Goal: Task Accomplishment & Management: Use online tool/utility

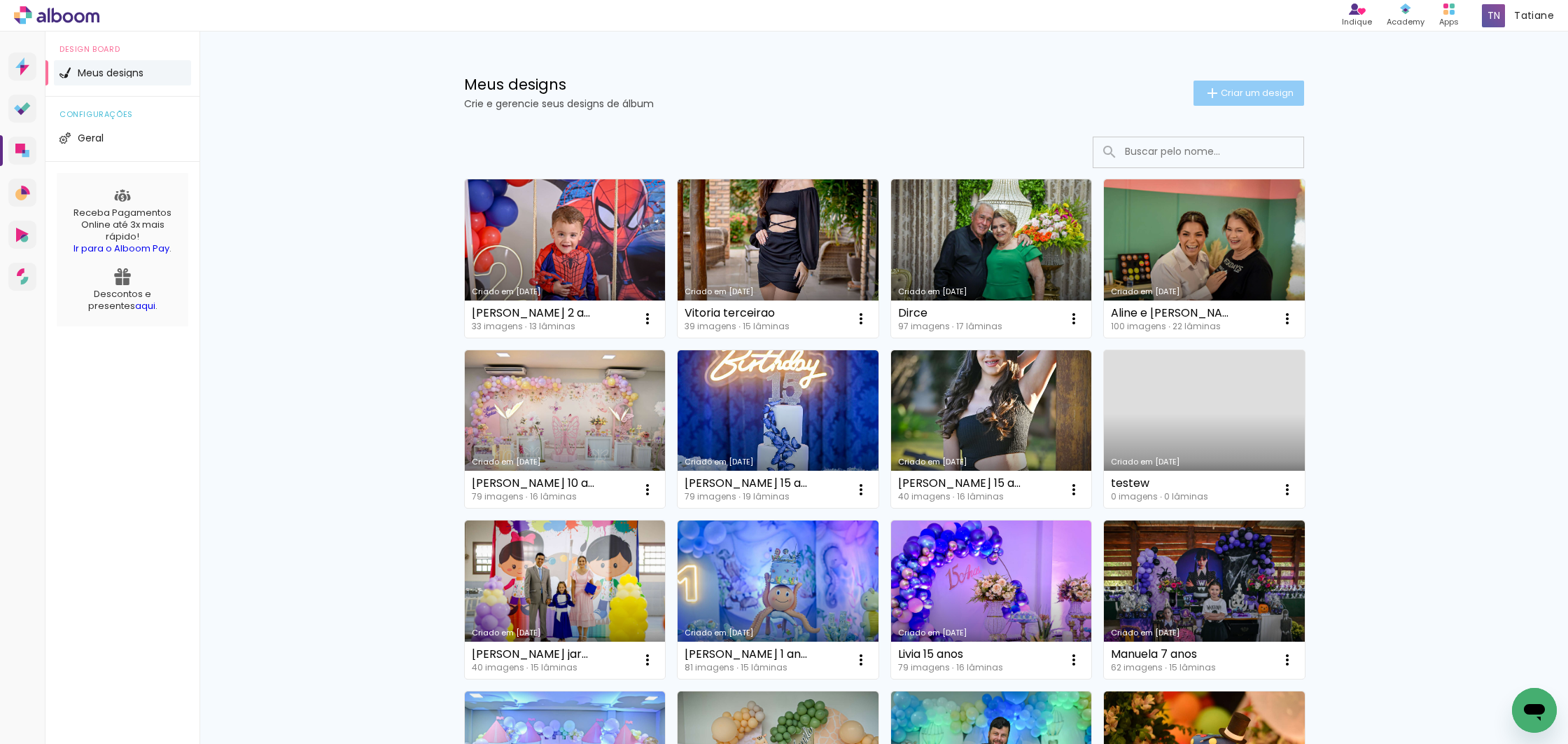
click at [1221, 95] on span "Criar um design" at bounding box center [1257, 92] width 73 height 9
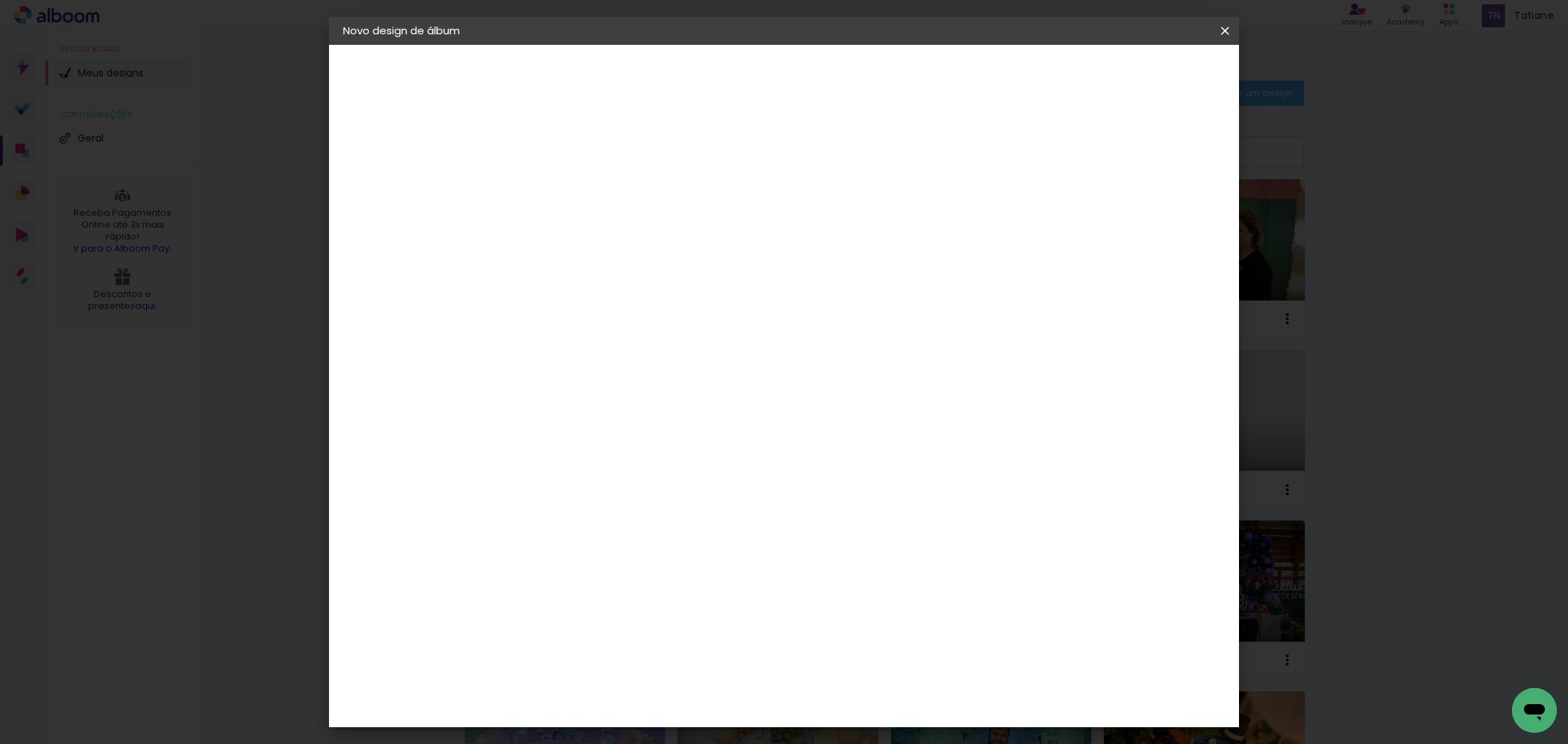
drag, startPoint x: 861, startPoint y: 209, endPoint x: 862, endPoint y: 196, distance: 13.0
click at [0, 0] on div at bounding box center [0, 0] width 0 height 0
click at [572, 194] on input at bounding box center [572, 188] width 0 height 22
type input "[PERSON_NAME] e [PERSON_NAME]"
type paper-input "[PERSON_NAME] e [PERSON_NAME]"
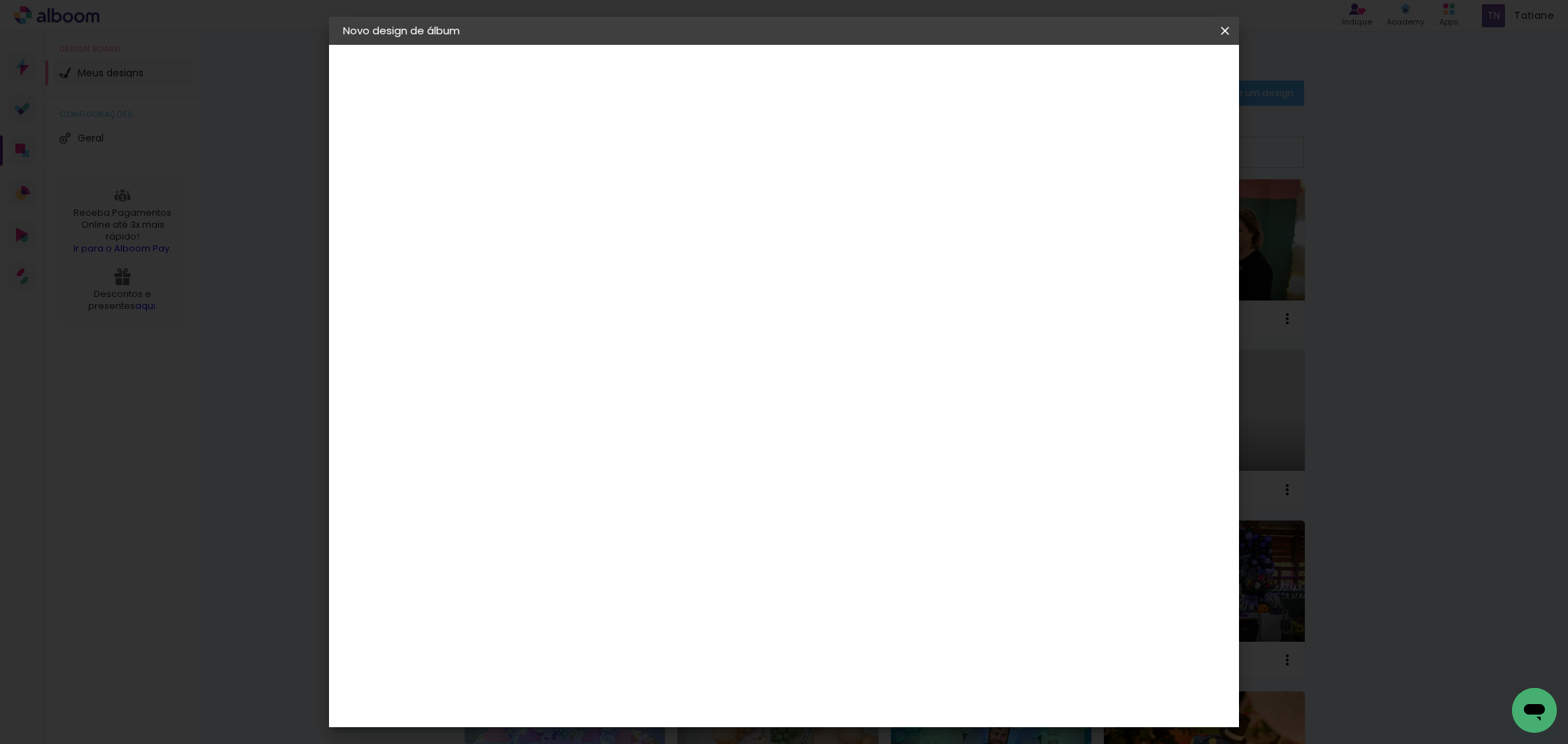
click at [715, 72] on paper-button "Avançar" at bounding box center [681, 74] width 69 height 24
click at [609, 598] on div "Lumière Imagem" at bounding box center [585, 609] width 46 height 22
click at [834, 72] on paper-button "Avançar" at bounding box center [799, 74] width 69 height 24
click at [643, 255] on div at bounding box center [607, 256] width 71 height 1
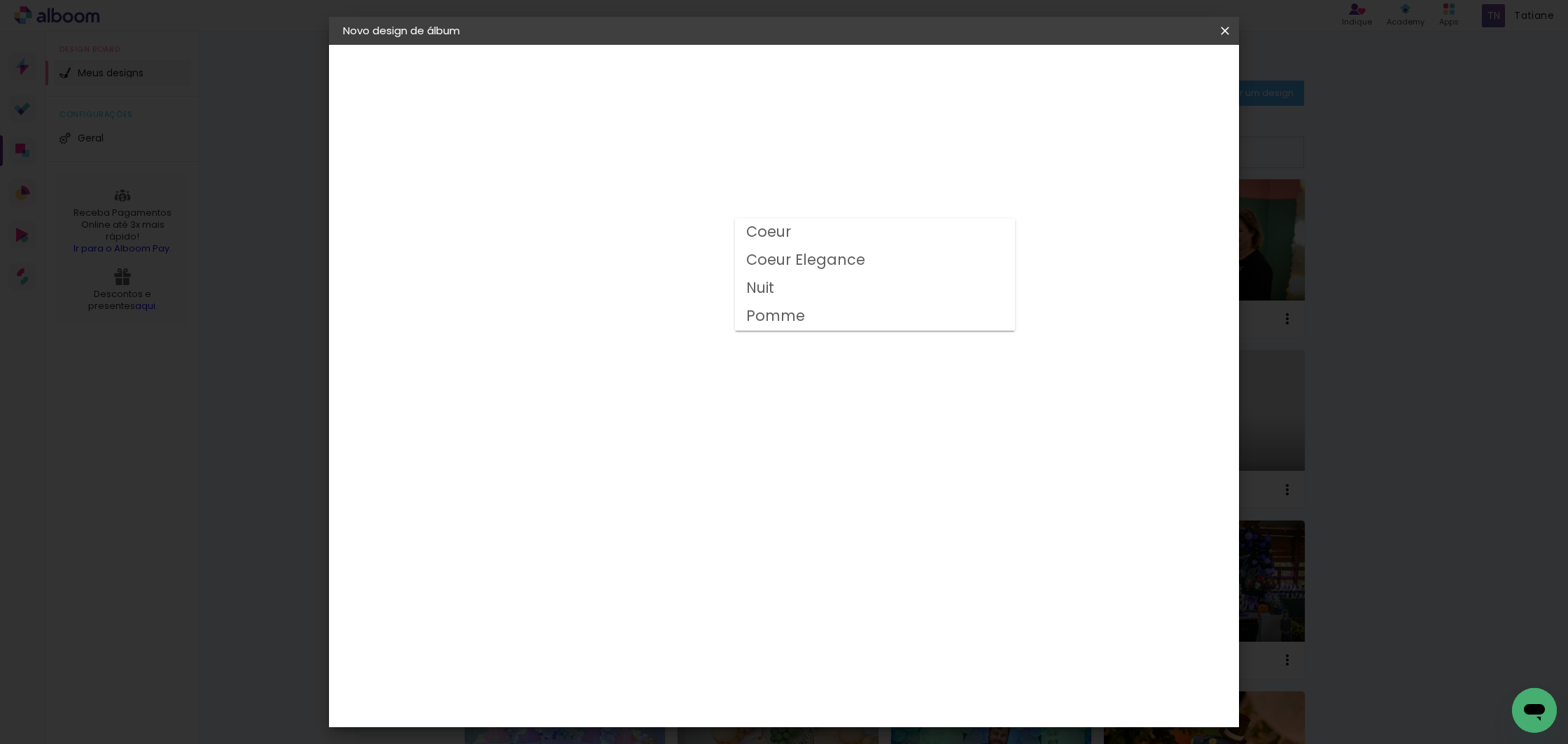
click at [788, 292] on paper-item "Nuit" at bounding box center [875, 288] width 280 height 28
type input "Nuit"
click at [666, 532] on span "25 × 25" at bounding box center [634, 546] width 65 height 29
click at [0, 0] on slot "Avançar" at bounding box center [0, 0] width 0 height 0
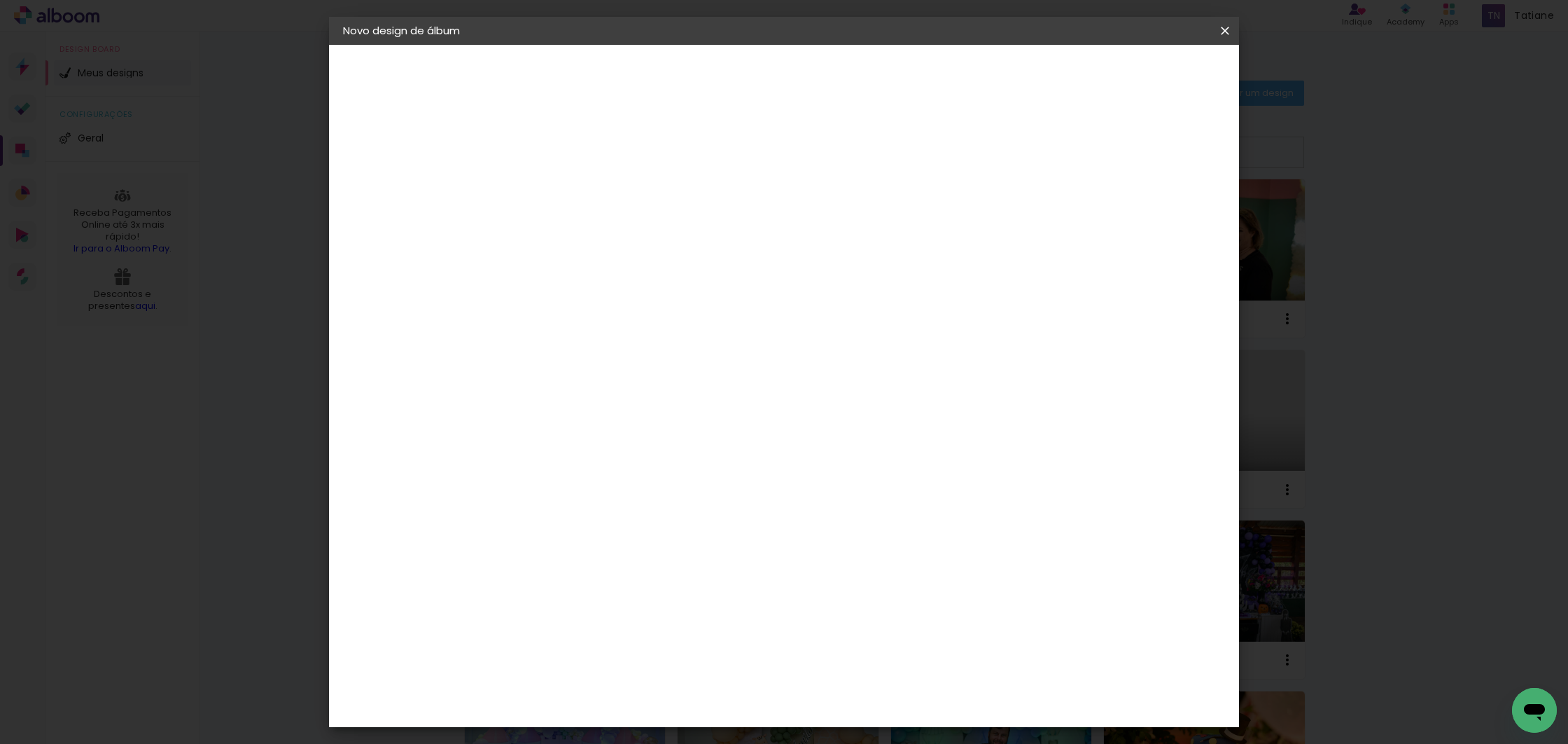
click at [1058, 150] on div at bounding box center [1051, 151] width 12 height 12
type paper-checkbox "on"
click at [1137, 70] on span "Iniciar design" at bounding box center [1105, 74] width 64 height 10
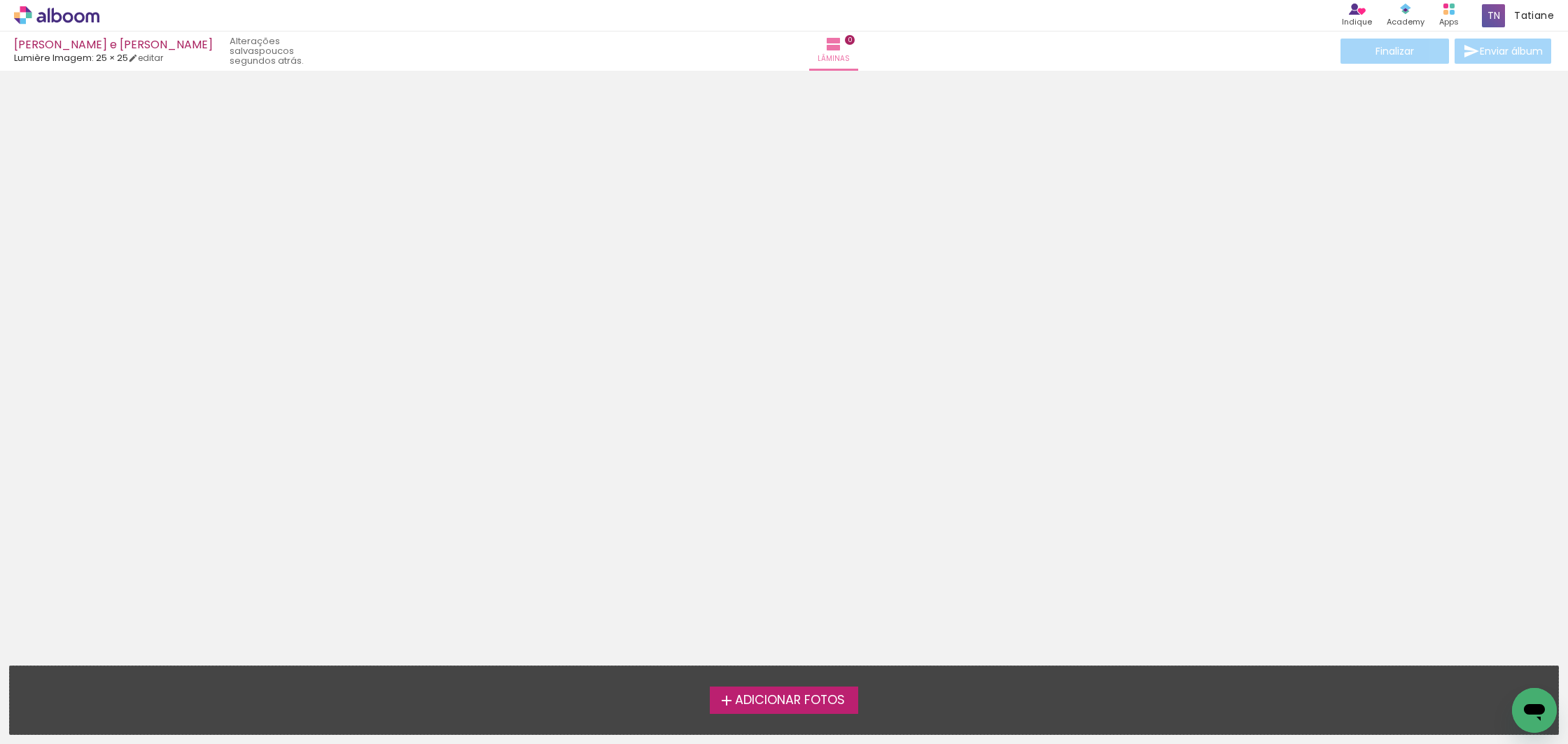
click at [758, 702] on span "Adicionar Fotos" at bounding box center [790, 700] width 110 height 12
click at [0, 0] on input "file" at bounding box center [0, 0] width 0 height 0
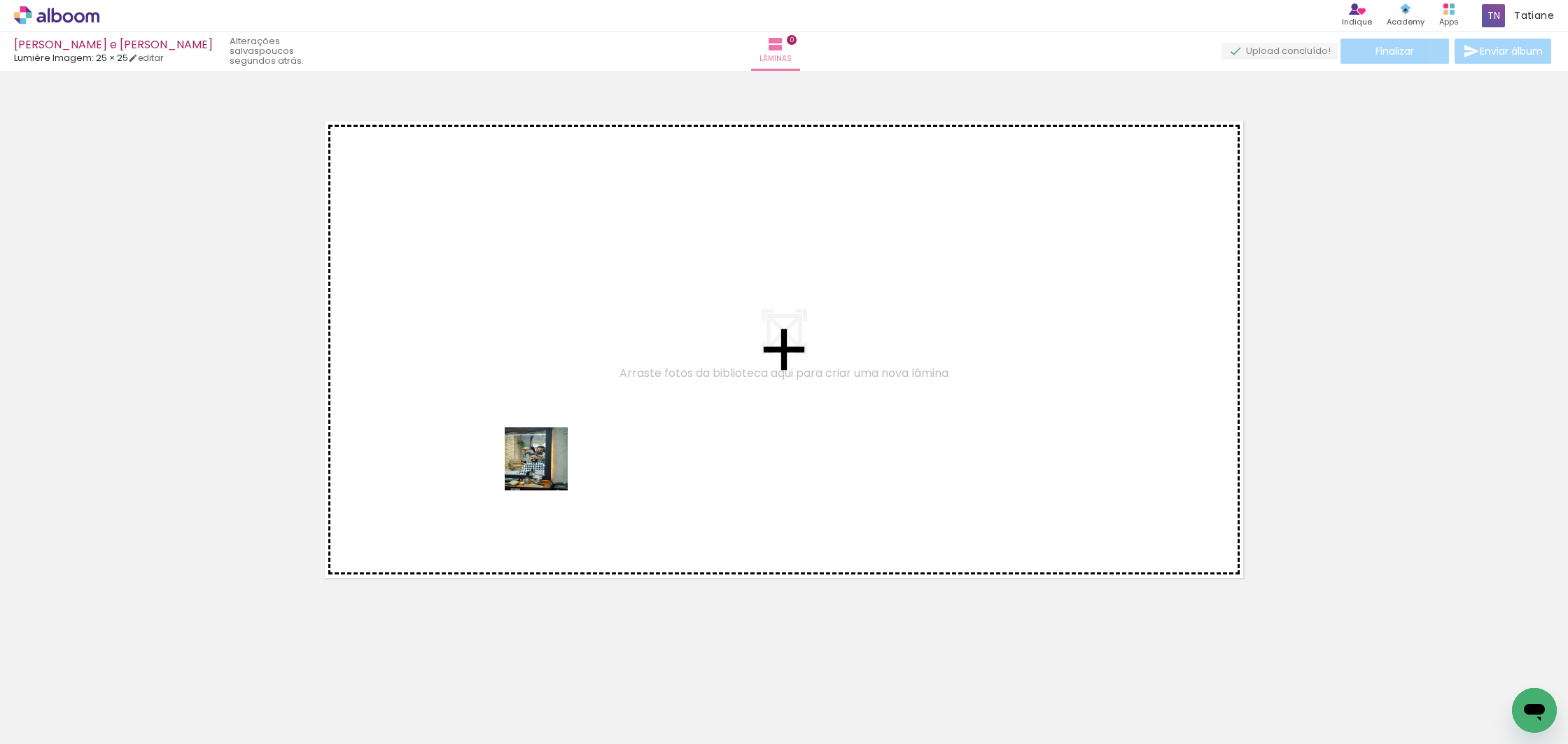
drag, startPoint x: 140, startPoint y: 701, endPoint x: 479, endPoint y: 512, distance: 388.1
click at [565, 457] on quentale-workspace at bounding box center [784, 372] width 1568 height 744
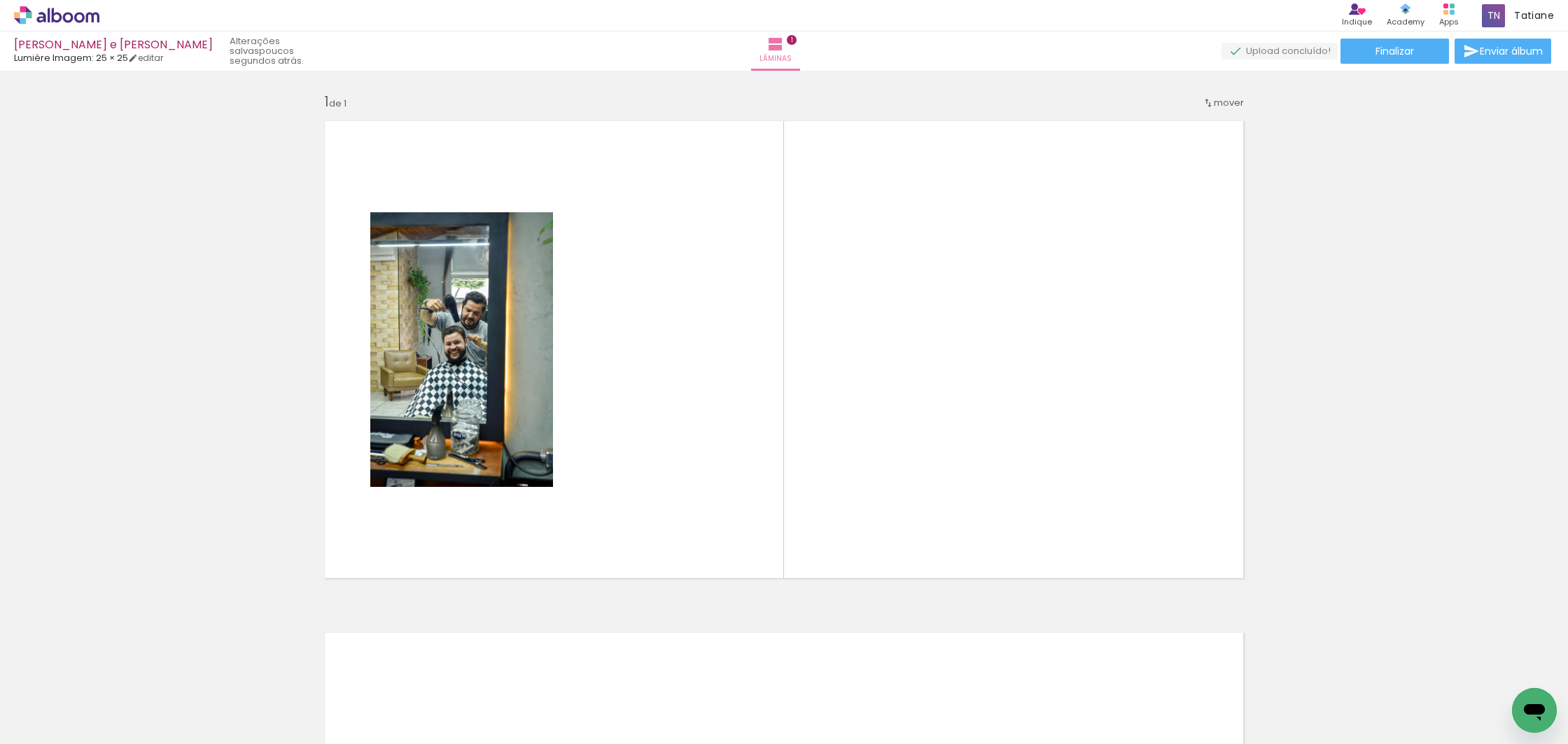
click at [74, 703] on iron-icon at bounding box center [71, 702] width 12 height 12
click at [0, 0] on slot "Não utilizadas" at bounding box center [0, 0] width 0 height 0
type input "Não utilizadas"
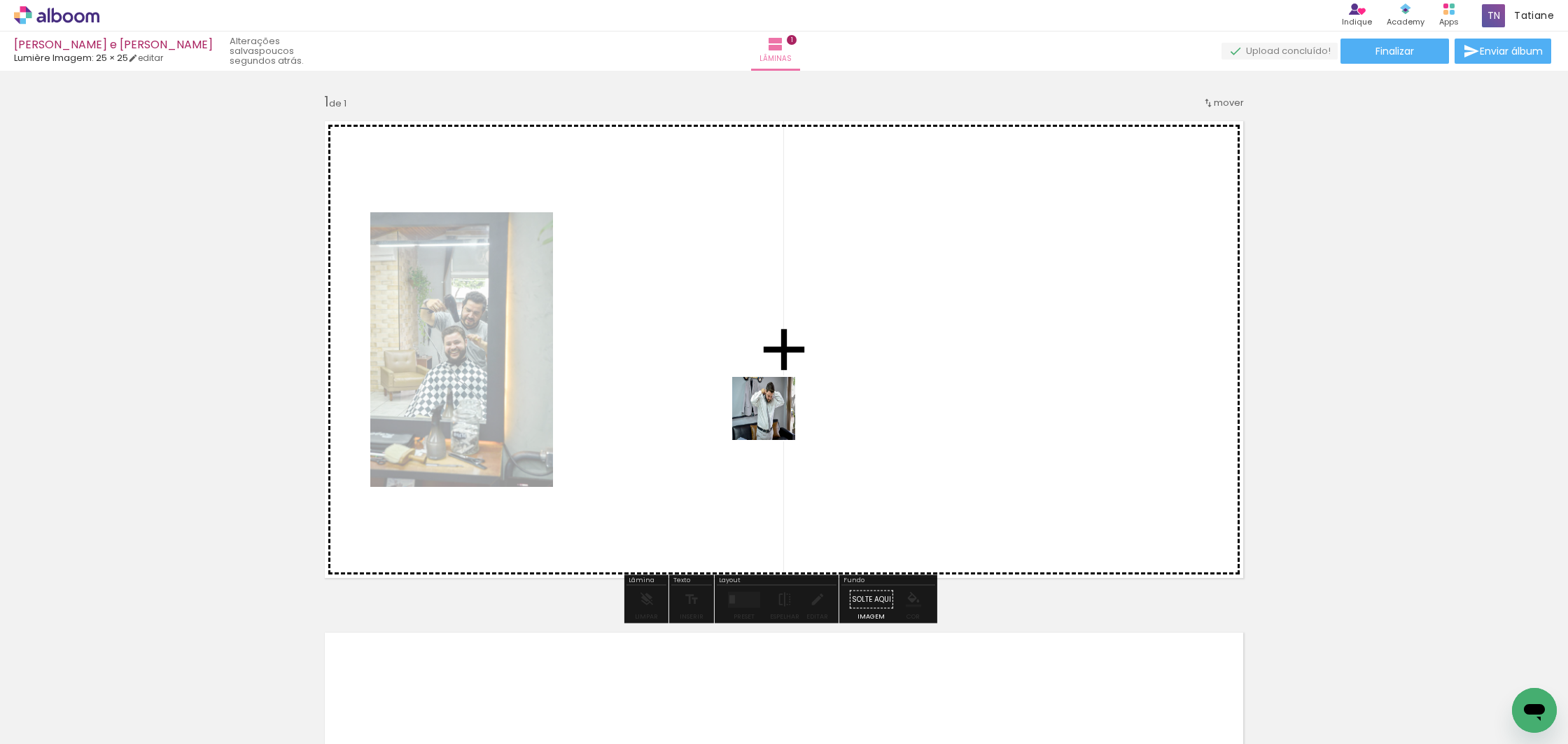
click at [814, 416] on quentale-workspace at bounding box center [784, 372] width 1568 height 744
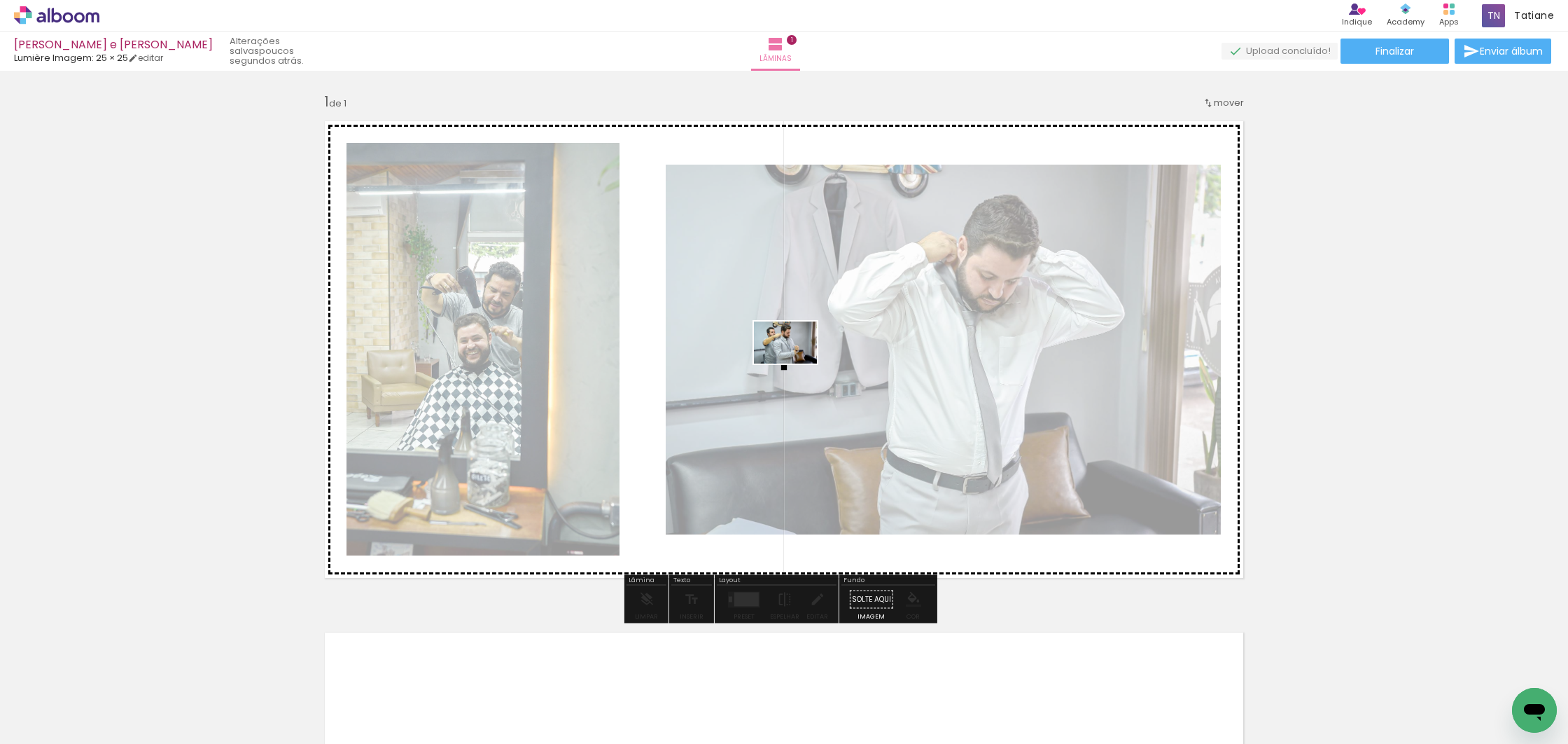
drag, startPoint x: 141, startPoint y: 693, endPoint x: 796, endPoint y: 363, distance: 733.4
click at [796, 363] on quentale-workspace at bounding box center [784, 372] width 1568 height 744
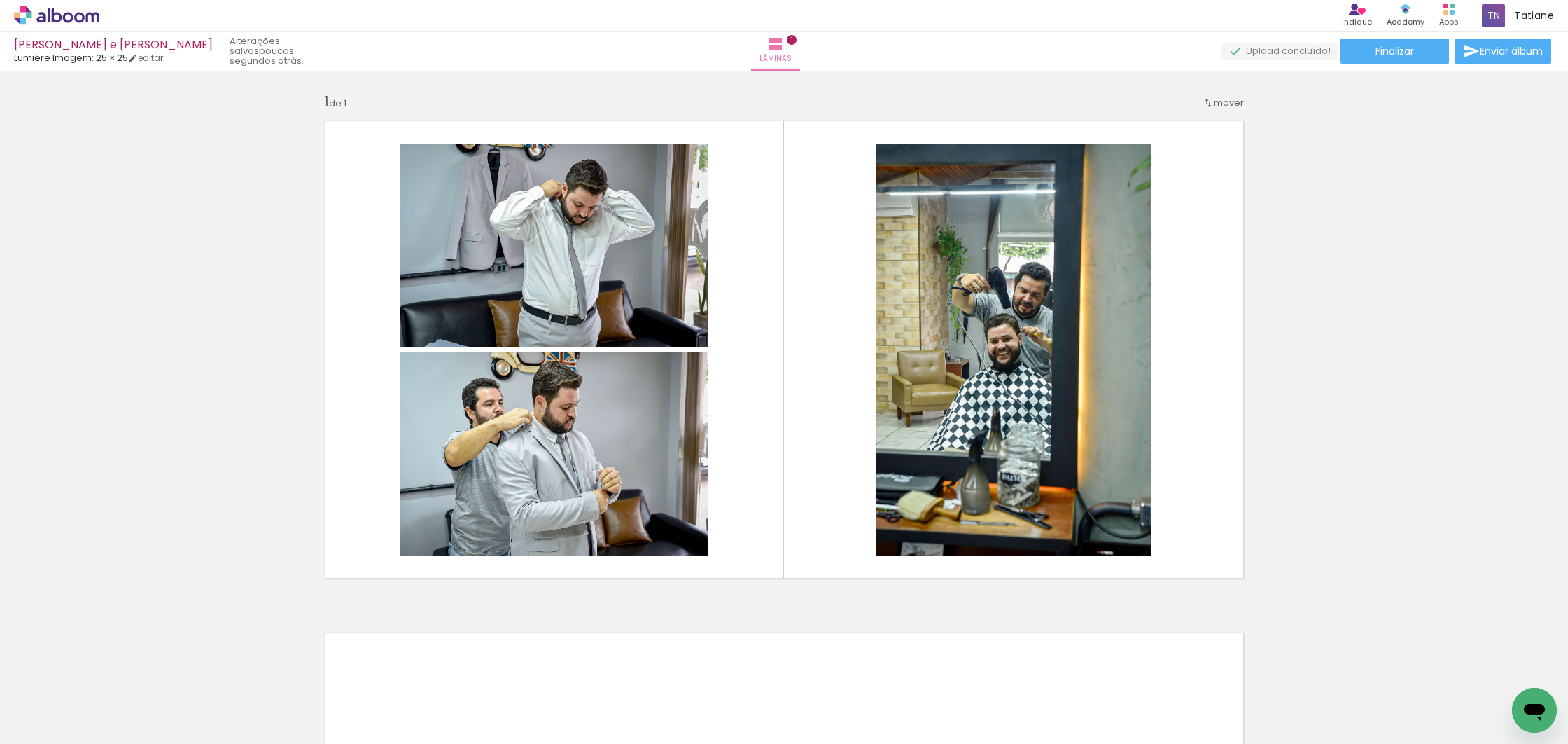
scroll to position [0, 4587]
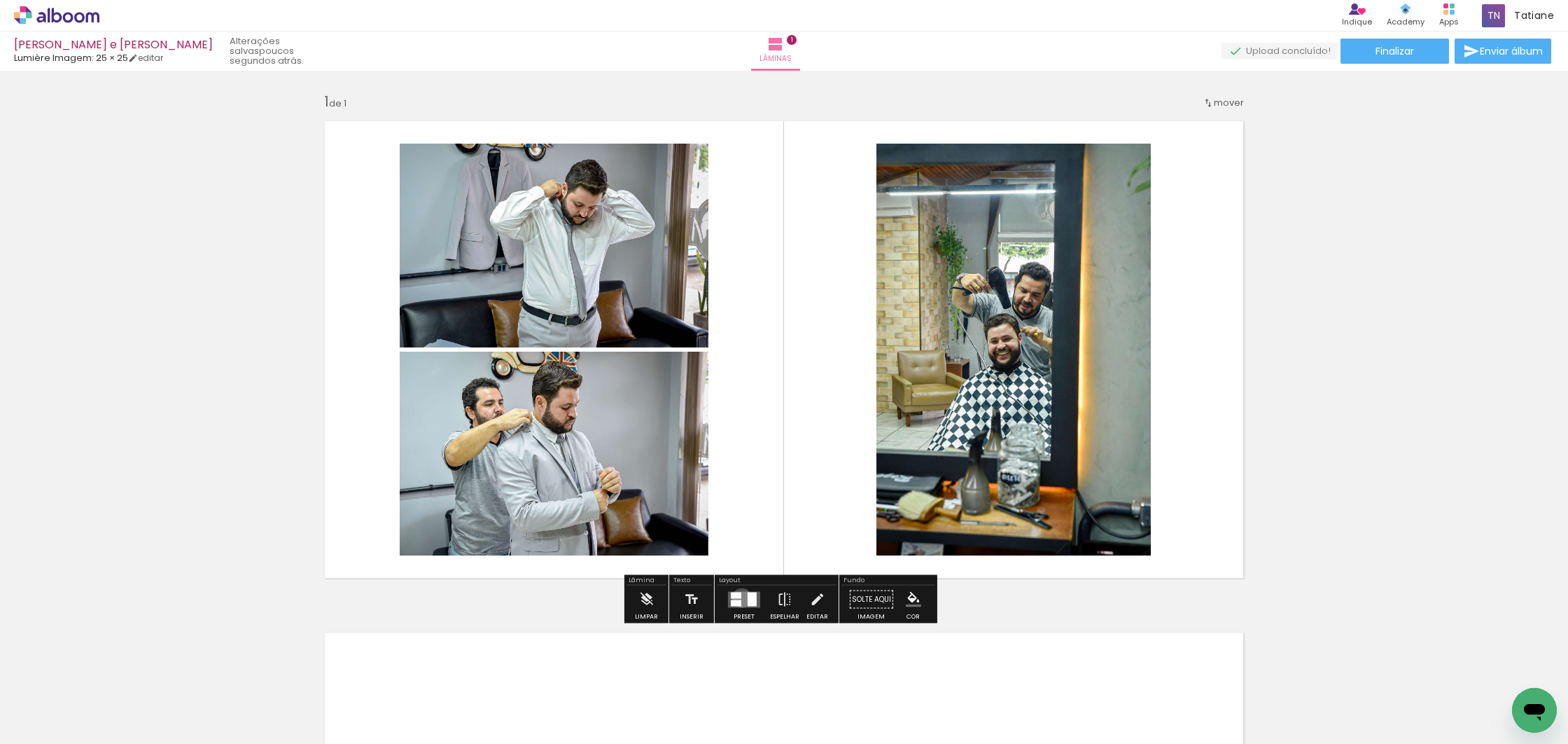
click at [739, 597] on quentale-layouter at bounding box center [744, 599] width 32 height 16
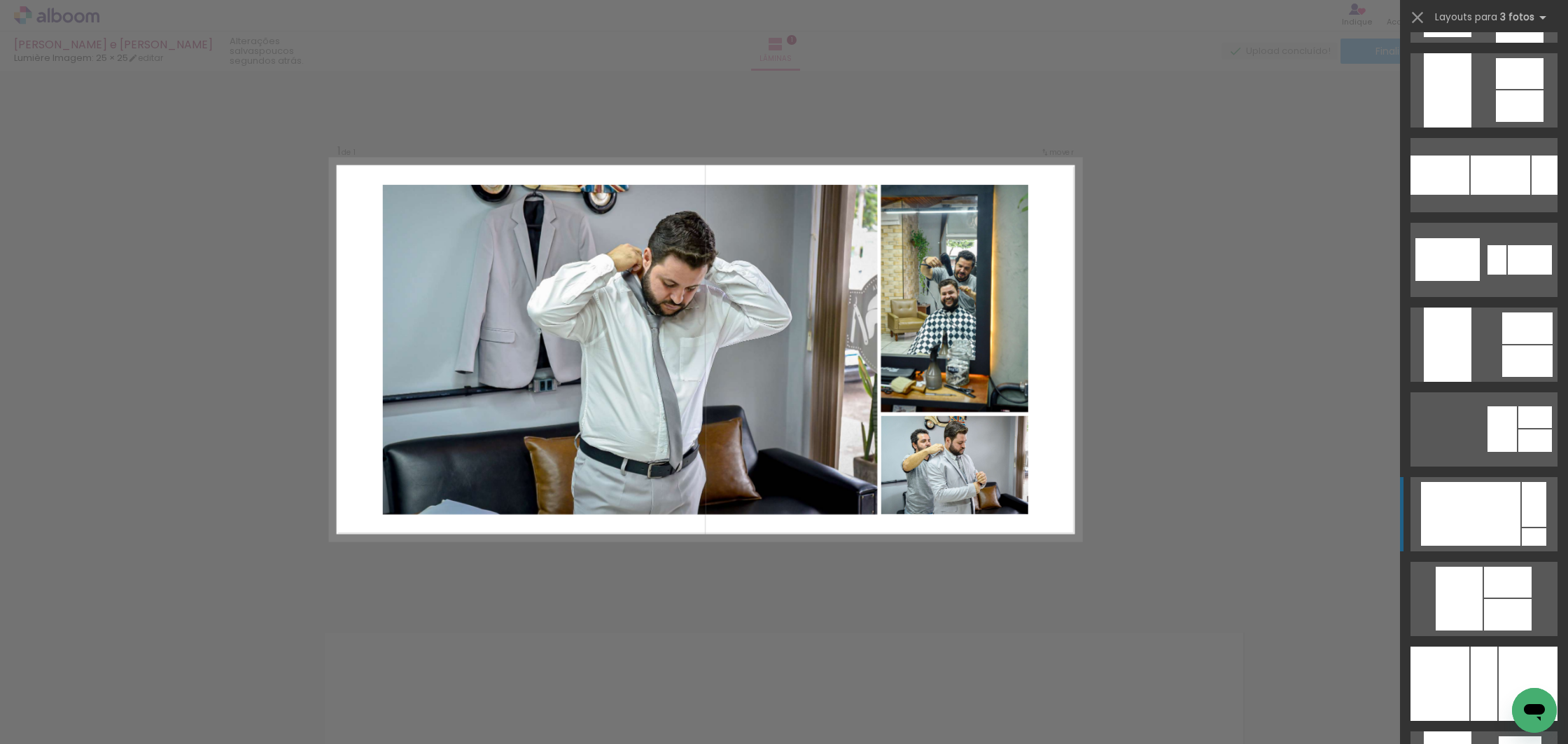
scroll to position [1771, 0]
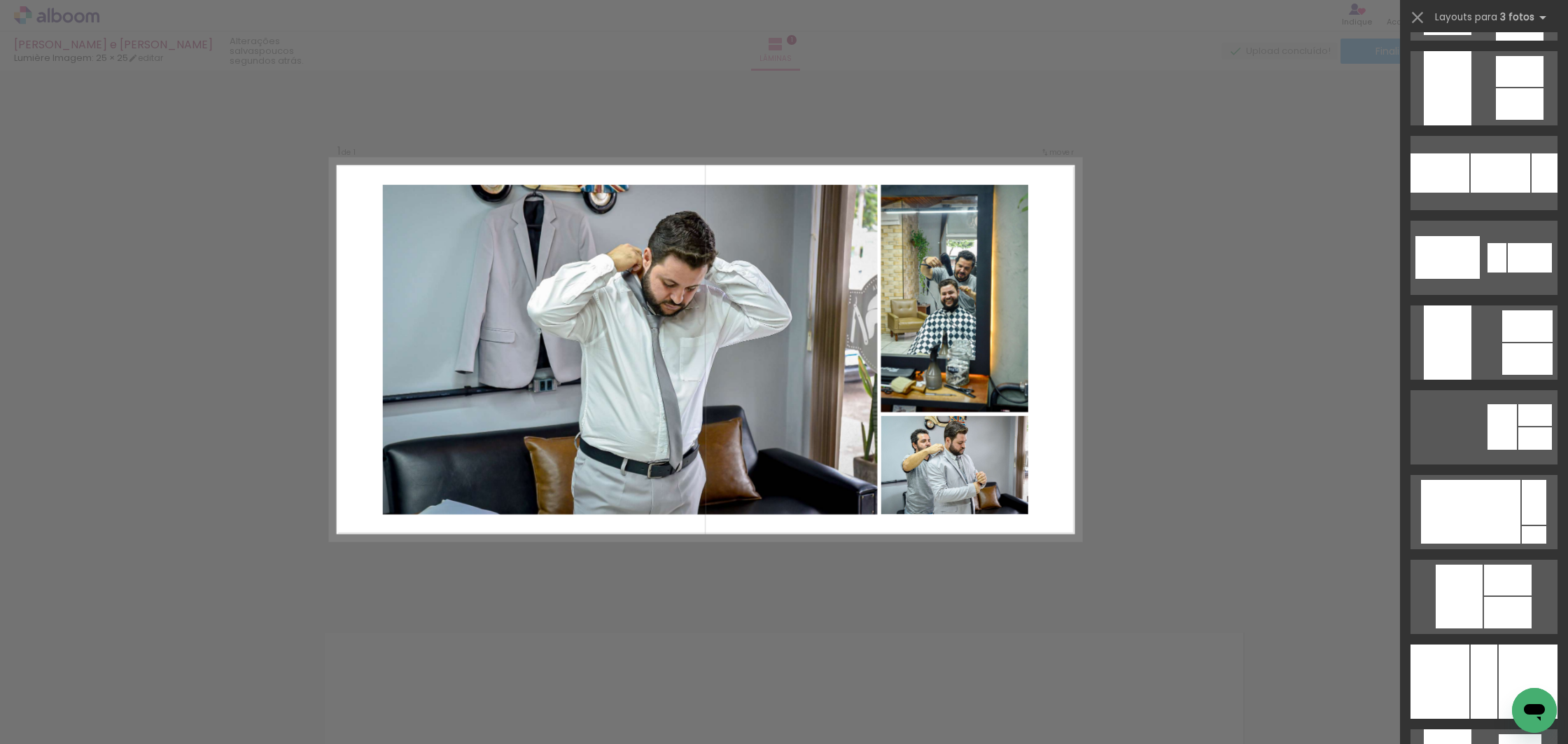
click at [1454, 521] on div at bounding box center [1471, 511] width 100 height 64
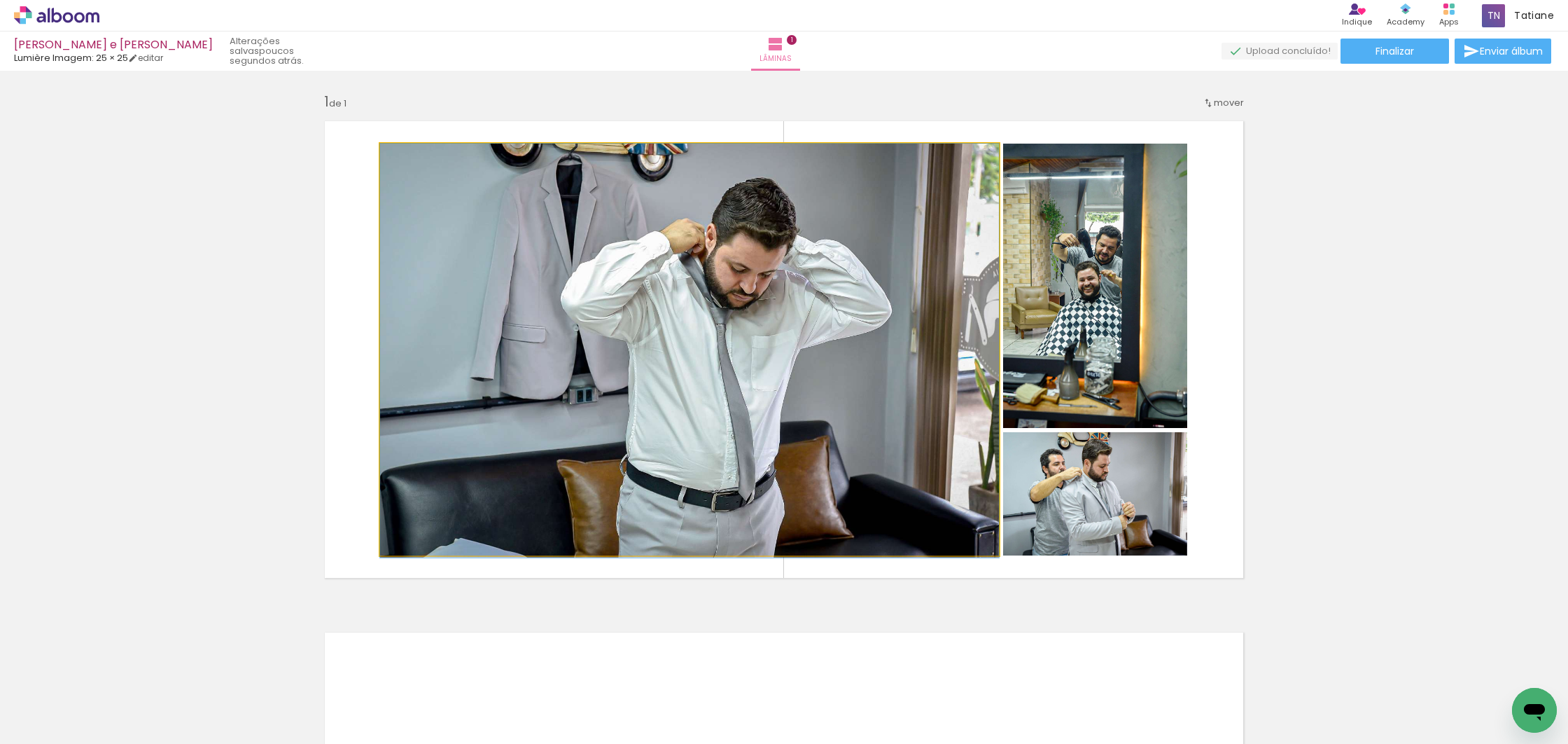
drag, startPoint x: 923, startPoint y: 365, endPoint x: 884, endPoint y: 435, distance: 80.1
click at [884, 433] on div at bounding box center [689, 350] width 619 height 414
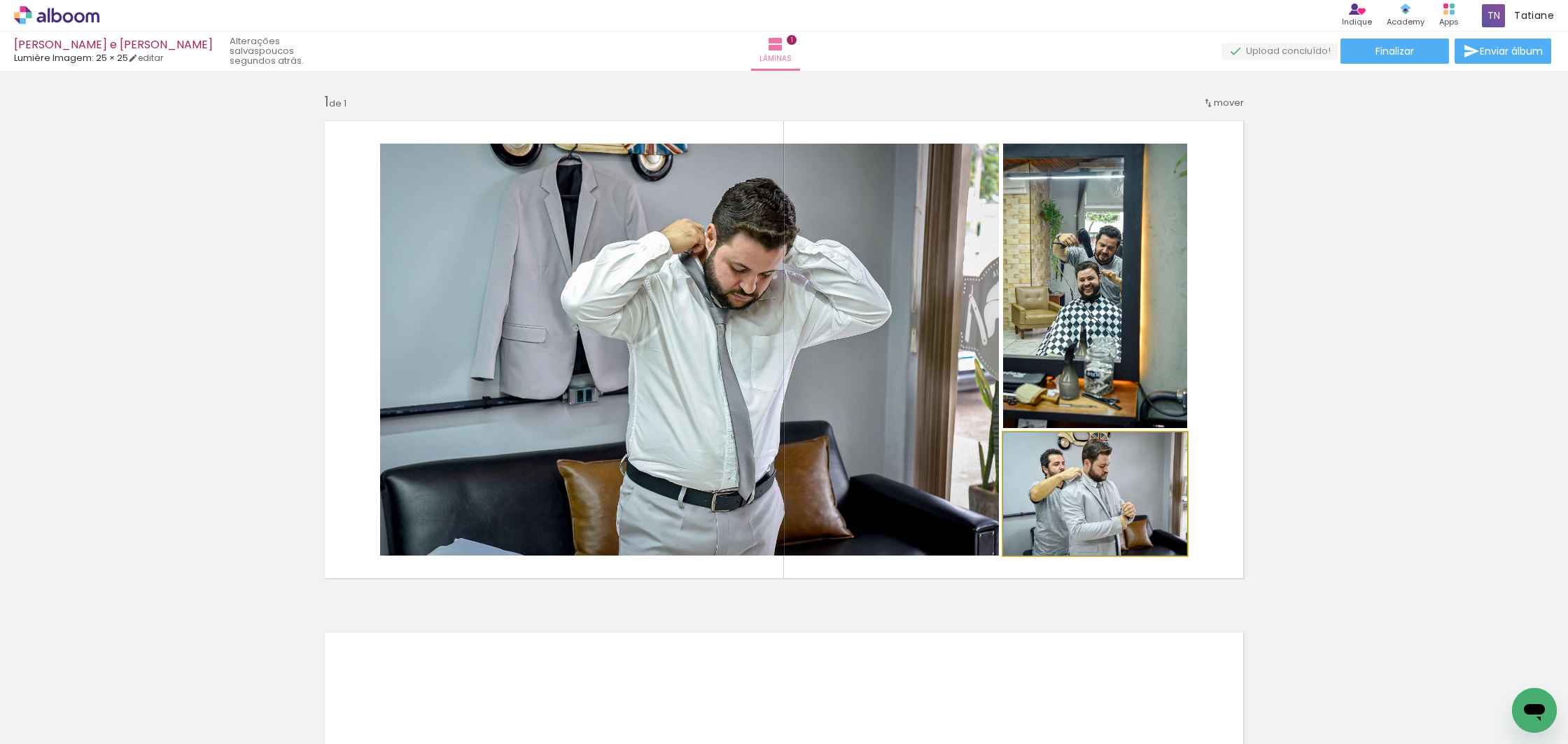
click at [1084, 490] on quentale-photo at bounding box center [1094, 493] width 184 height 124
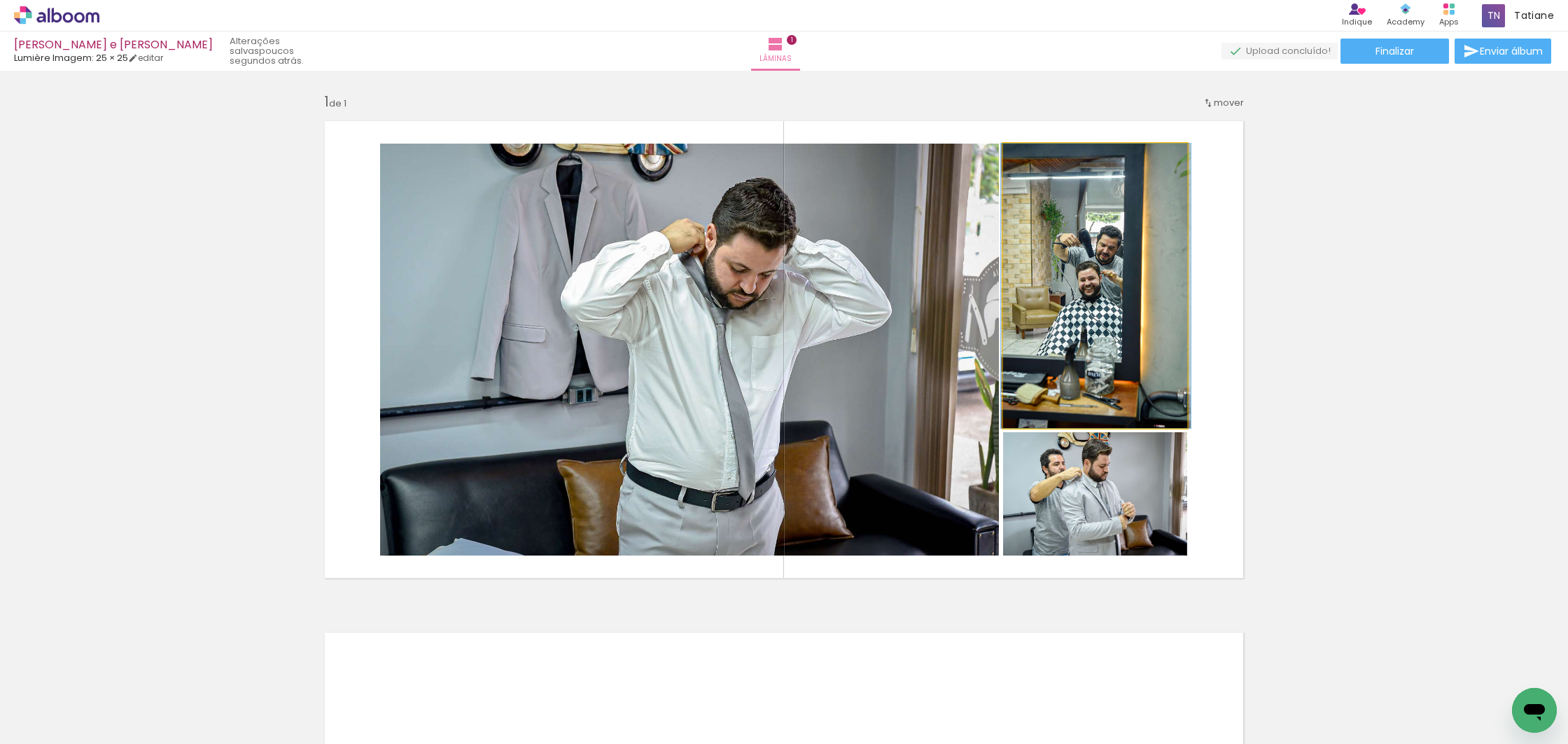
drag, startPoint x: 1104, startPoint y: 361, endPoint x: 1105, endPoint y: 350, distance: 11.0
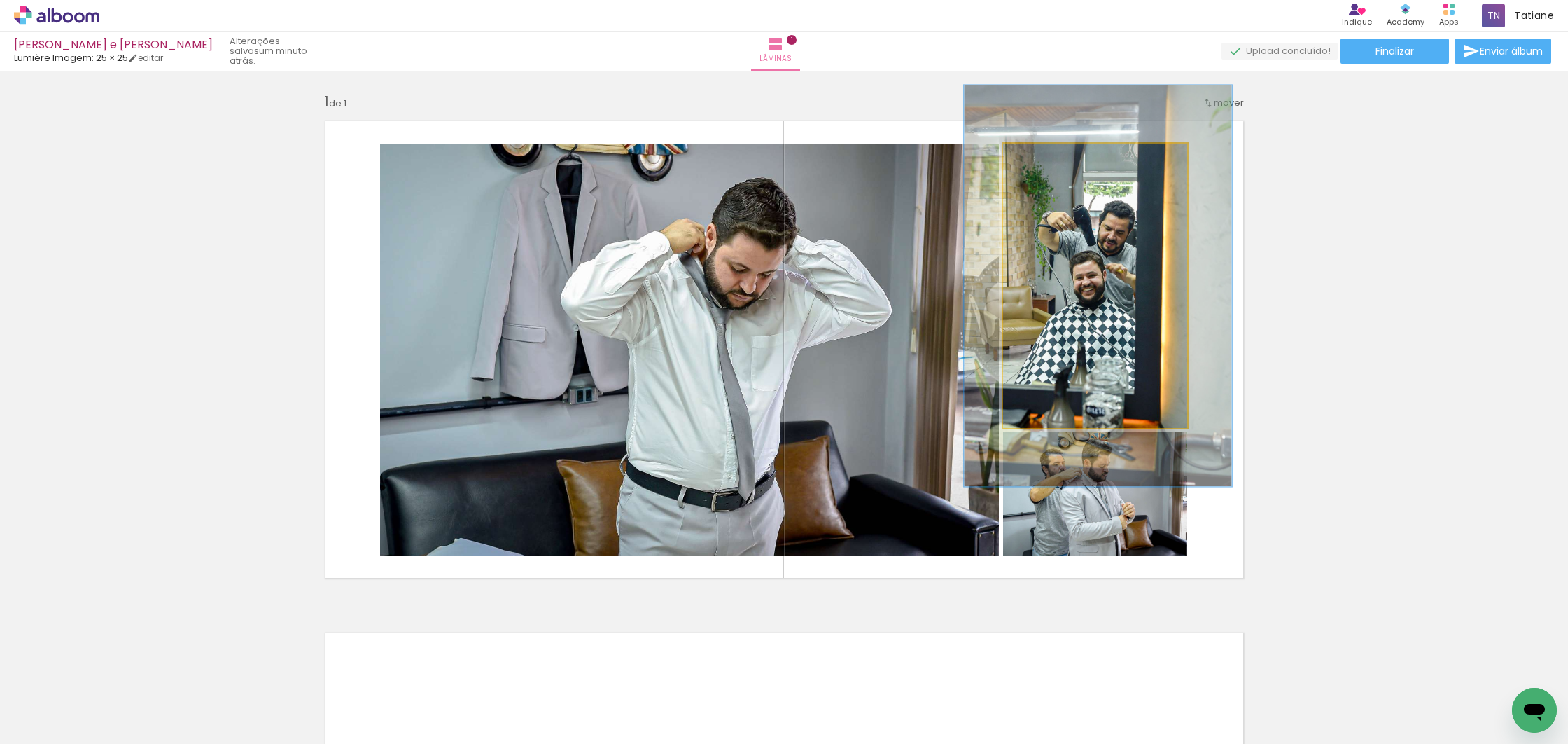
type paper-slider "142"
drag, startPoint x: 1029, startPoint y: 160, endPoint x: 1057, endPoint y: 168, distance: 29.1
click at [1050, 162] on div at bounding box center [1055, 157] width 12 height 12
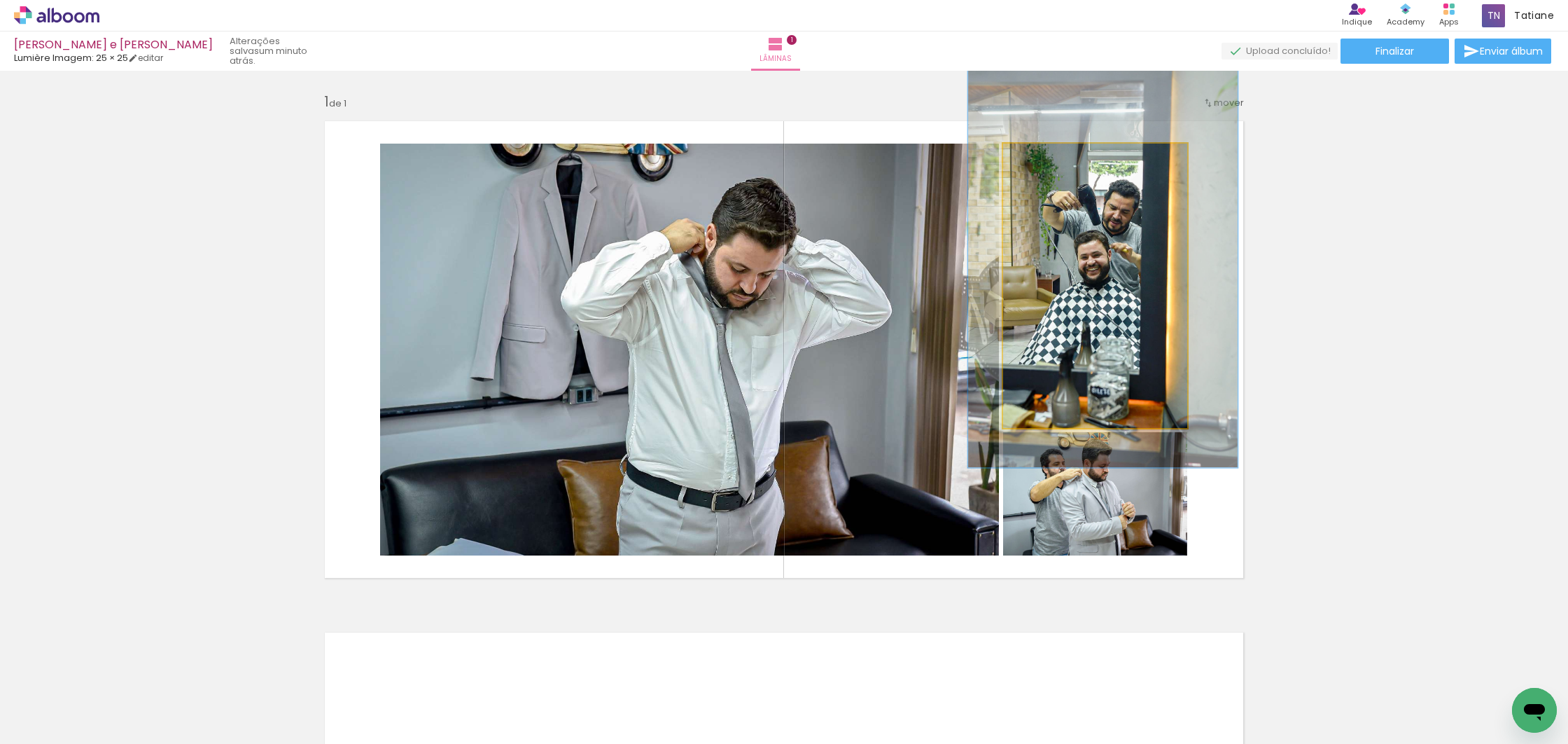
drag, startPoint x: 1101, startPoint y: 272, endPoint x: 1106, endPoint y: 251, distance: 21.6
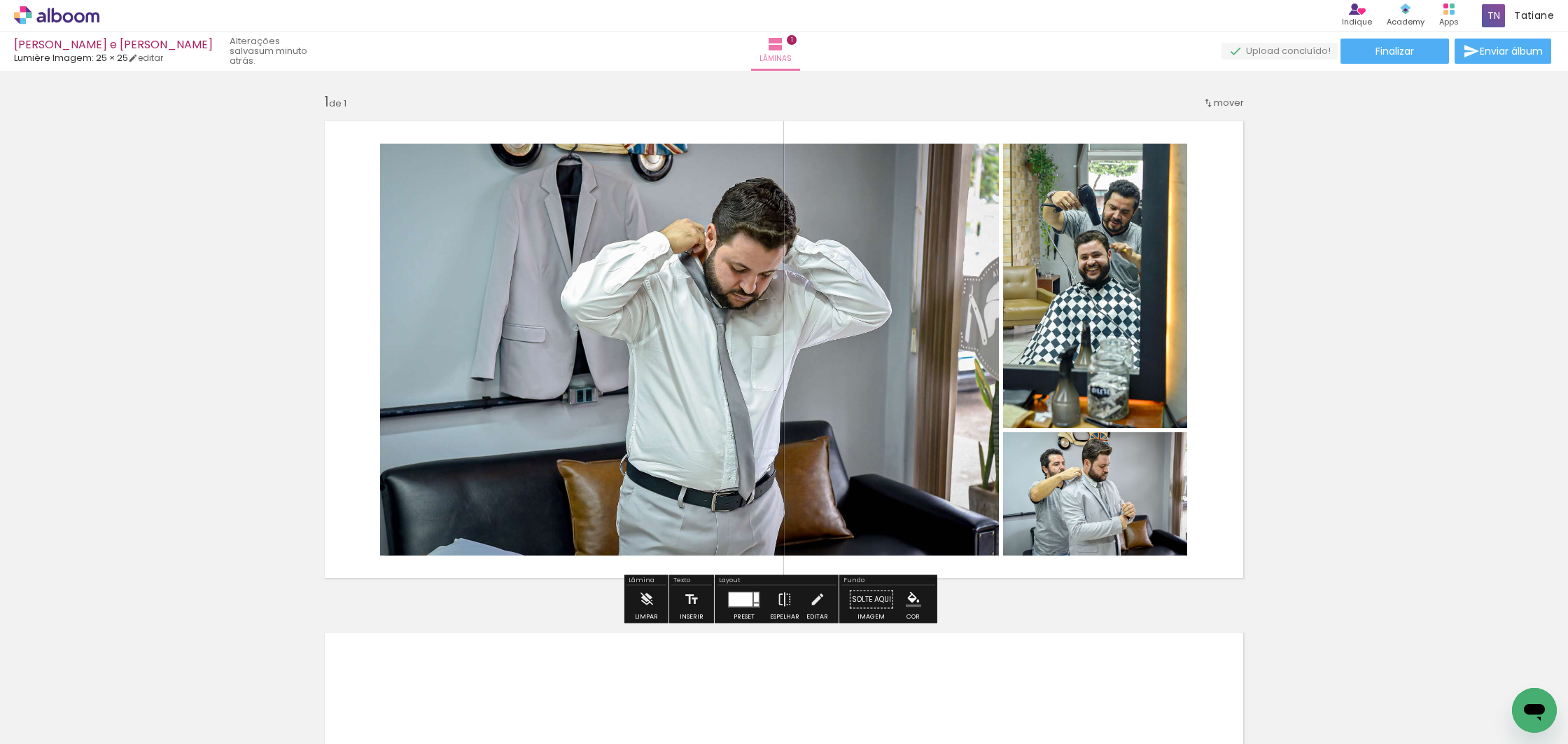
click at [1336, 327] on div "Inserir lâmina 1 de 1" at bounding box center [784, 587] width 1568 height 1023
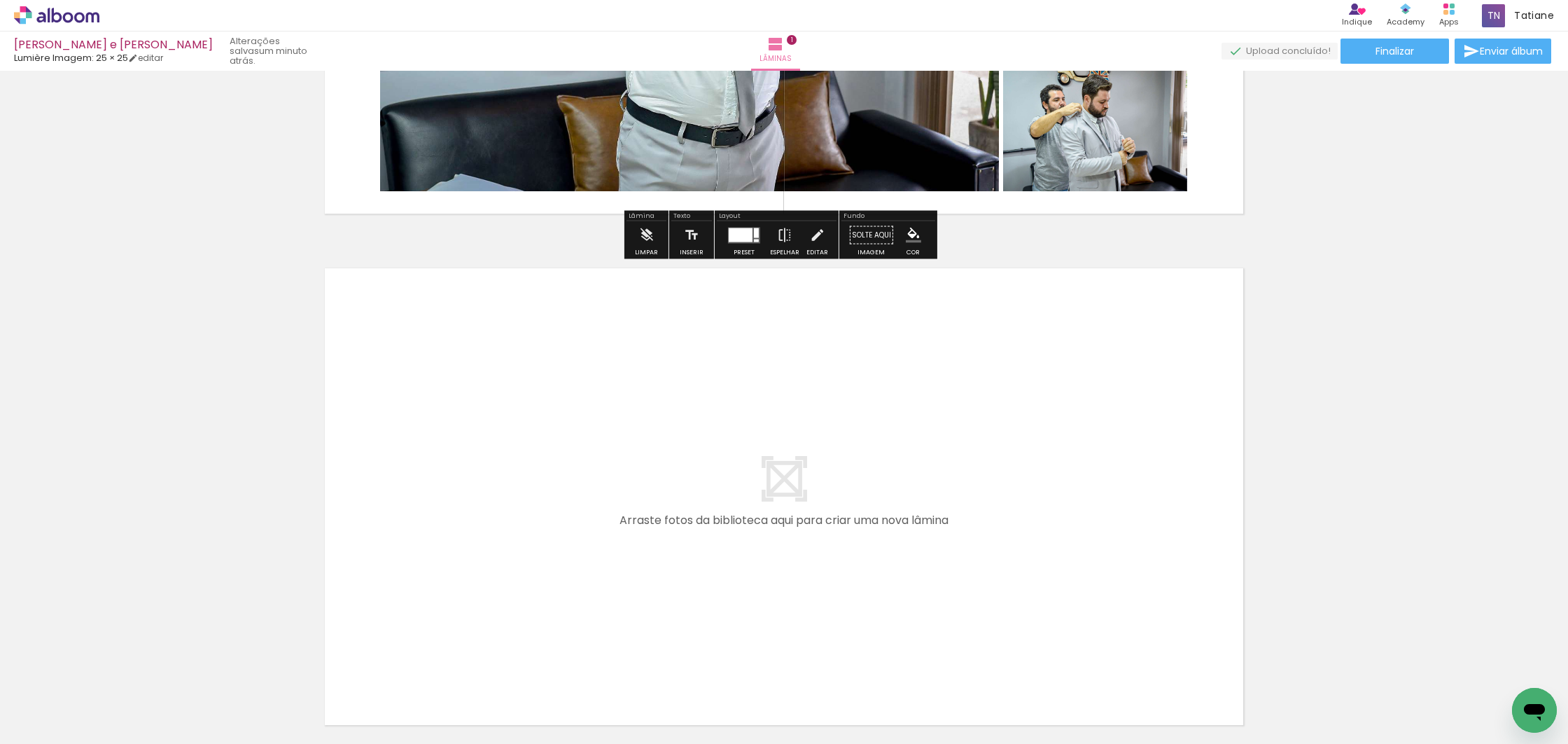
scroll to position [374, 0]
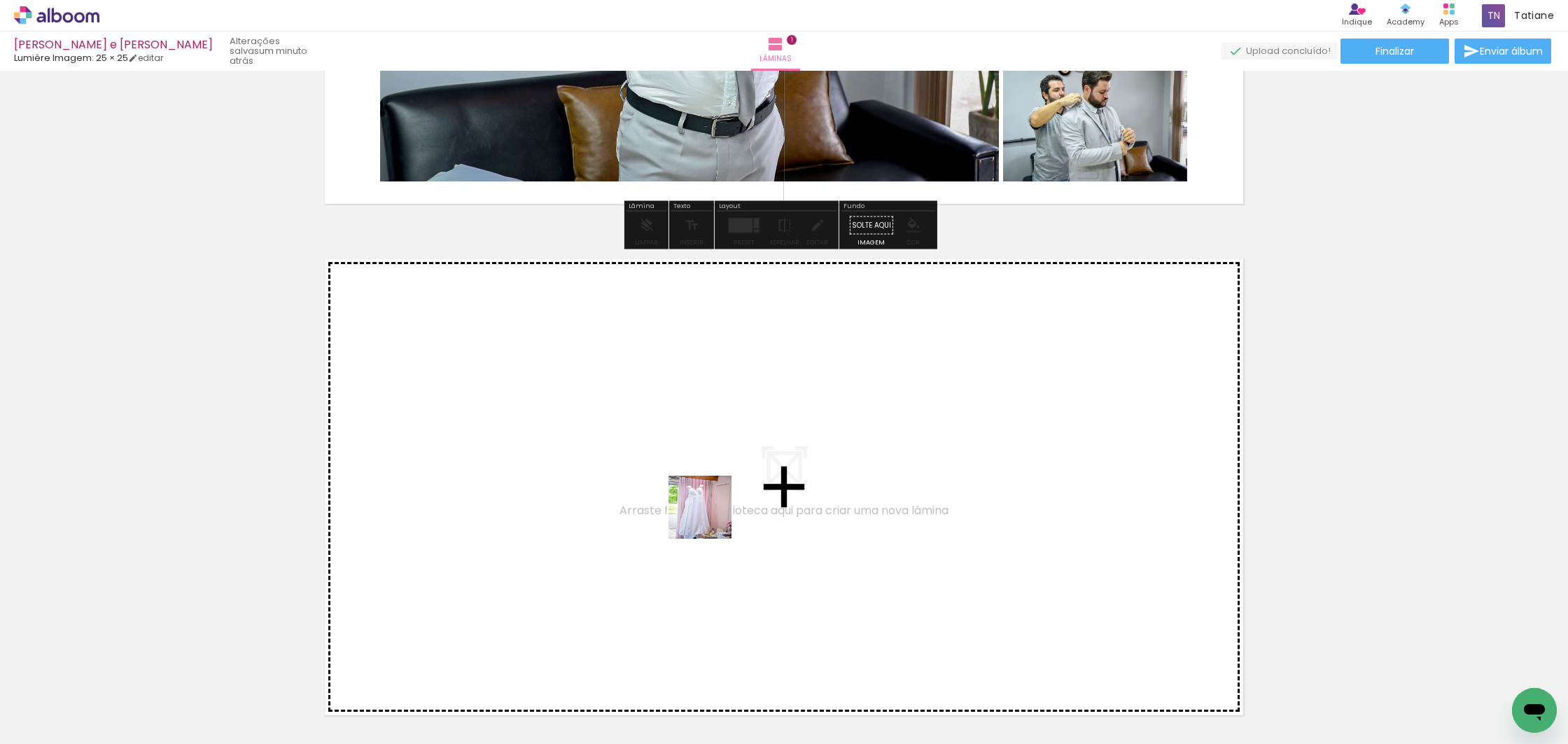
click at [711, 517] on quentale-workspace at bounding box center [784, 372] width 1568 height 744
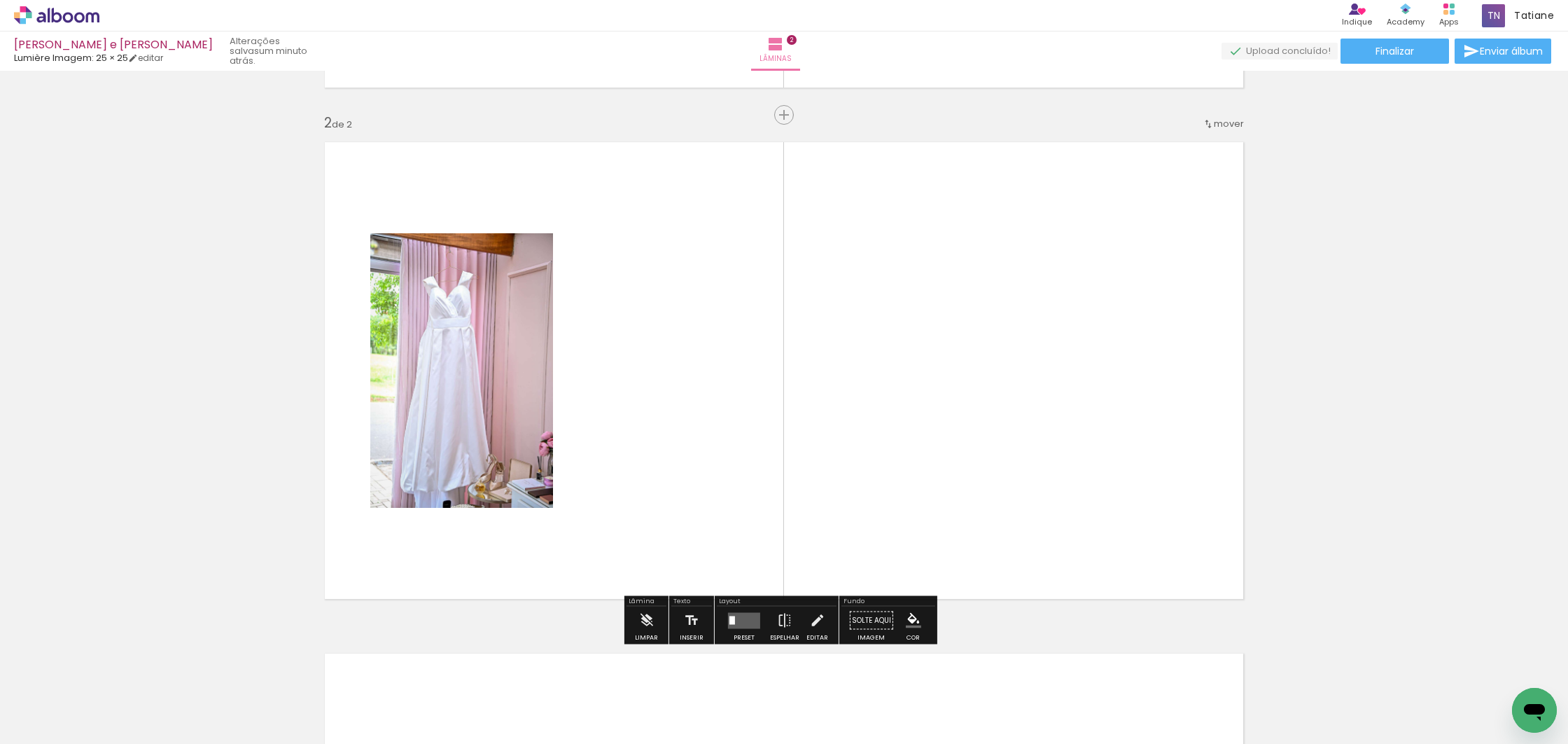
scroll to position [497, 0]
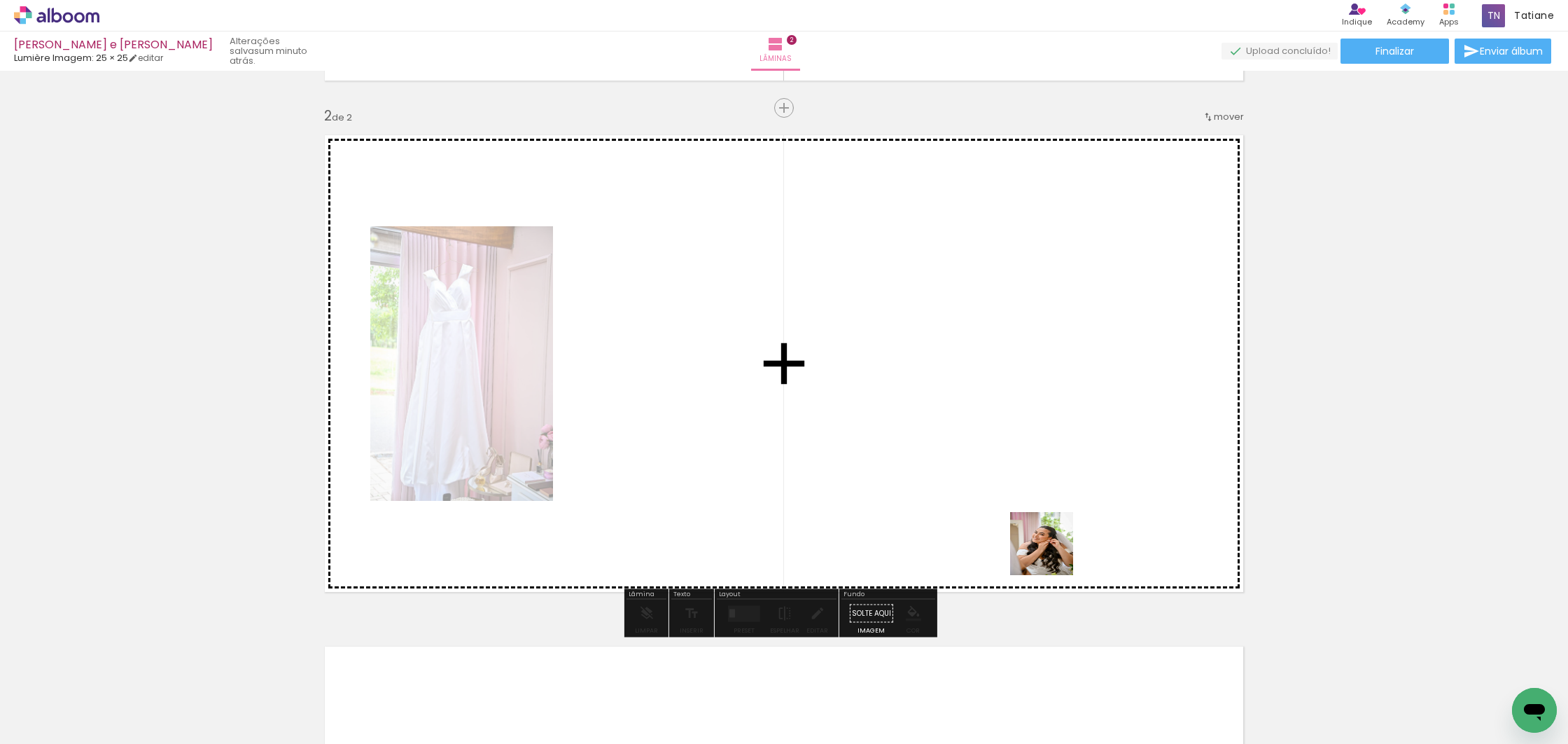
drag, startPoint x: 1202, startPoint y: 706, endPoint x: 1031, endPoint y: 571, distance: 217.9
click at [1019, 522] on quentale-workspace at bounding box center [784, 372] width 1568 height 744
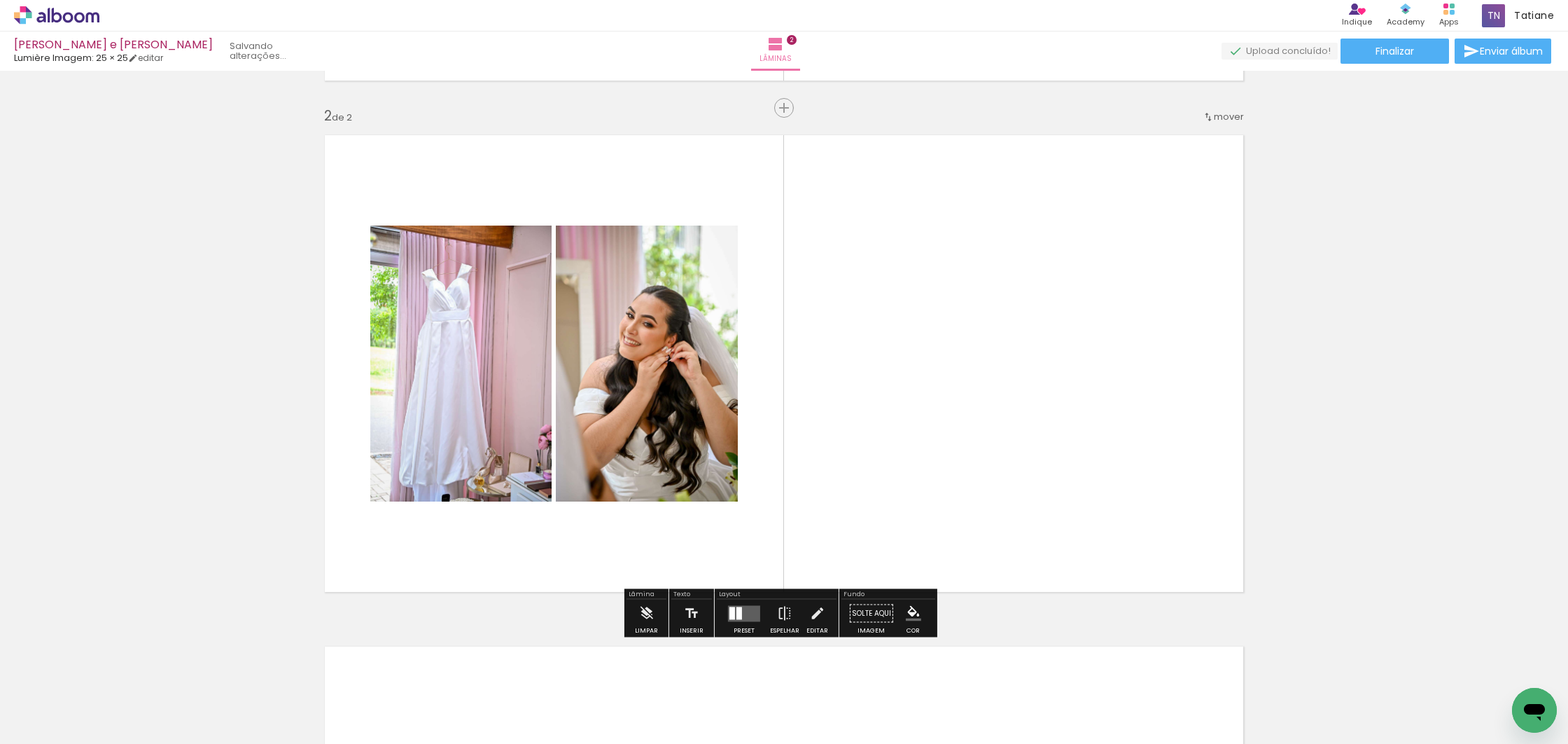
scroll to position [0, 4430]
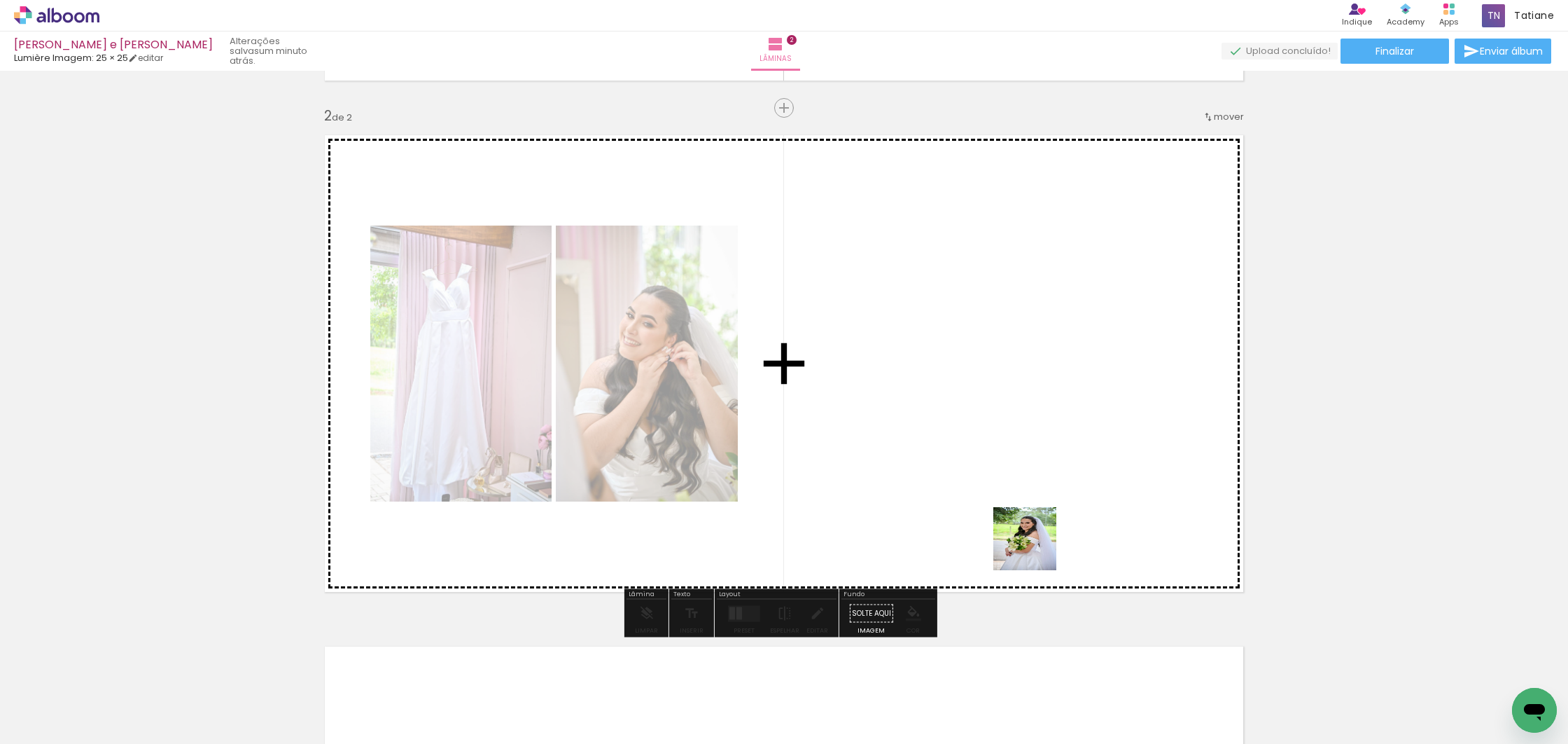
drag, startPoint x: 1124, startPoint y: 713, endPoint x: 1049, endPoint y: 568, distance: 163.2
click at [1022, 511] on quentale-workspace at bounding box center [784, 372] width 1568 height 744
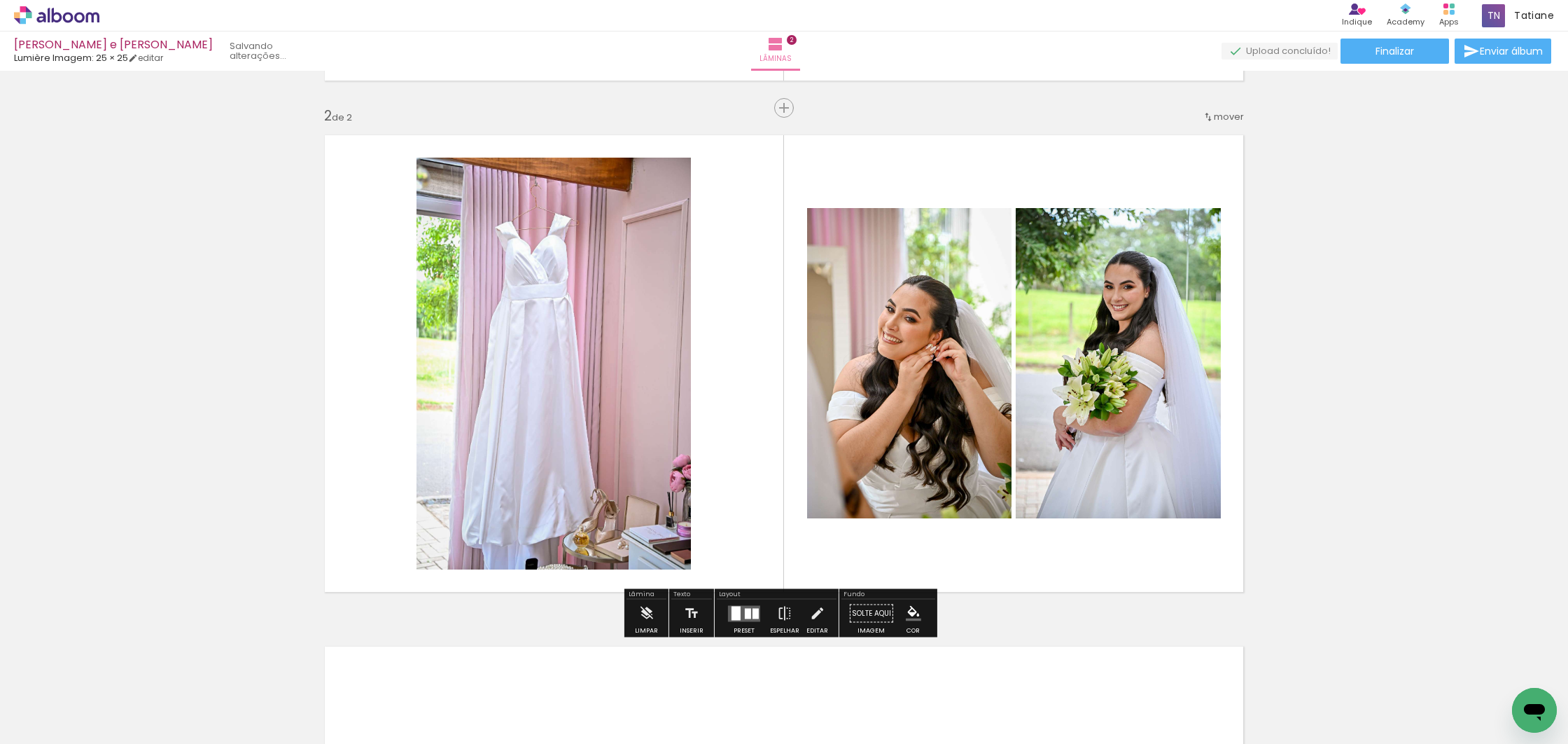
scroll to position [0, 4352]
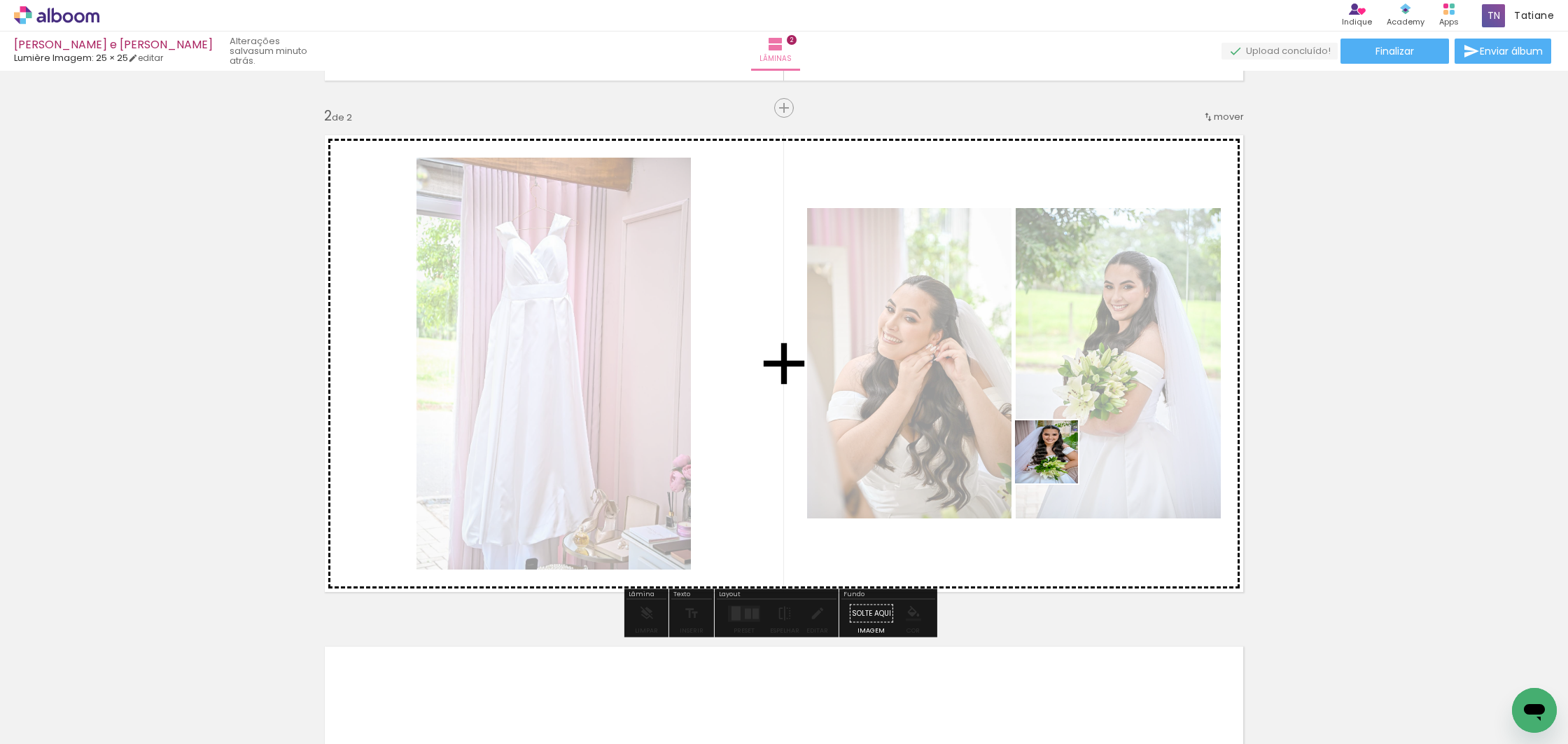
drag, startPoint x: 1177, startPoint y: 657, endPoint x: 1037, endPoint y: 516, distance: 198.7
click at [1057, 462] on quentale-workspace at bounding box center [784, 372] width 1568 height 744
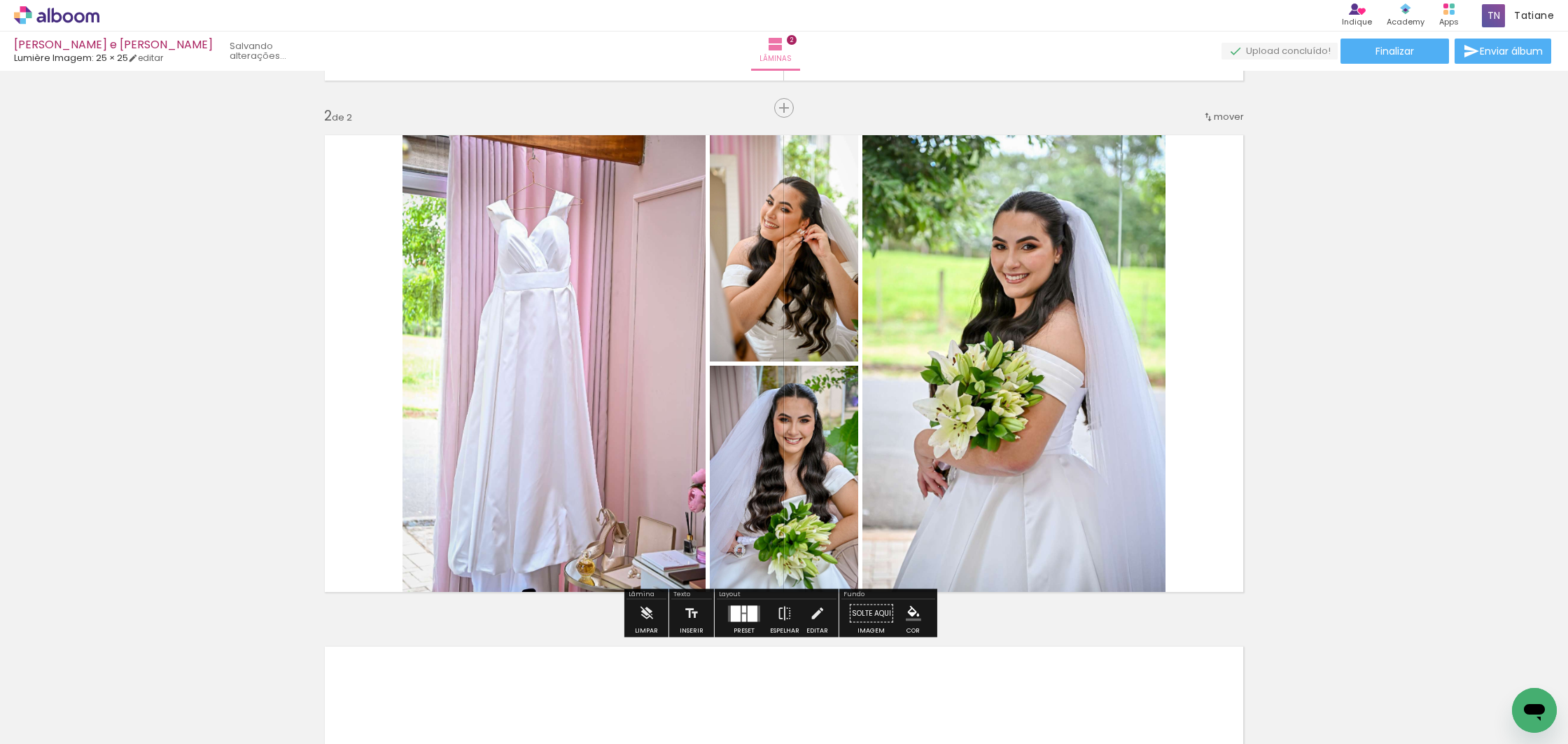
scroll to position [0, 4274]
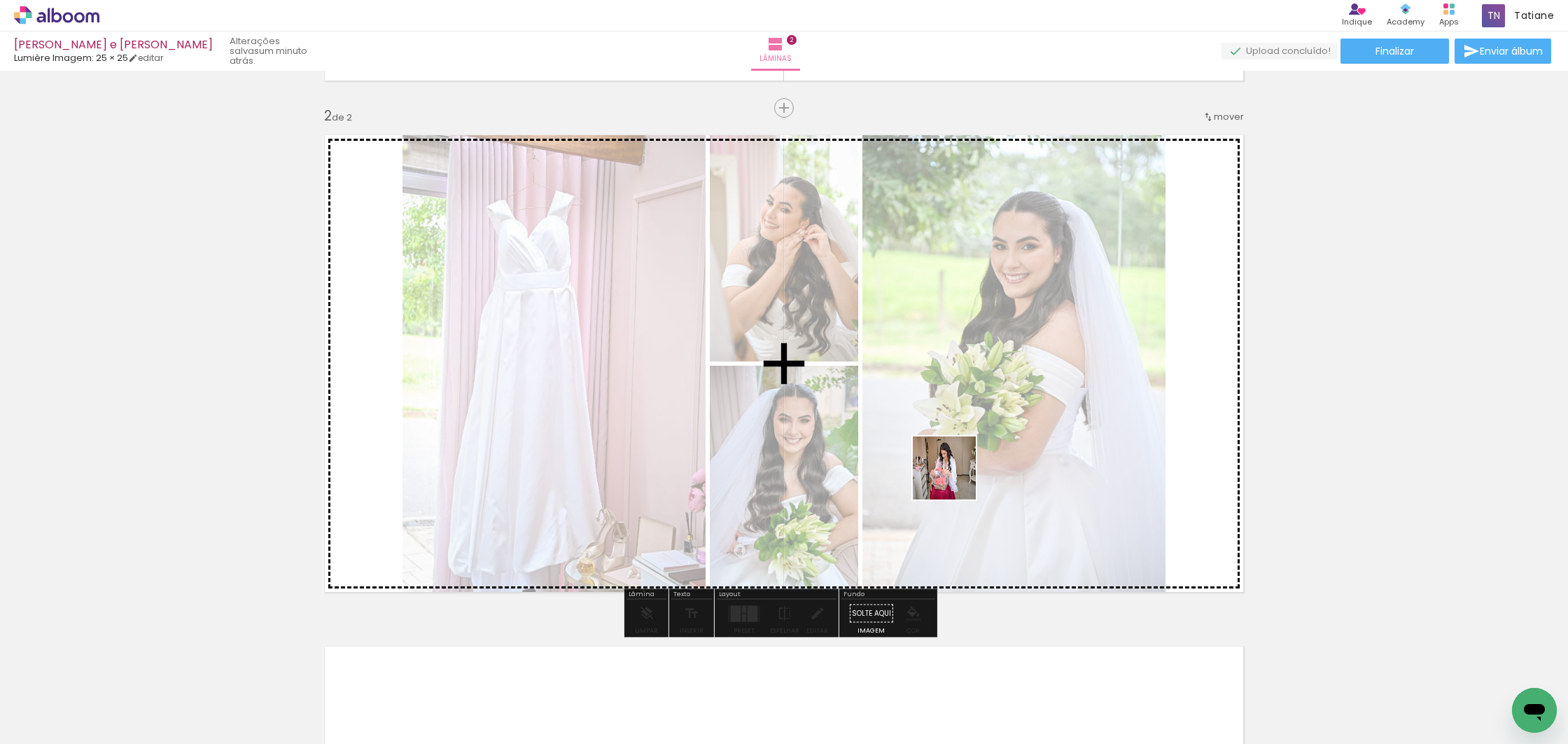
drag, startPoint x: 956, startPoint y: 711, endPoint x: 948, endPoint y: 464, distance: 247.1
click at [954, 470] on quentale-workspace at bounding box center [784, 372] width 1568 height 744
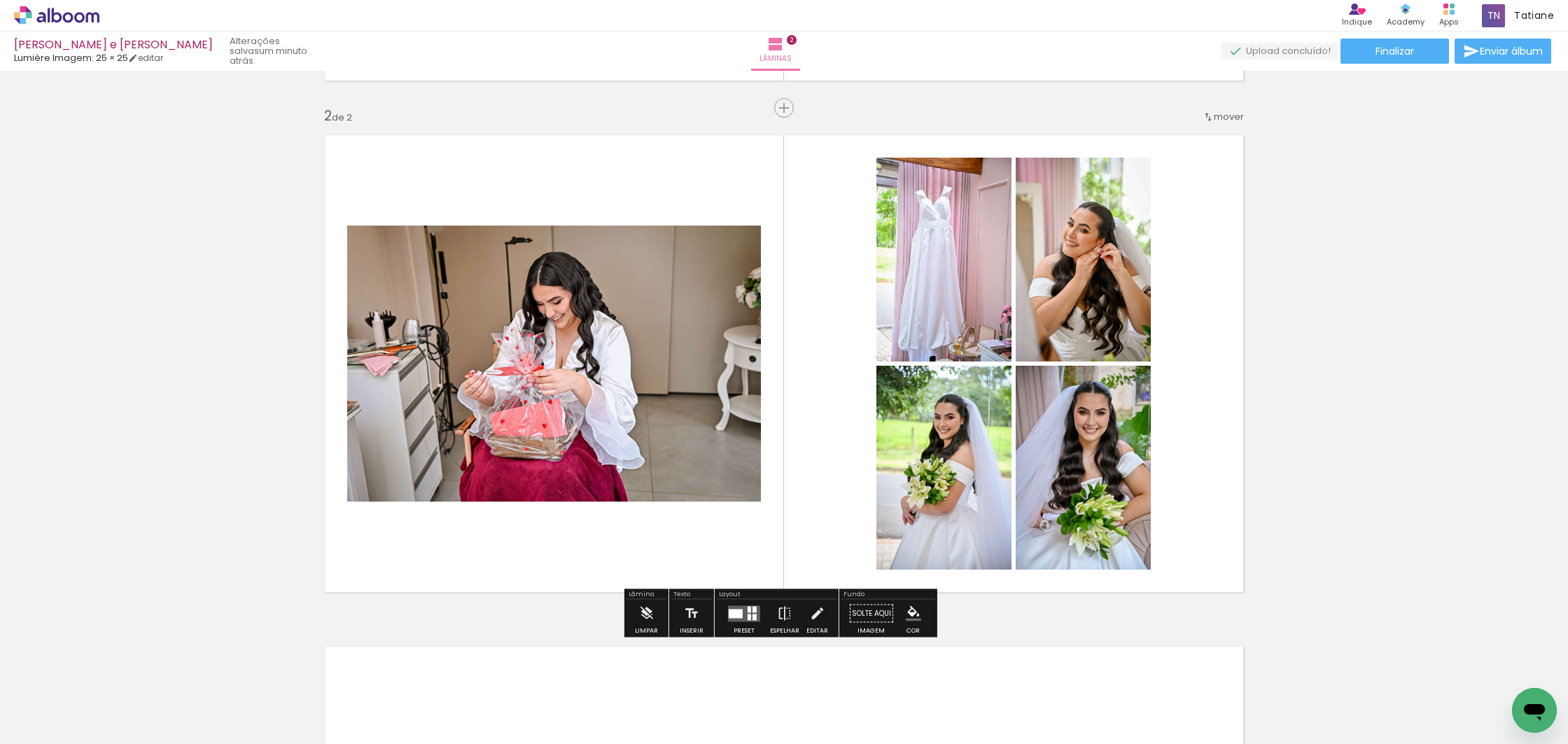
scroll to position [483, 0]
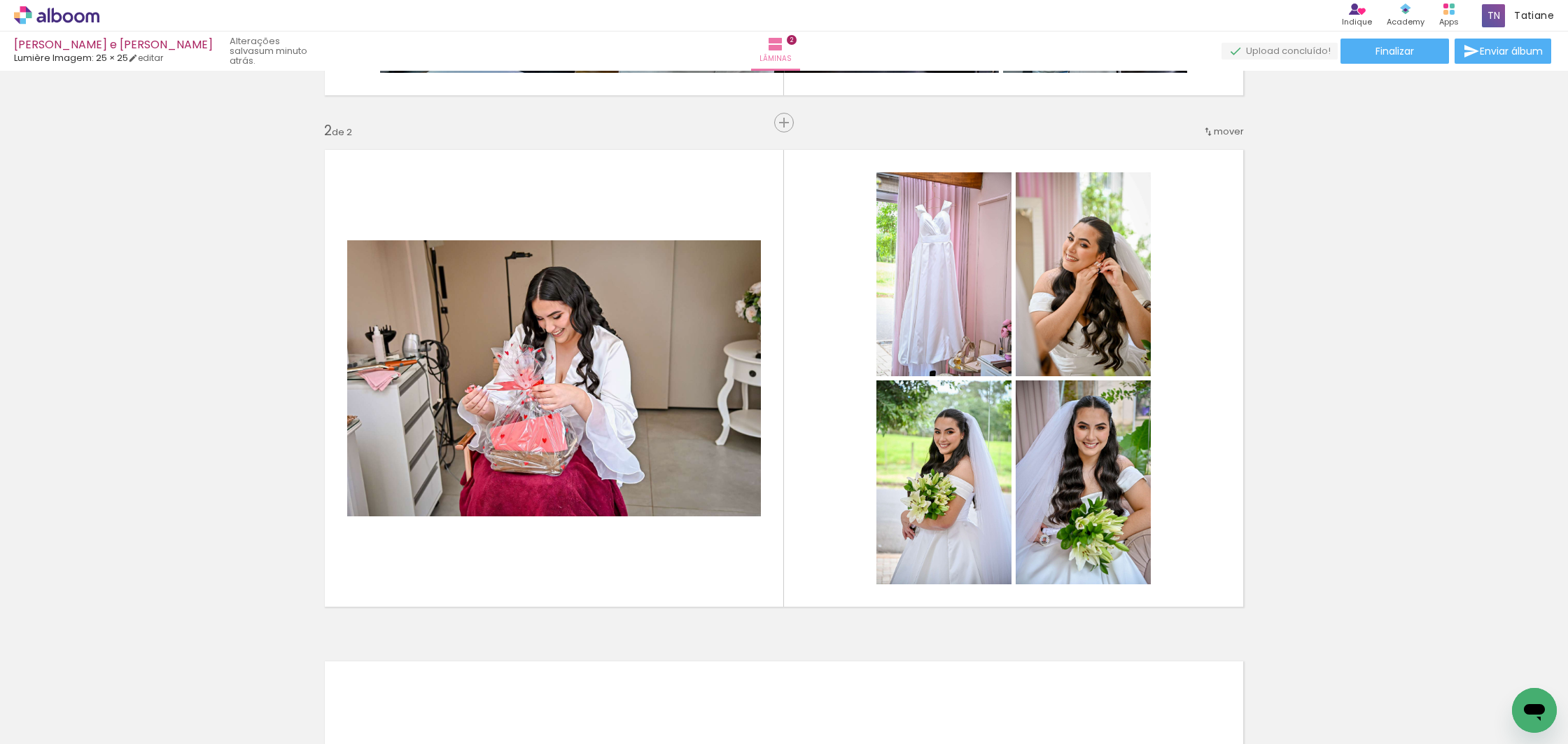
click at [814, 642] on div "Inserir lâmina 1 de 2 Inserir lâmina 2 de 2" at bounding box center [784, 360] width 1568 height 1534
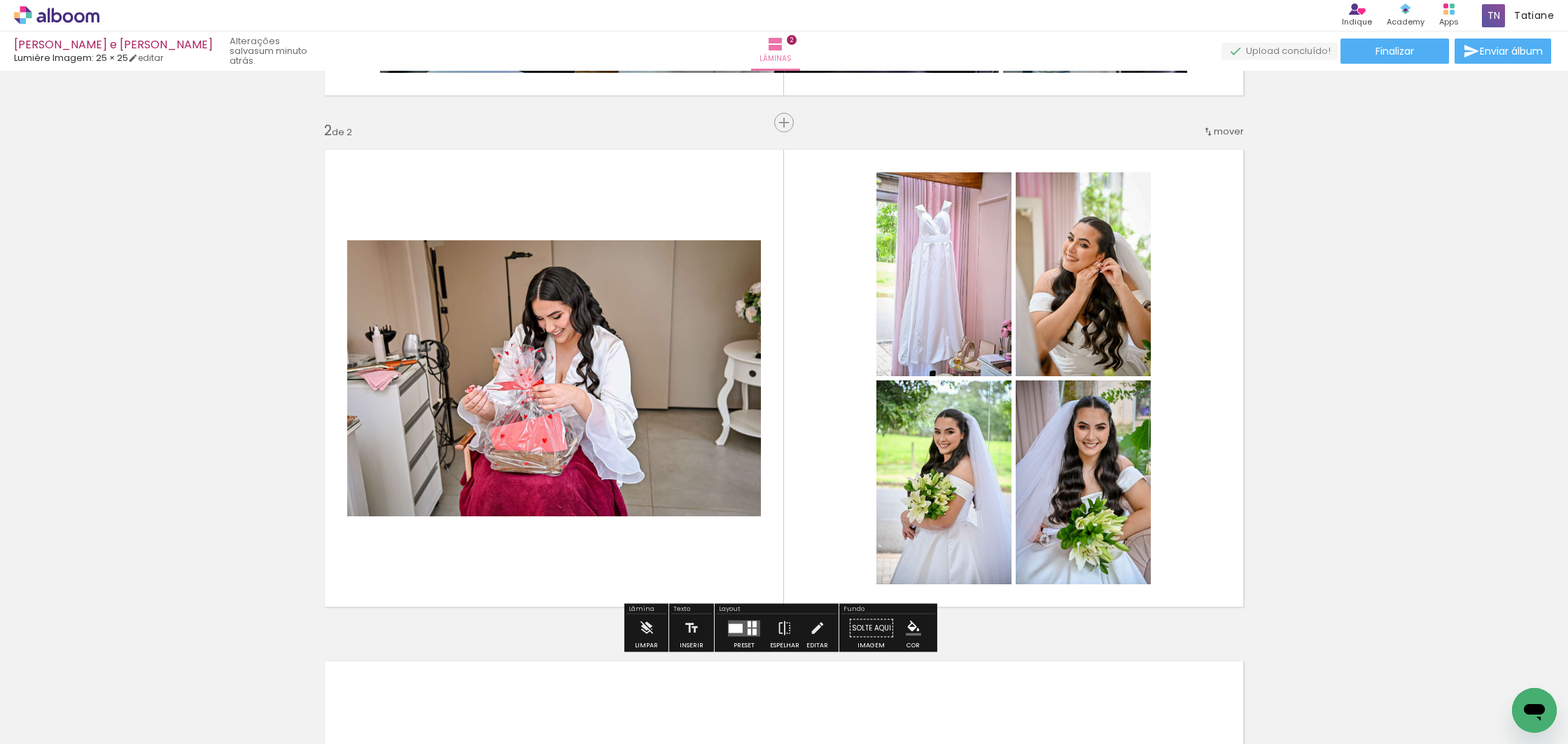
drag, startPoint x: 737, startPoint y: 633, endPoint x: 743, endPoint y: 625, distance: 10.0
click at [737, 633] on quentale-layouter at bounding box center [744, 628] width 32 height 16
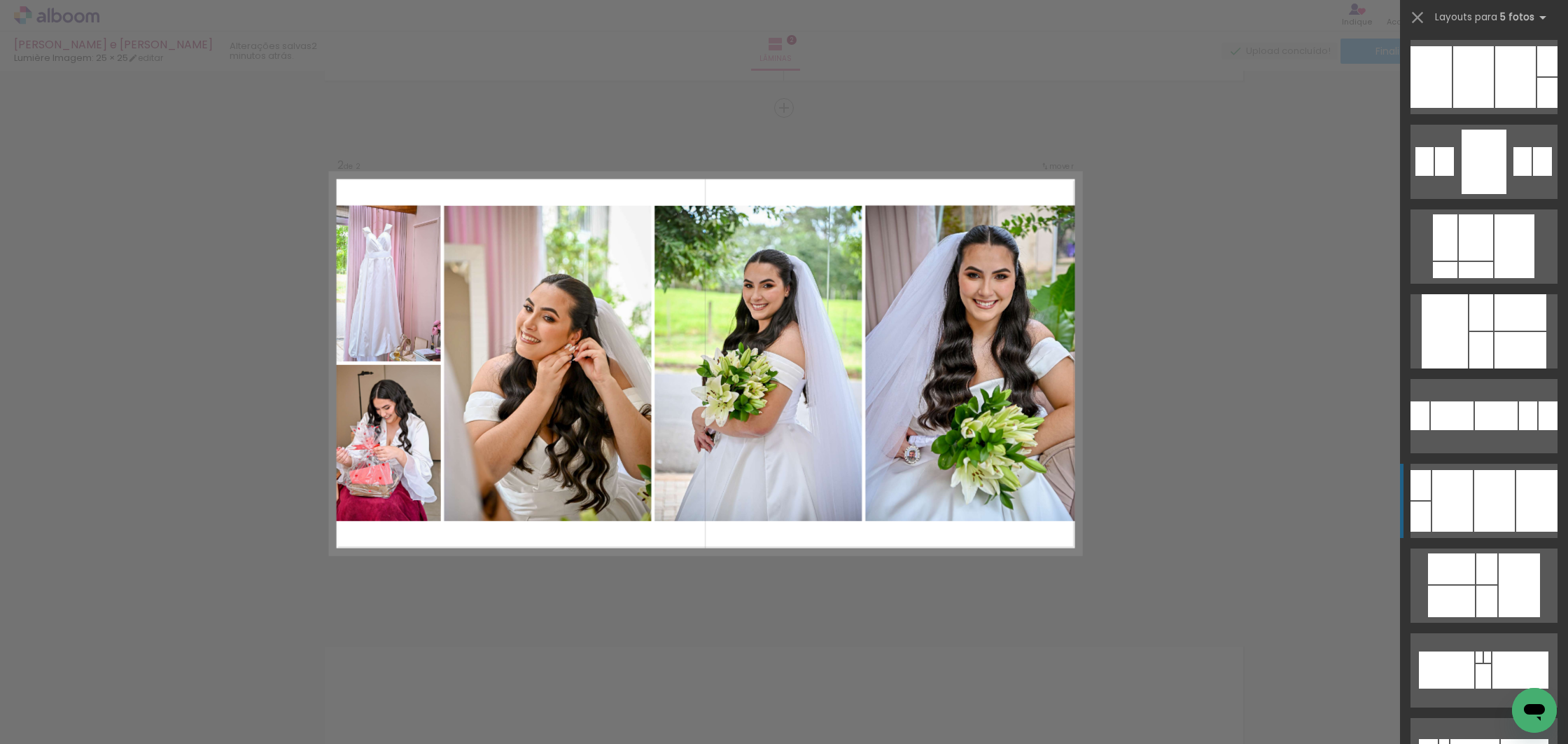
scroll to position [4325, 0]
click at [1441, 429] on div at bounding box center [1452, 415] width 43 height 29
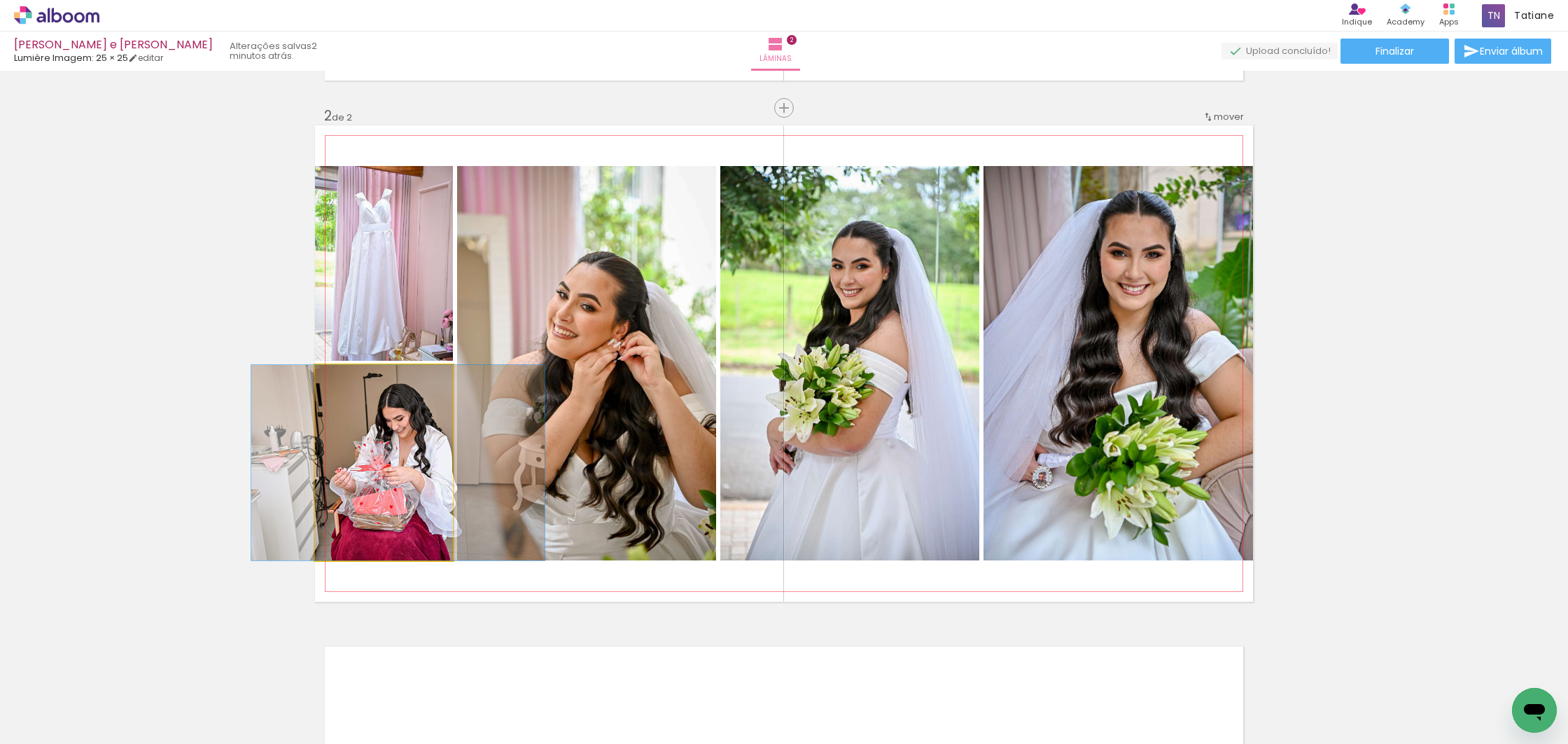
drag, startPoint x: 401, startPoint y: 501, endPoint x: 416, endPoint y: 499, distance: 15.1
click at [416, 499] on div at bounding box center [398, 462] width 293 height 195
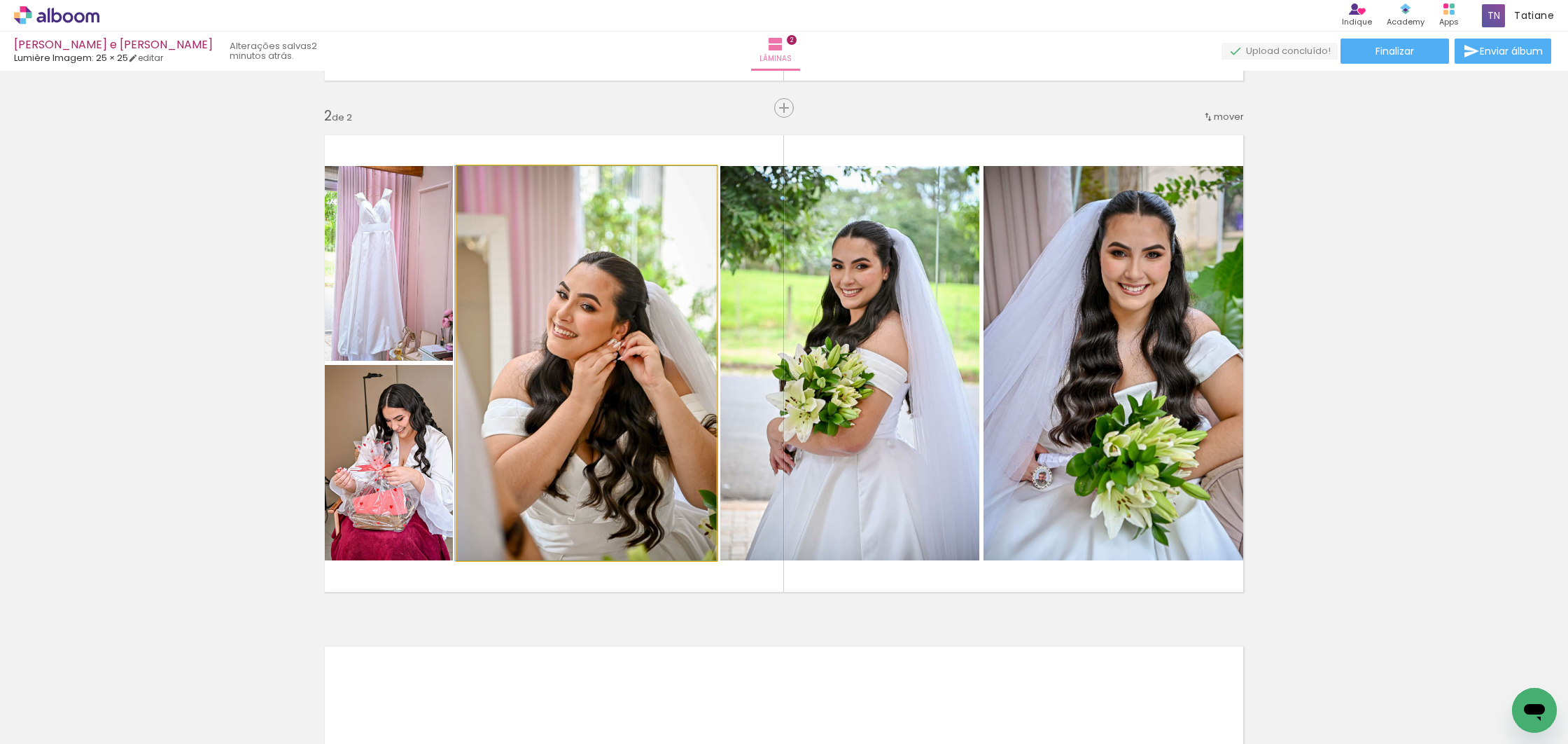
drag, startPoint x: 585, startPoint y: 480, endPoint x: 669, endPoint y: 475, distance: 84.1
click at [583, 478] on div at bounding box center [586, 363] width 263 height 394
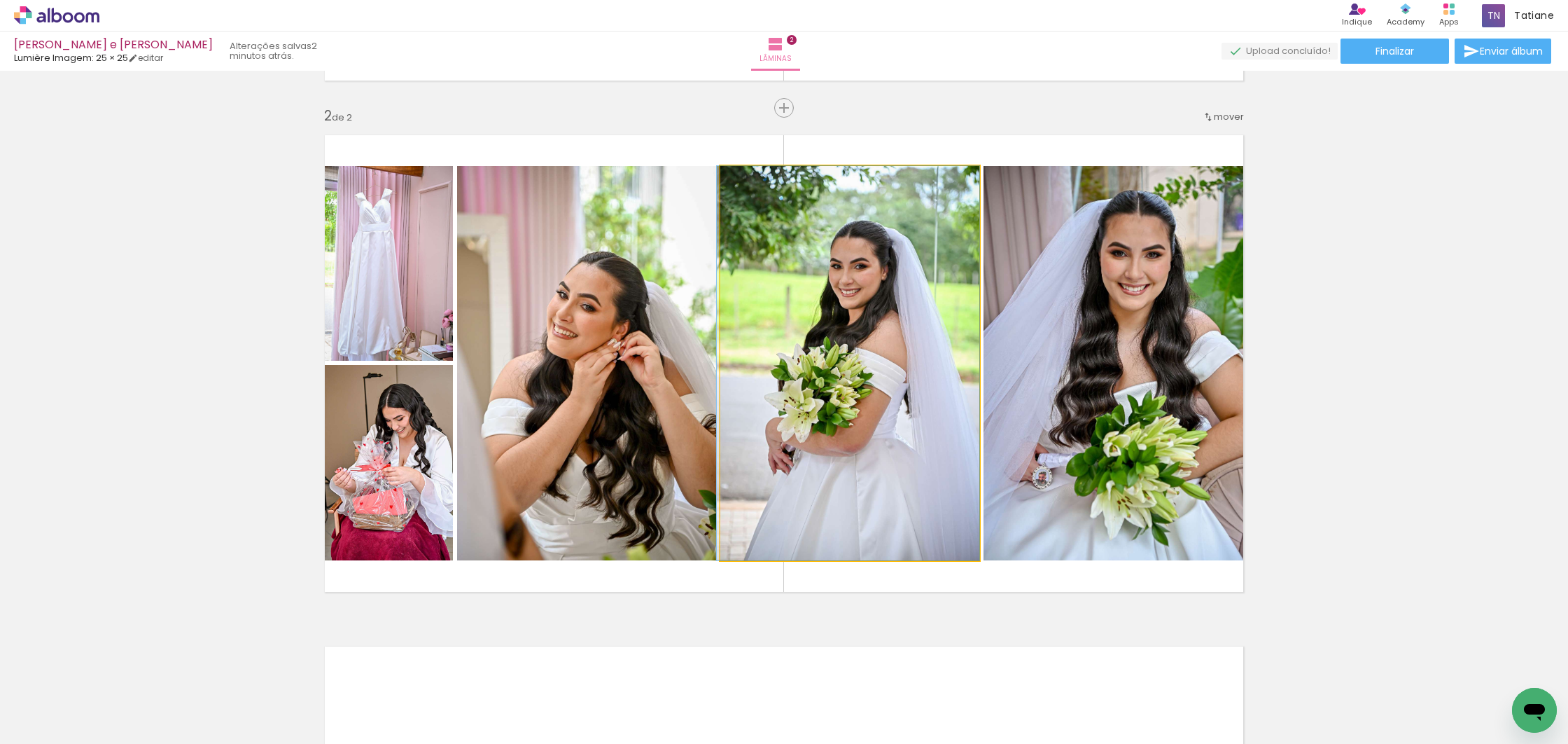
drag, startPoint x: 804, startPoint y: 474, endPoint x: 794, endPoint y: 474, distance: 10.0
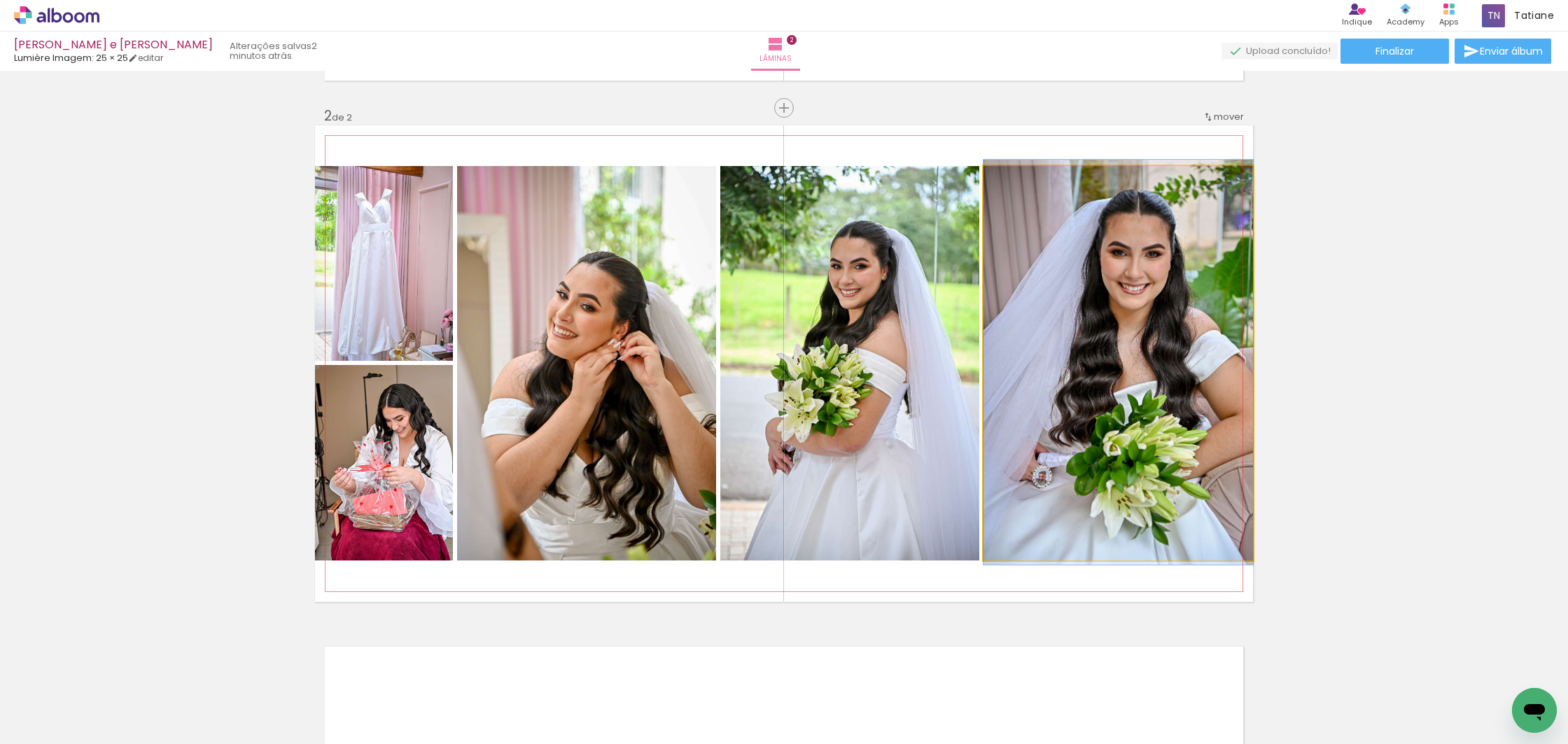
drag, startPoint x: 1092, startPoint y: 460, endPoint x: 1082, endPoint y: 459, distance: 10.0
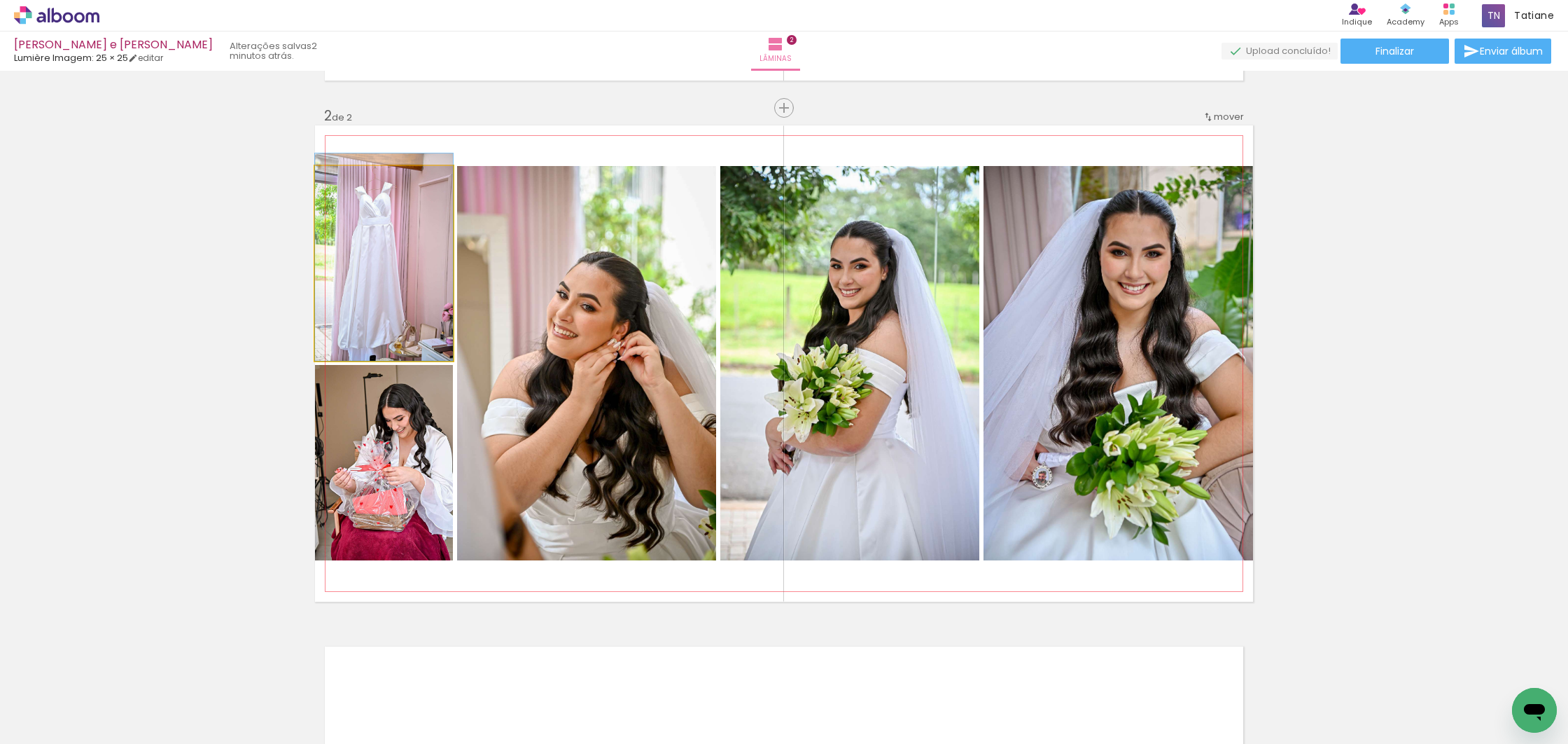
drag, startPoint x: 344, startPoint y: 281, endPoint x: 367, endPoint y: 274, distance: 24.0
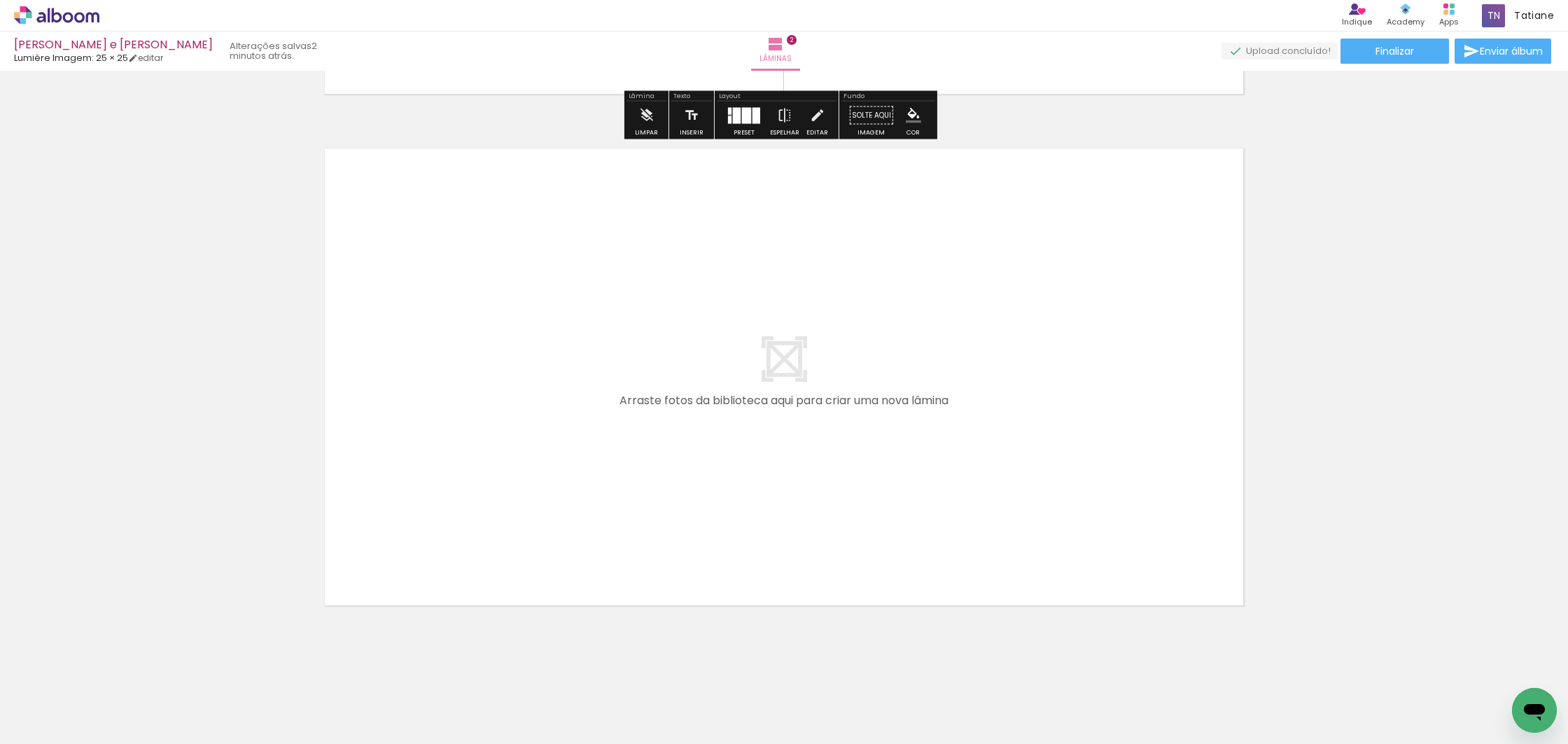
scroll to position [1000, 0]
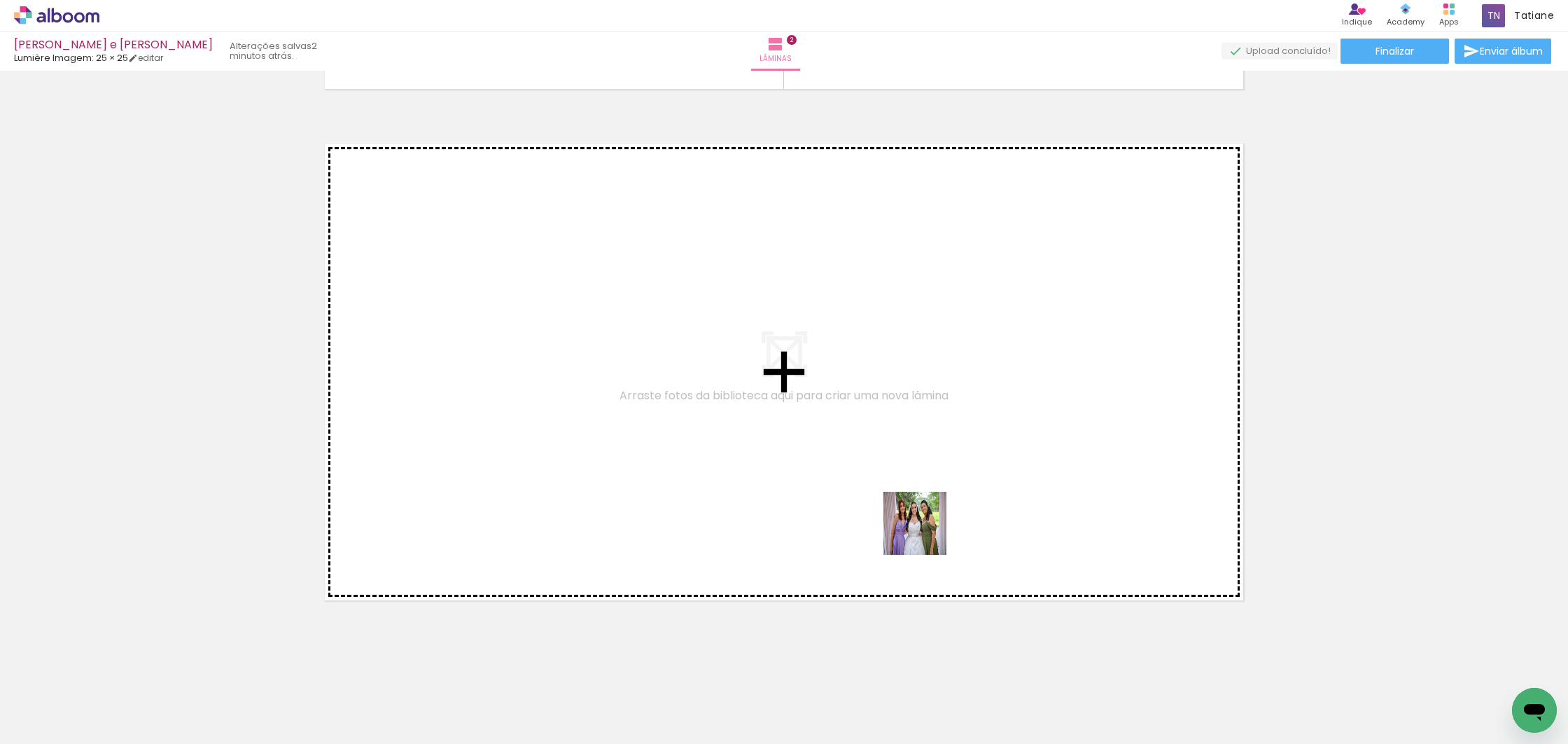
drag, startPoint x: 1043, startPoint y: 701, endPoint x: 966, endPoint y: 655, distance: 89.7
click at [924, 528] on quentale-workspace at bounding box center [784, 372] width 1568 height 744
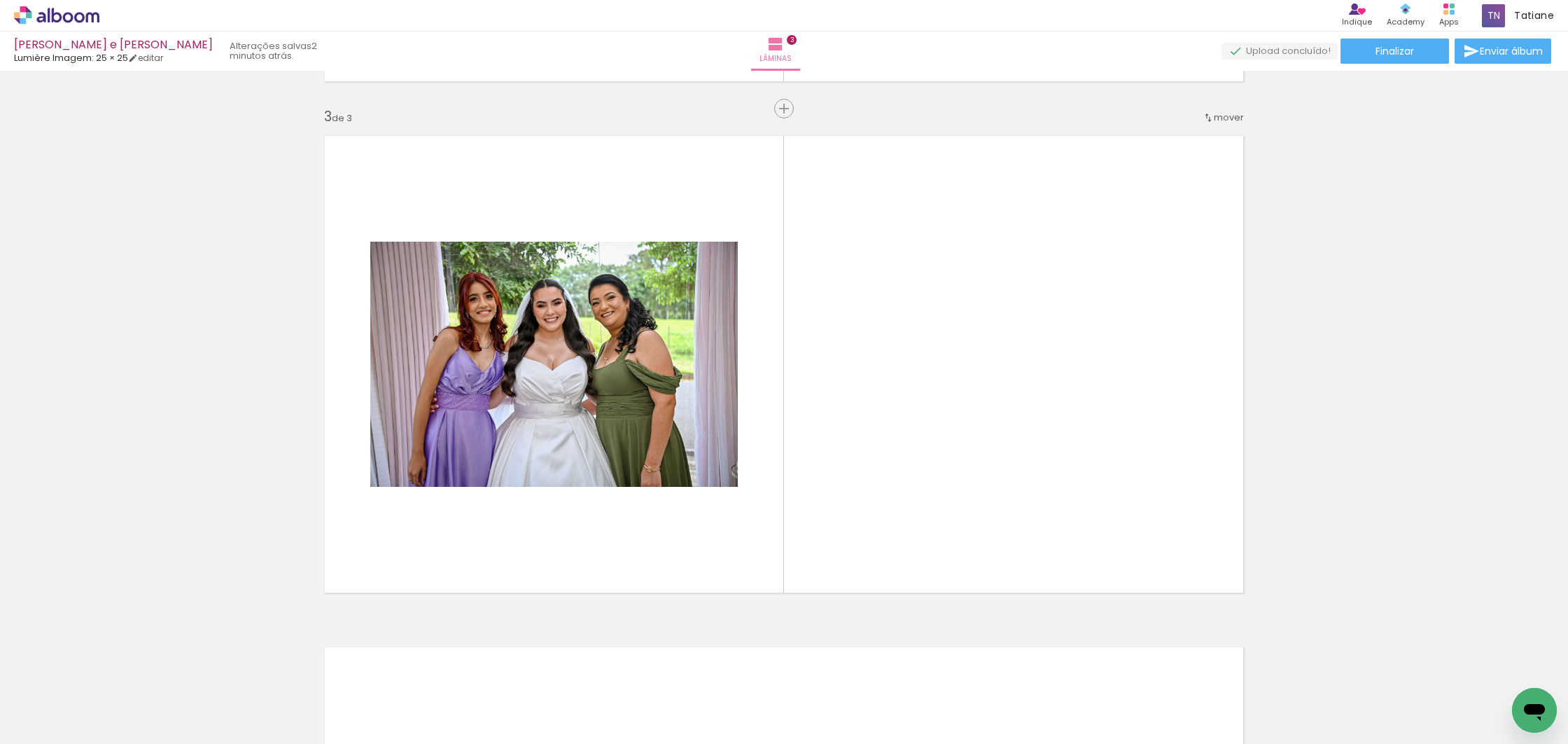
scroll to position [1008, 0]
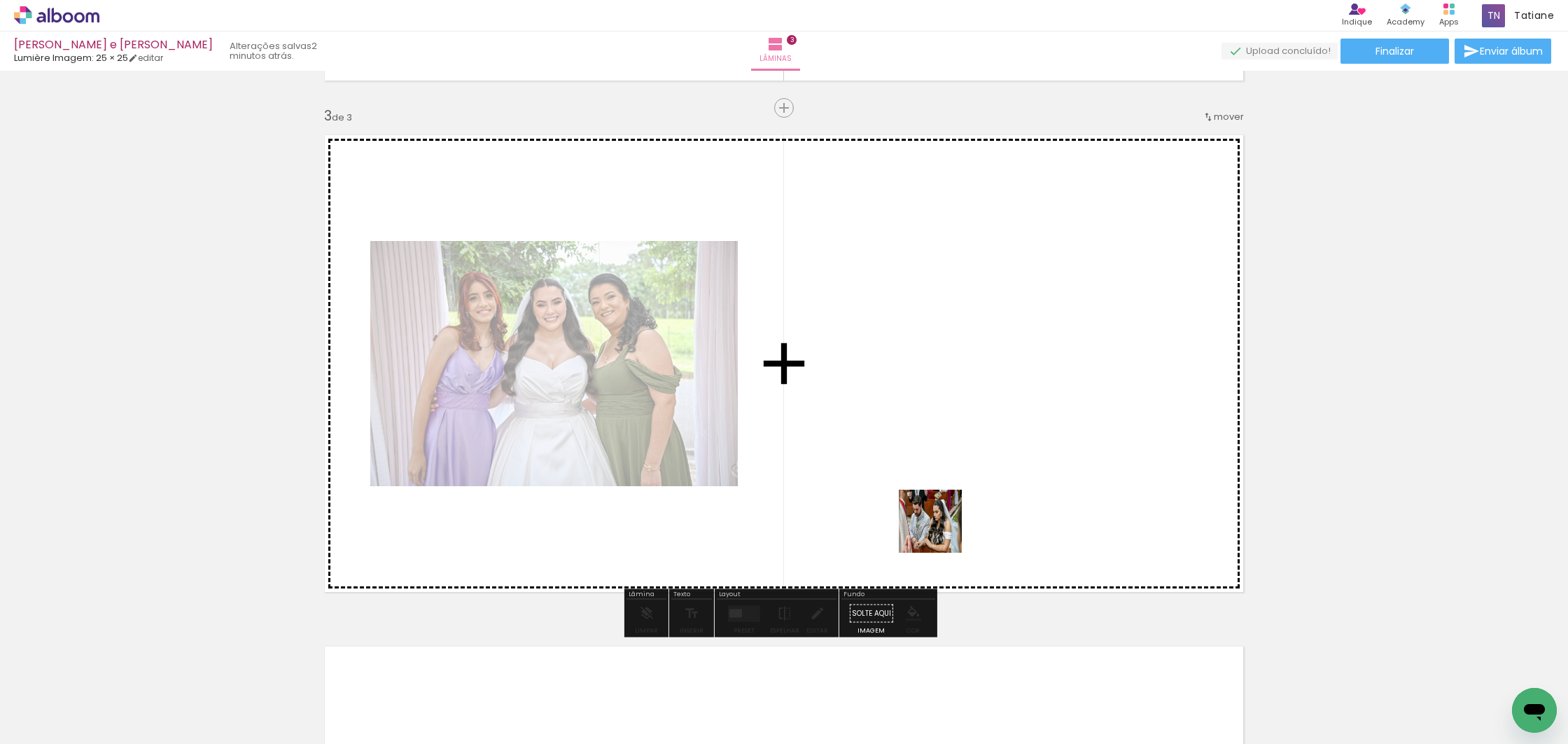
drag, startPoint x: 1045, startPoint y: 706, endPoint x: 941, endPoint y: 532, distance: 202.7
click at [941, 532] on quentale-workspace at bounding box center [784, 372] width 1568 height 744
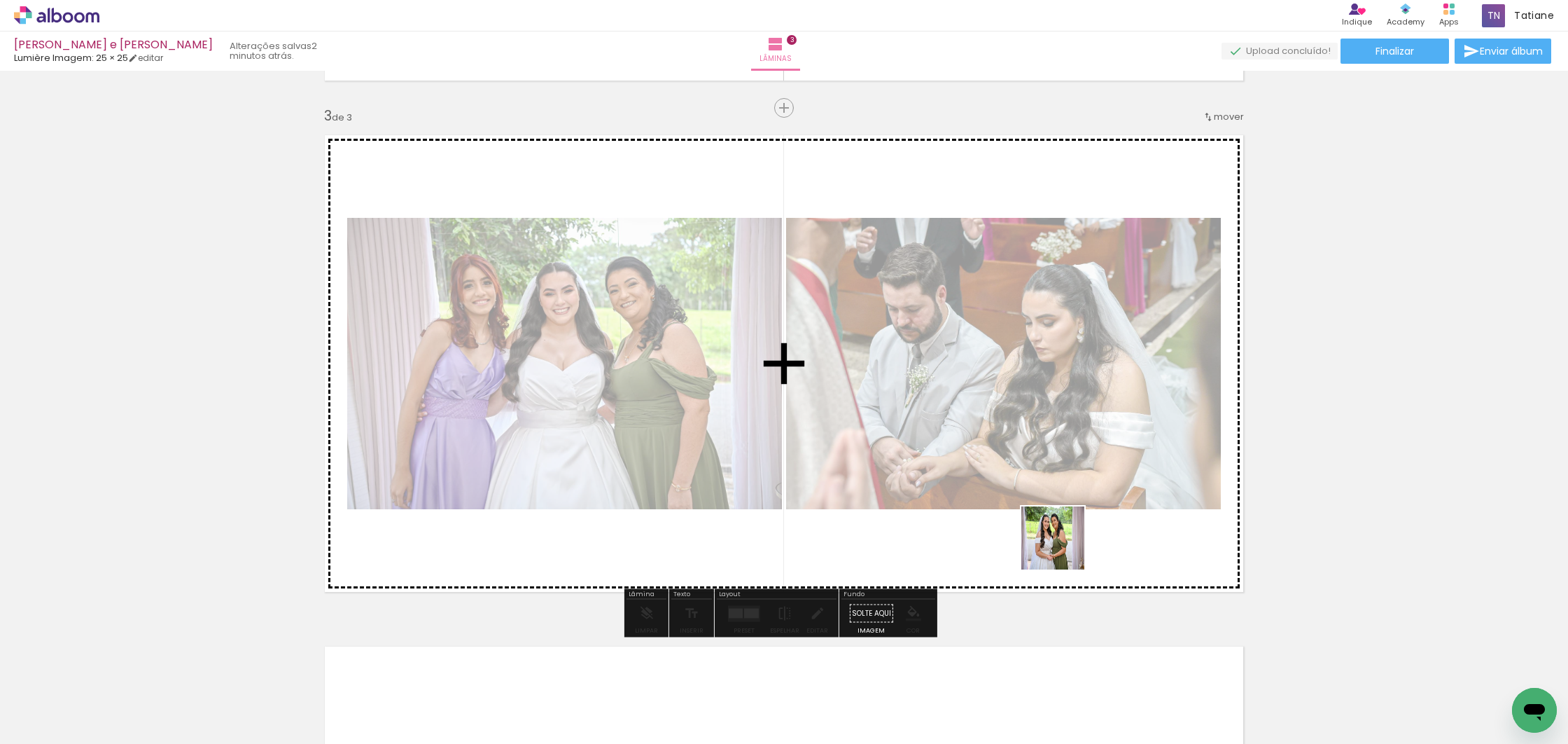
drag, startPoint x: 1132, startPoint y: 704, endPoint x: 1112, endPoint y: 648, distance: 59.5
click at [1061, 522] on quentale-workspace at bounding box center [784, 372] width 1568 height 744
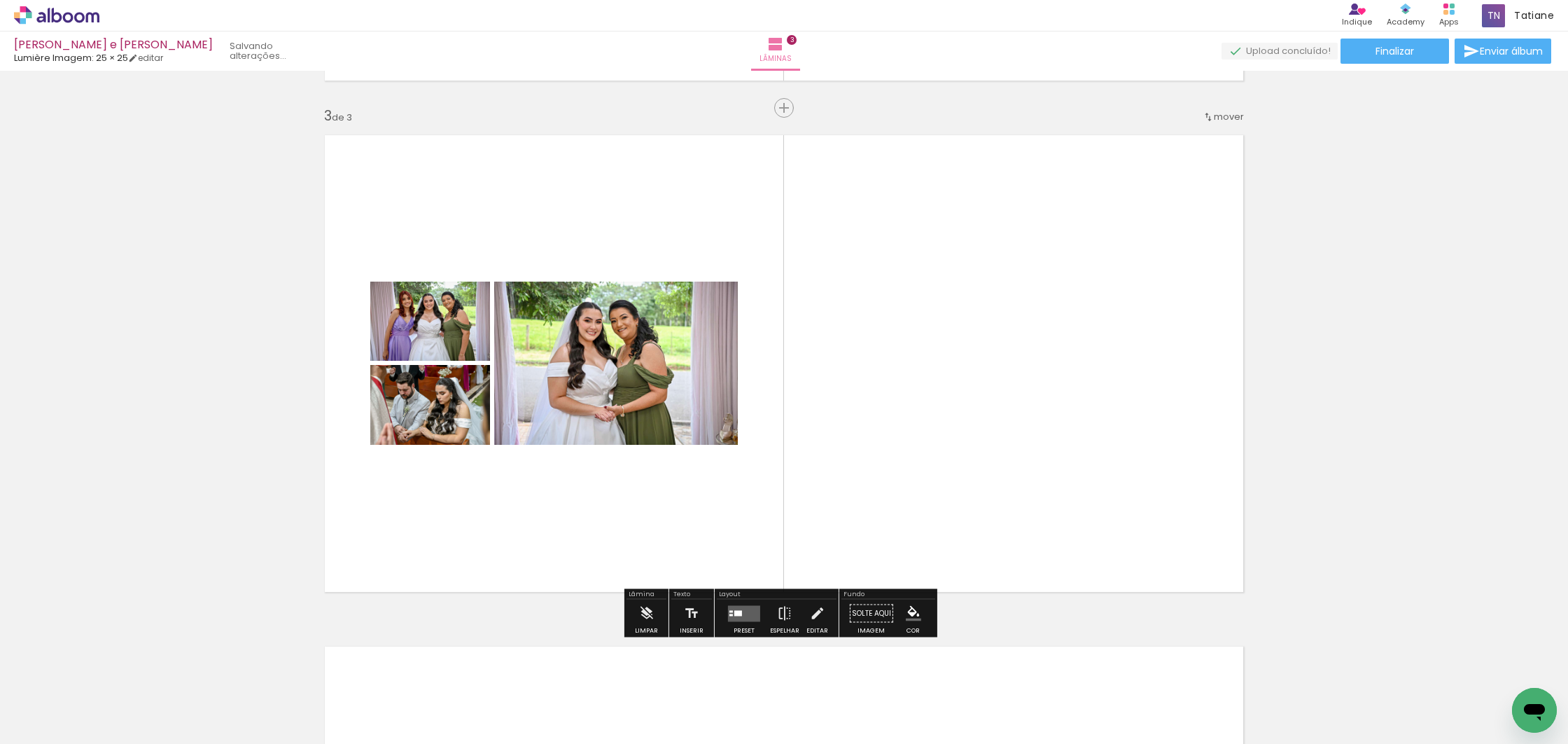
scroll to position [0, 3960]
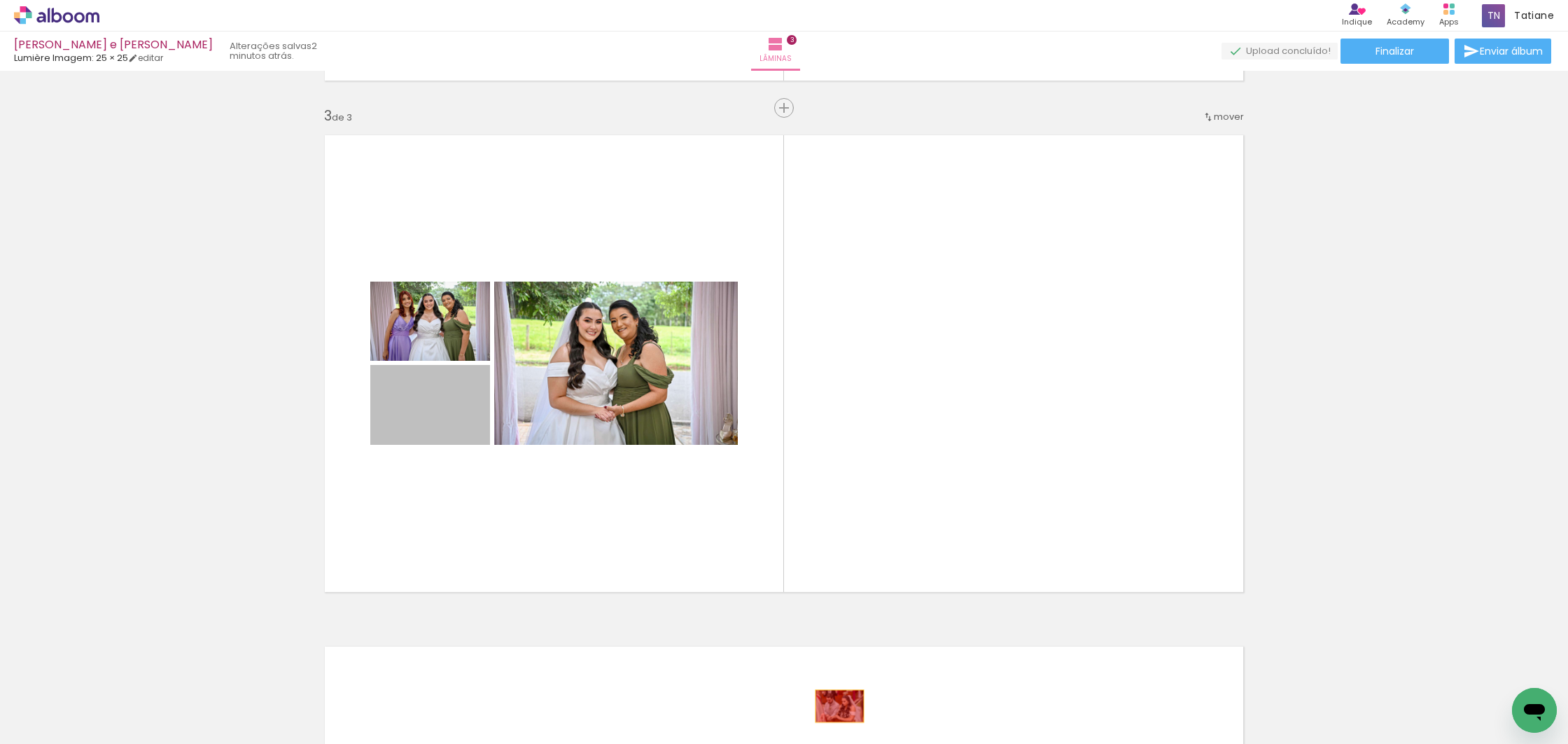
drag, startPoint x: 450, startPoint y: 406, endPoint x: 938, endPoint y: 726, distance: 583.6
click at [835, 705] on quentale-workspace at bounding box center [784, 372] width 1568 height 744
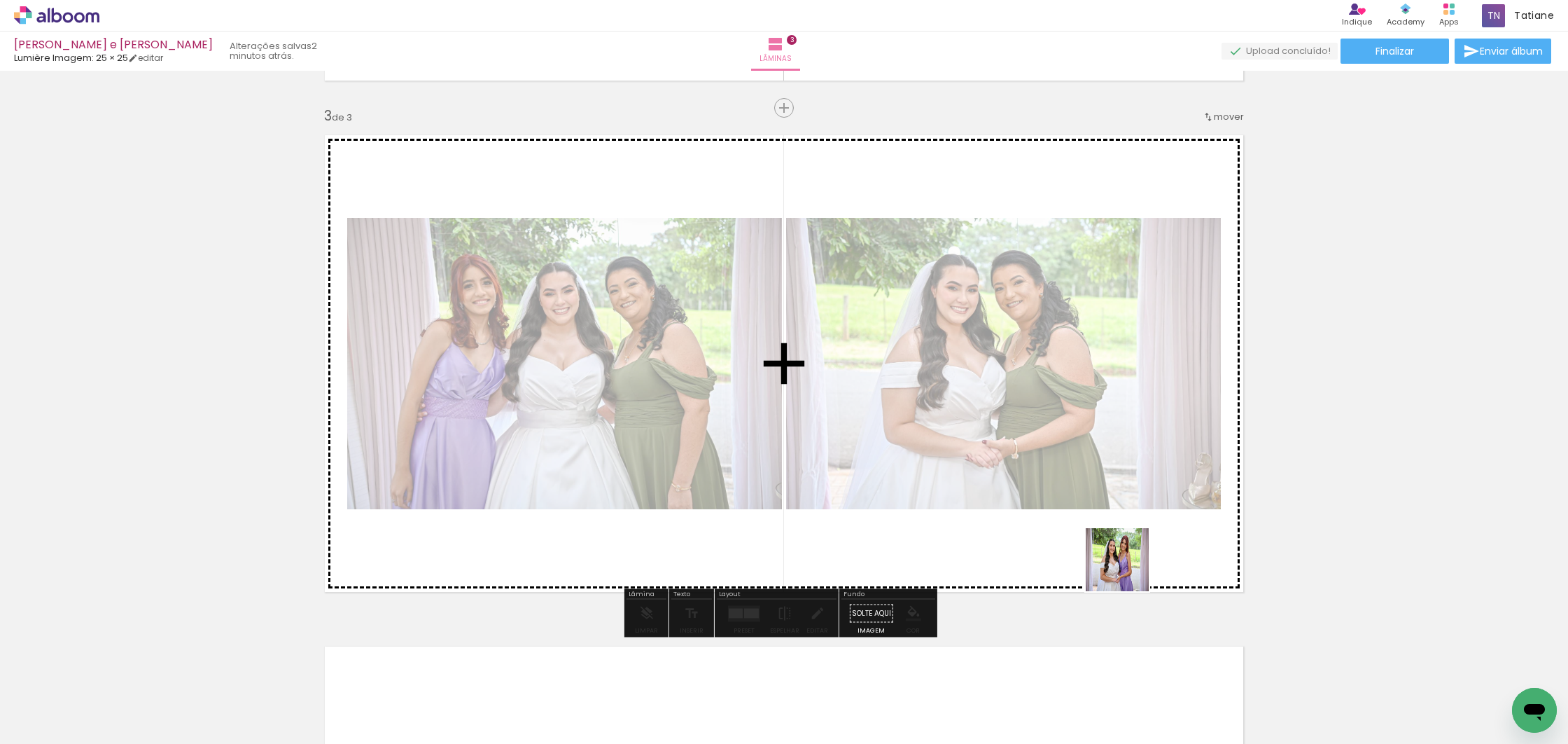
drag, startPoint x: 1280, startPoint y: 701, endPoint x: 1098, endPoint y: 522, distance: 255.3
click at [1107, 518] on quentale-workspace at bounding box center [784, 372] width 1568 height 744
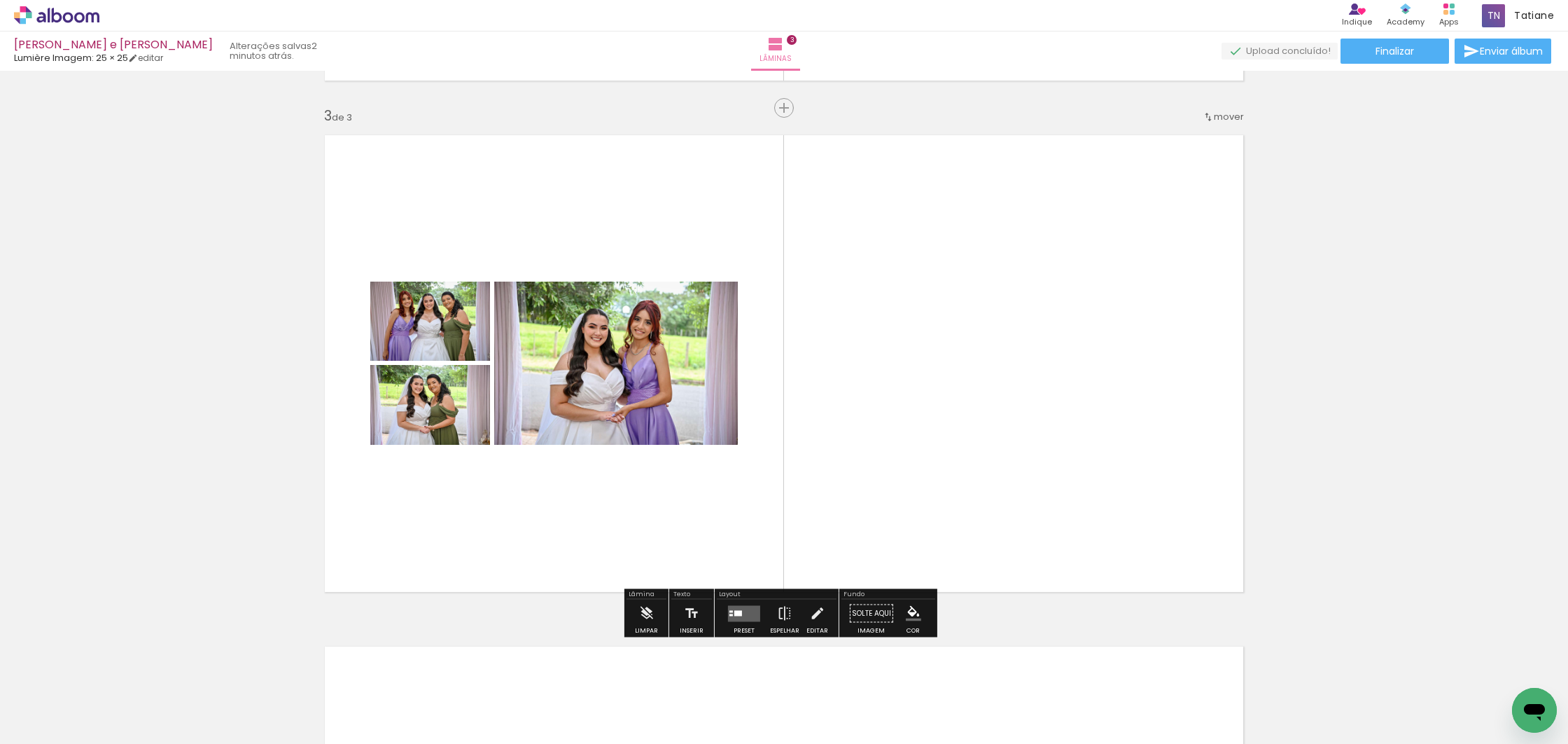
click at [750, 614] on quentale-layouter at bounding box center [744, 613] width 32 height 16
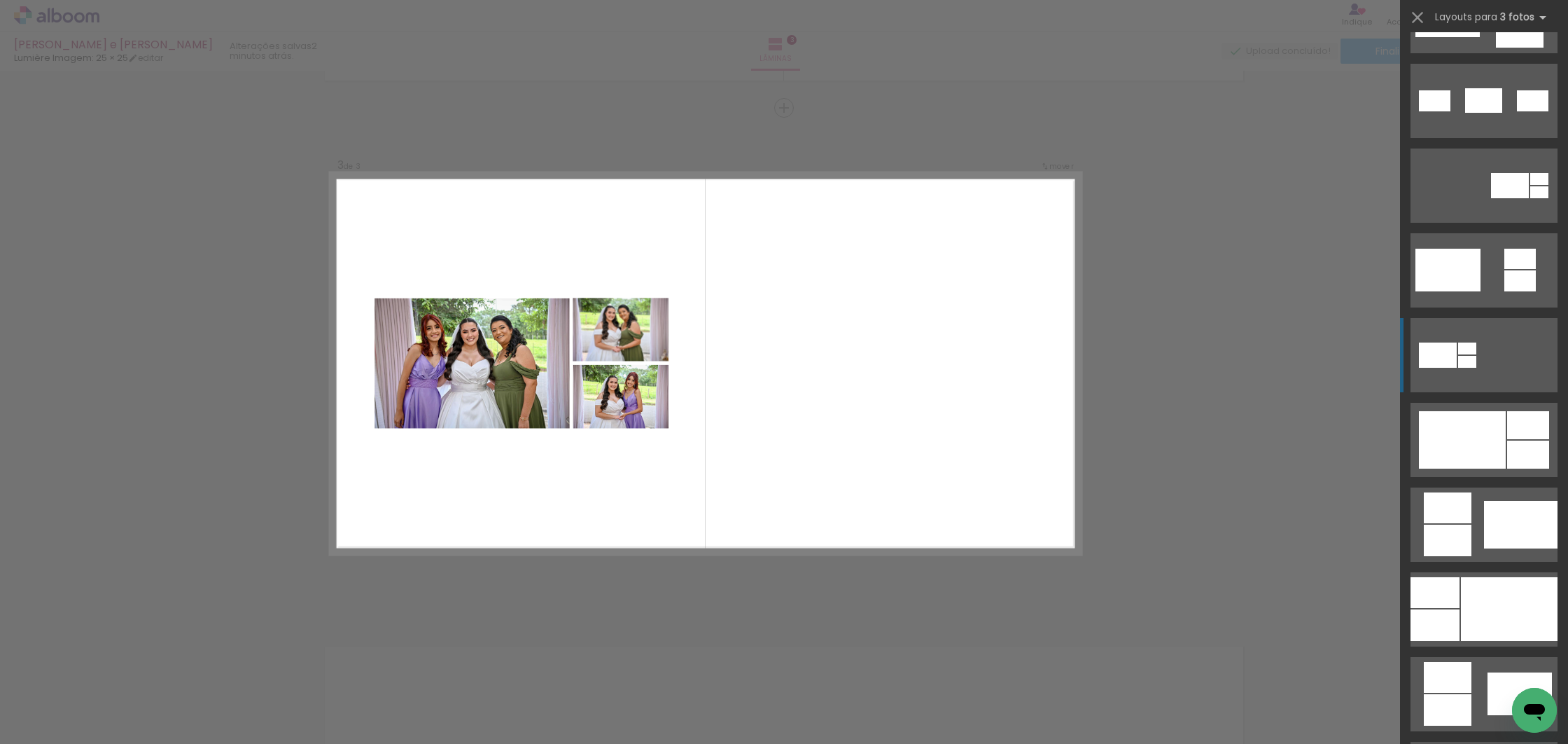
scroll to position [405, 0]
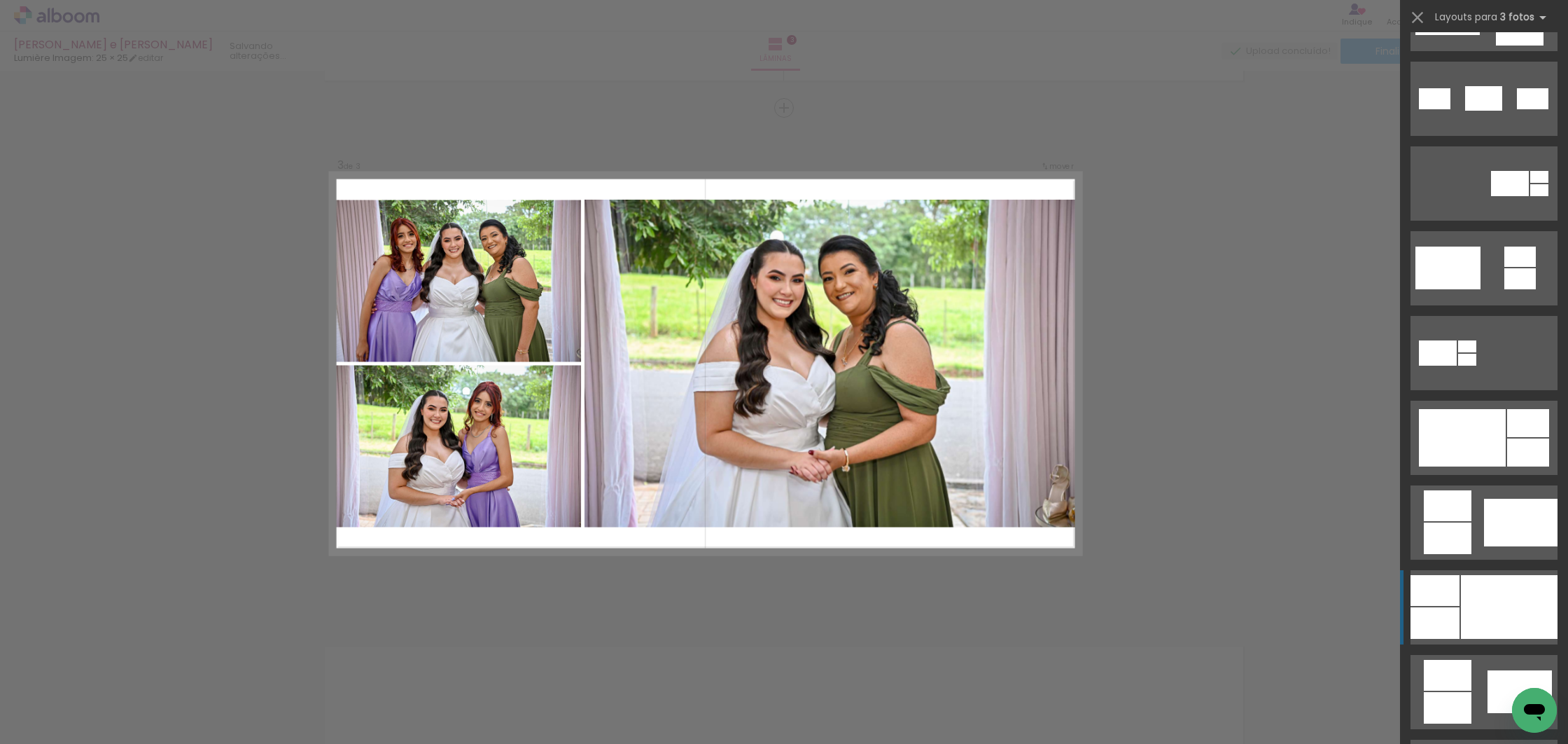
click at [1487, 603] on div at bounding box center [1509, 607] width 97 height 64
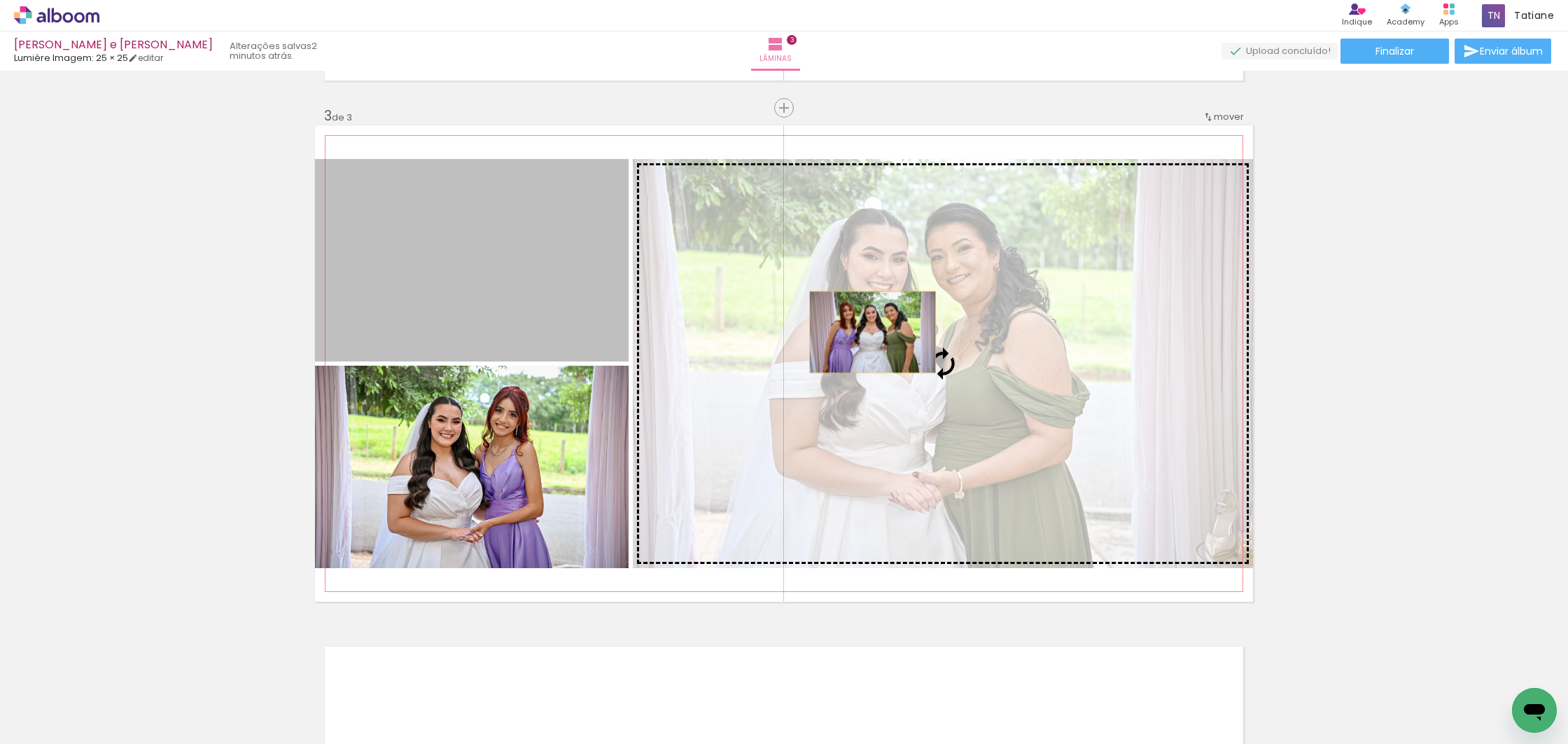
drag, startPoint x: 551, startPoint y: 259, endPoint x: 913, endPoint y: 365, distance: 377.2
click at [0, 0] on slot at bounding box center [0, 0] width 0 height 0
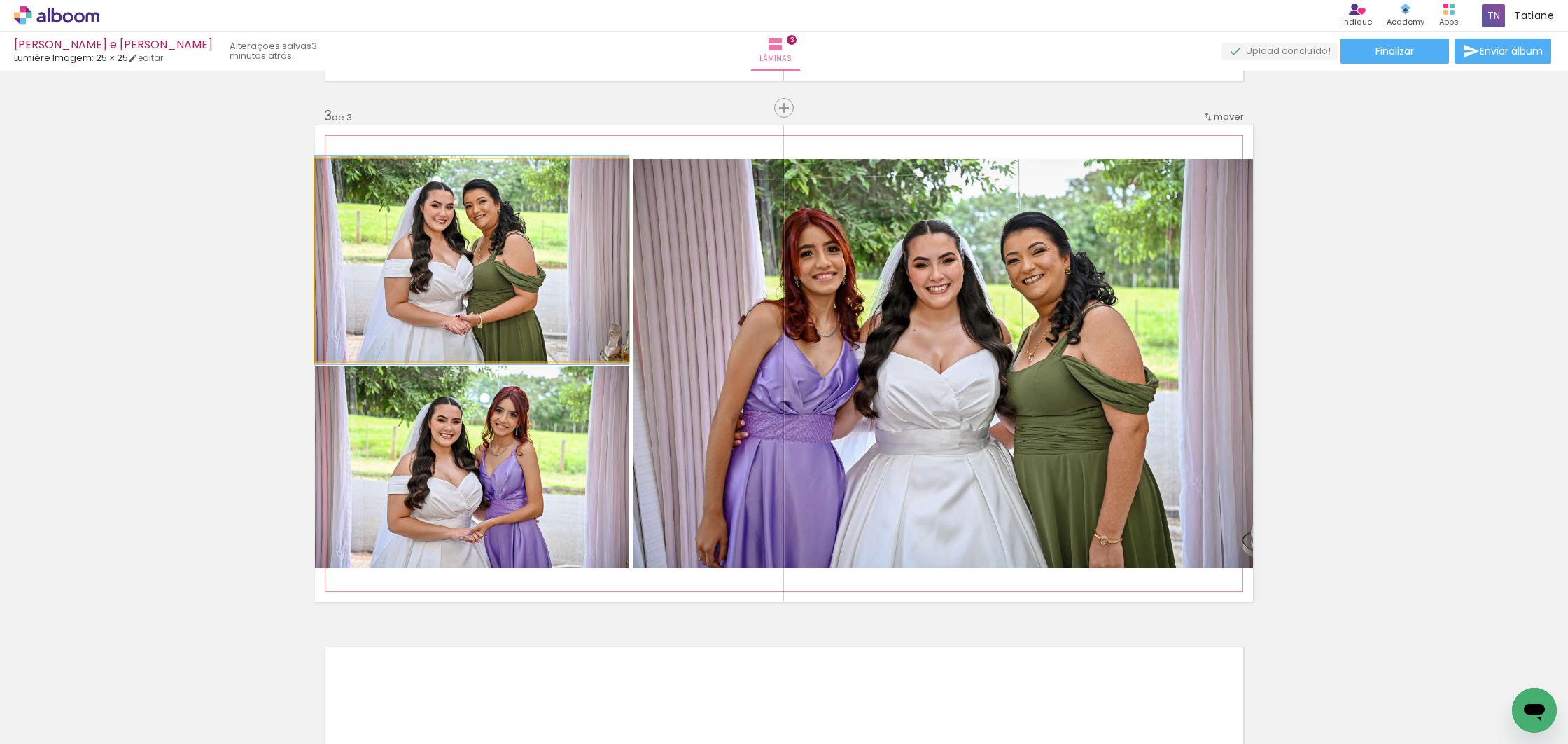
drag, startPoint x: 521, startPoint y: 321, endPoint x: 536, endPoint y: 348, distance: 30.9
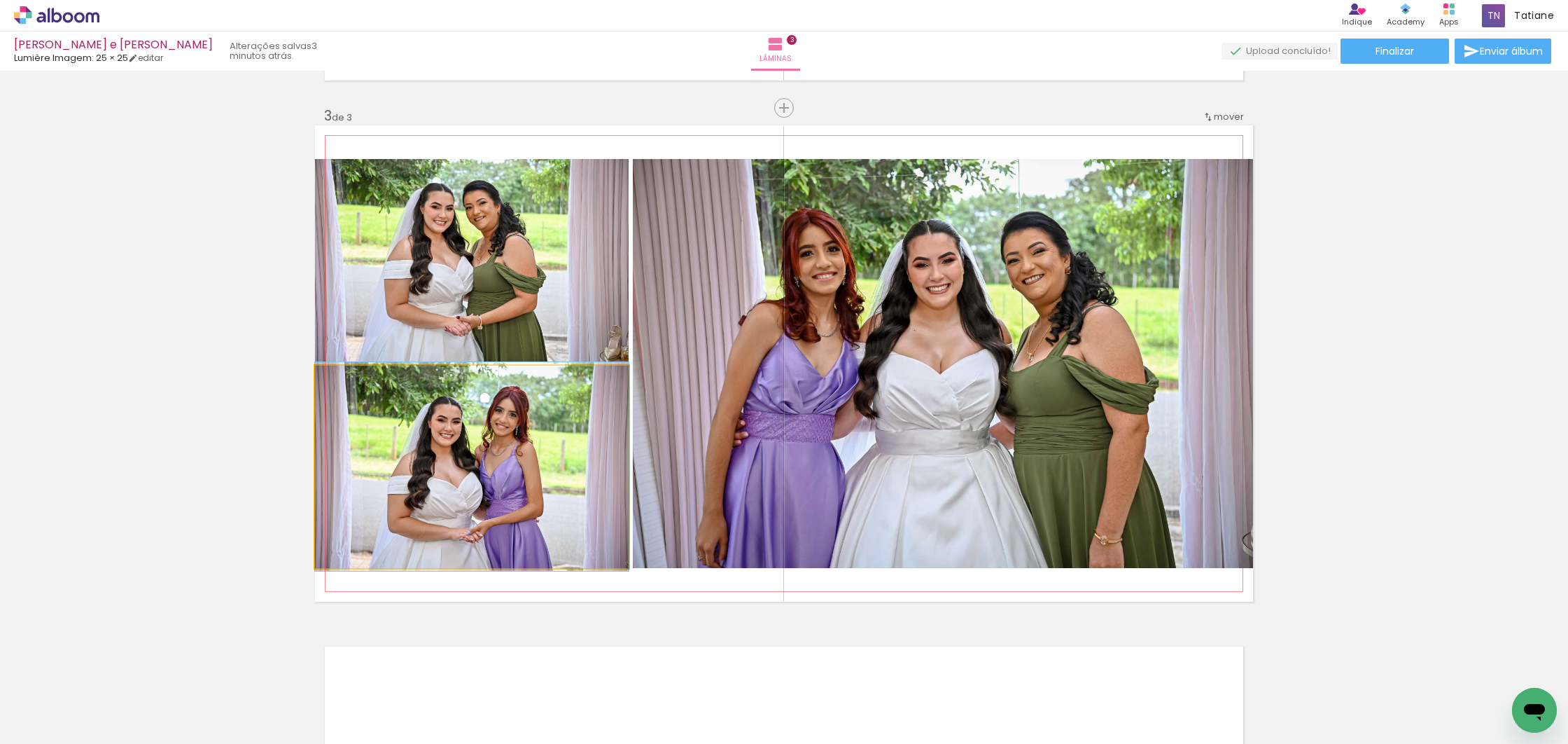
click at [522, 437] on quentale-photo at bounding box center [471, 467] width 313 height 202
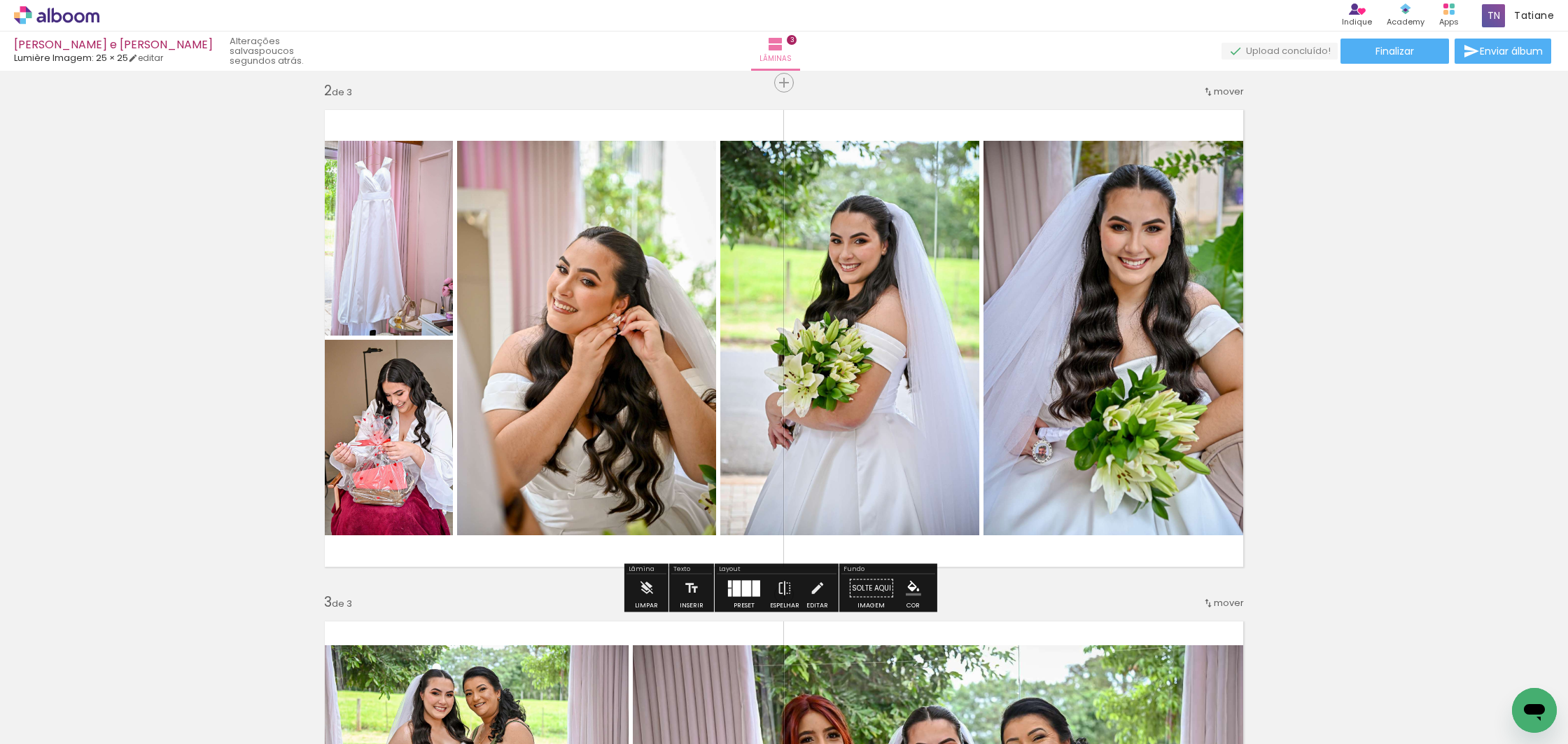
scroll to position [528, 0]
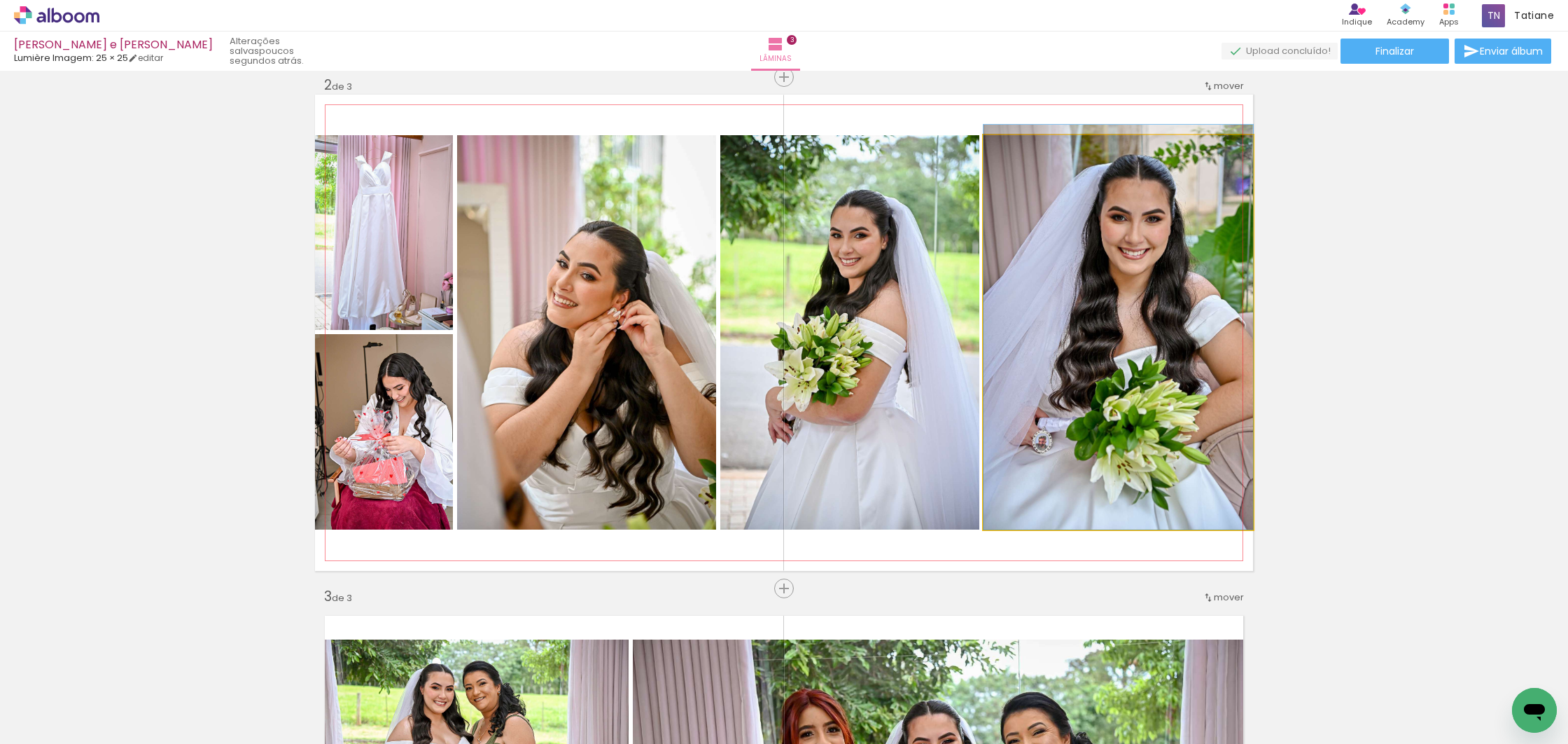
drag, startPoint x: 1214, startPoint y: 463, endPoint x: 1182, endPoint y: 457, distance: 32.6
click at [1182, 457] on div at bounding box center [1118, 327] width 269 height 405
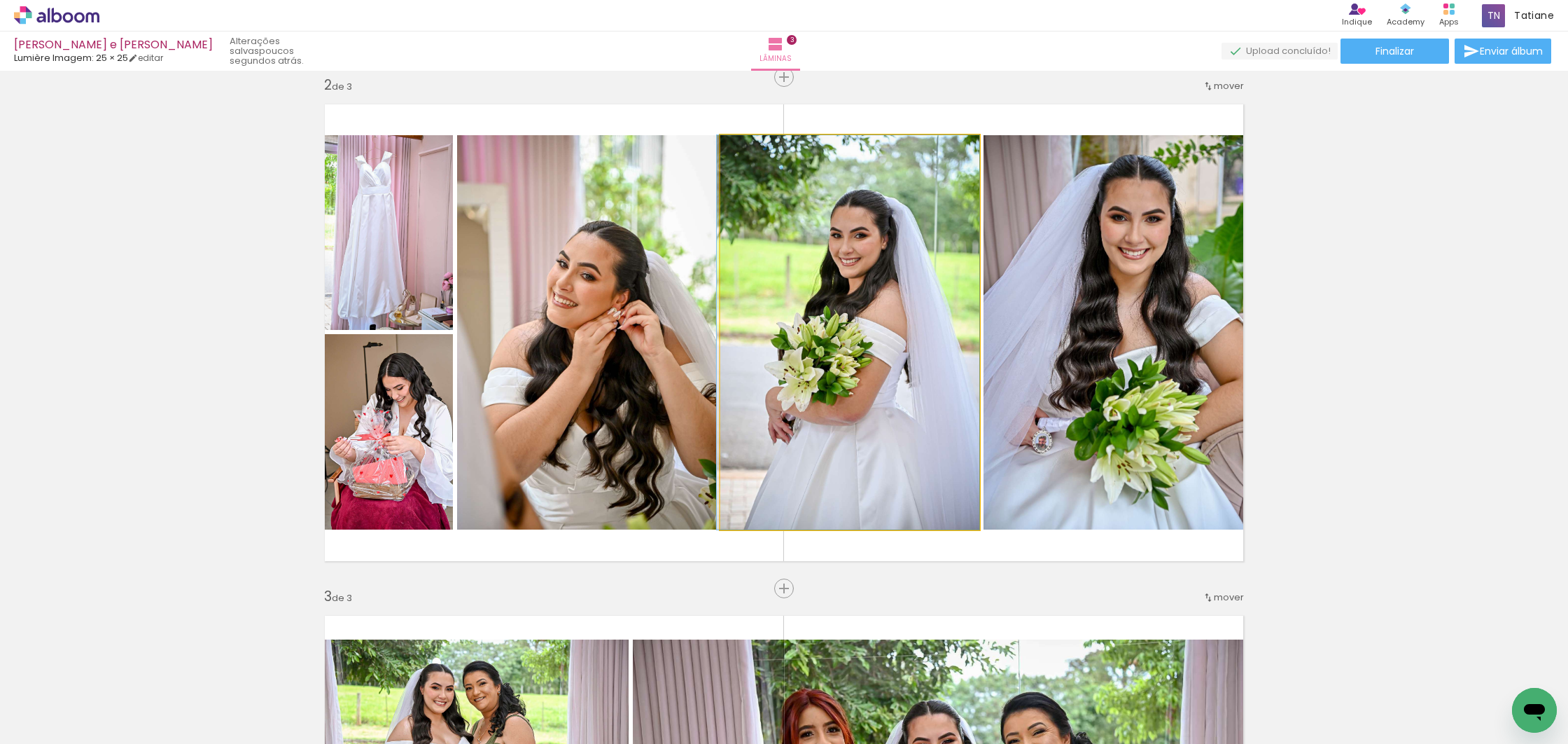
drag, startPoint x: 861, startPoint y: 459, endPoint x: 861, endPoint y: 440, distance: 19.0
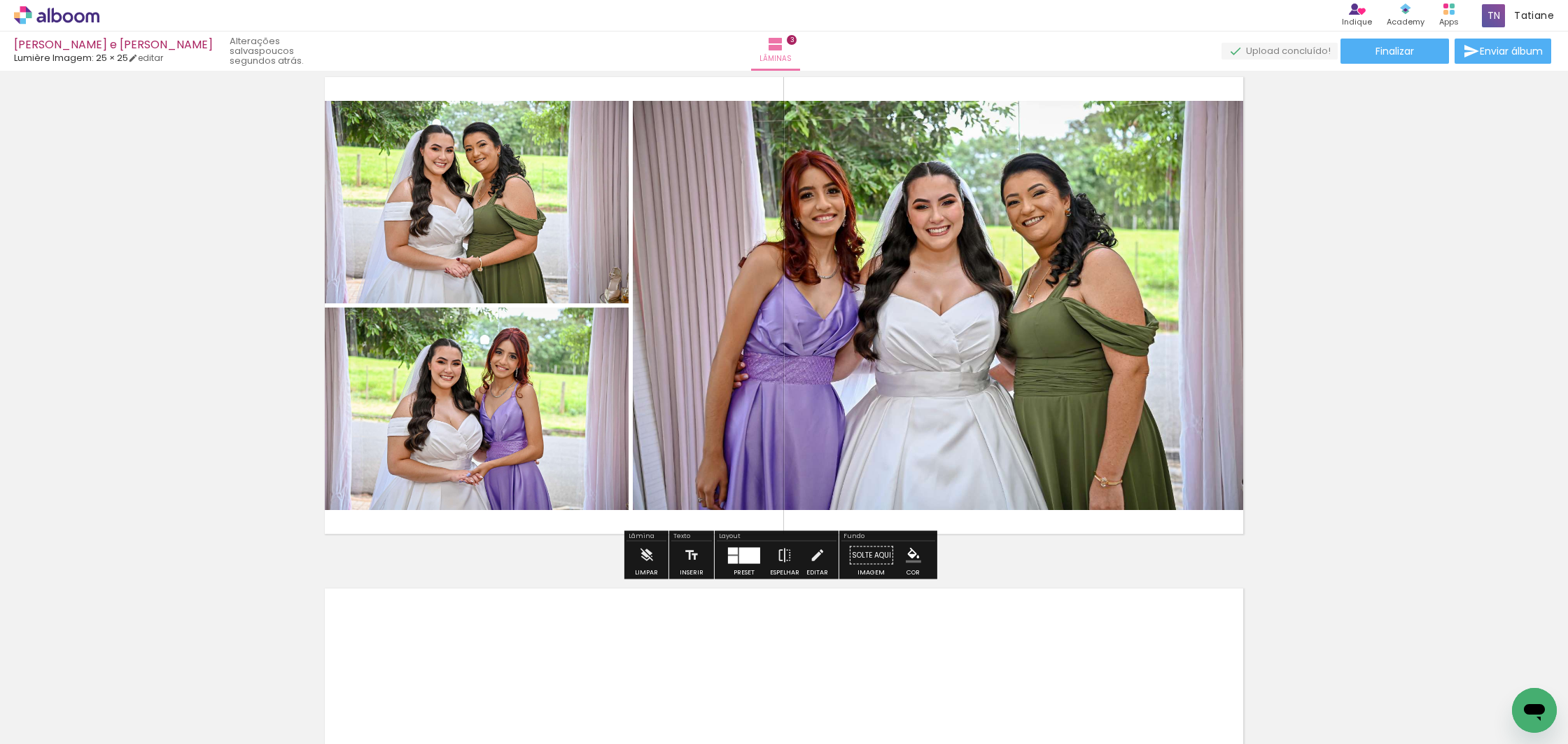
scroll to position [1068, 0]
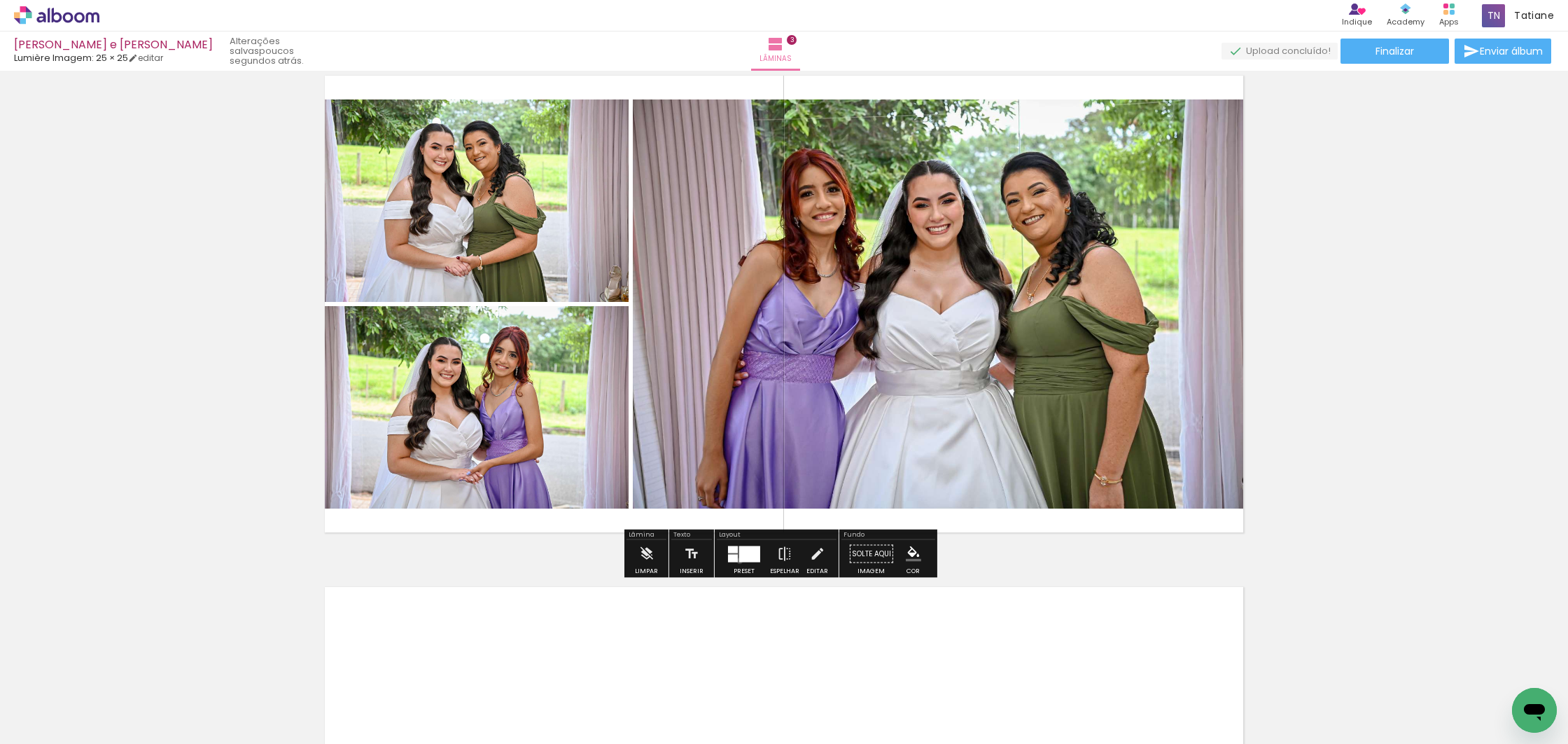
click at [739, 561] on div at bounding box center [749, 553] width 21 height 16
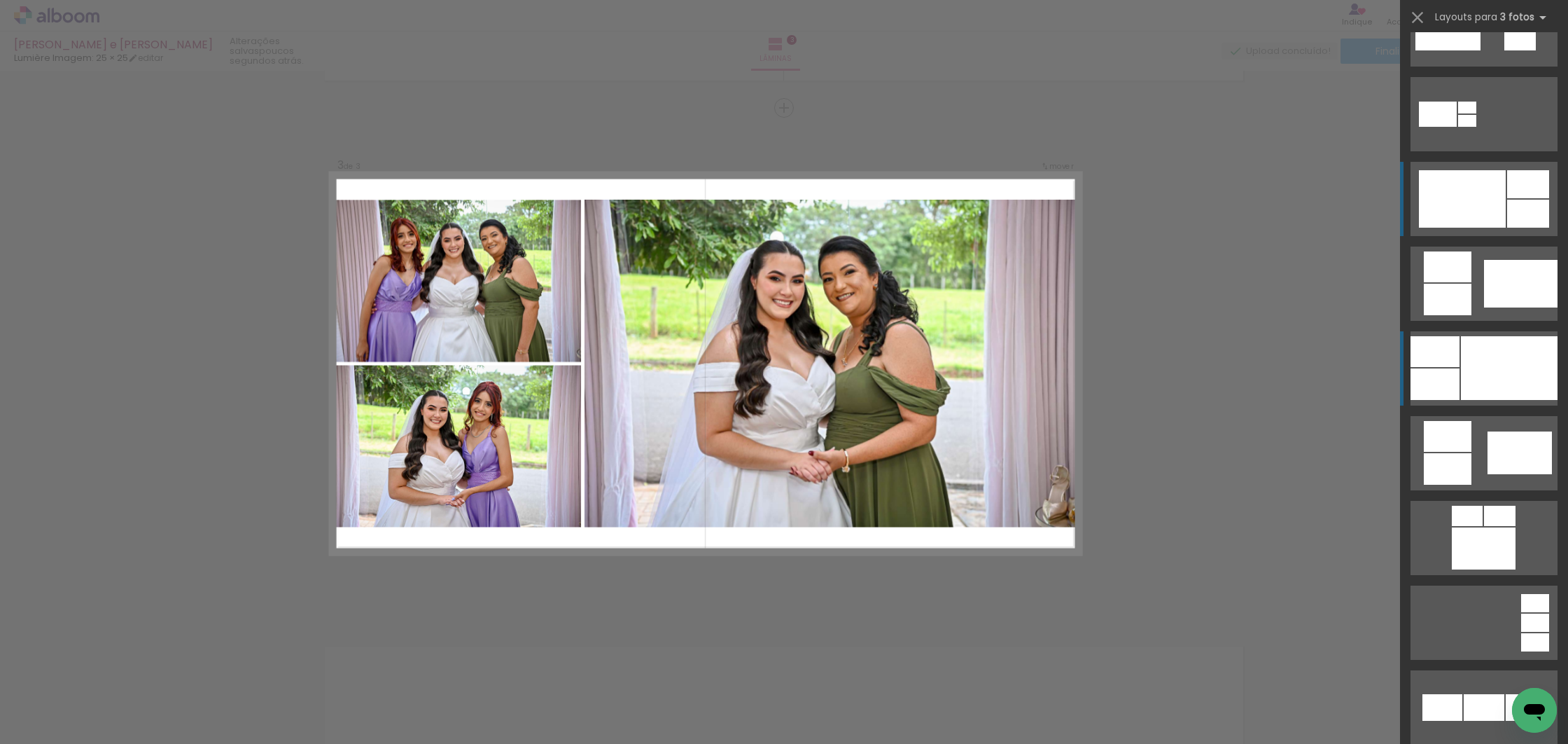
scroll to position [641, 0]
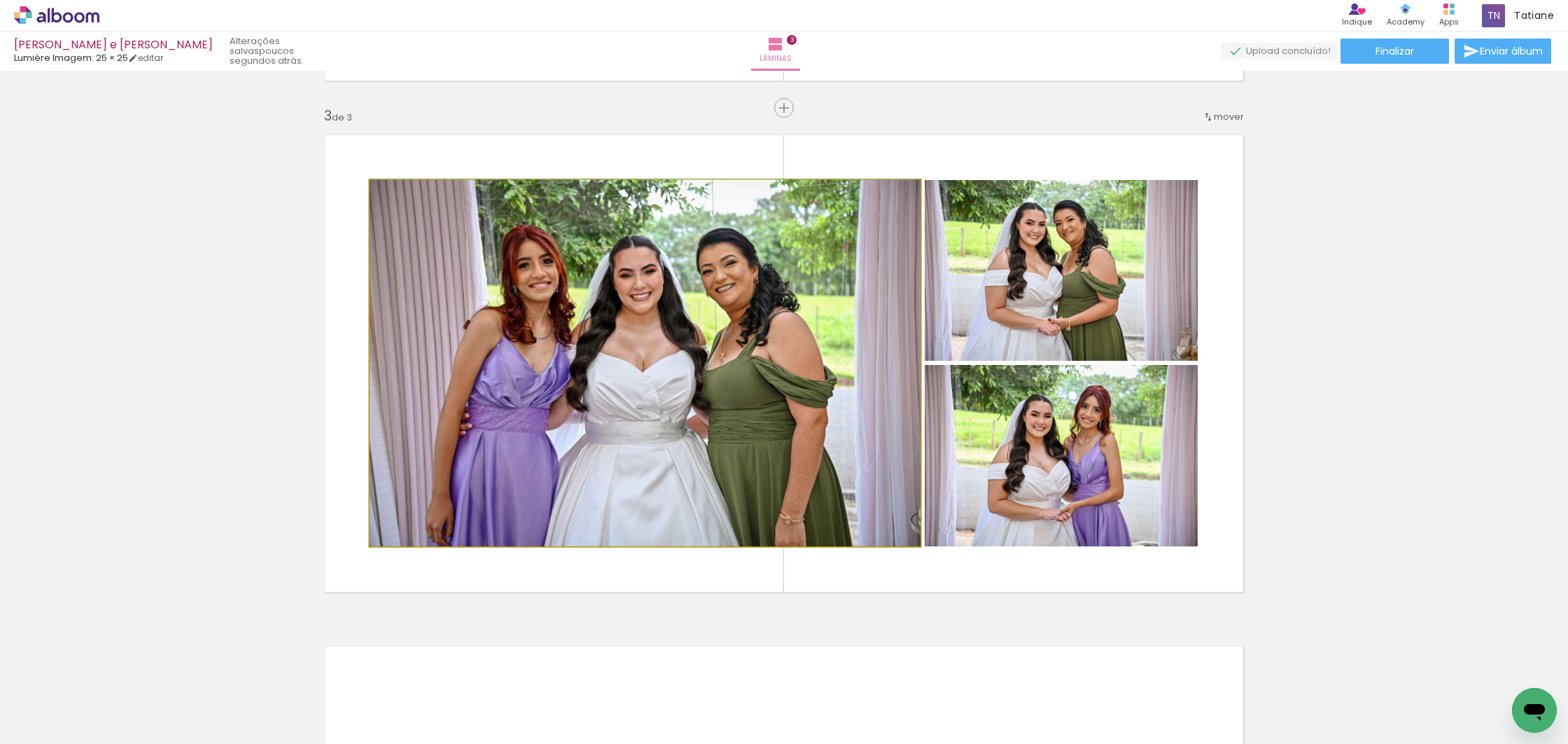
drag, startPoint x: 855, startPoint y: 355, endPoint x: 855, endPoint y: 384, distance: 29.0
click at [842, 352] on div at bounding box center [645, 363] width 551 height 367
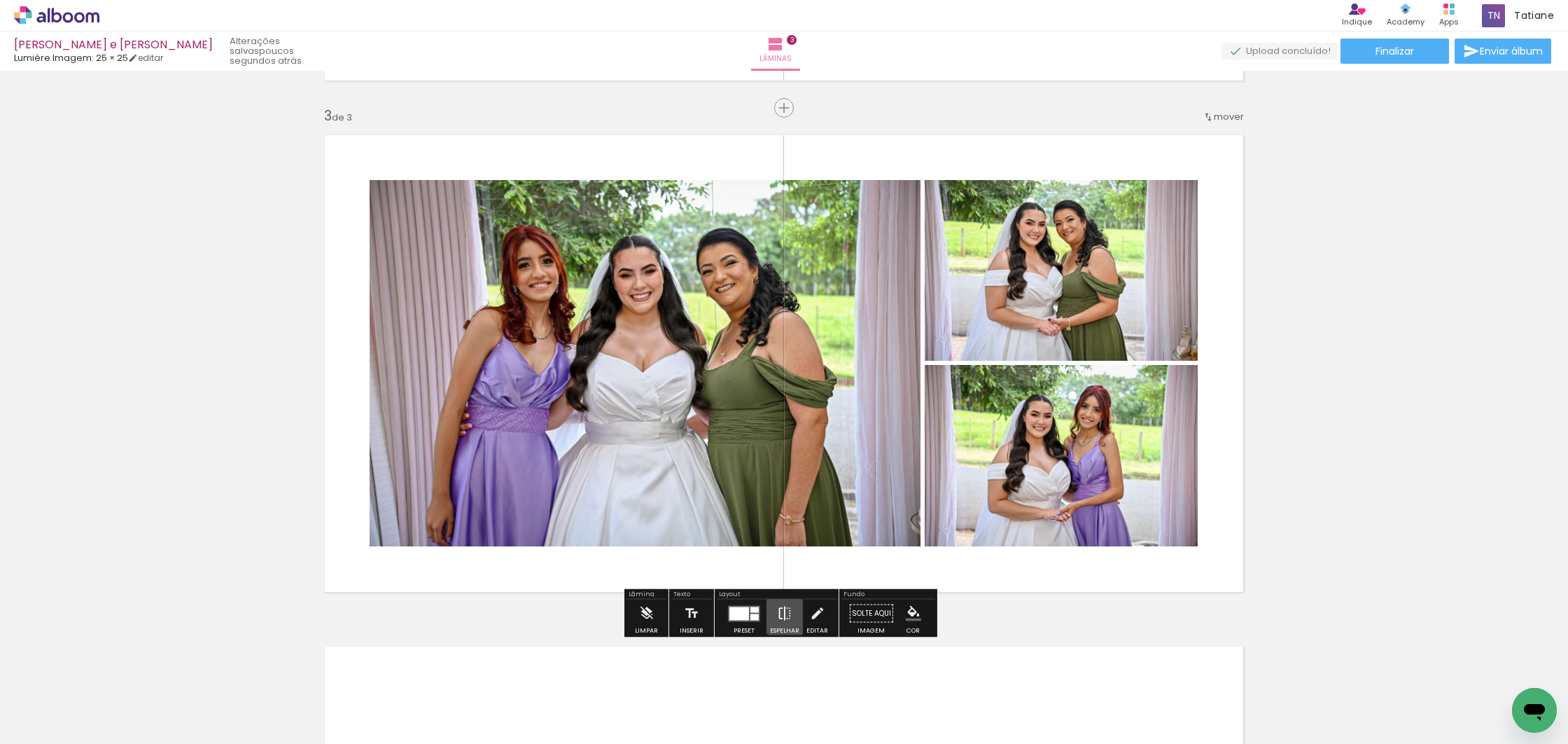
click at [783, 613] on iron-icon at bounding box center [784, 613] width 15 height 28
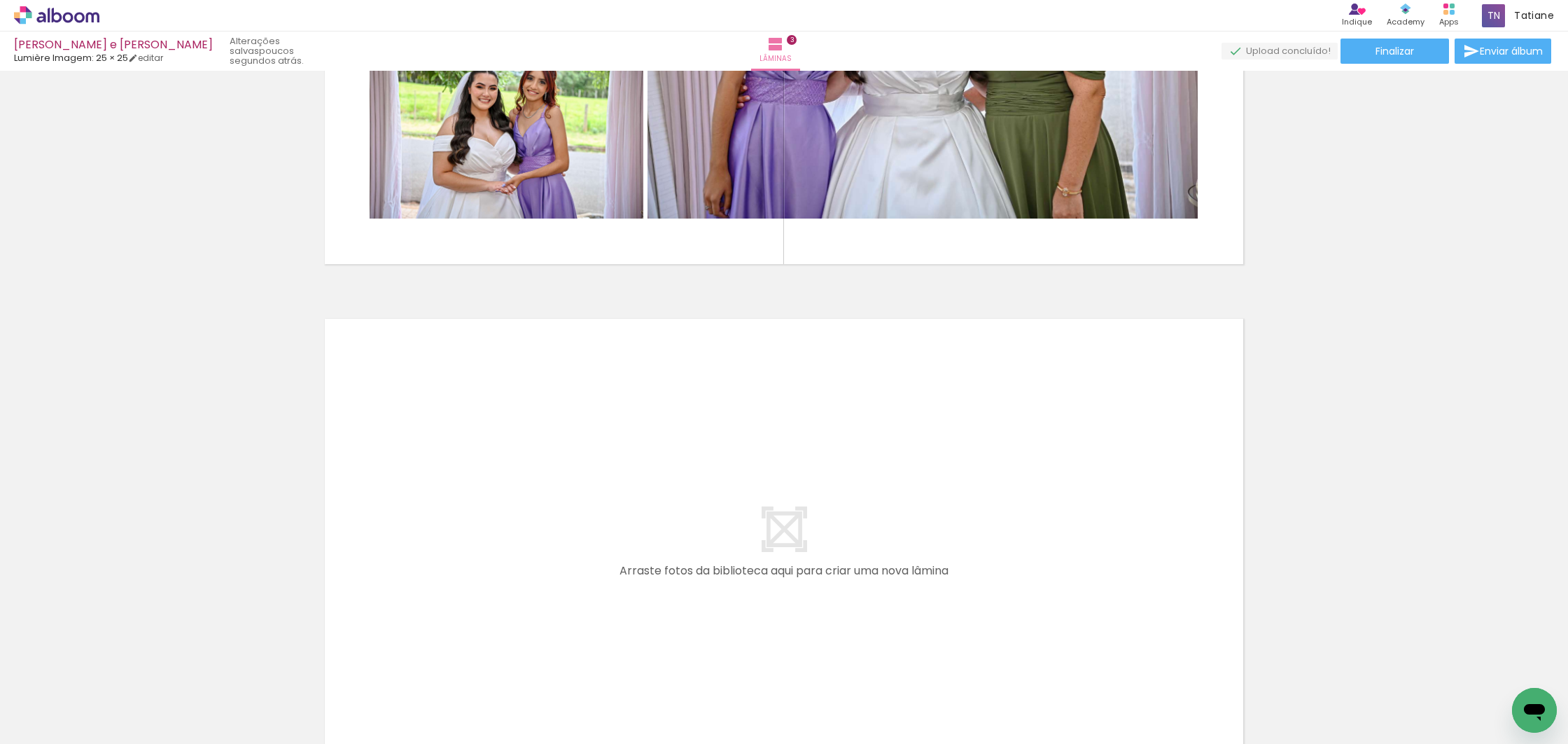
scroll to position [0, 3960]
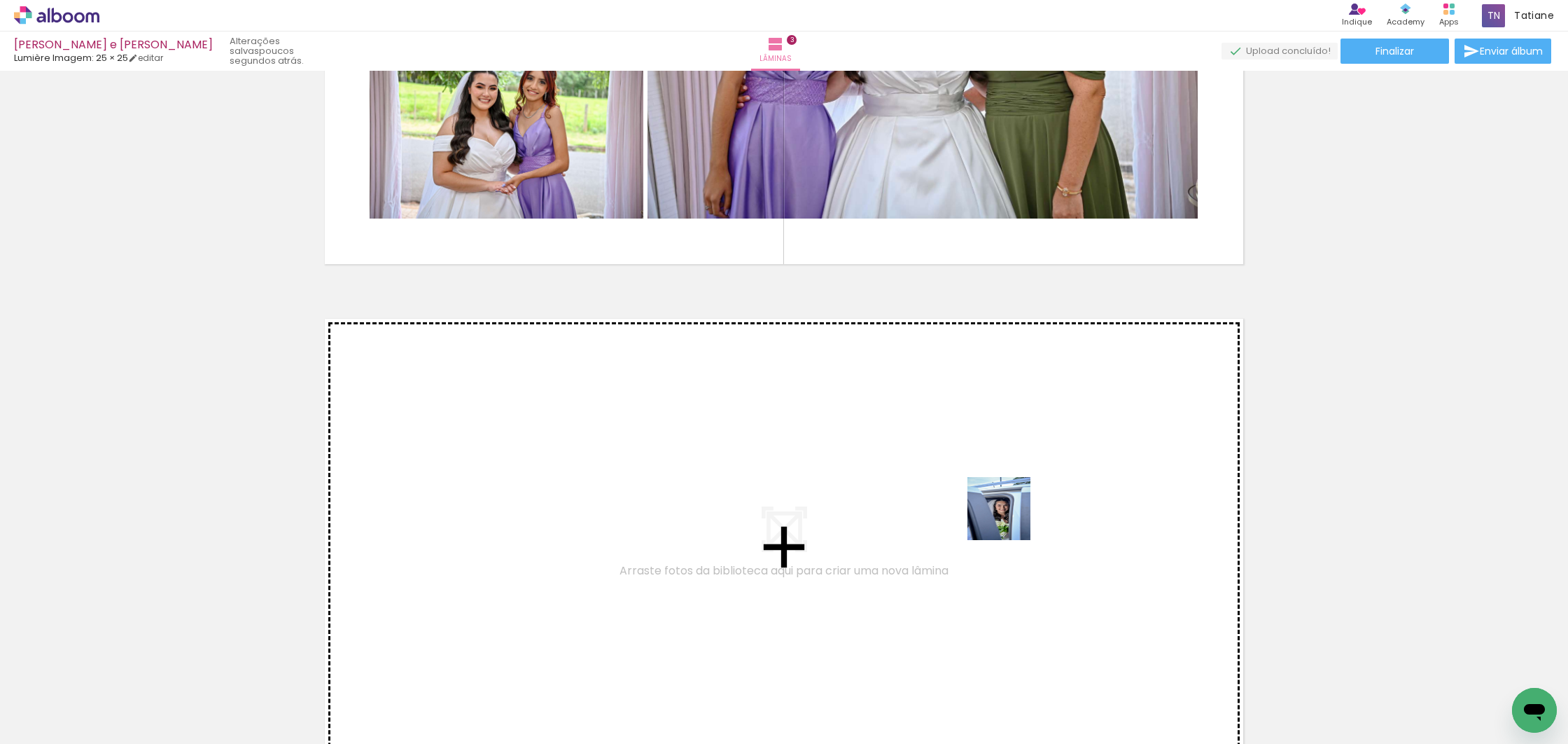
click at [1006, 516] on quentale-workspace at bounding box center [784, 372] width 1568 height 744
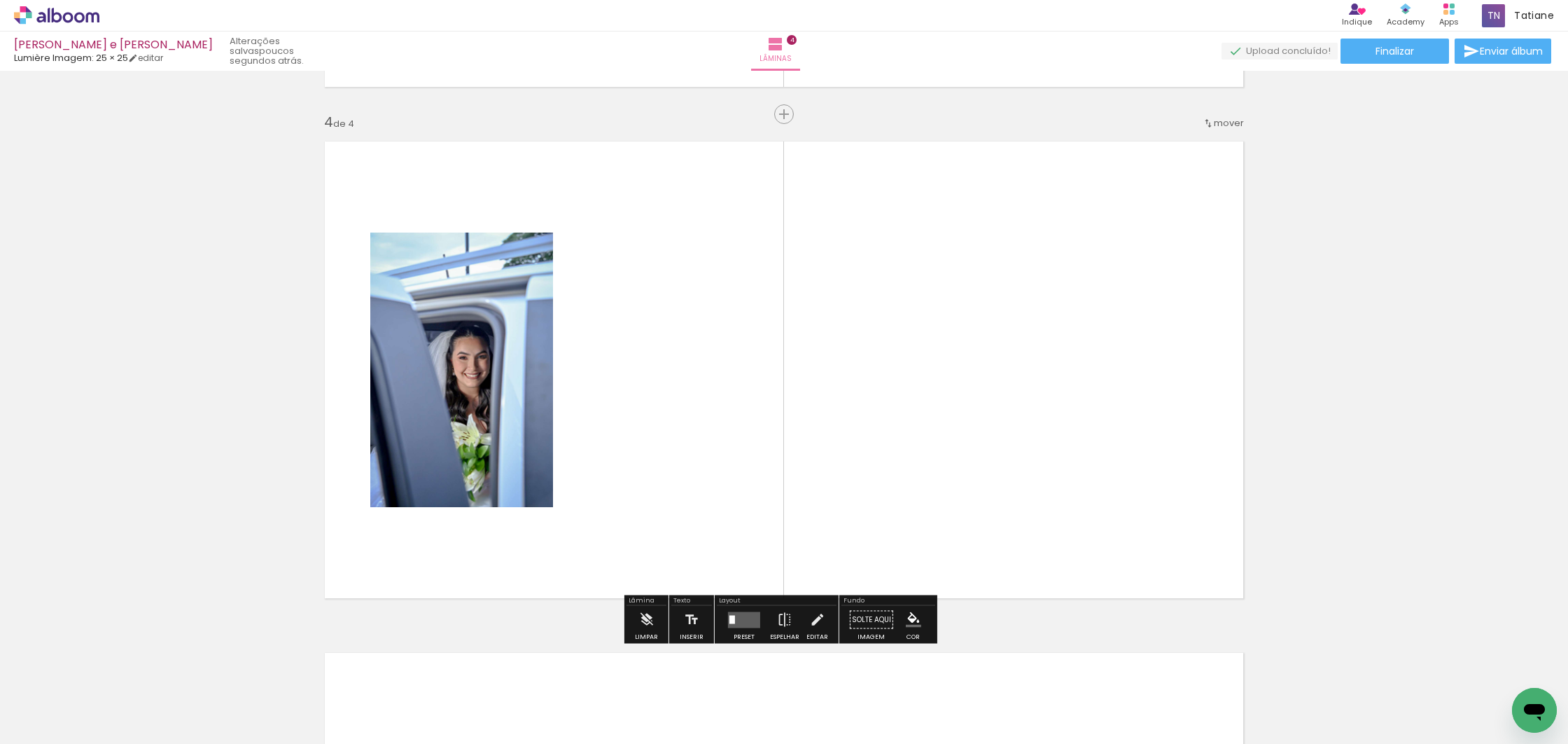
scroll to position [1520, 0]
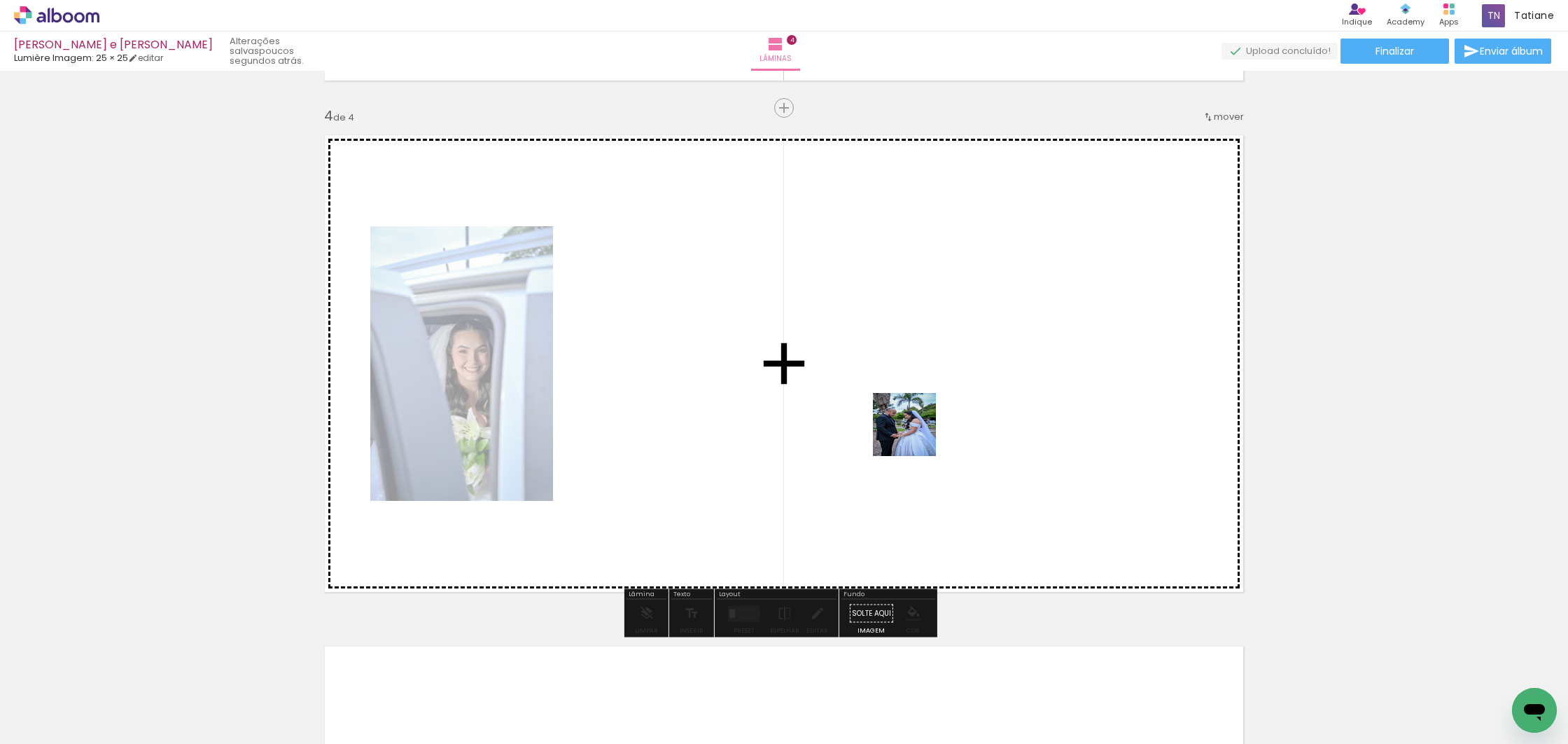
drag, startPoint x: 1331, startPoint y: 679, endPoint x: 930, endPoint y: 446, distance: 463.8
click at [915, 435] on quentale-workspace at bounding box center [784, 372] width 1568 height 744
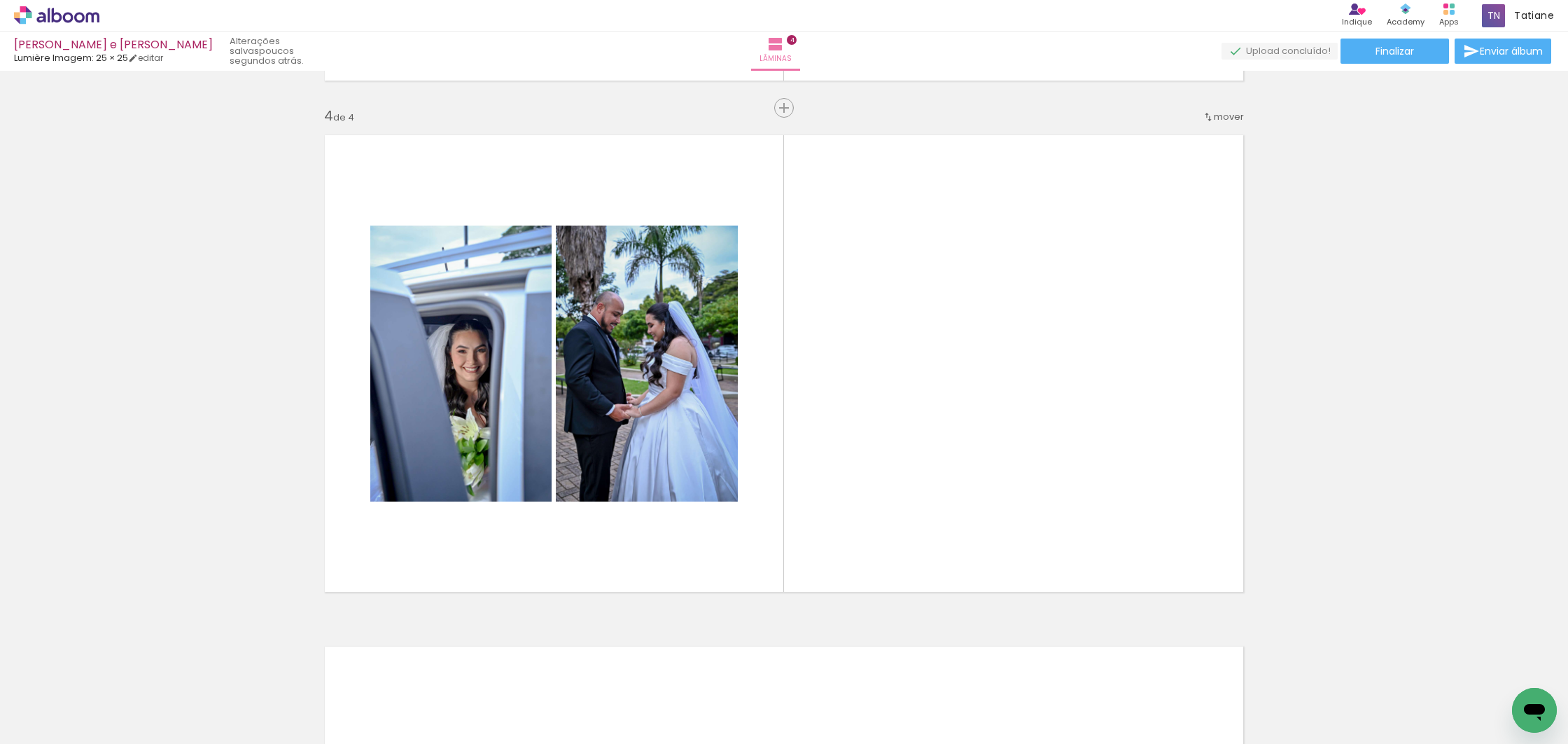
scroll to position [0, 0]
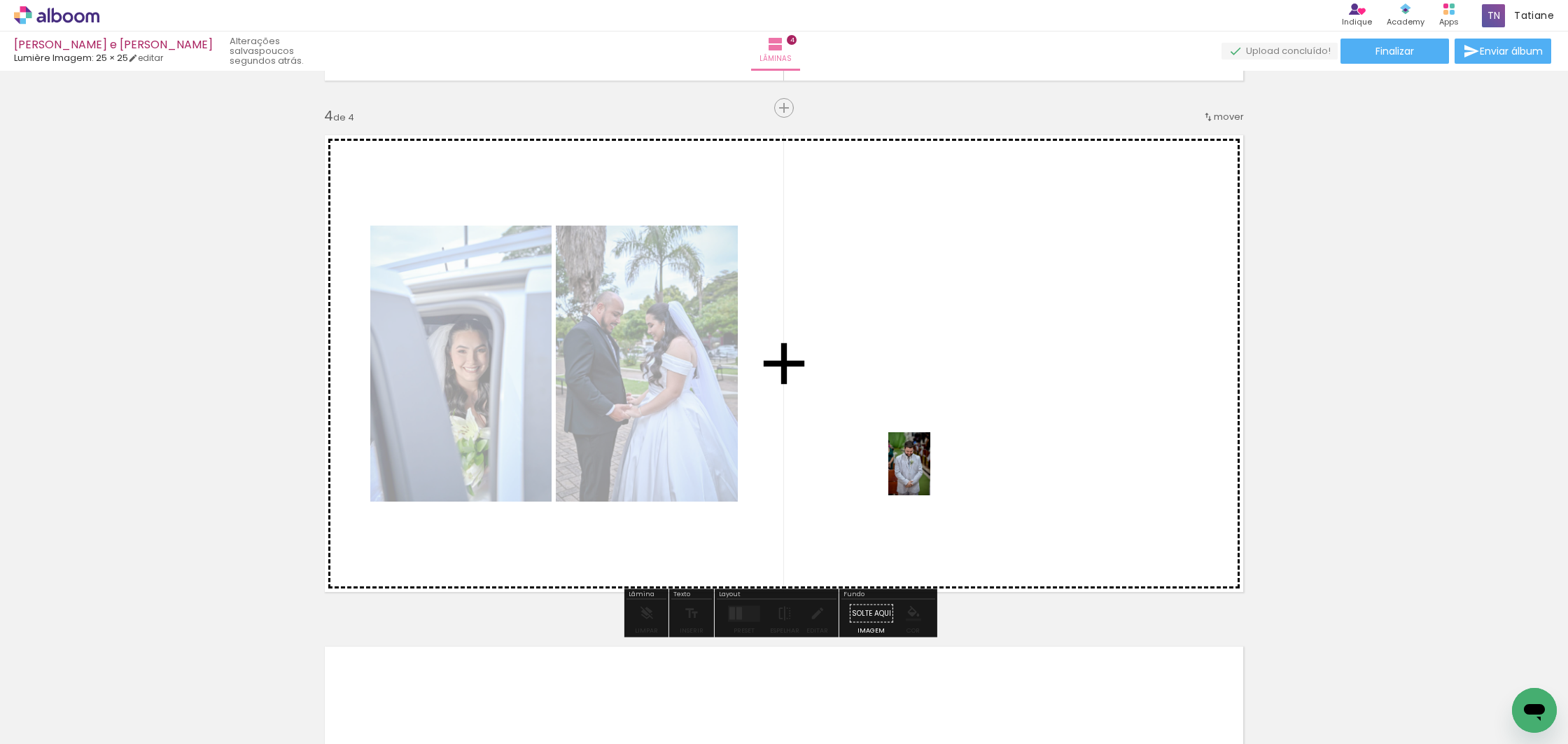
drag, startPoint x: 526, startPoint y: 703, endPoint x: 931, endPoint y: 474, distance: 465.3
click at [931, 474] on quentale-workspace at bounding box center [784, 372] width 1568 height 744
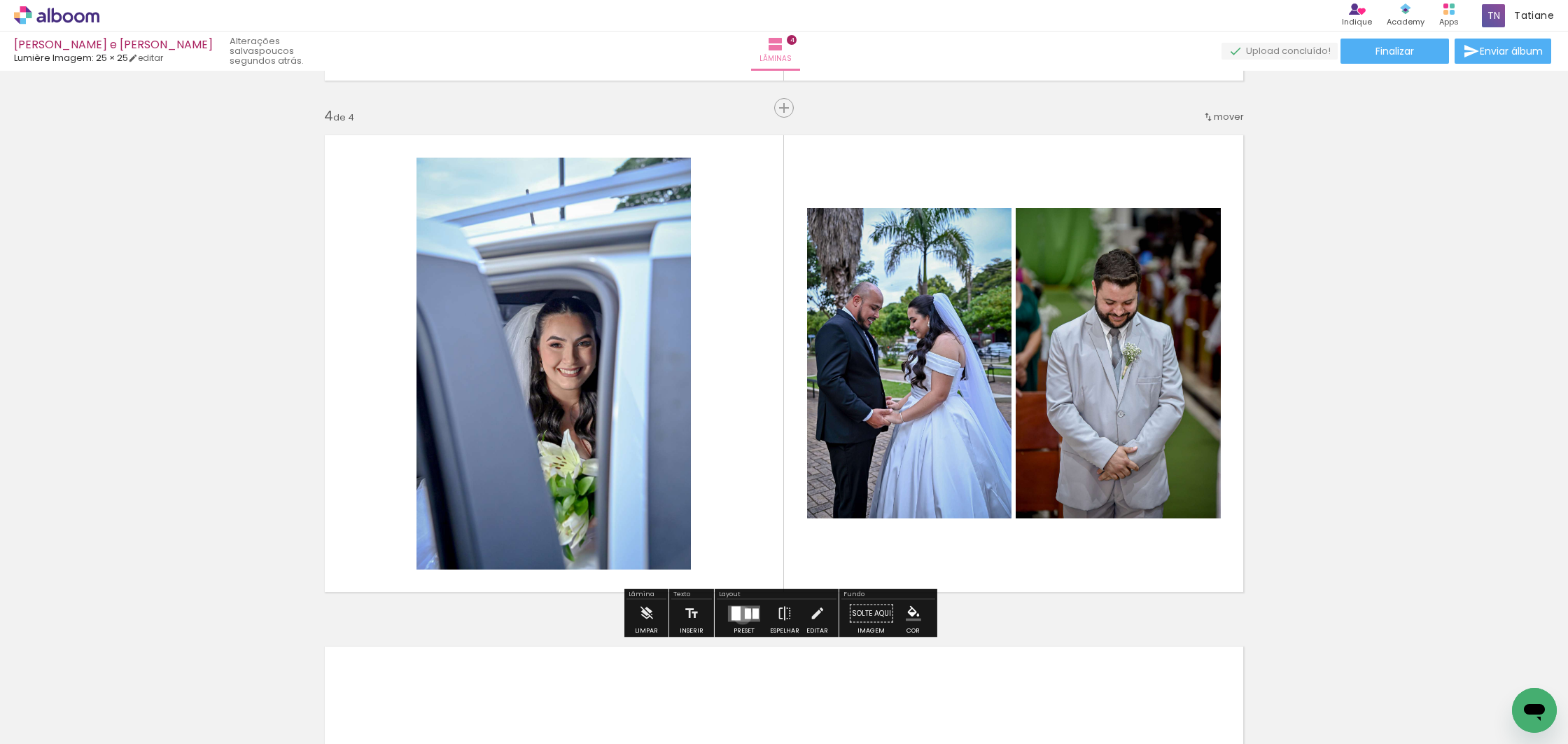
click at [739, 615] on quentale-layouter at bounding box center [744, 613] width 32 height 16
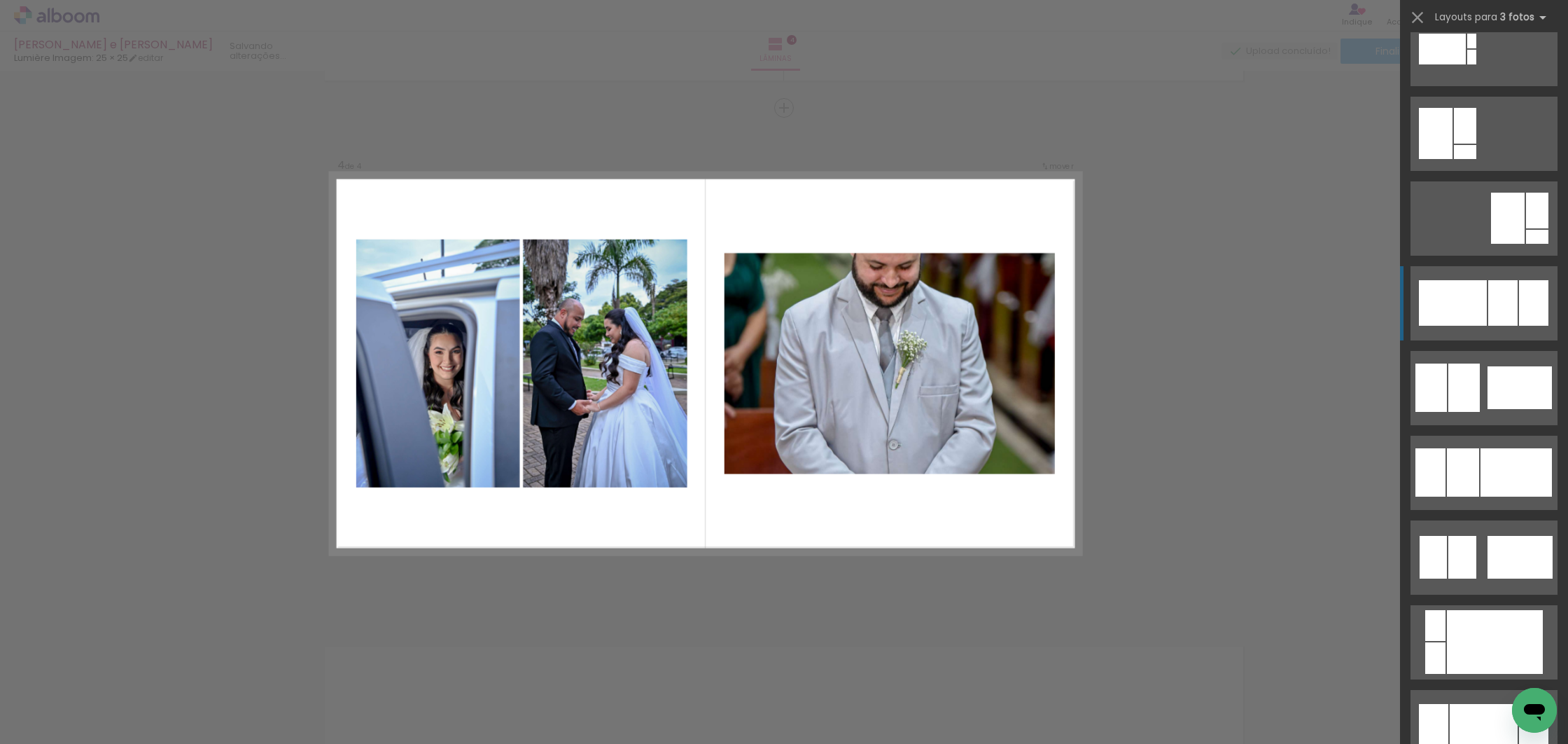
scroll to position [3168, 0]
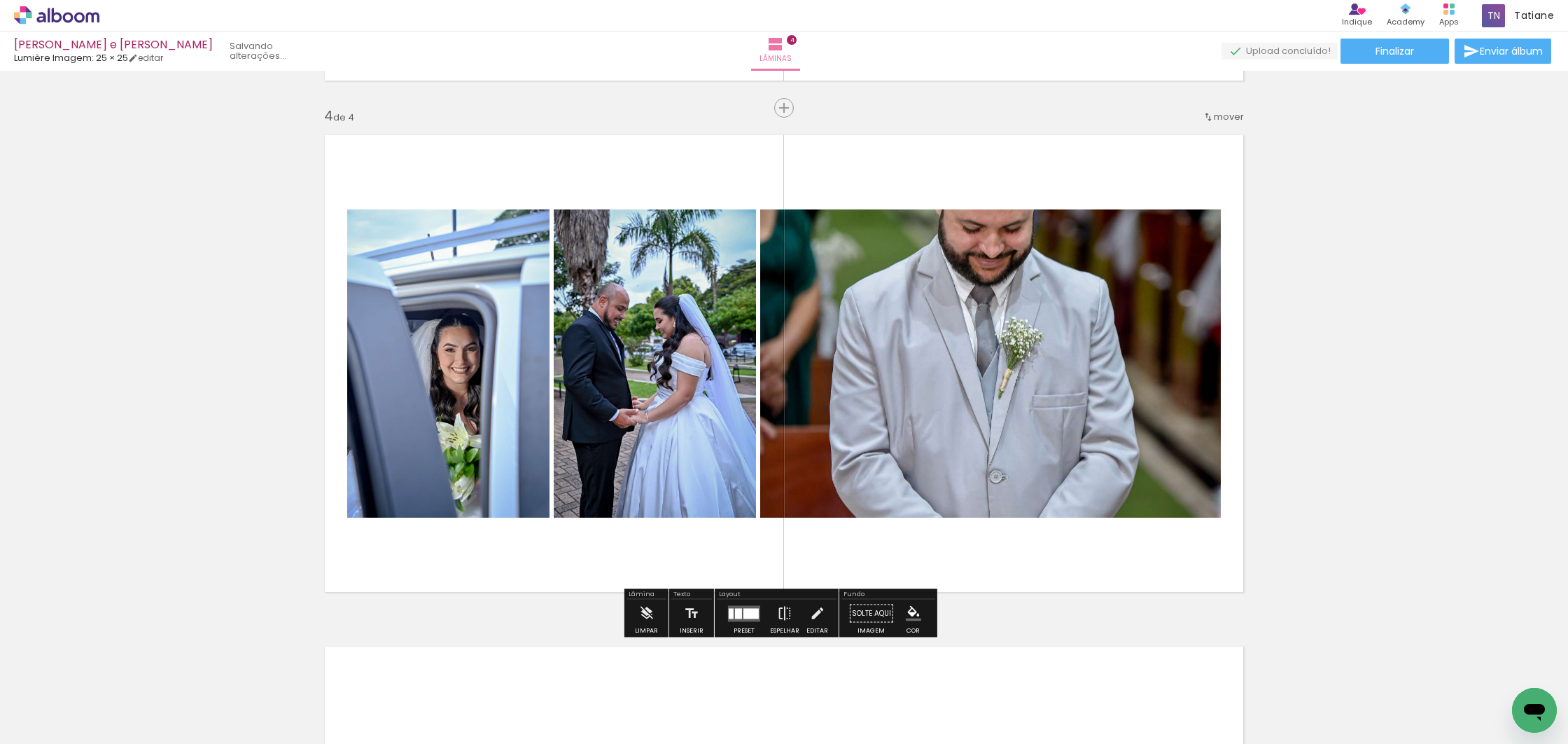
scroll to position [3180, 0]
drag, startPoint x: 780, startPoint y: 613, endPoint x: 769, endPoint y: 597, distance: 19.4
click at [780, 613] on iron-icon at bounding box center [784, 613] width 15 height 28
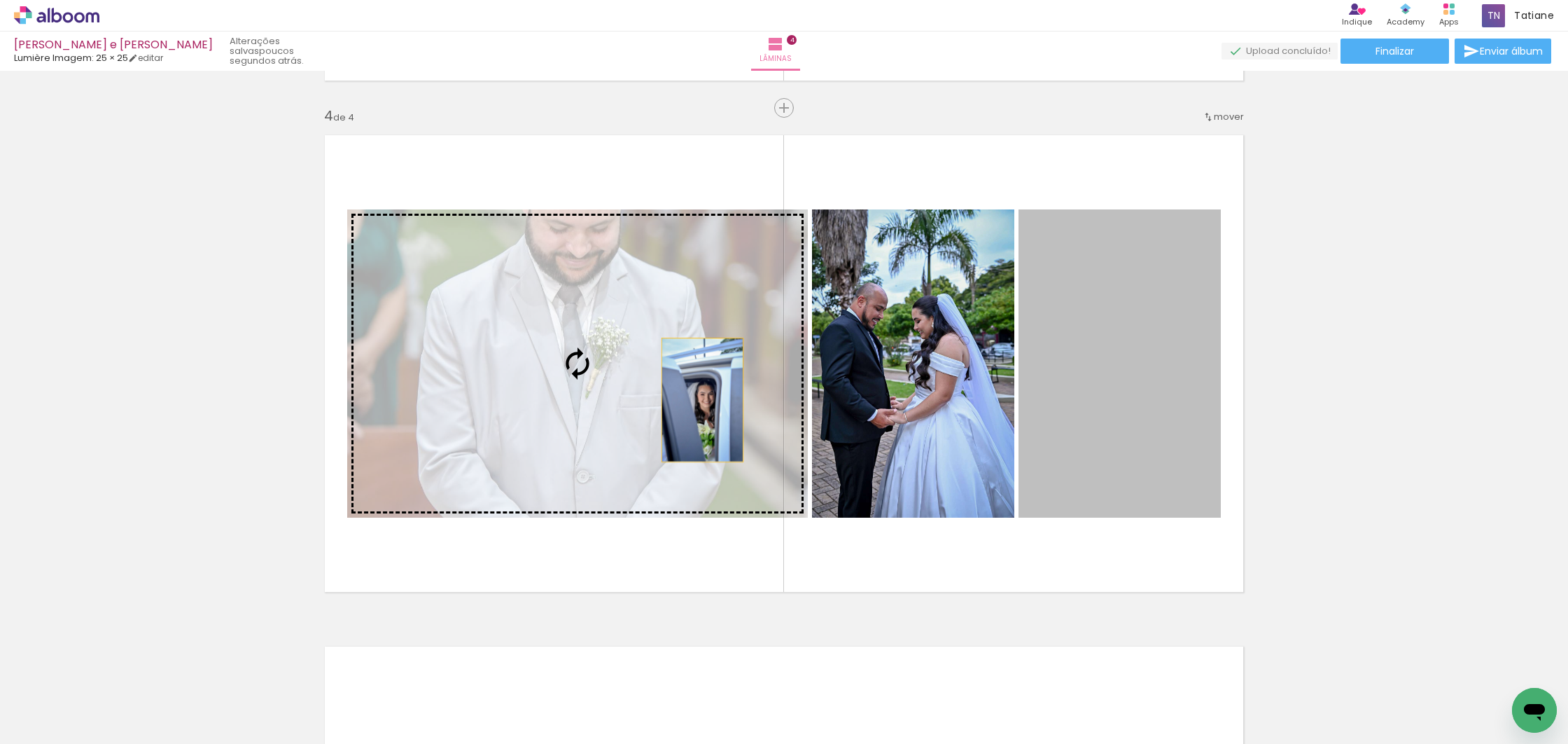
drag, startPoint x: 1134, startPoint y: 438, endPoint x: 689, endPoint y: 415, distance: 445.6
click at [0, 0] on slot at bounding box center [0, 0] width 0 height 0
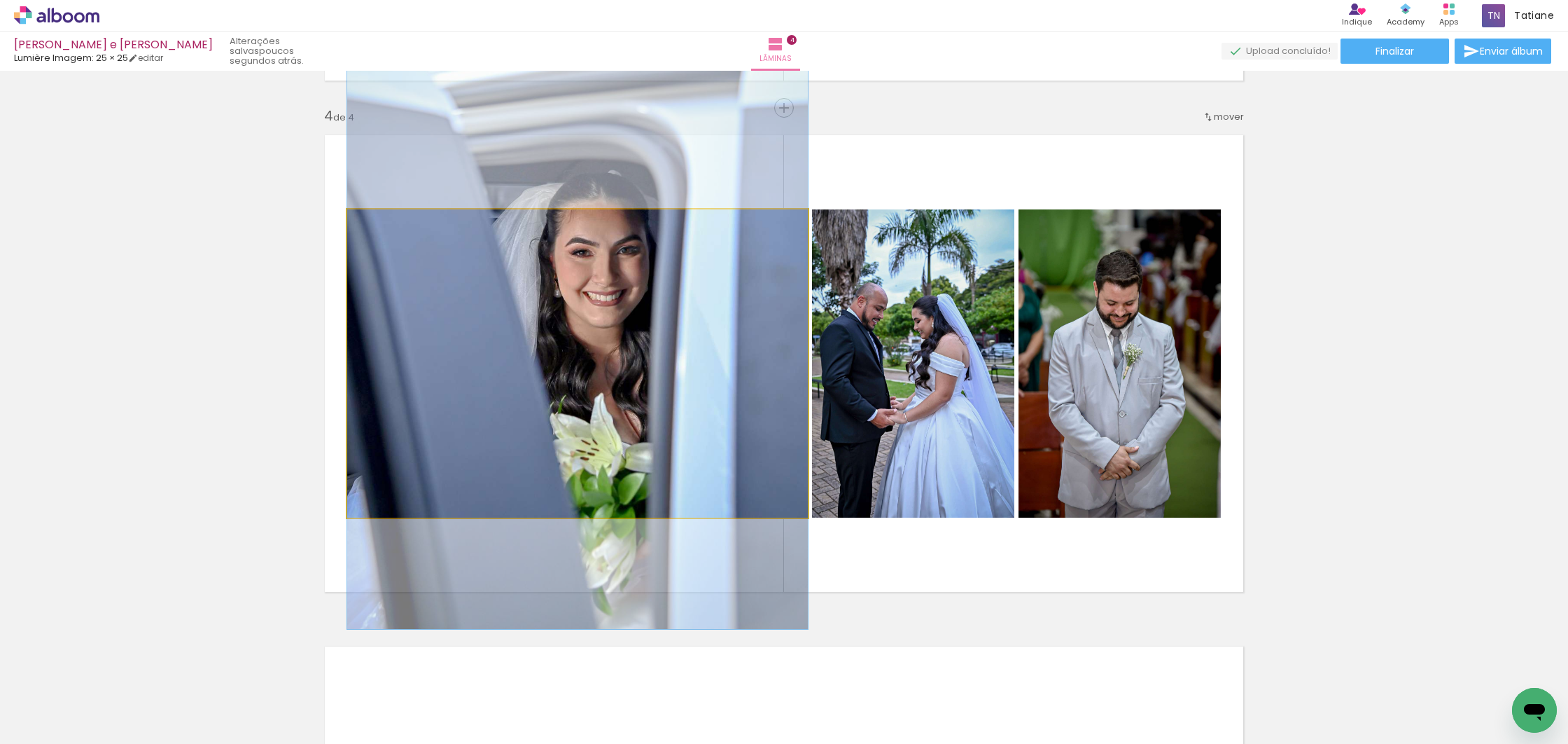
drag, startPoint x: 673, startPoint y: 412, endPoint x: 675, endPoint y: 336, distance: 76.0
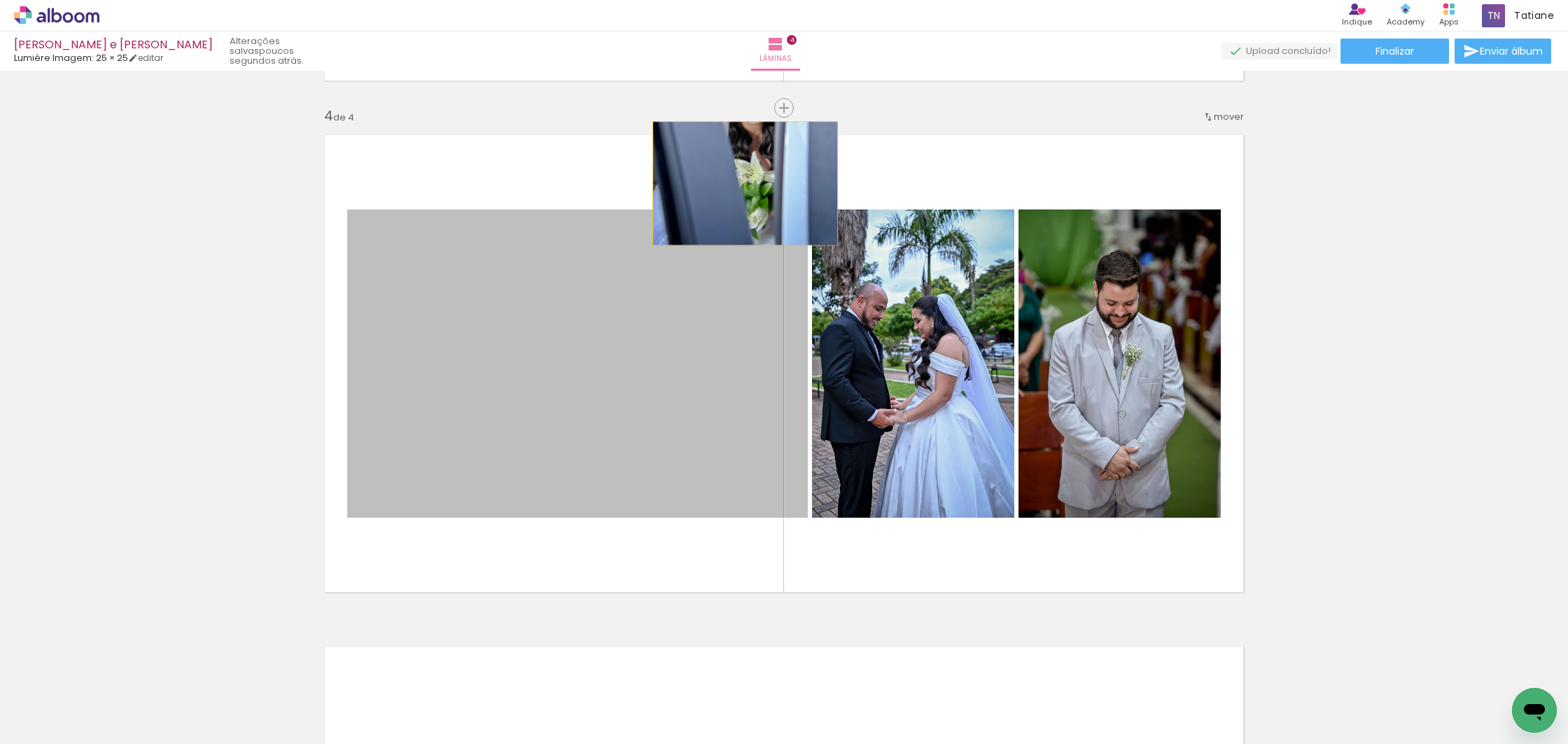
drag, startPoint x: 681, startPoint y: 355, endPoint x: 741, endPoint y: 179, distance: 185.9
click at [740, 178] on quentale-layouter at bounding box center [783, 363] width 938 height 476
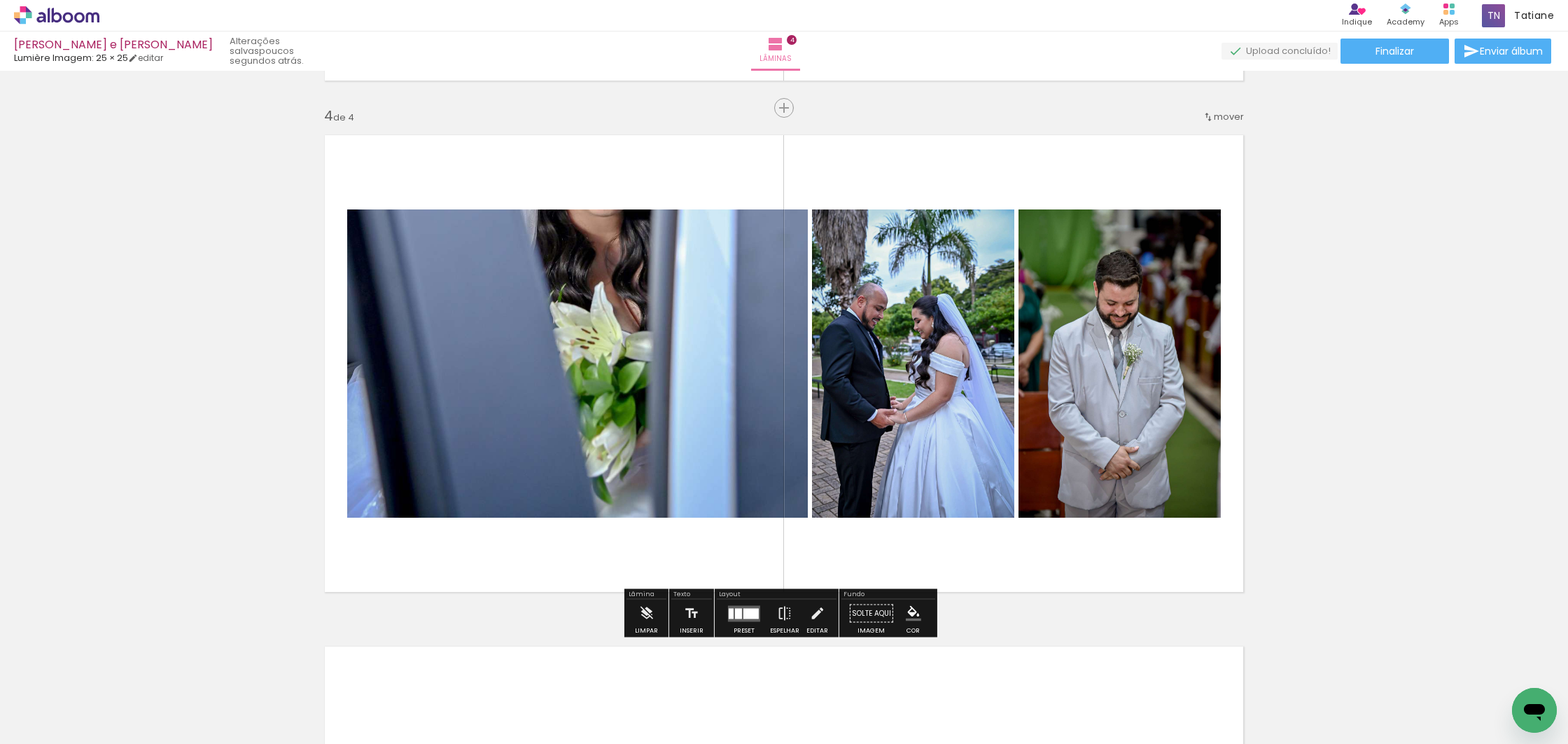
drag, startPoint x: 742, startPoint y: 616, endPoint x: 778, endPoint y: 605, distance: 37.6
click at [744, 615] on div at bounding box center [751, 613] width 15 height 11
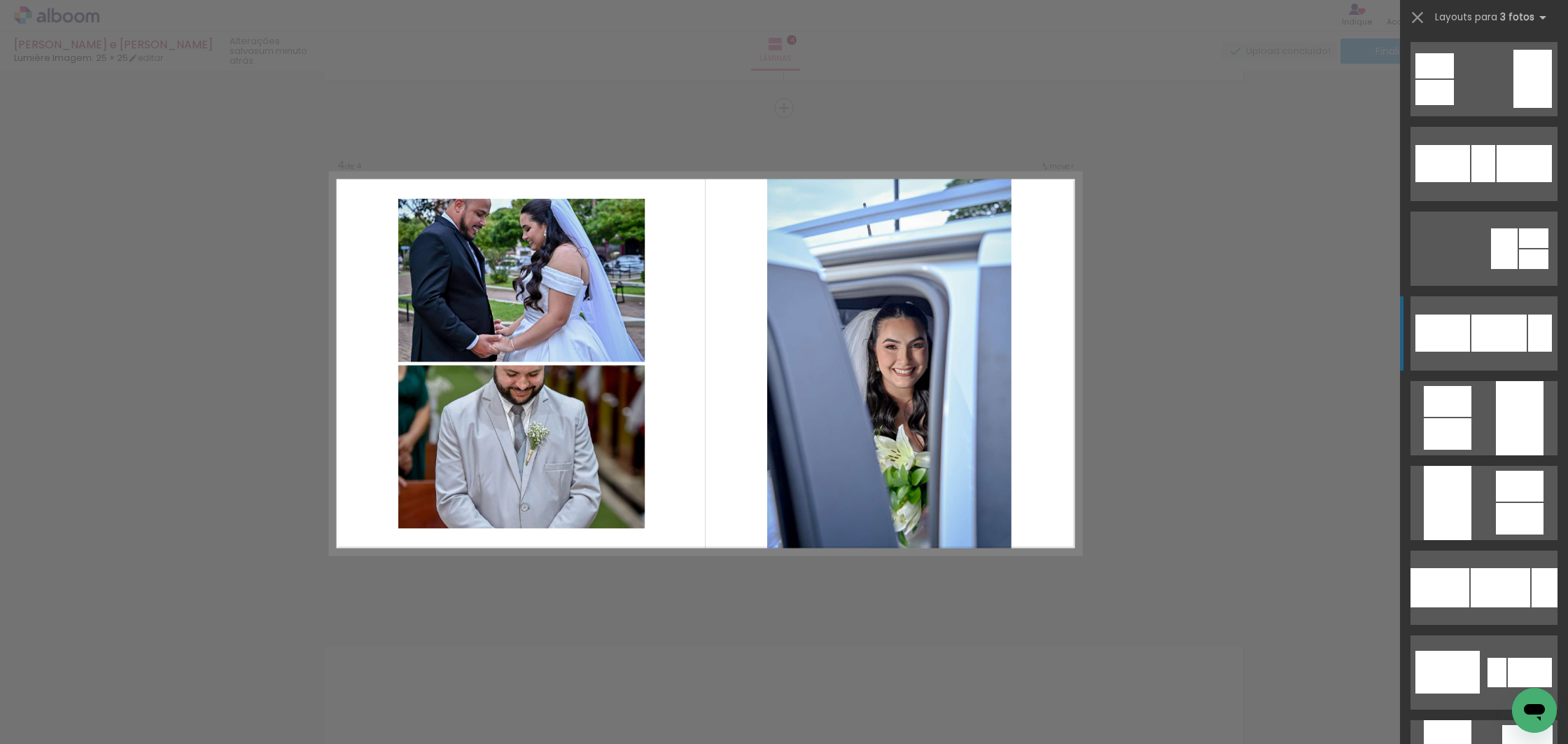
scroll to position [8053, 0]
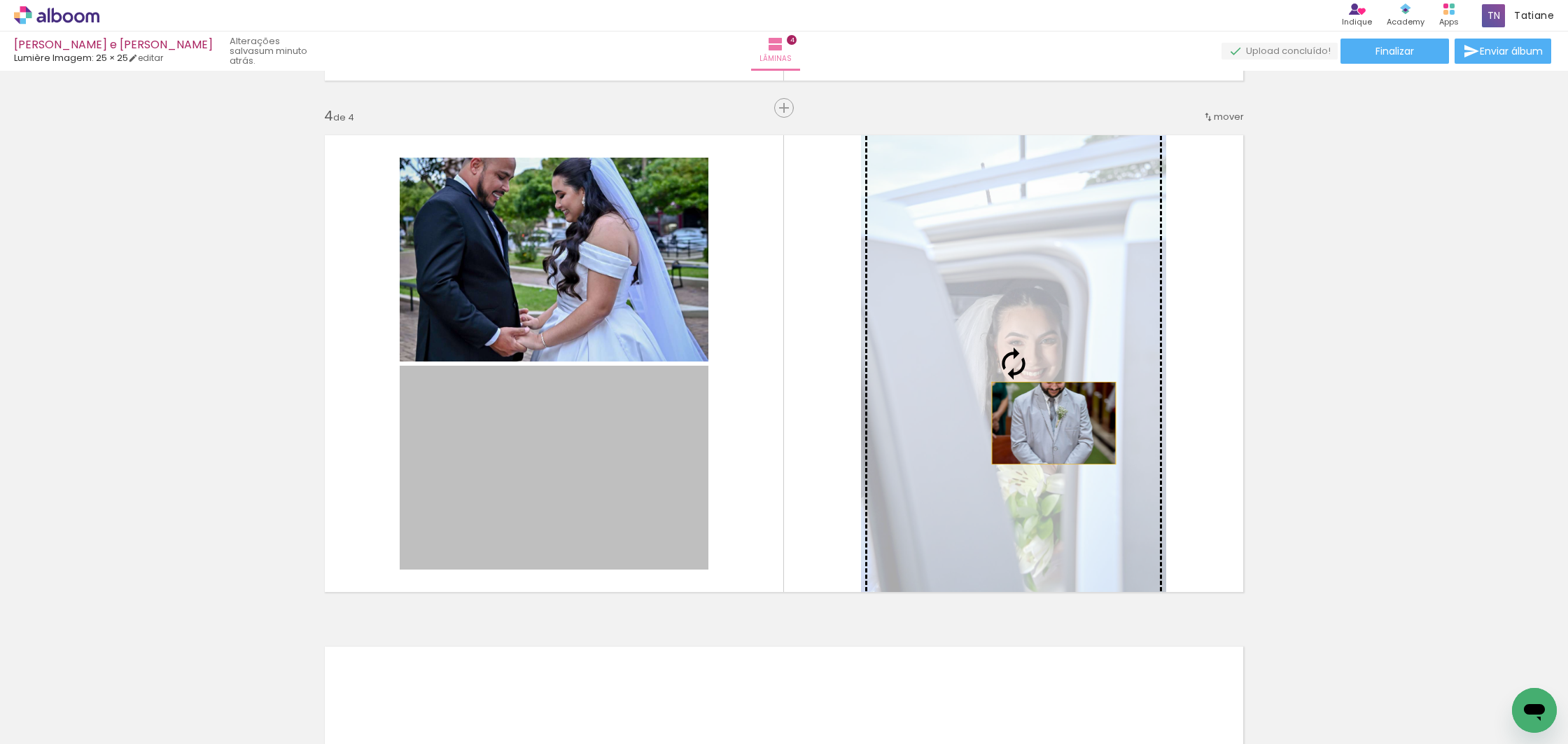
drag, startPoint x: 676, startPoint y: 506, endPoint x: 1050, endPoint y: 423, distance: 383.1
click at [0, 0] on slot at bounding box center [0, 0] width 0 height 0
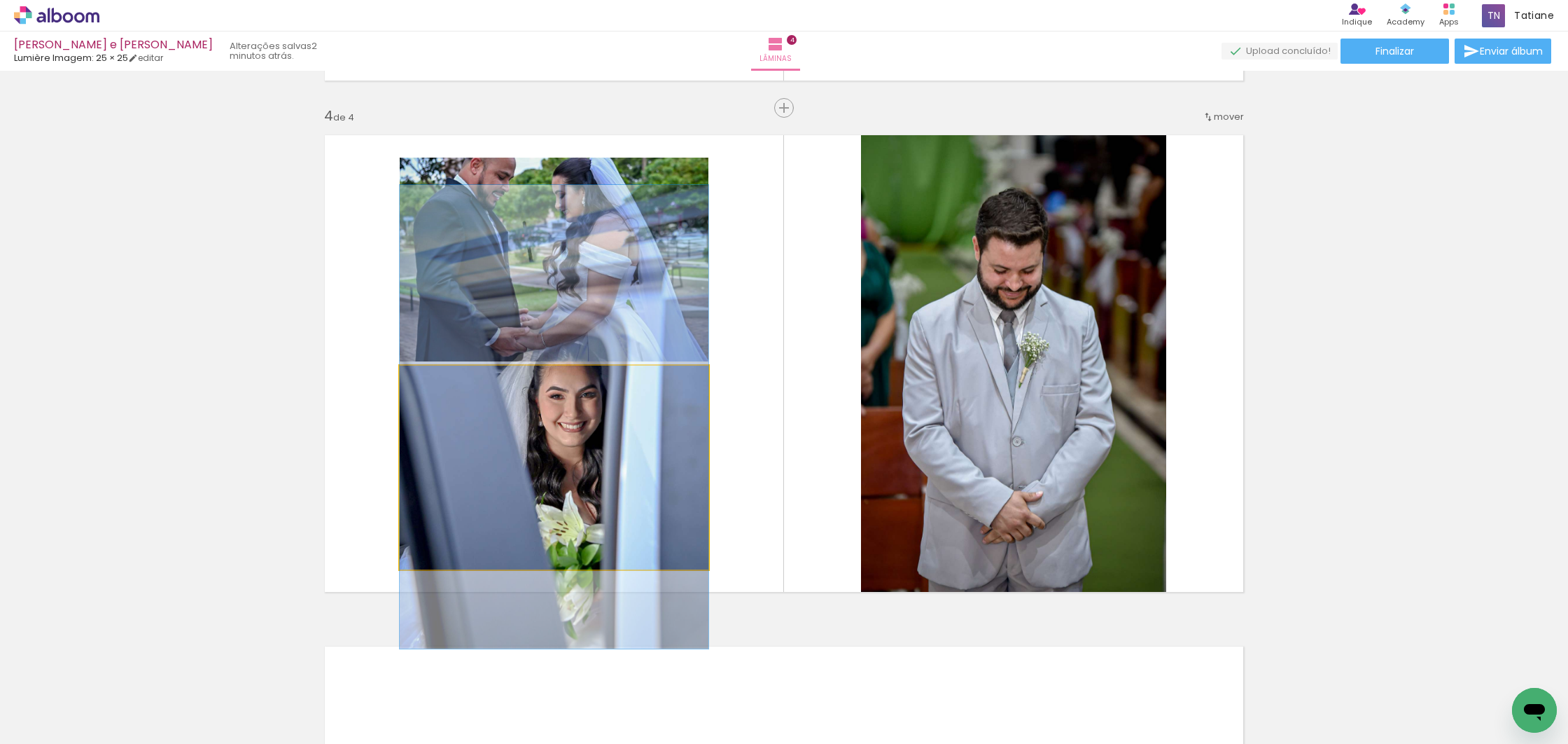
drag, startPoint x: 606, startPoint y: 494, endPoint x: 634, endPoint y: 446, distance: 55.6
click at [635, 444] on div at bounding box center [554, 417] width 309 height 464
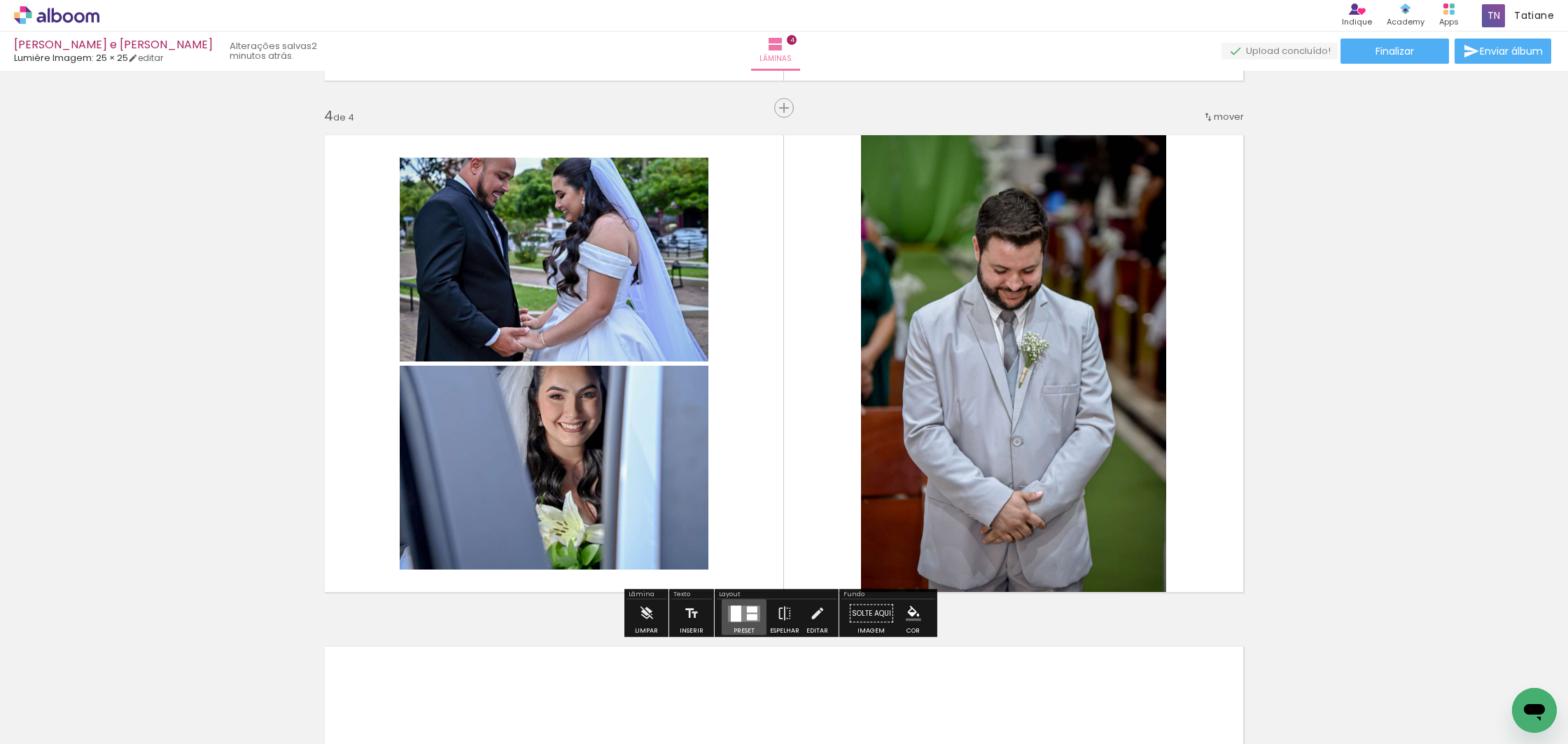
click at [736, 615] on div at bounding box center [736, 613] width 11 height 16
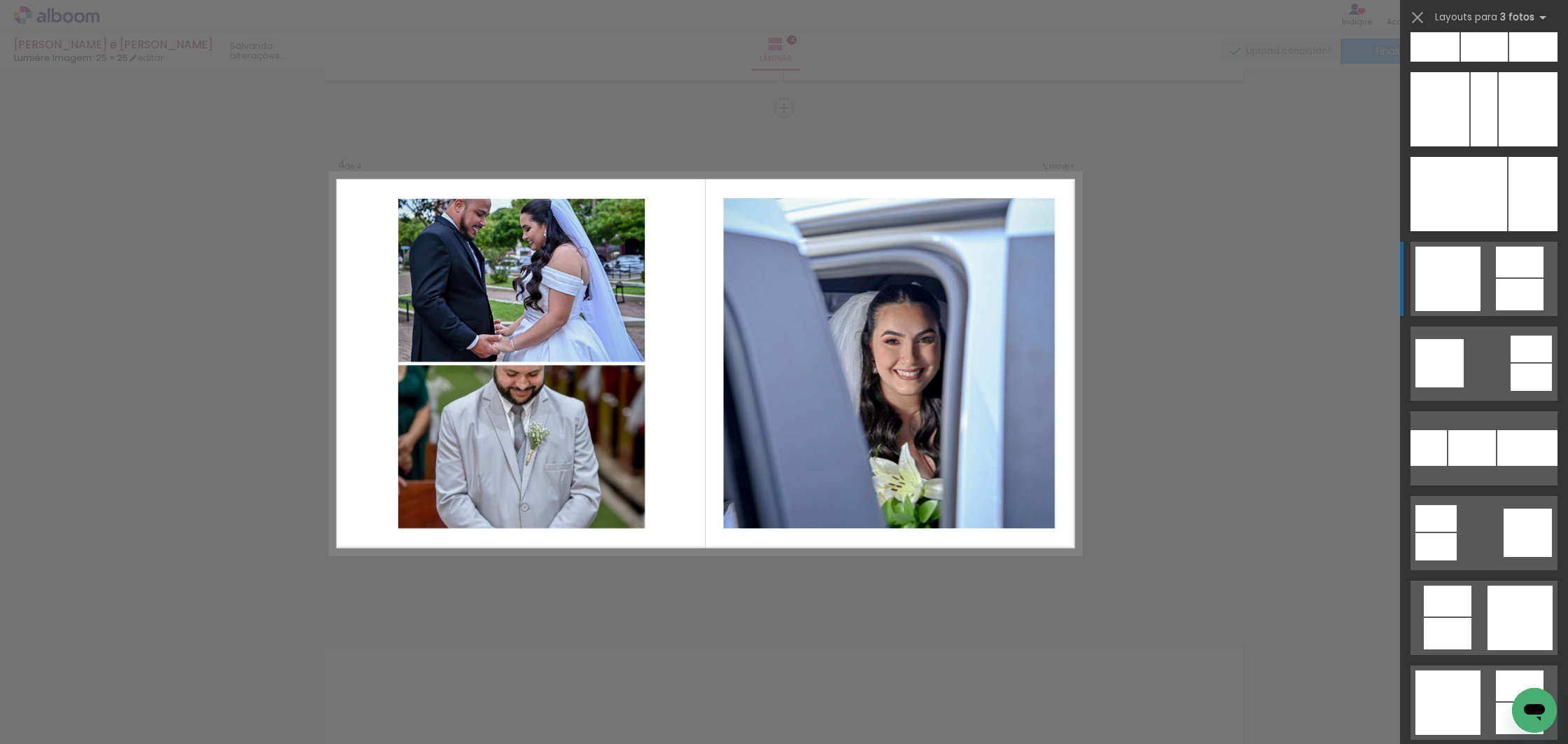
scroll to position [10315, 0]
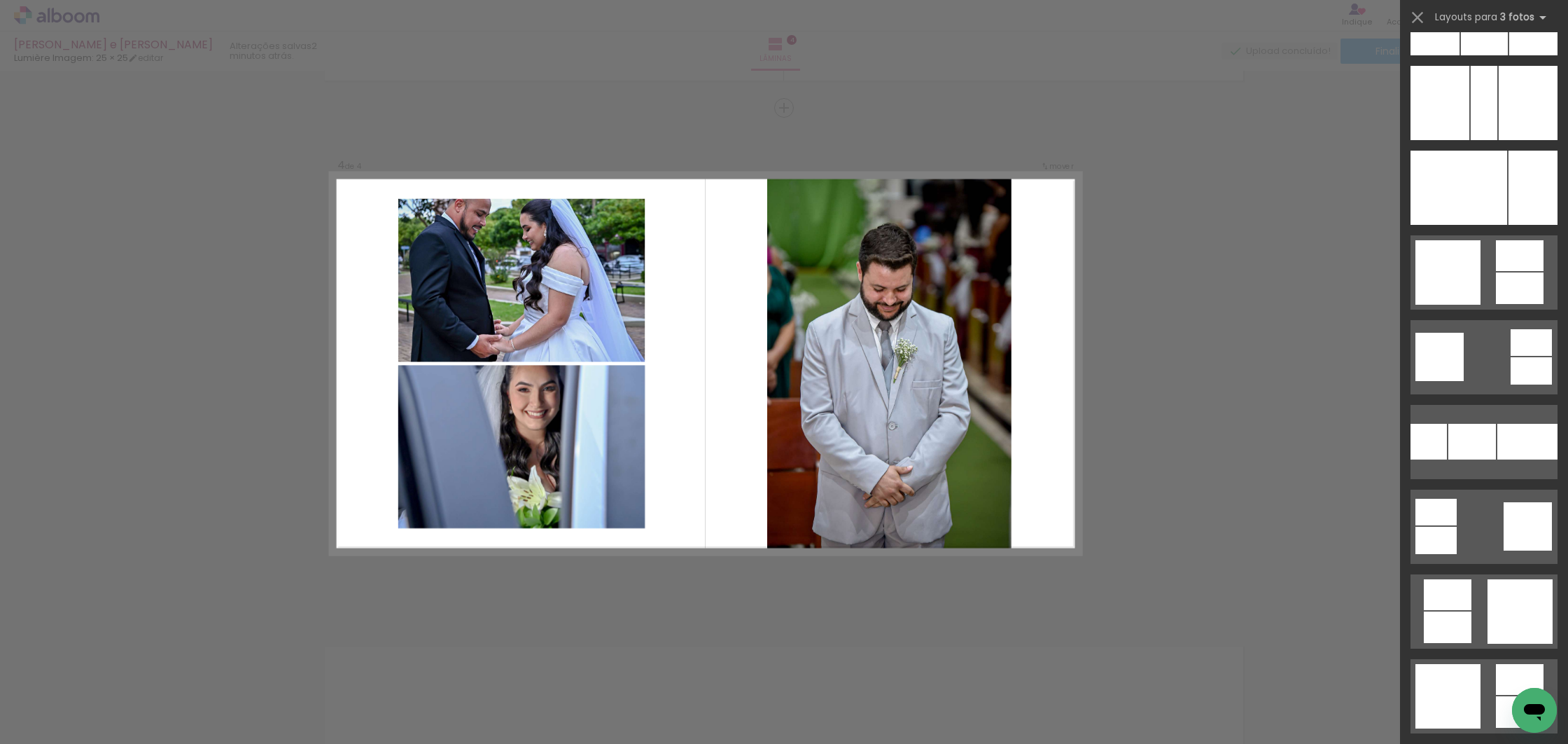
drag, startPoint x: 1211, startPoint y: 394, endPoint x: 1184, endPoint y: 392, distance: 27.1
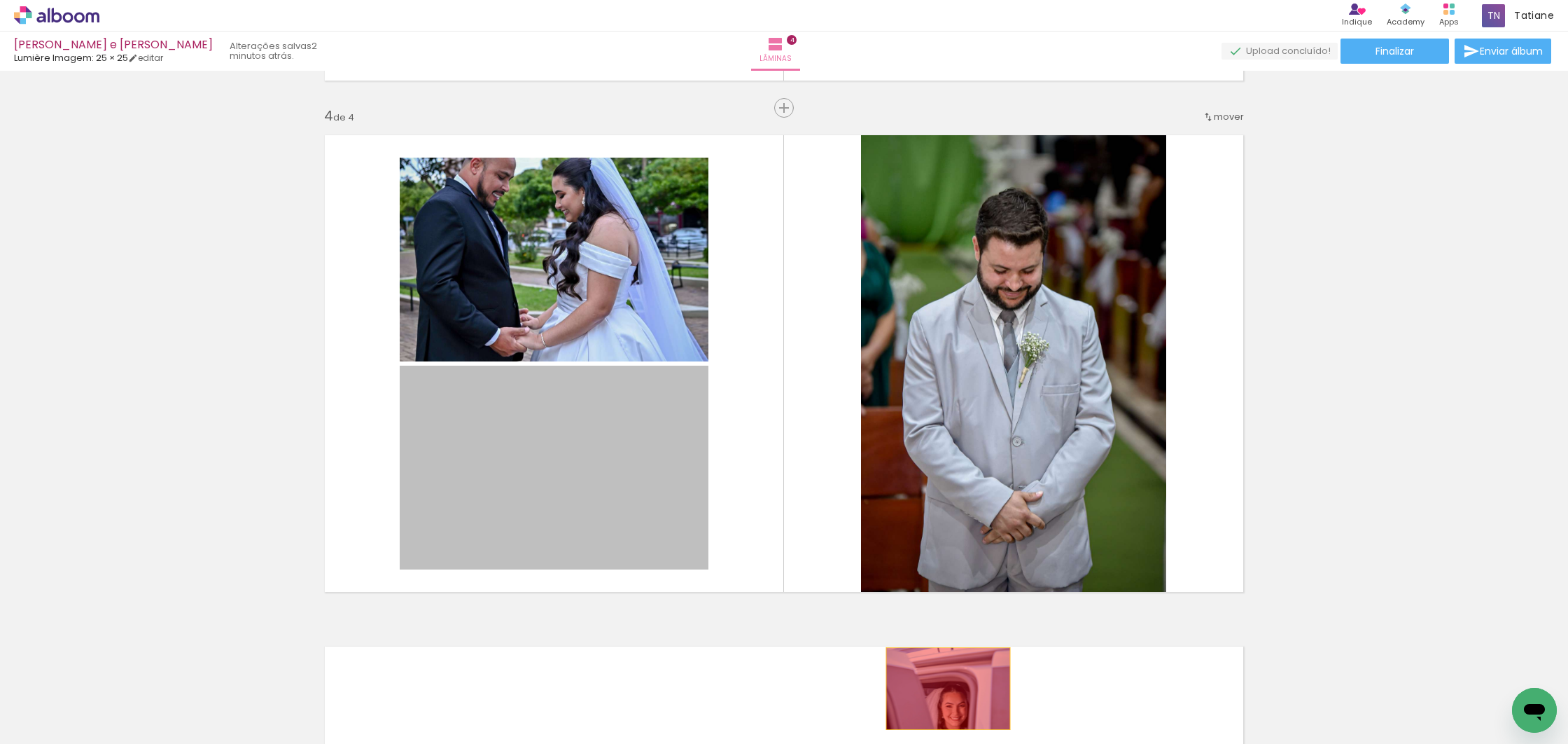
drag, startPoint x: 556, startPoint y: 450, endPoint x: 943, endPoint y: 688, distance: 454.3
click at [943, 688] on quentale-workspace at bounding box center [784, 372] width 1568 height 744
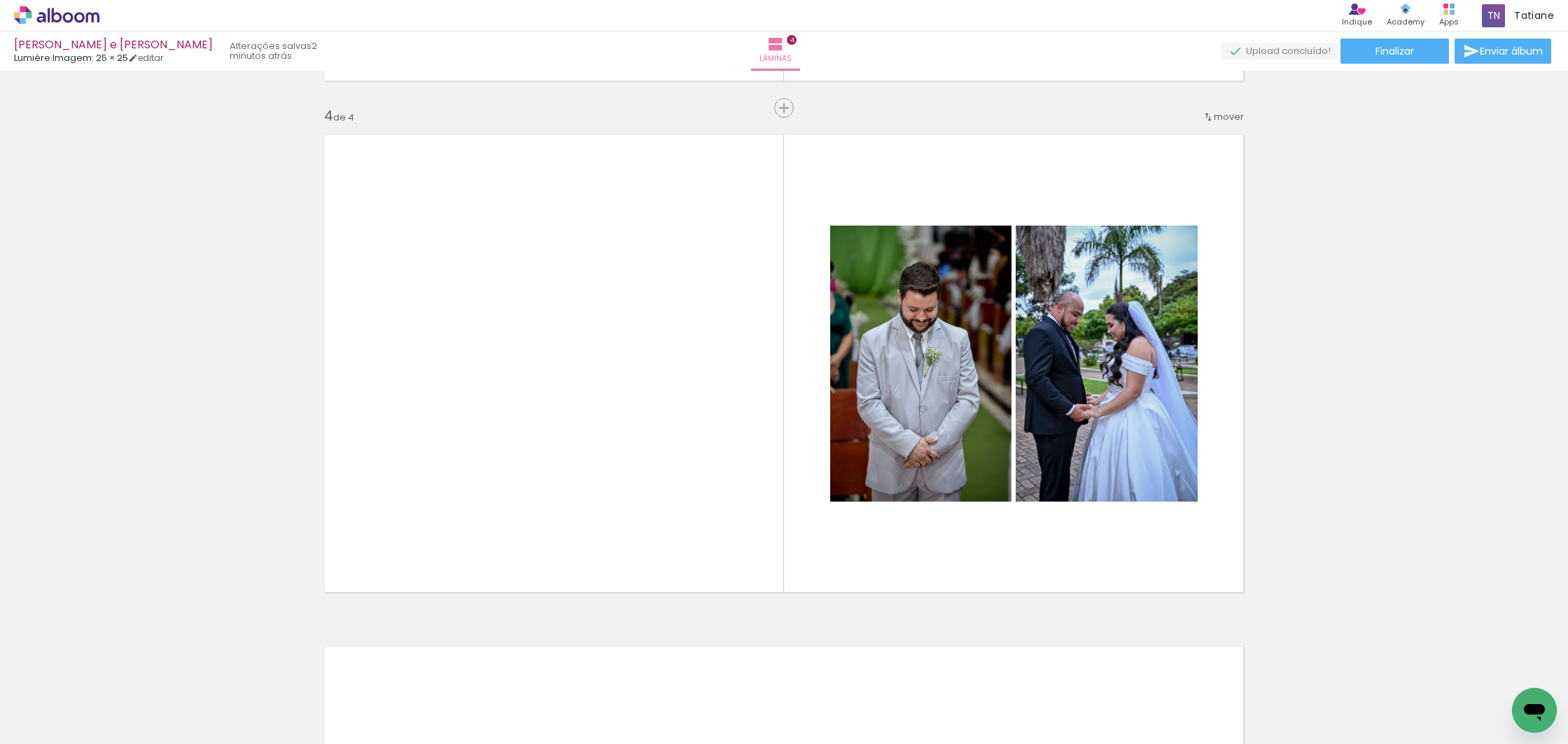
scroll to position [0, 3803]
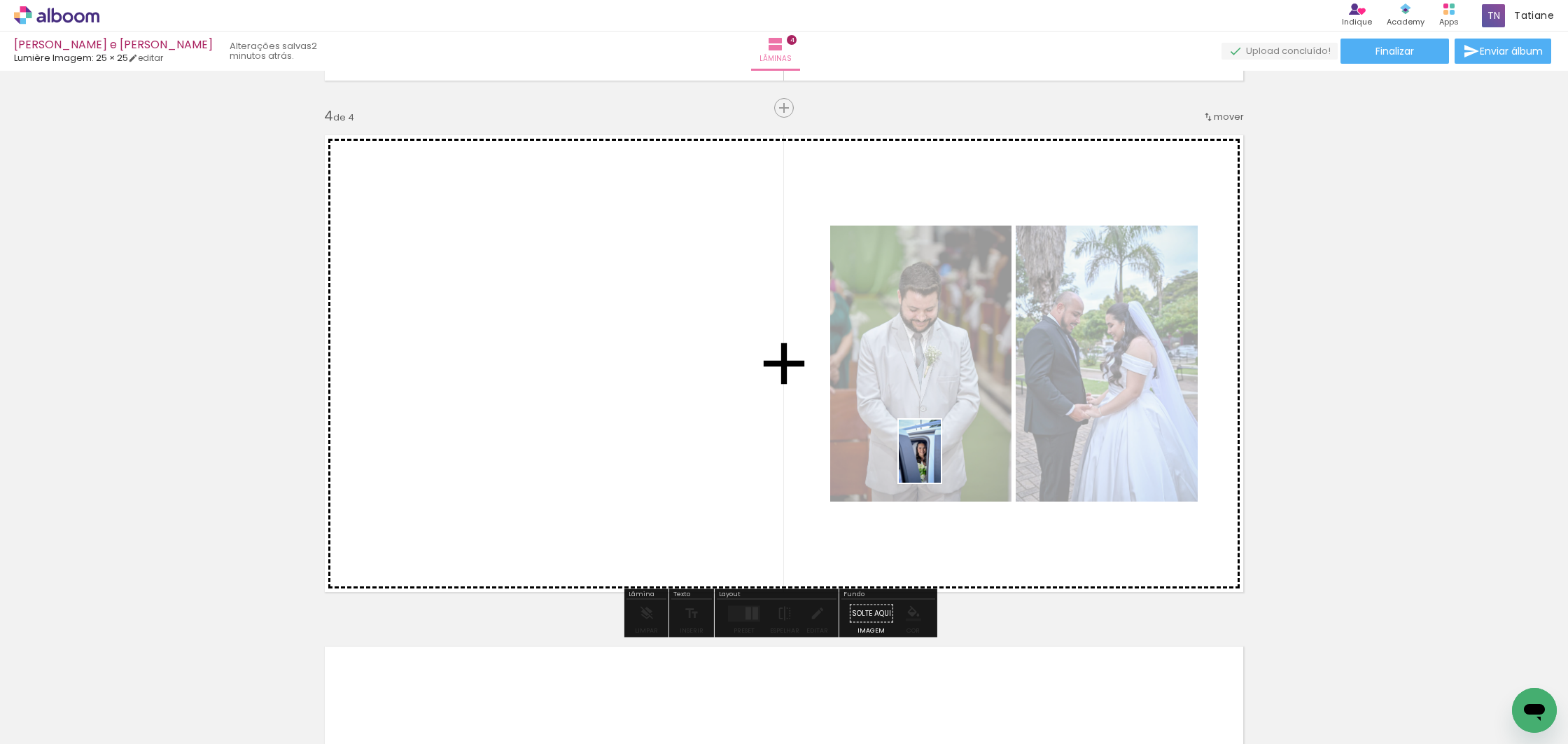
drag, startPoint x: 1356, startPoint y: 711, endPoint x: 925, endPoint y: 455, distance: 501.3
click at [925, 455] on quentale-workspace at bounding box center [784, 372] width 1568 height 744
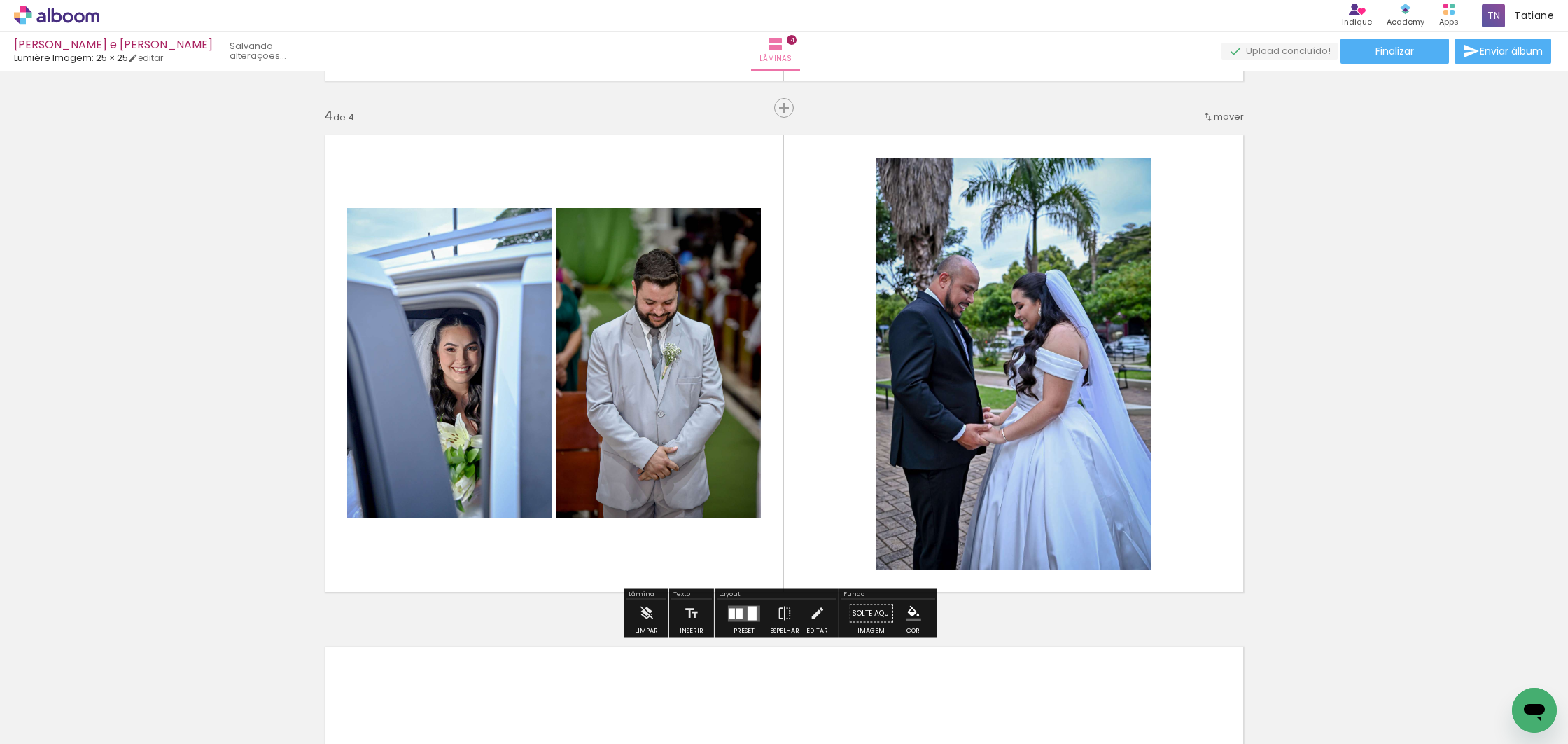
scroll to position [0, 3725]
click at [747, 613] on div at bounding box center [752, 613] width 9 height 14
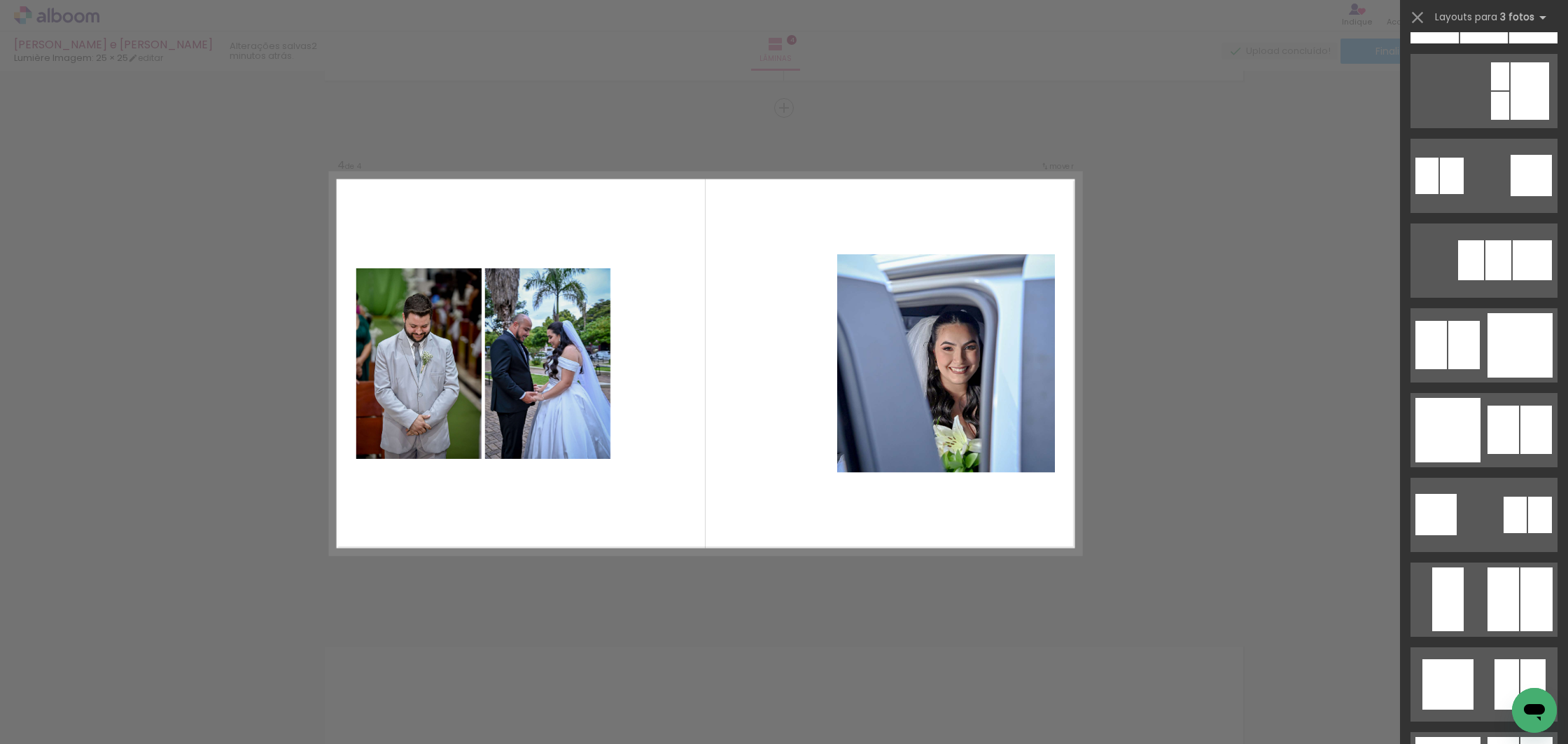
scroll to position [1347, 0]
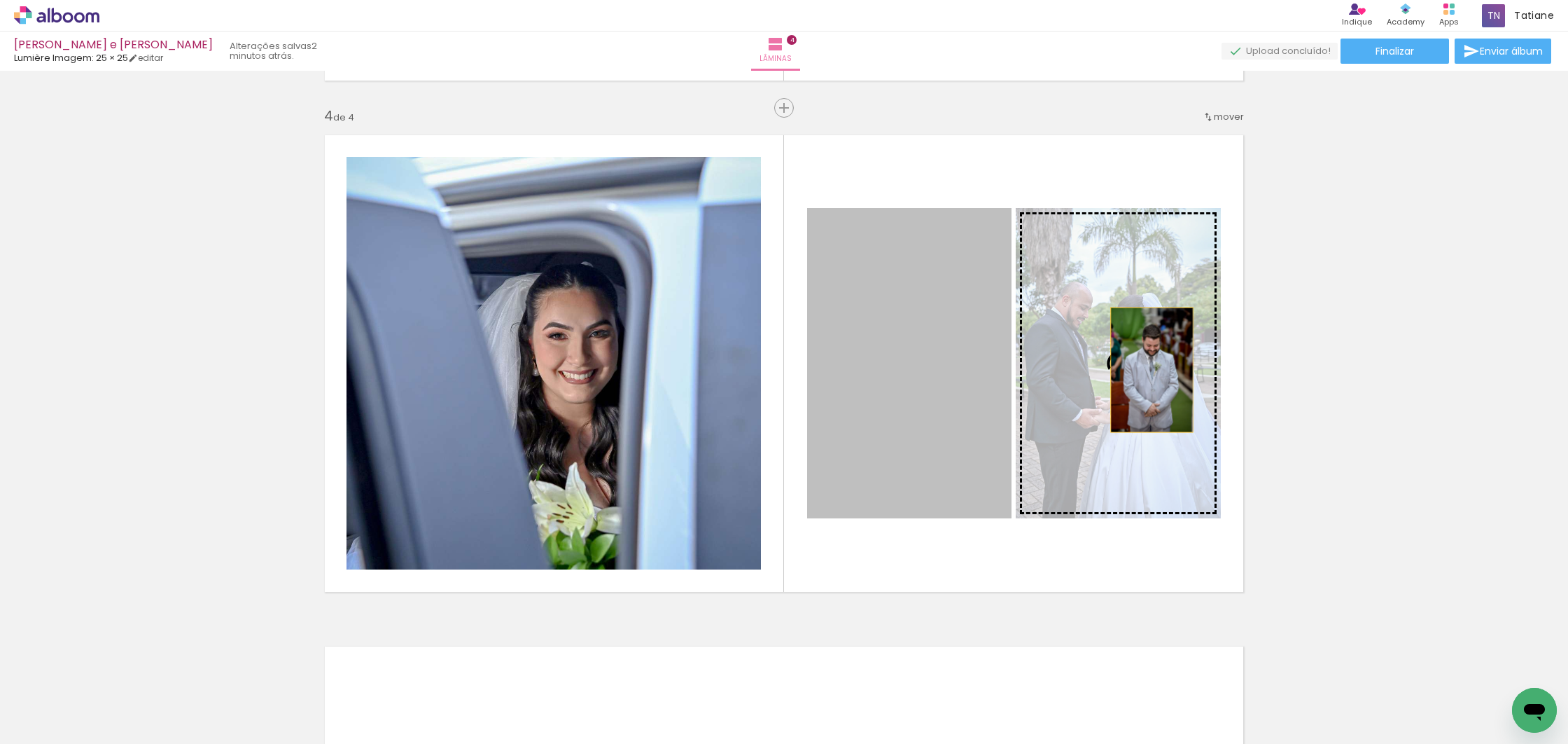
drag, startPoint x: 953, startPoint y: 381, endPoint x: 1146, endPoint y: 370, distance: 193.3
click at [0, 0] on slot at bounding box center [0, 0] width 0 height 0
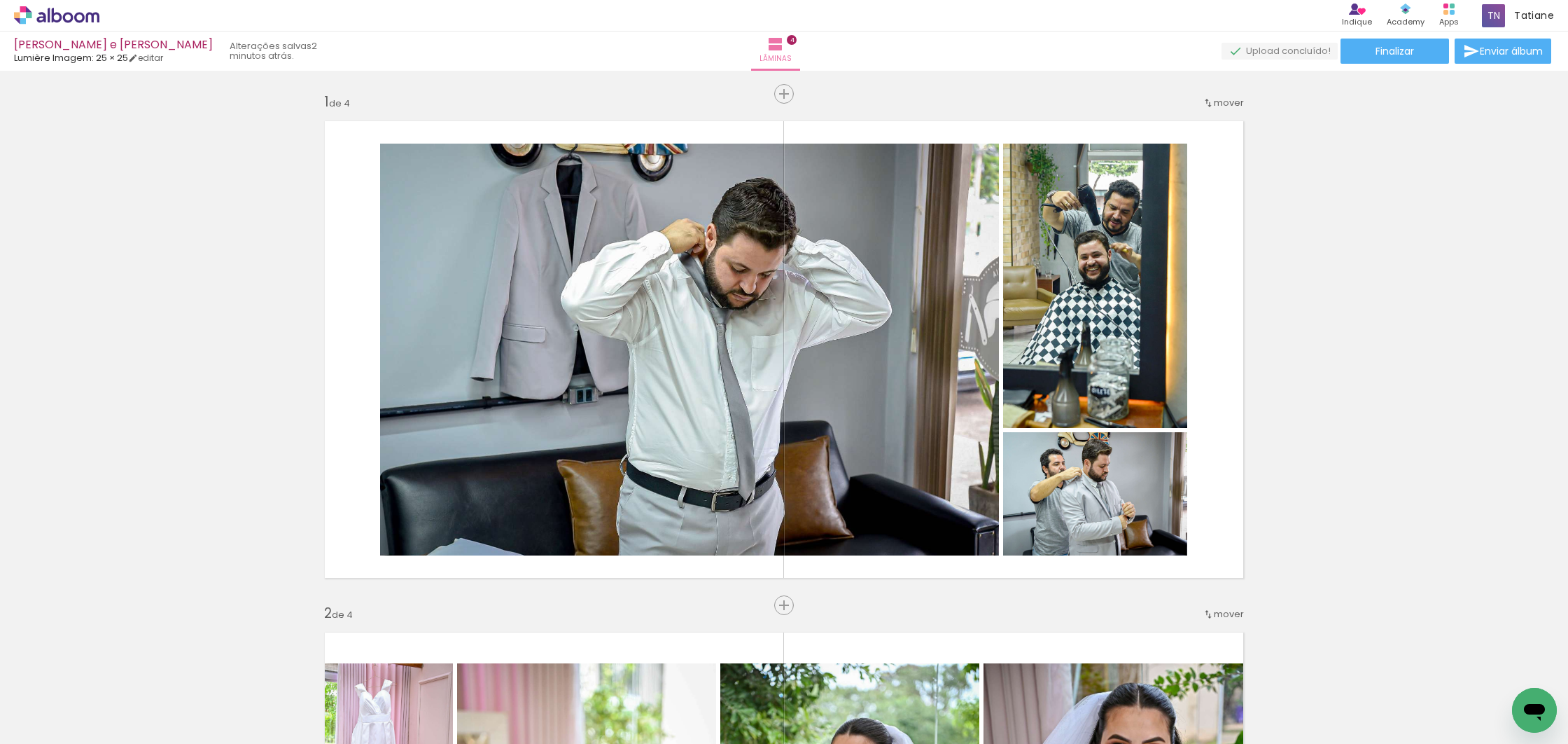
scroll to position [0, 3725]
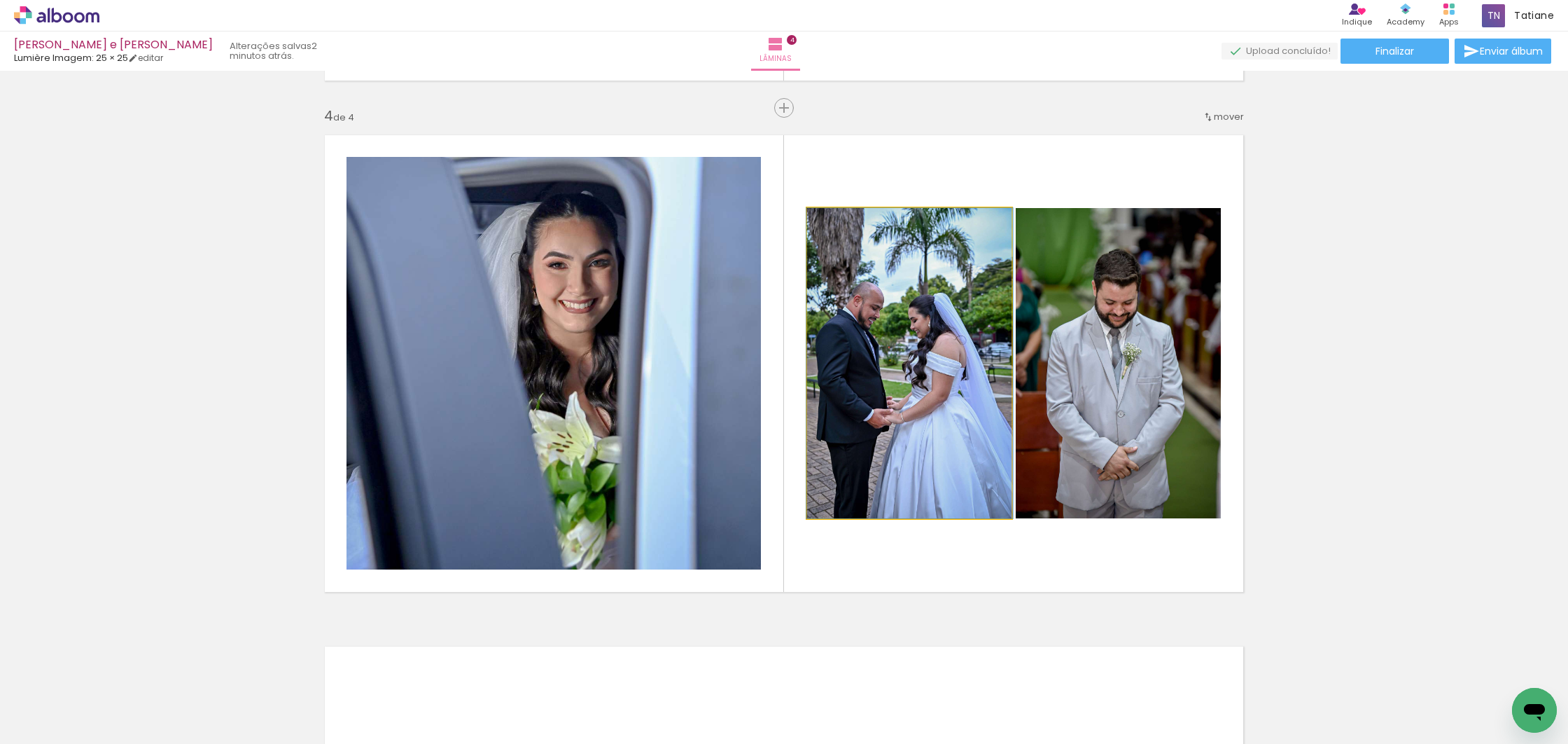
drag, startPoint x: 918, startPoint y: 444, endPoint x: 917, endPoint y: 436, distance: 8.1
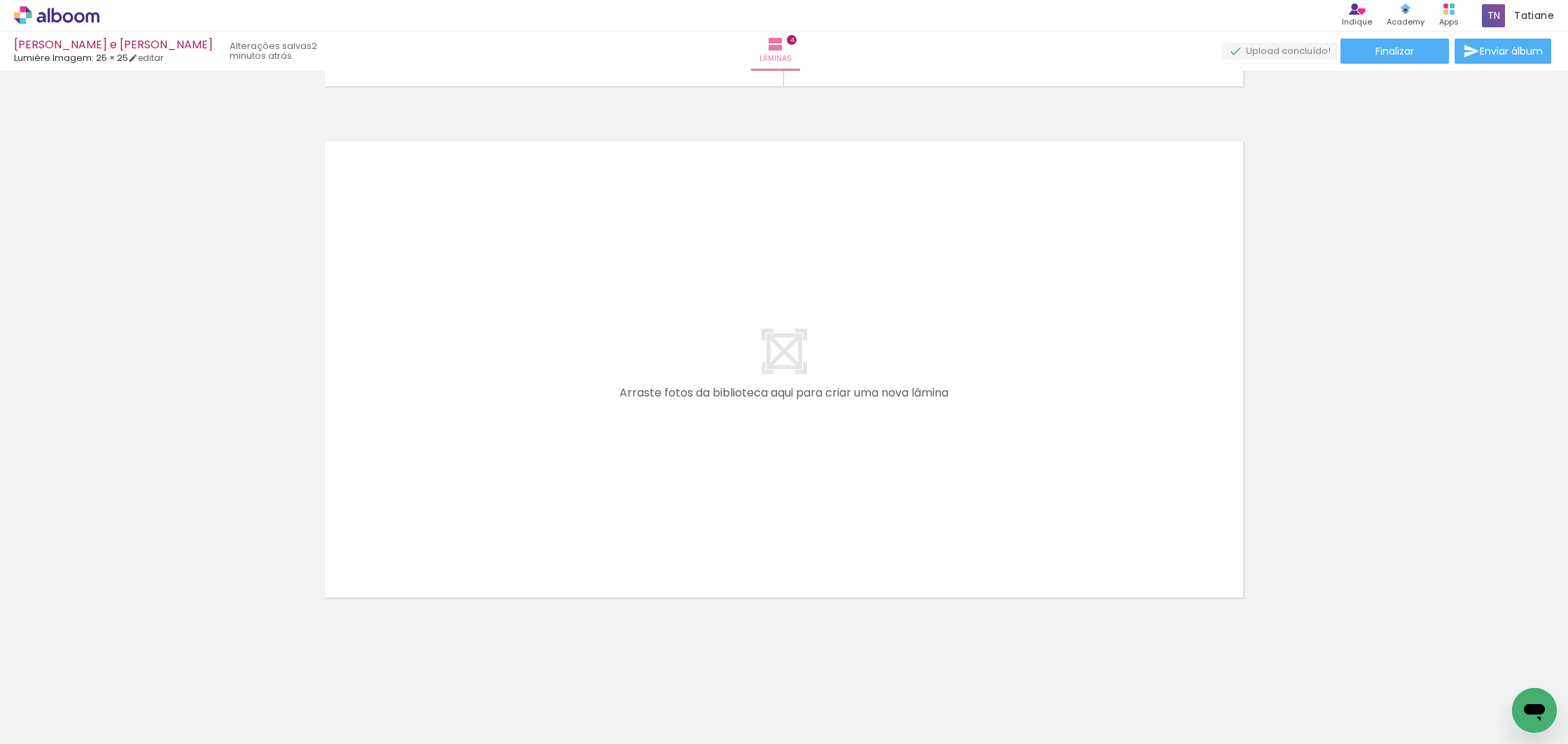
scroll to position [0, 0]
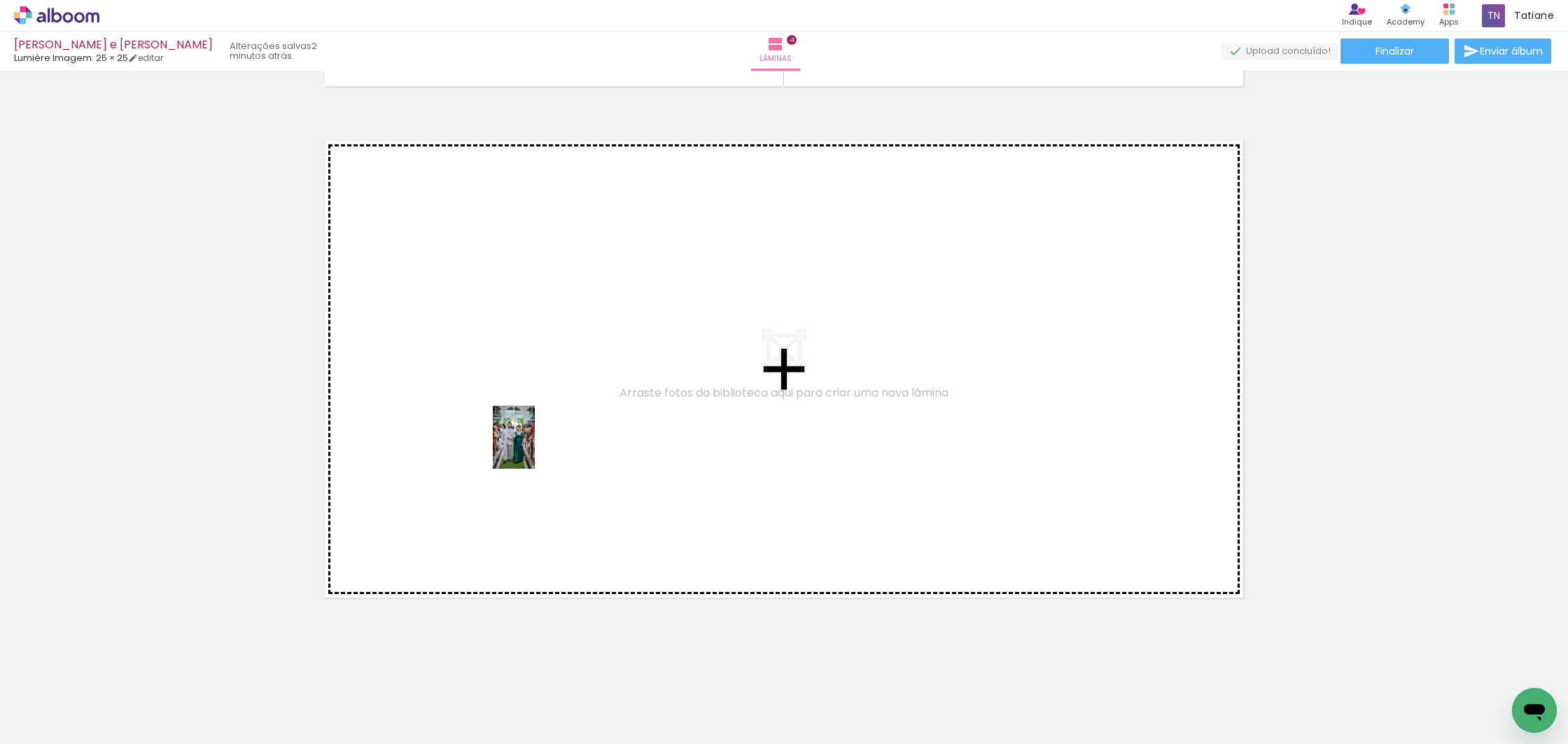
drag, startPoint x: 145, startPoint y: 701, endPoint x: 535, endPoint y: 447, distance: 465.4
click at [535, 447] on quentale-workspace at bounding box center [784, 372] width 1568 height 744
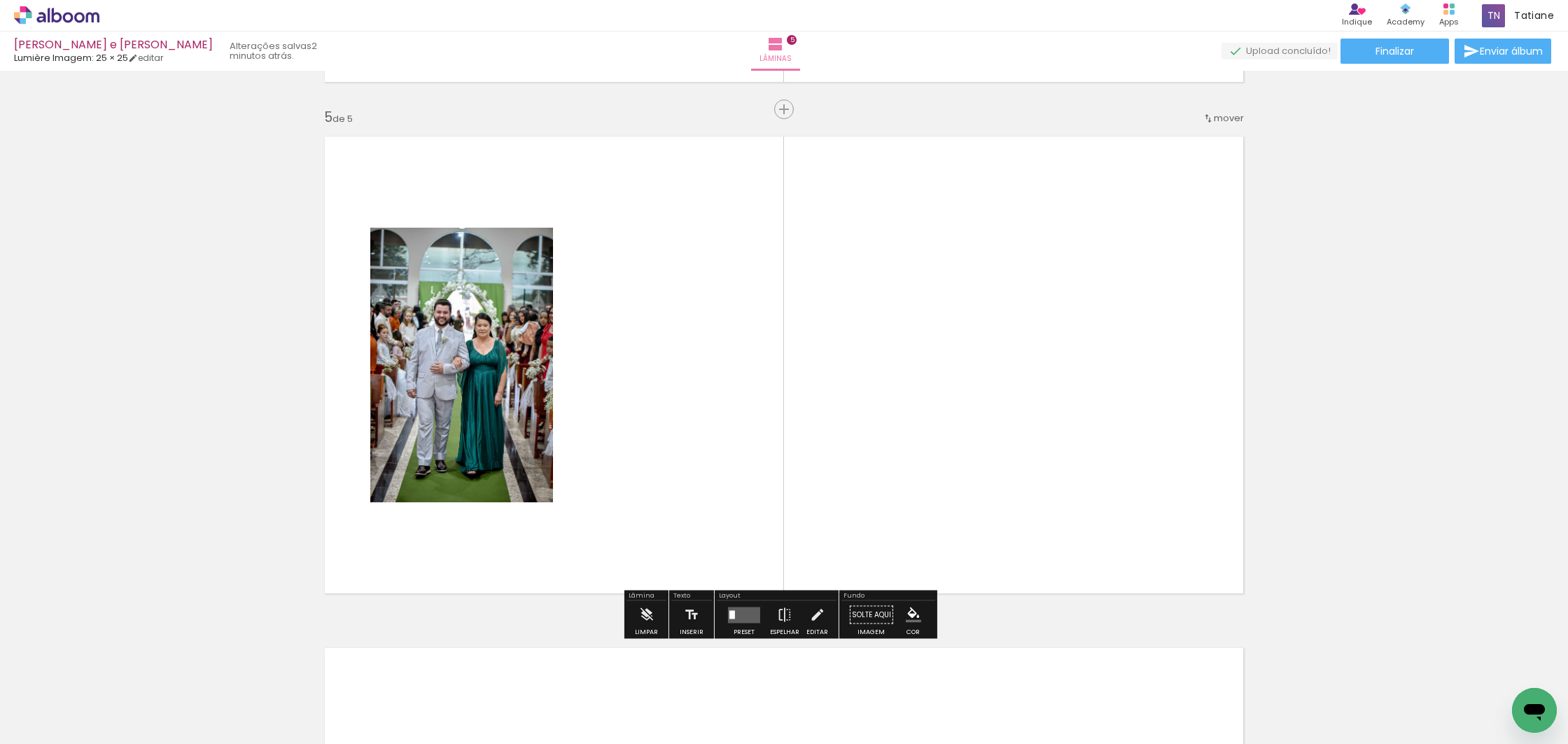
scroll to position [2031, 0]
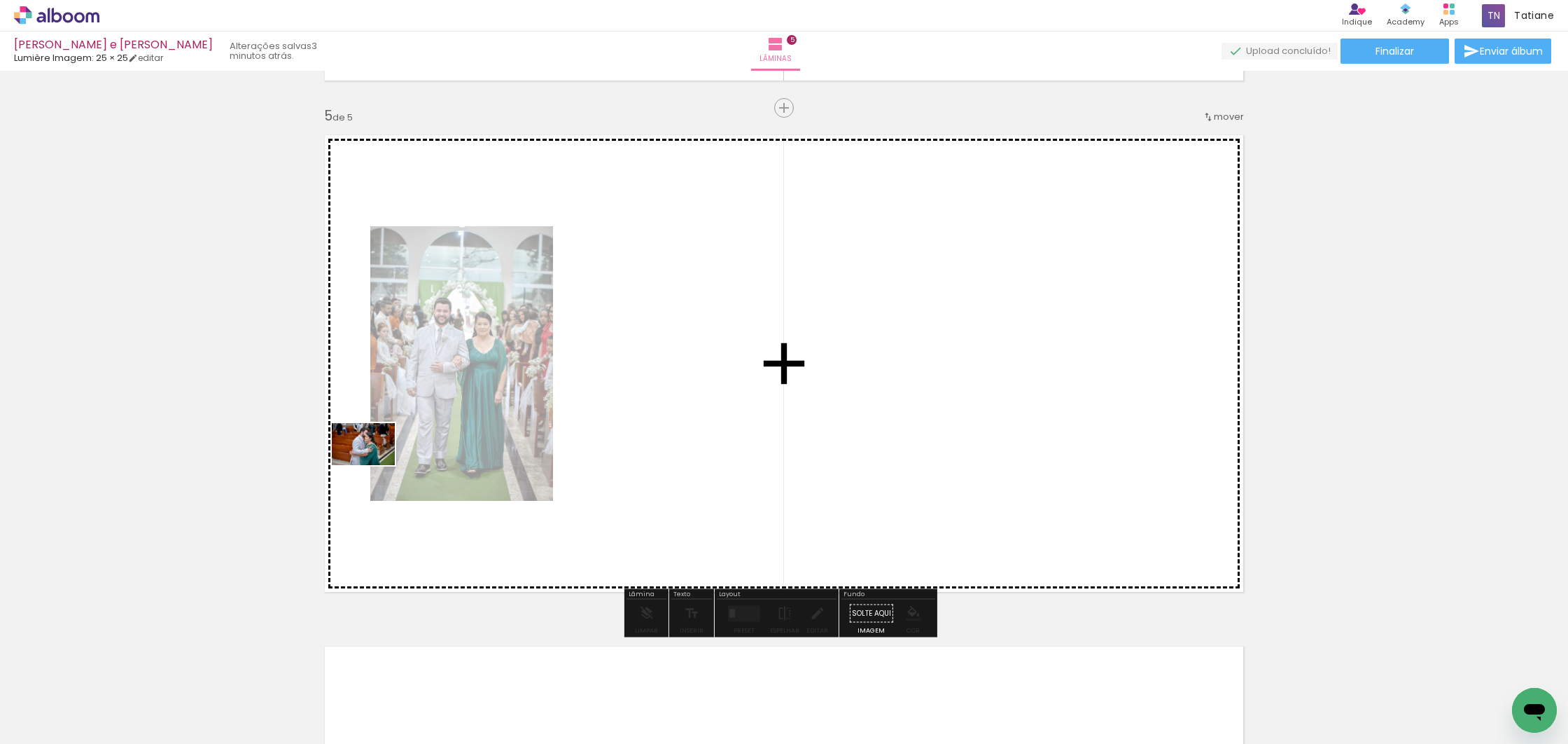
drag, startPoint x: 148, startPoint y: 701, endPoint x: 262, endPoint y: 660, distance: 121.1
click at [374, 465] on quentale-workspace at bounding box center [784, 372] width 1568 height 744
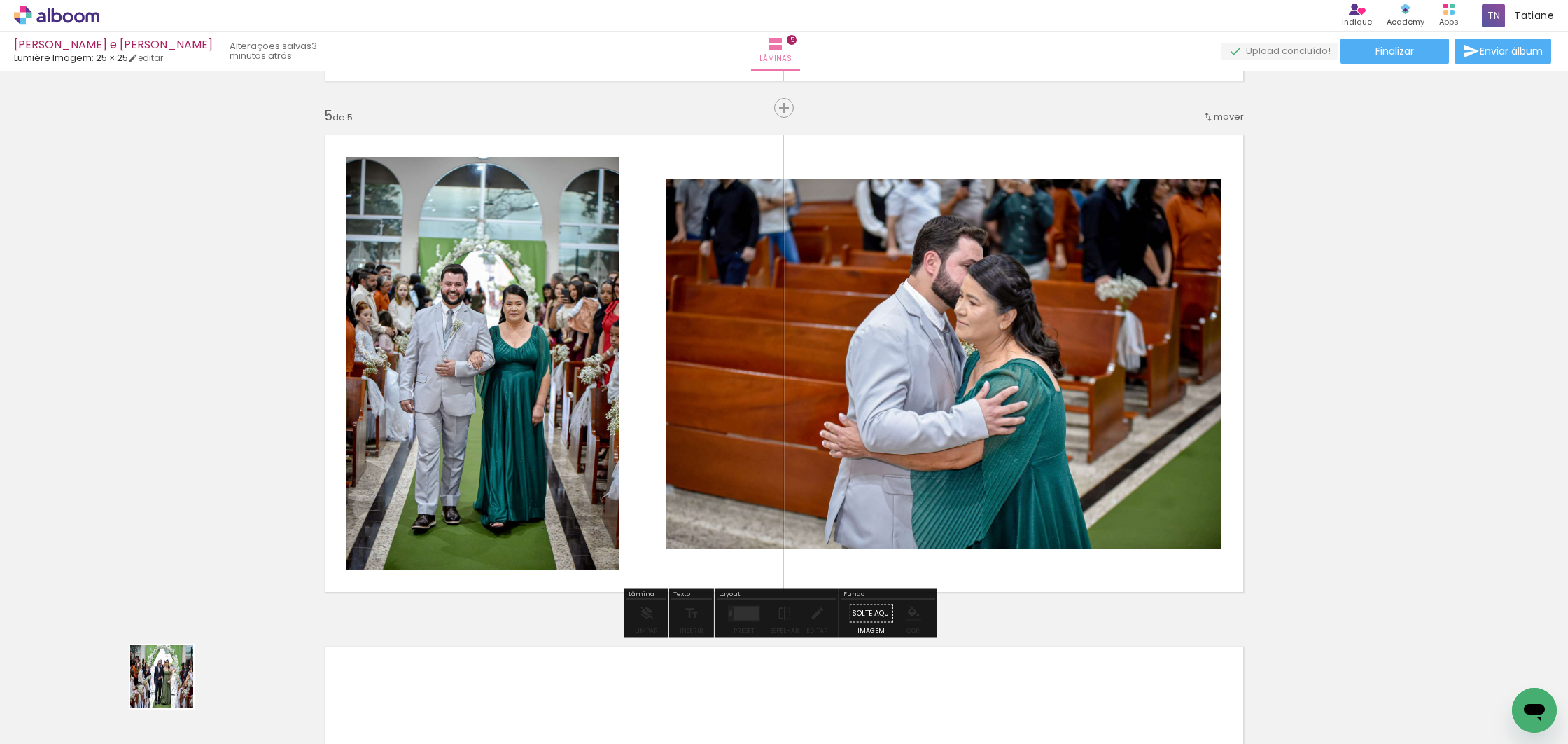
drag, startPoint x: 172, startPoint y: 687, endPoint x: 458, endPoint y: 592, distance: 301.4
click at [567, 499] on quentale-workspace at bounding box center [784, 372] width 1568 height 744
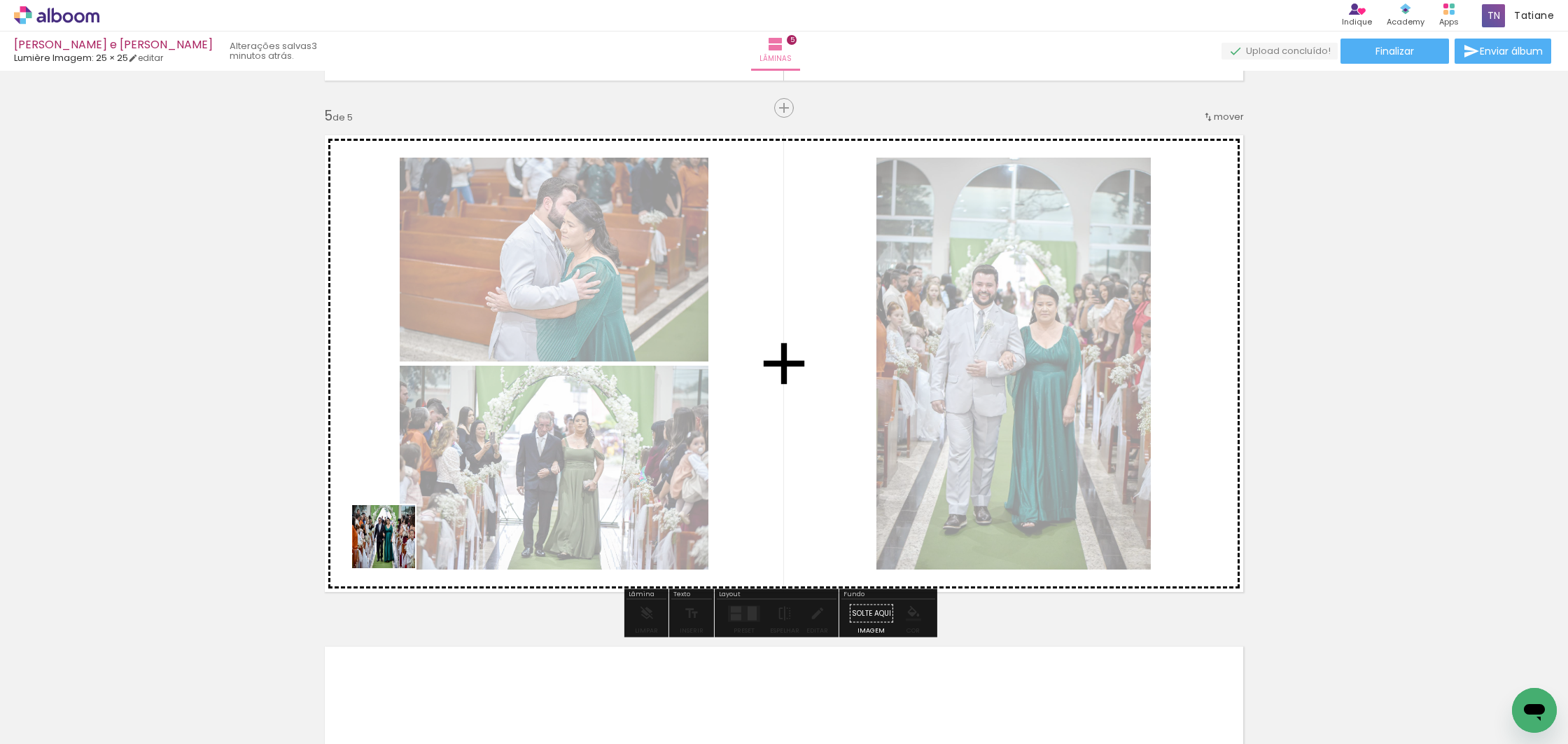
drag, startPoint x: 394, startPoint y: 547, endPoint x: 328, endPoint y: 646, distance: 119.0
click at [576, 427] on quentale-workspace at bounding box center [784, 372] width 1568 height 744
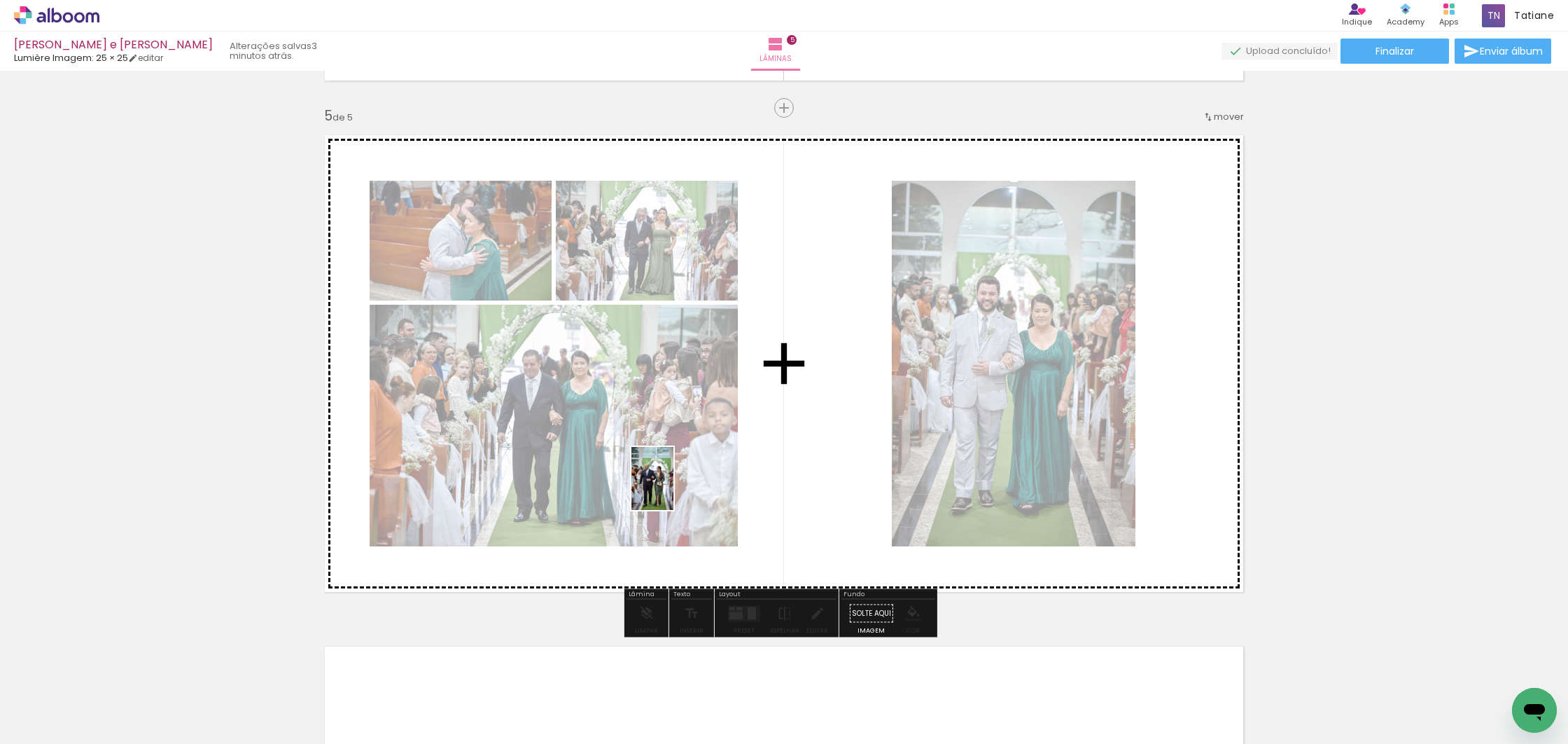
drag, startPoint x: 157, startPoint y: 704, endPoint x: 679, endPoint y: 486, distance: 565.7
click at [679, 486] on quentale-workspace at bounding box center [784, 372] width 1568 height 744
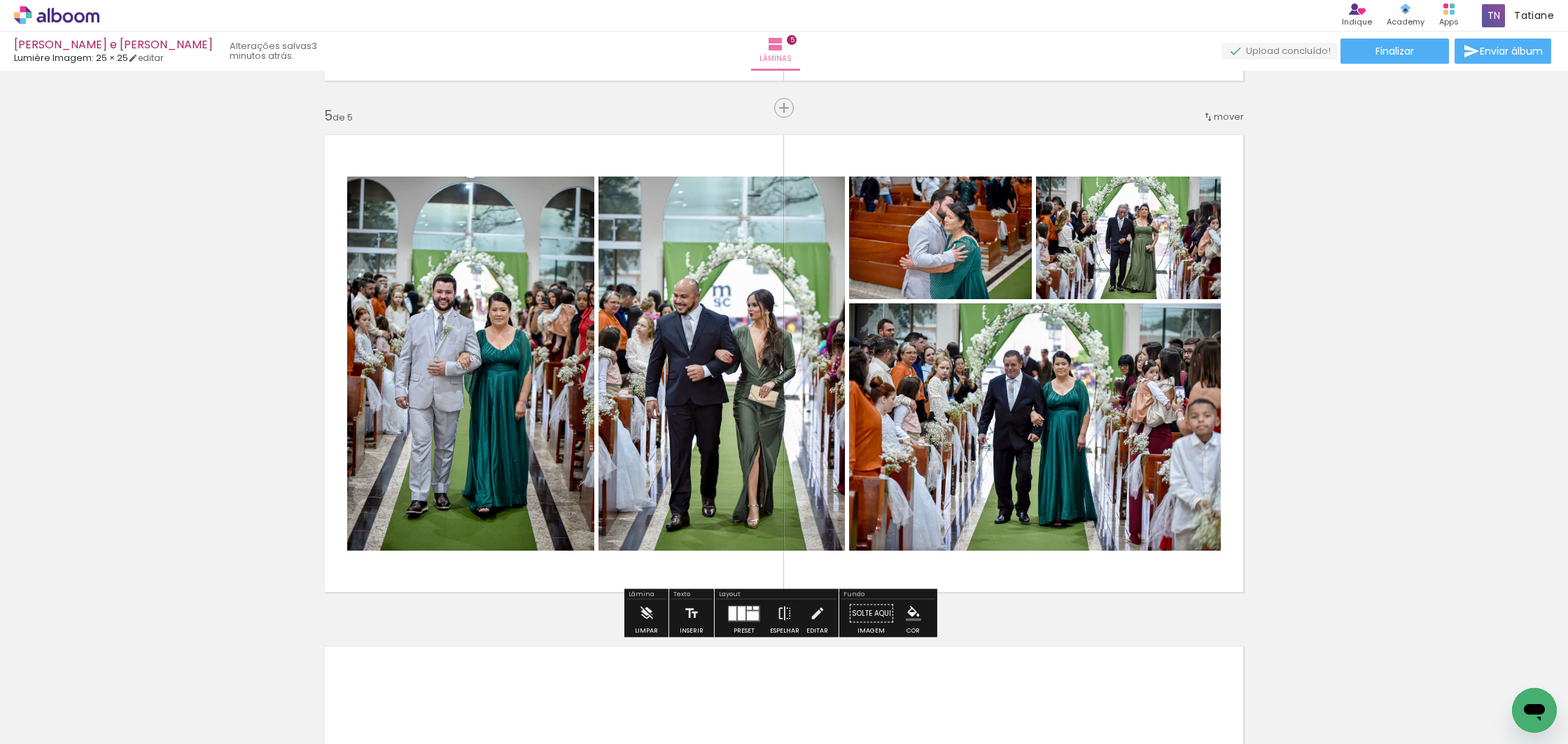
click at [739, 610] on div at bounding box center [741, 613] width 8 height 14
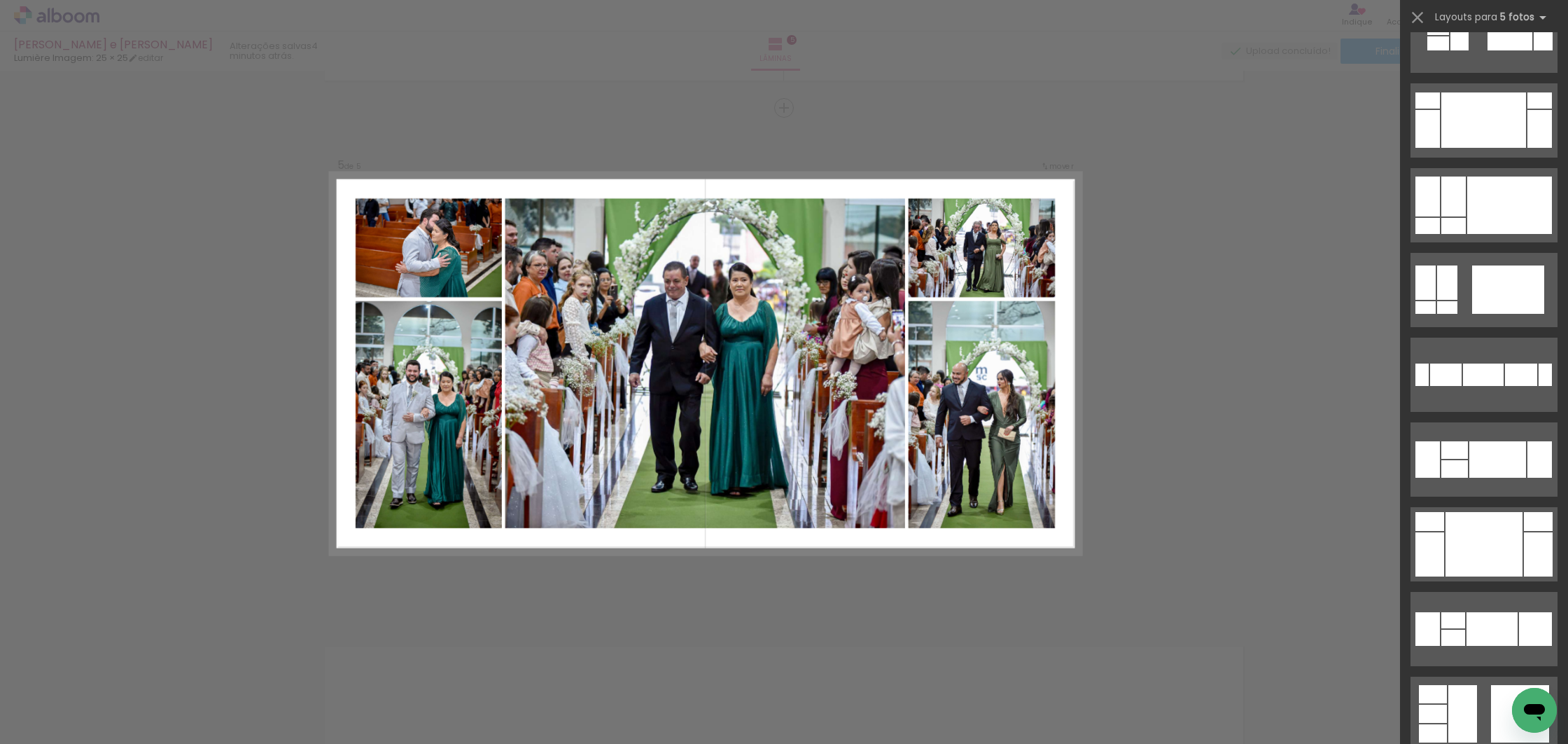
scroll to position [3859, 0]
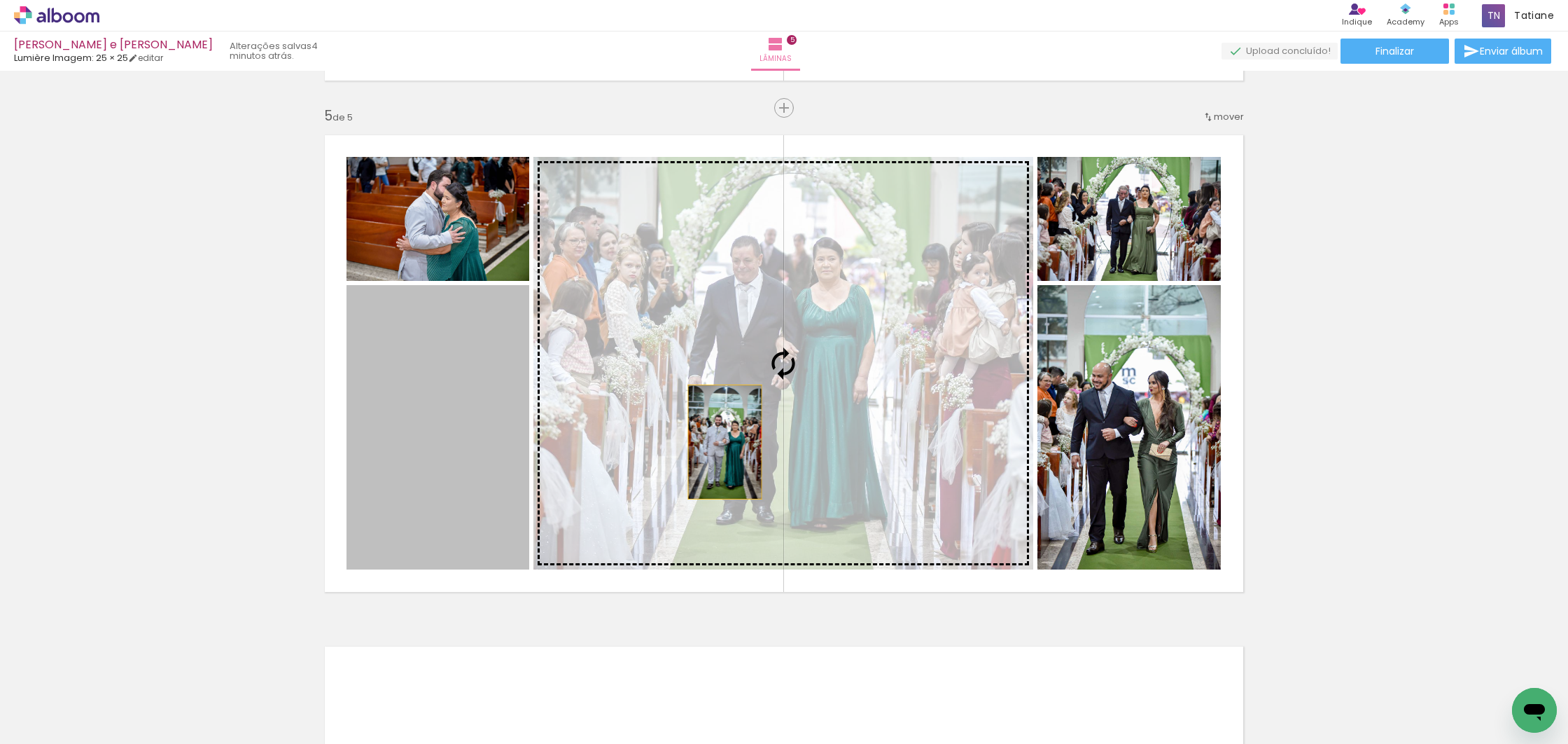
drag, startPoint x: 406, startPoint y: 506, endPoint x: 720, endPoint y: 443, distance: 320.3
click at [0, 0] on slot at bounding box center [0, 0] width 0 height 0
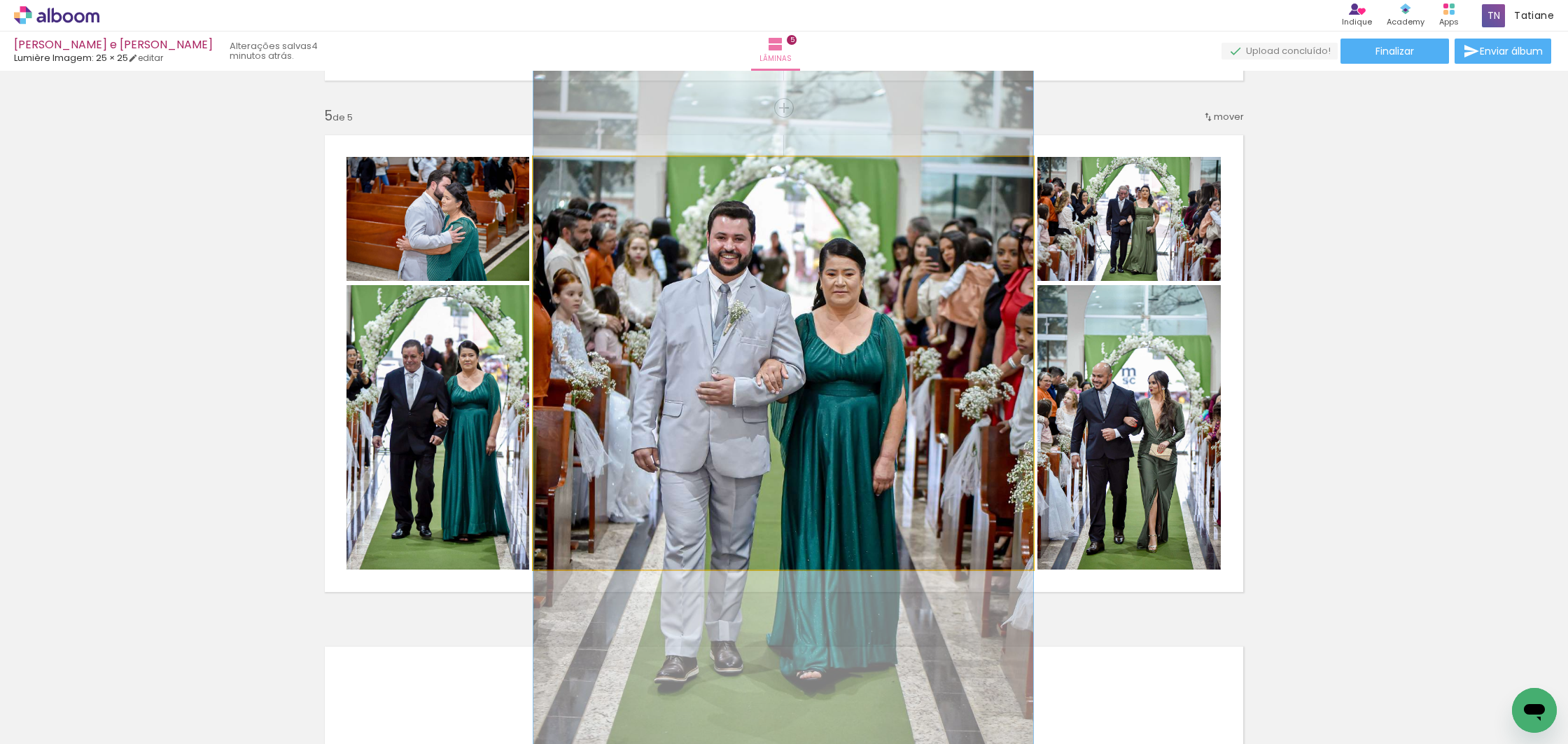
drag, startPoint x: 863, startPoint y: 488, endPoint x: 866, endPoint y: 506, distance: 18.2
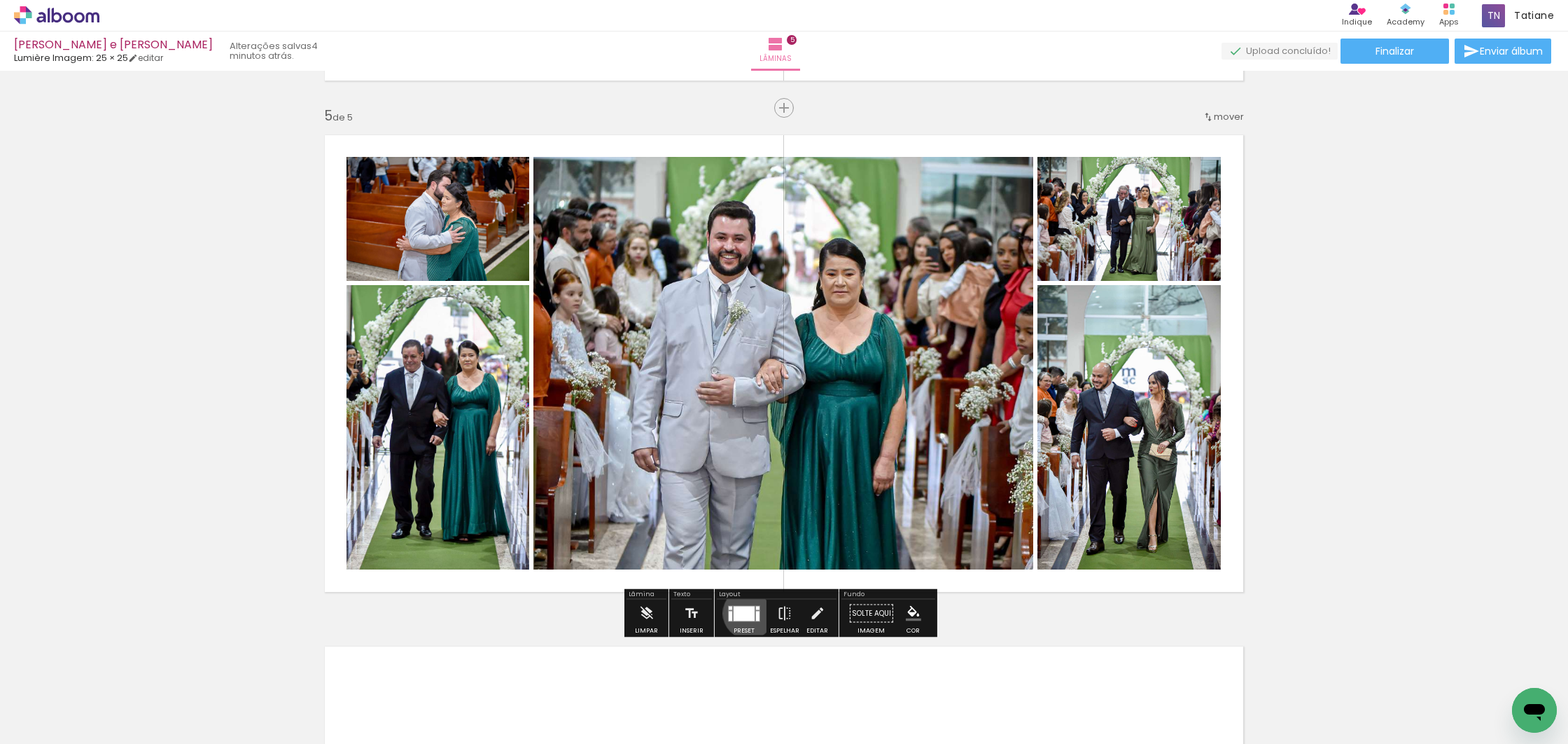
click at [746, 612] on div at bounding box center [744, 613] width 21 height 14
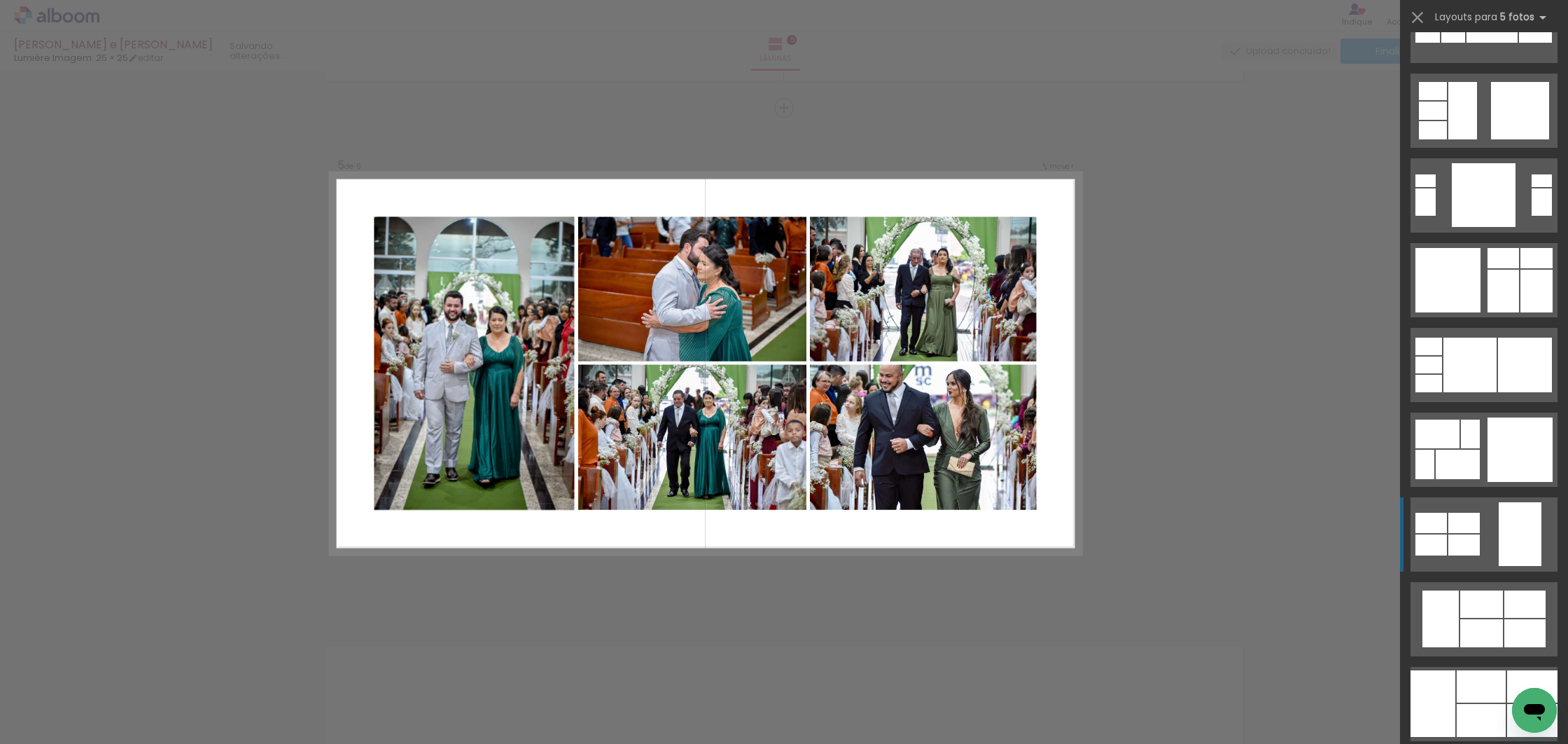
scroll to position [4467, 0]
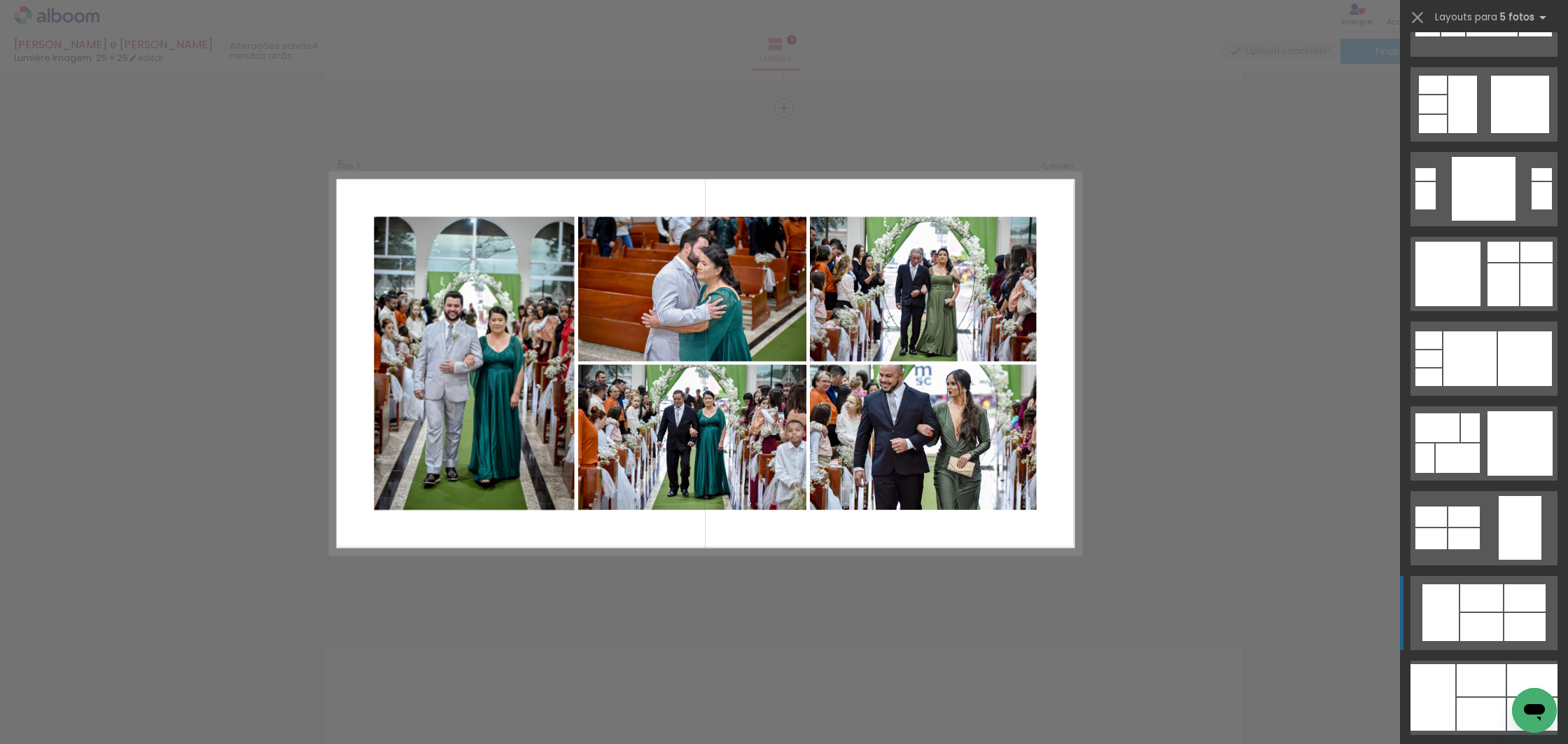
click at [1498, 311] on quentale-layouter at bounding box center [1484, 274] width 147 height 74
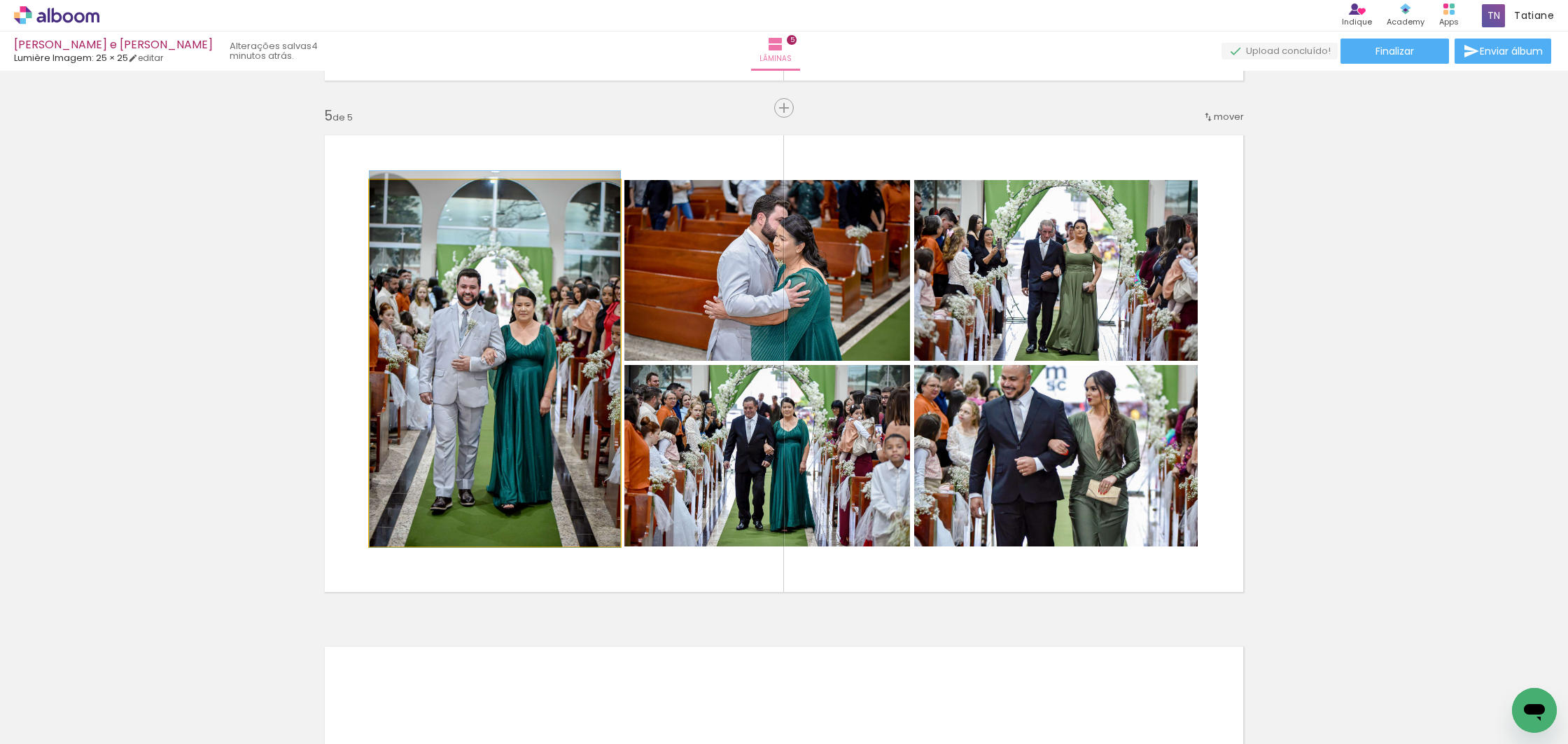
drag, startPoint x: 474, startPoint y: 404, endPoint x: 476, endPoint y: 397, distance: 7.3
click at [476, 399] on div at bounding box center [495, 359] width 251 height 376
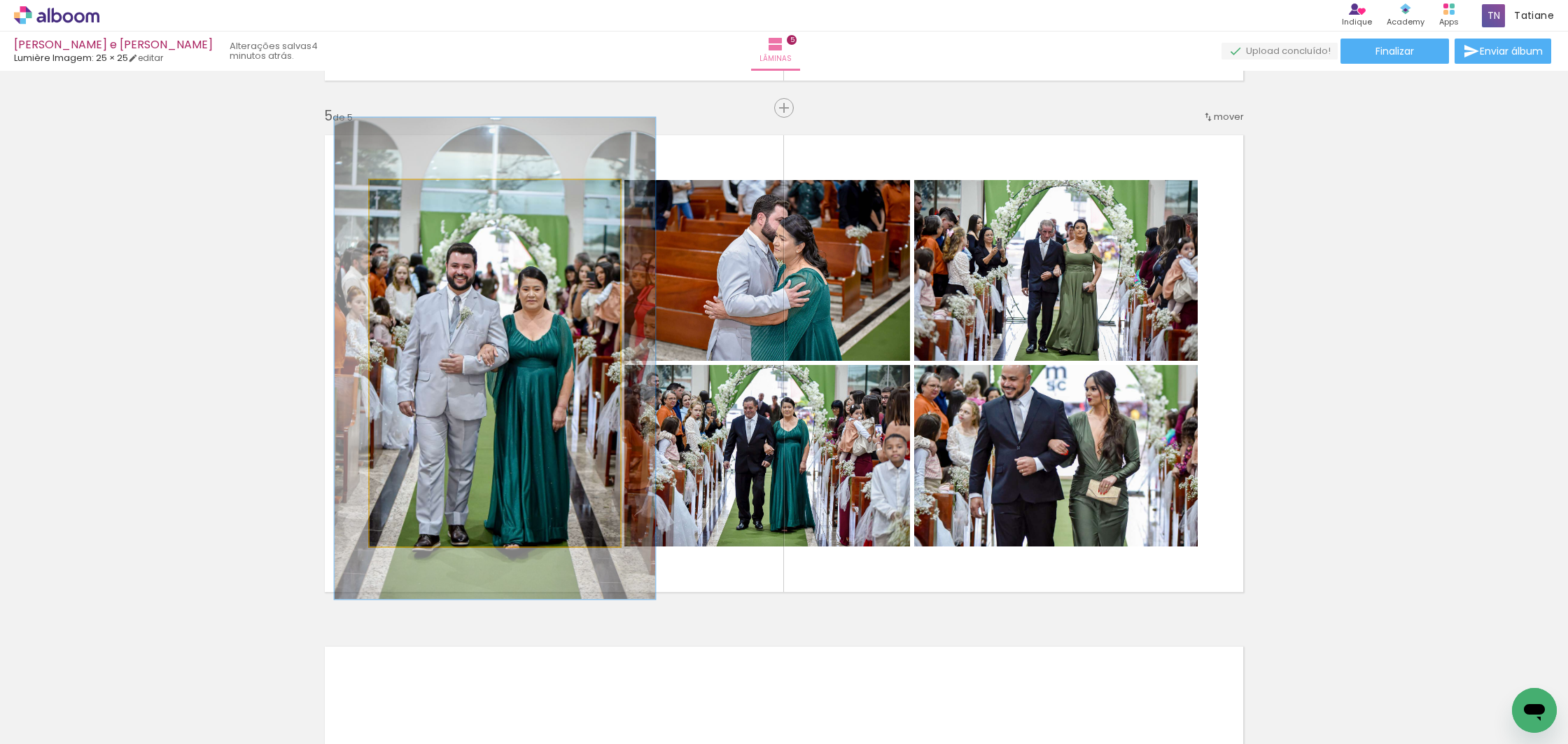
type paper-slider "128"
drag, startPoint x: 401, startPoint y: 193, endPoint x: 421, endPoint y: 211, distance: 26.9
click at [414, 193] on div at bounding box center [415, 194] width 12 height 12
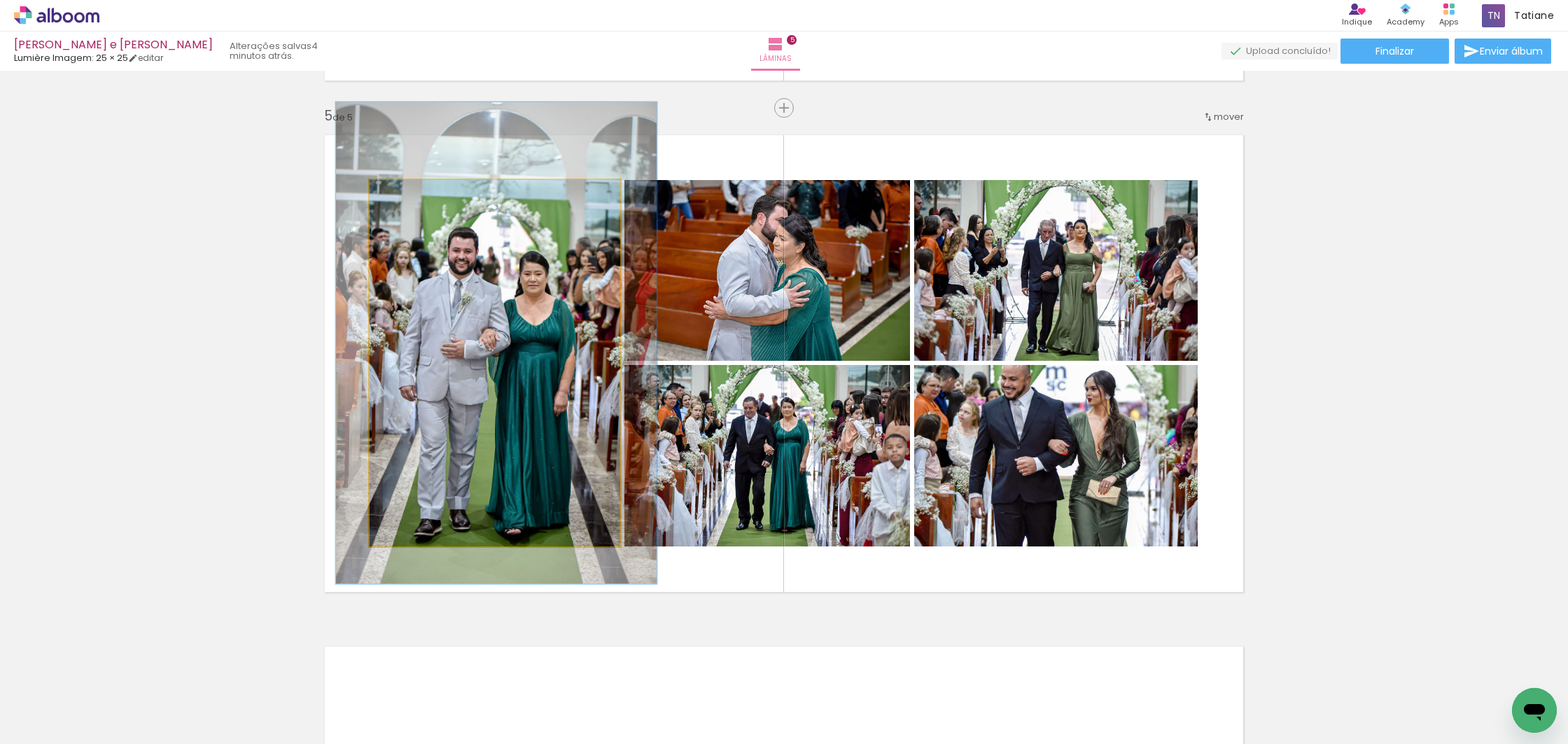
drag, startPoint x: 539, startPoint y: 422, endPoint x: 545, endPoint y: 410, distance: 13.4
click at [540, 410] on div at bounding box center [496, 343] width 321 height 481
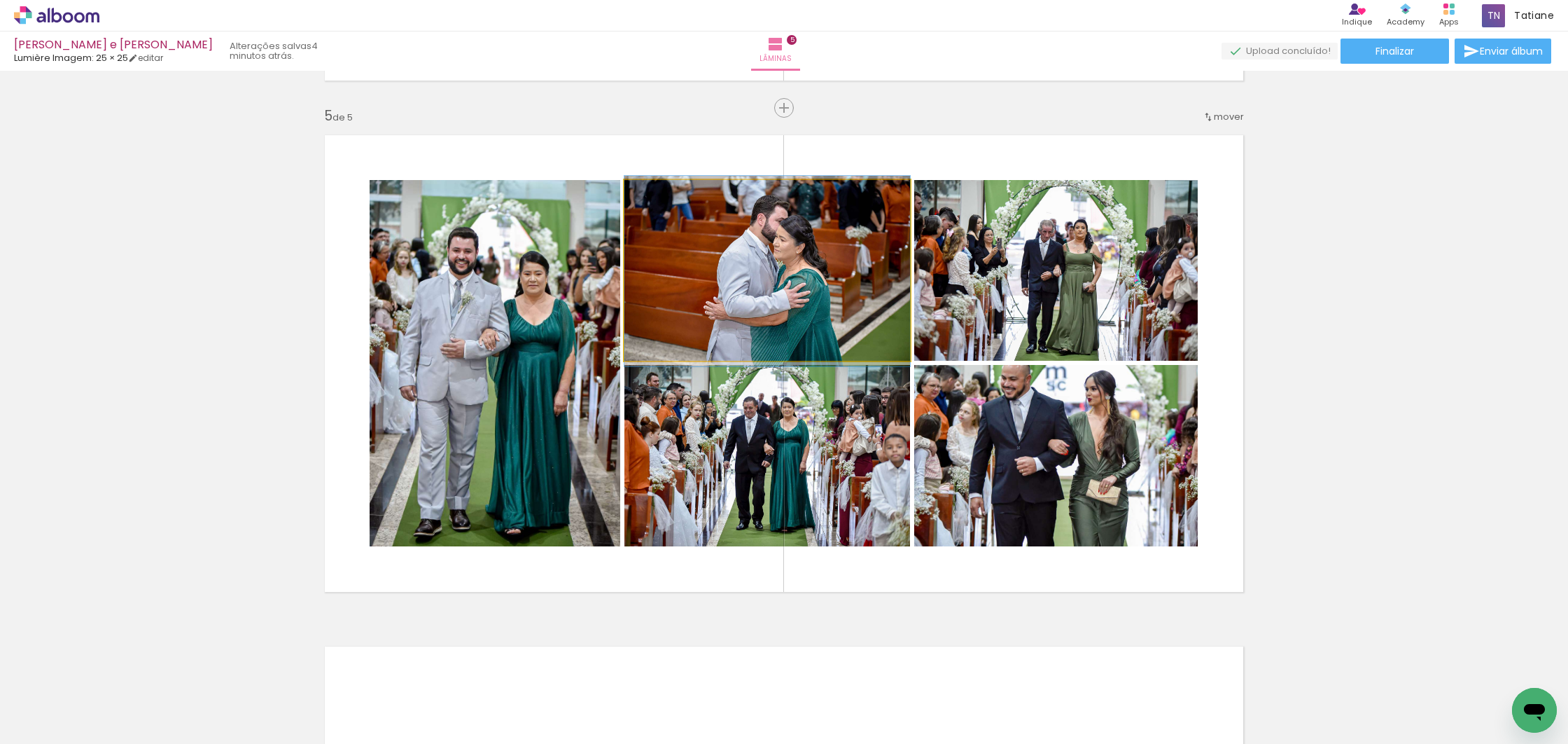
click at [825, 279] on div at bounding box center [767, 271] width 286 height 191
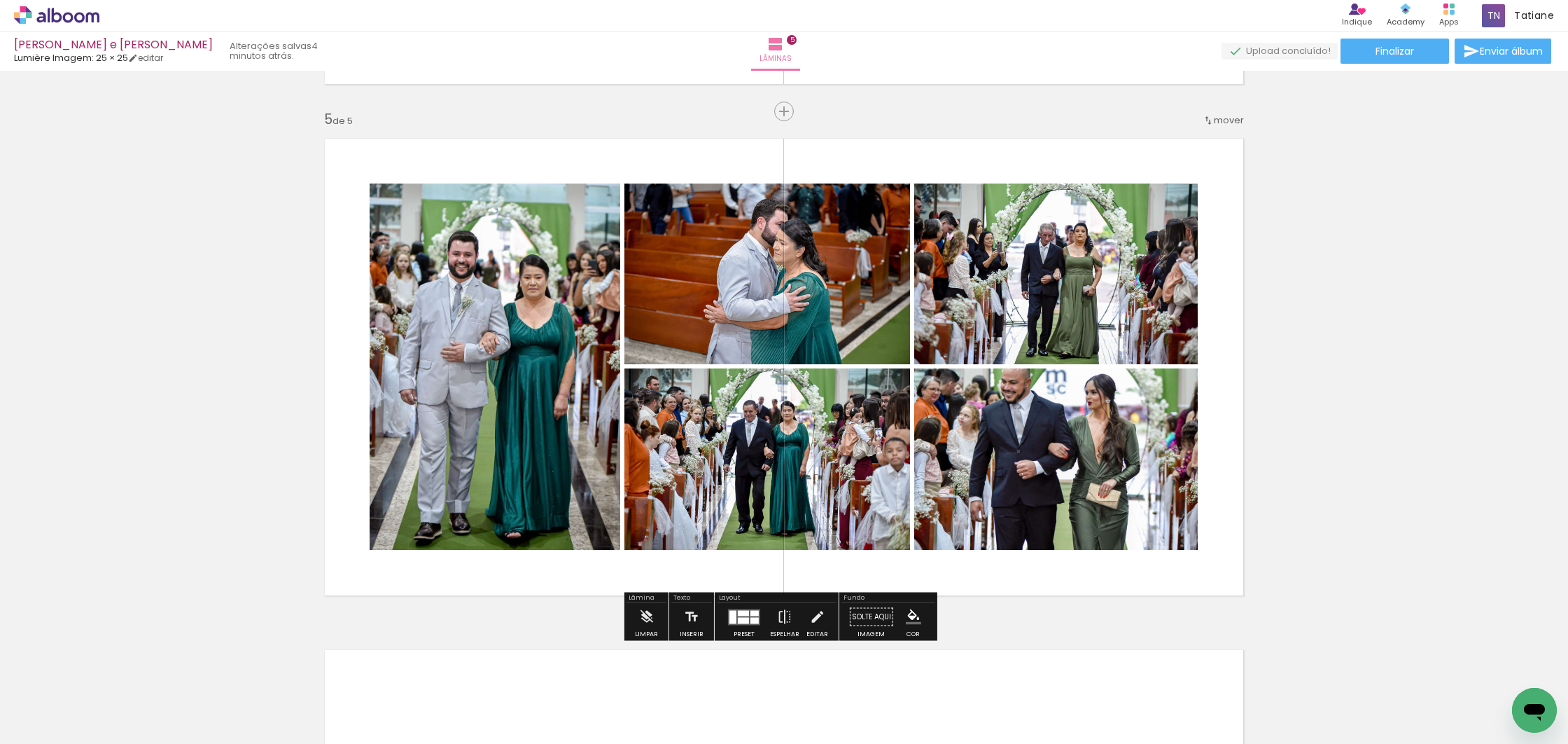
scroll to position [2025, 0]
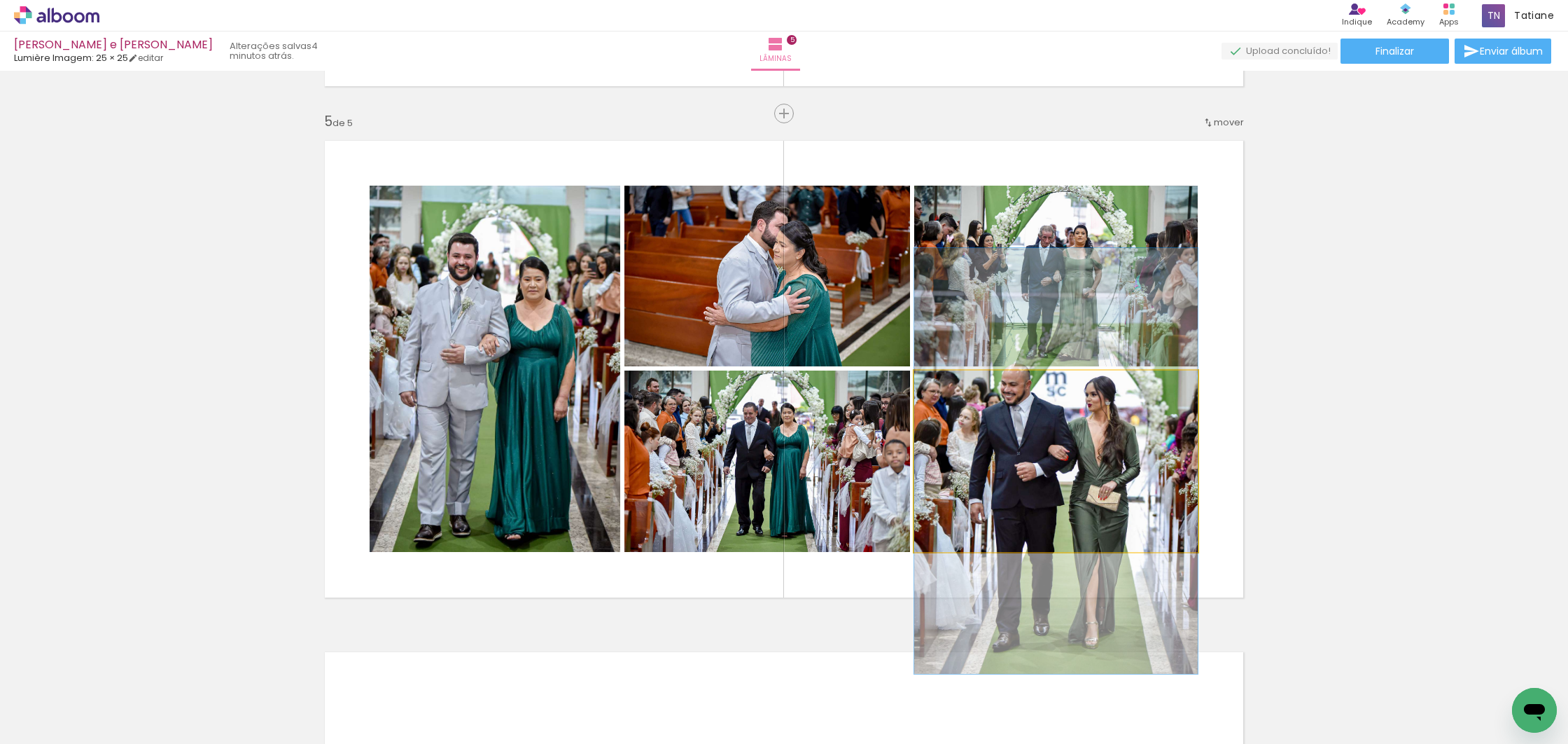
type paper-slider "100"
drag, startPoint x: 946, startPoint y: 380, endPoint x: 913, endPoint y: 381, distance: 33.0
click at [918, 381] on div at bounding box center [967, 385] width 97 height 21
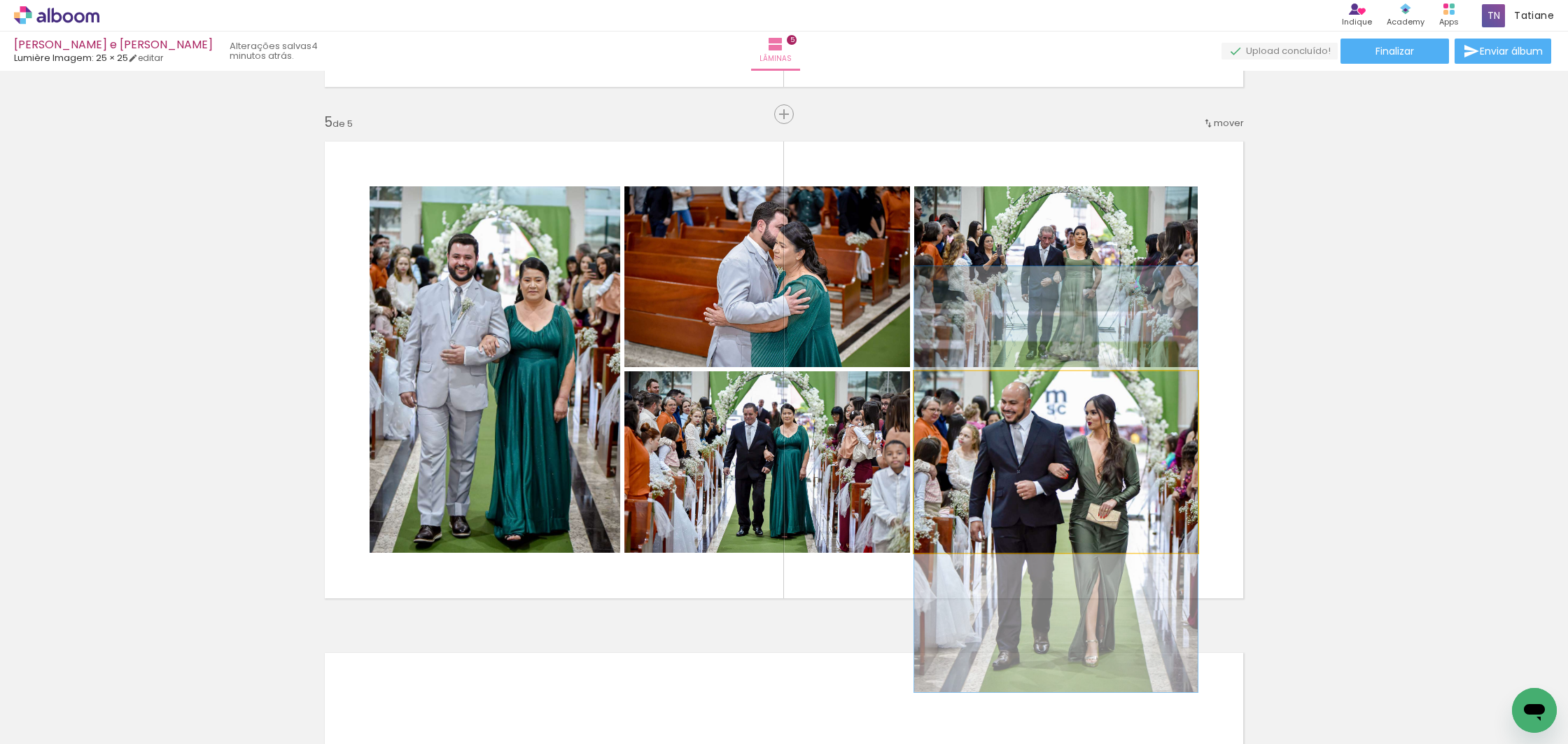
scroll to position [2017, 0]
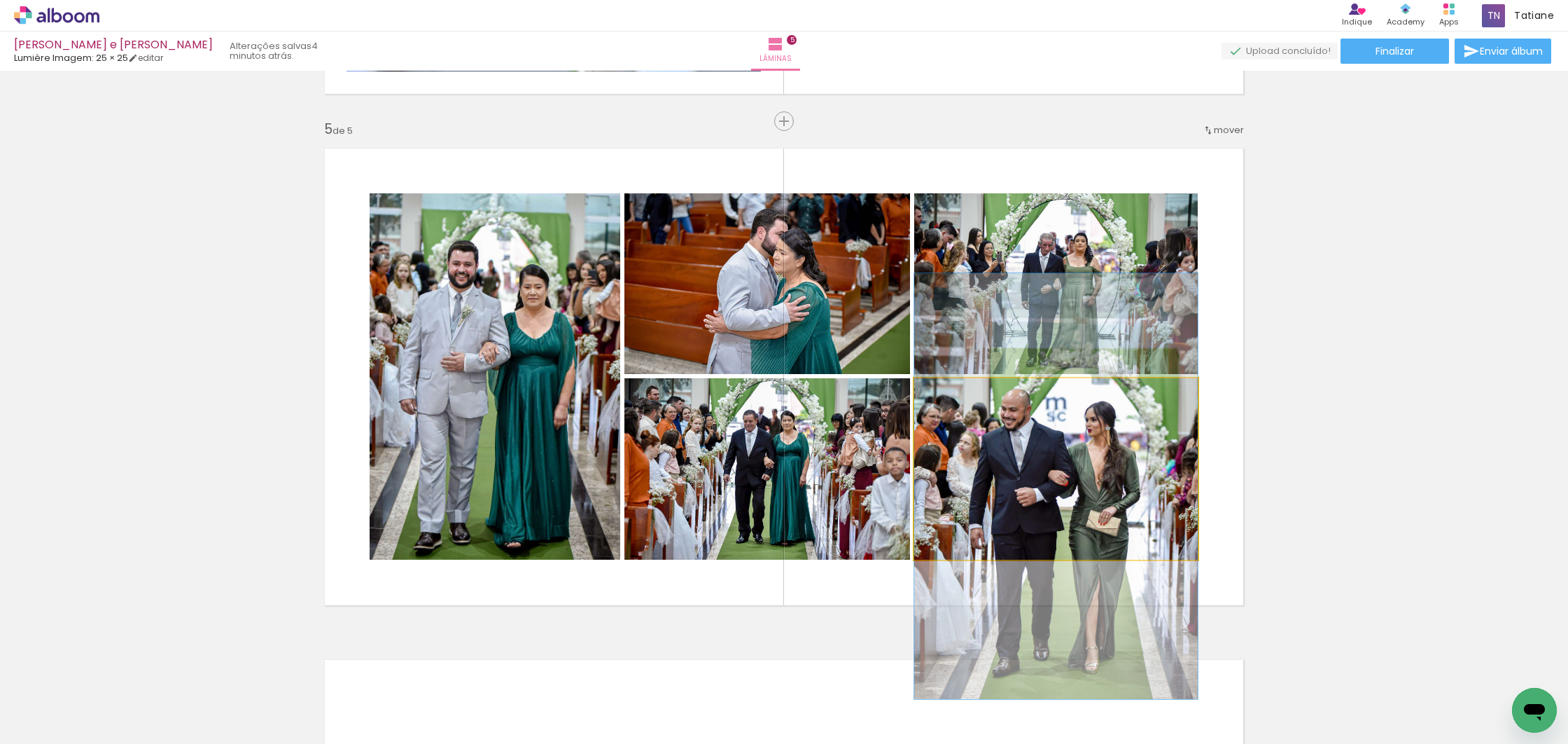
drag, startPoint x: 1068, startPoint y: 448, endPoint x: 1062, endPoint y: 443, distance: 7.8
click at [1068, 463] on div at bounding box center [1055, 485] width 284 height 425
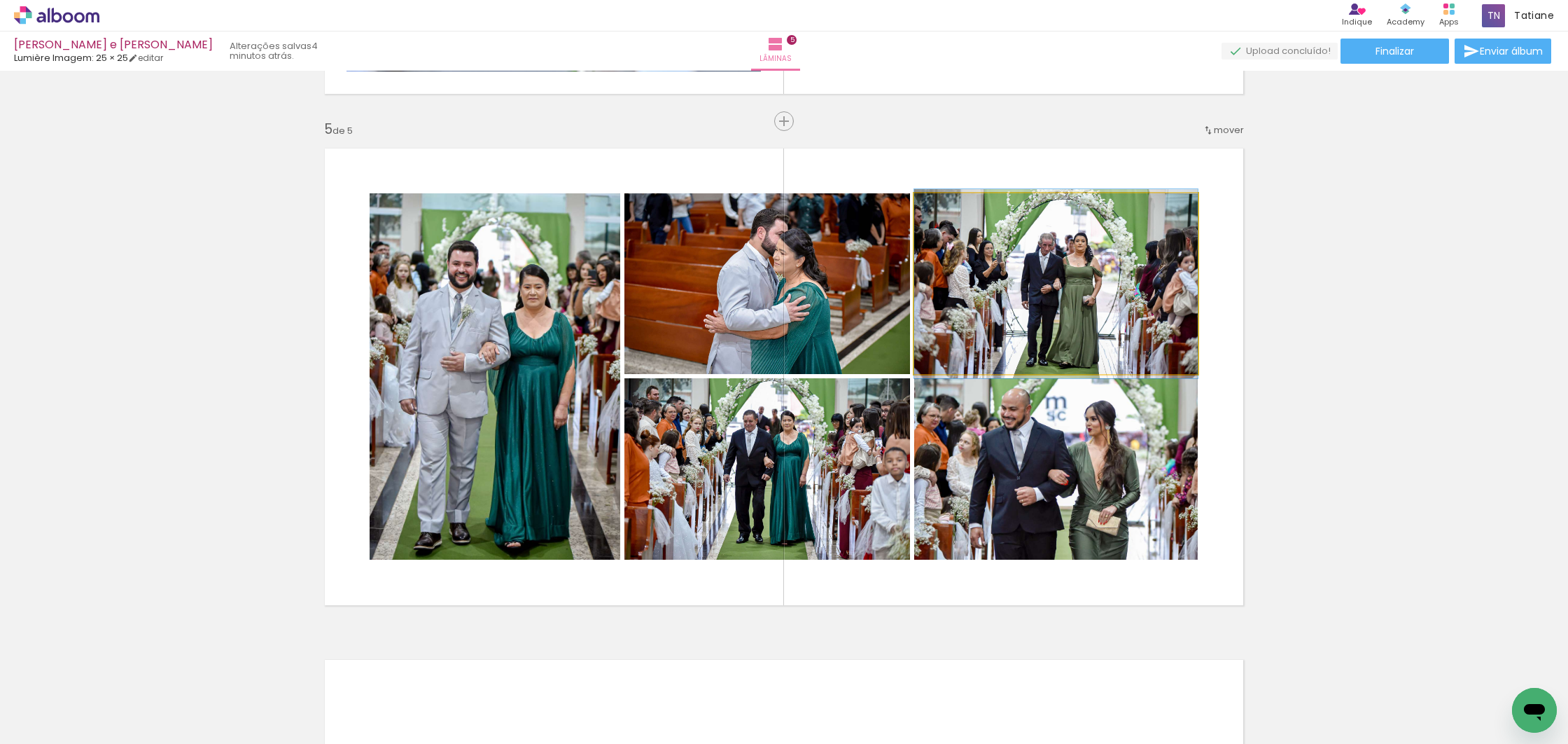
drag, startPoint x: 1104, startPoint y: 260, endPoint x: 1099, endPoint y: 254, distance: 7.8
click at [1103, 259] on div at bounding box center [1055, 284] width 284 height 189
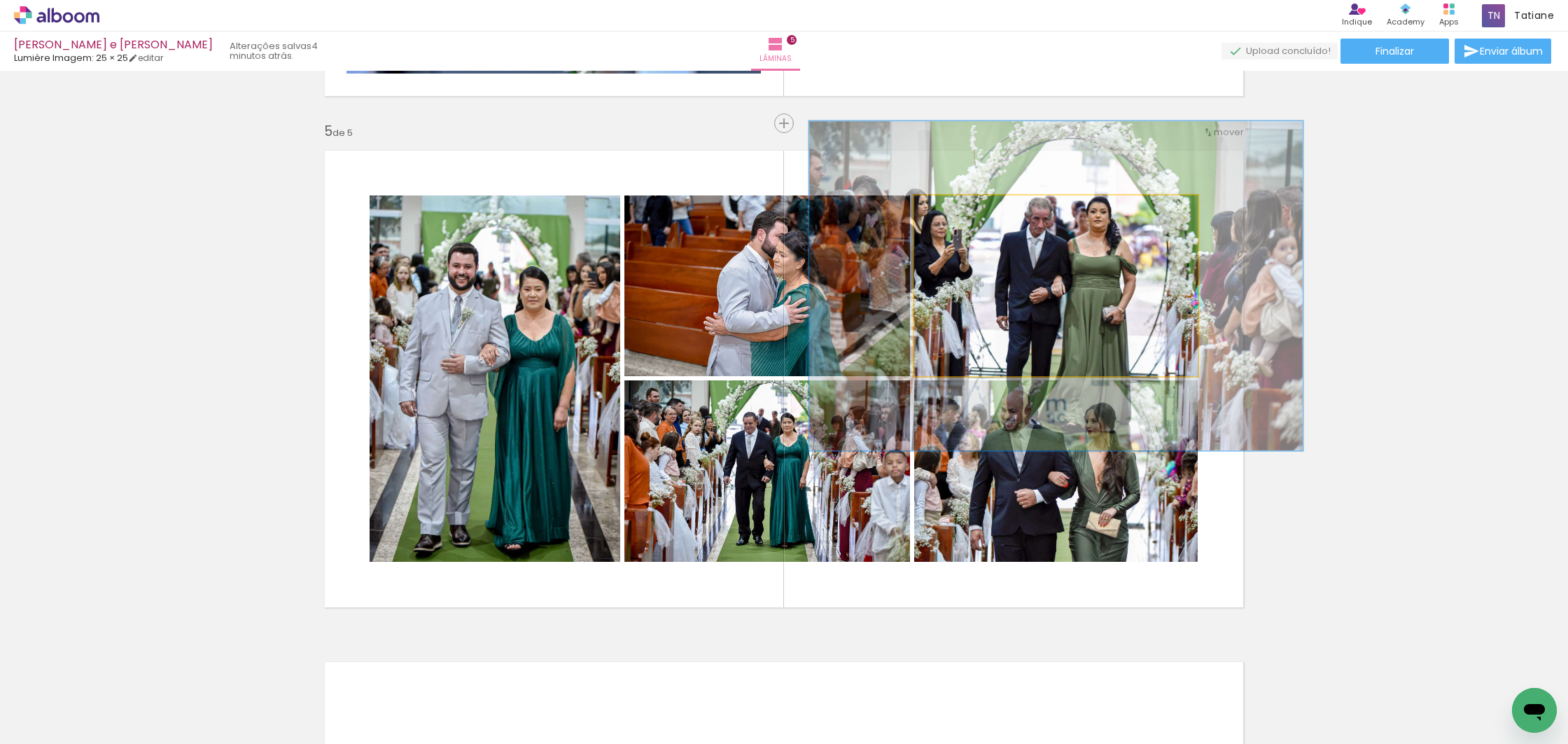
drag, startPoint x: 945, startPoint y: 209, endPoint x: 980, endPoint y: 212, distance: 35.1
type paper-slider "174"
click at [980, 212] on div at bounding box center [982, 209] width 12 height 12
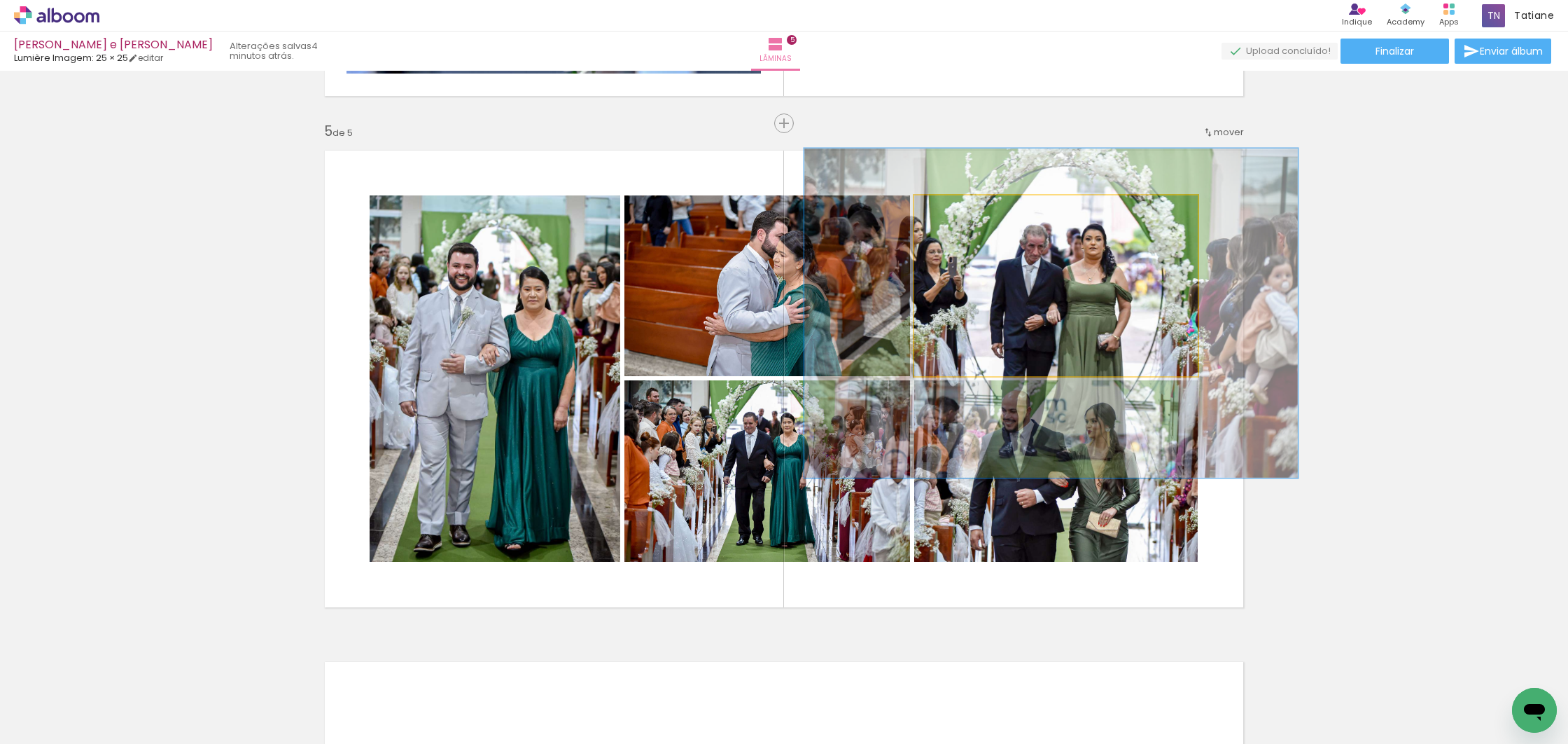
drag, startPoint x: 1058, startPoint y: 274, endPoint x: 1053, endPoint y: 300, distance: 26.5
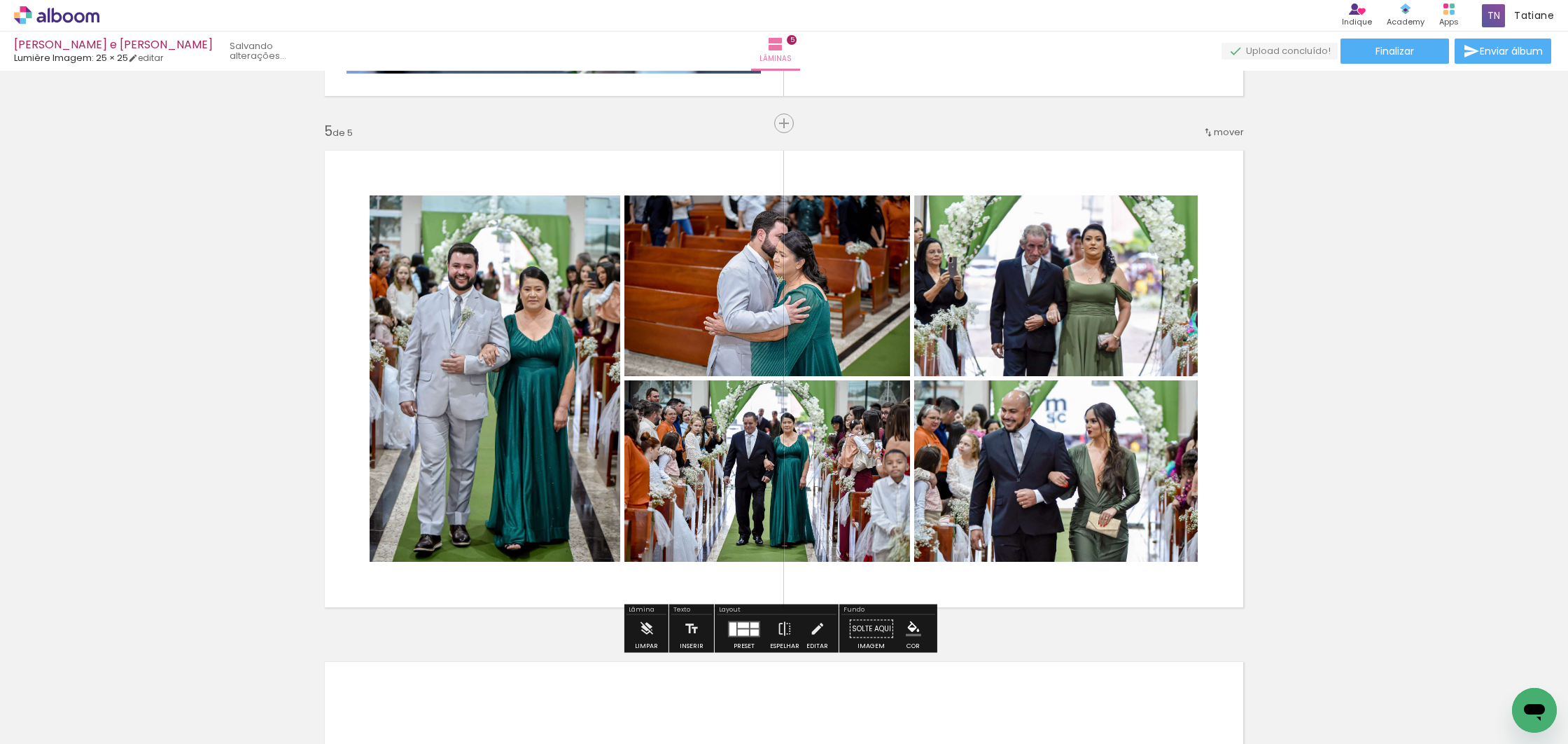
scroll to position [2018, 0]
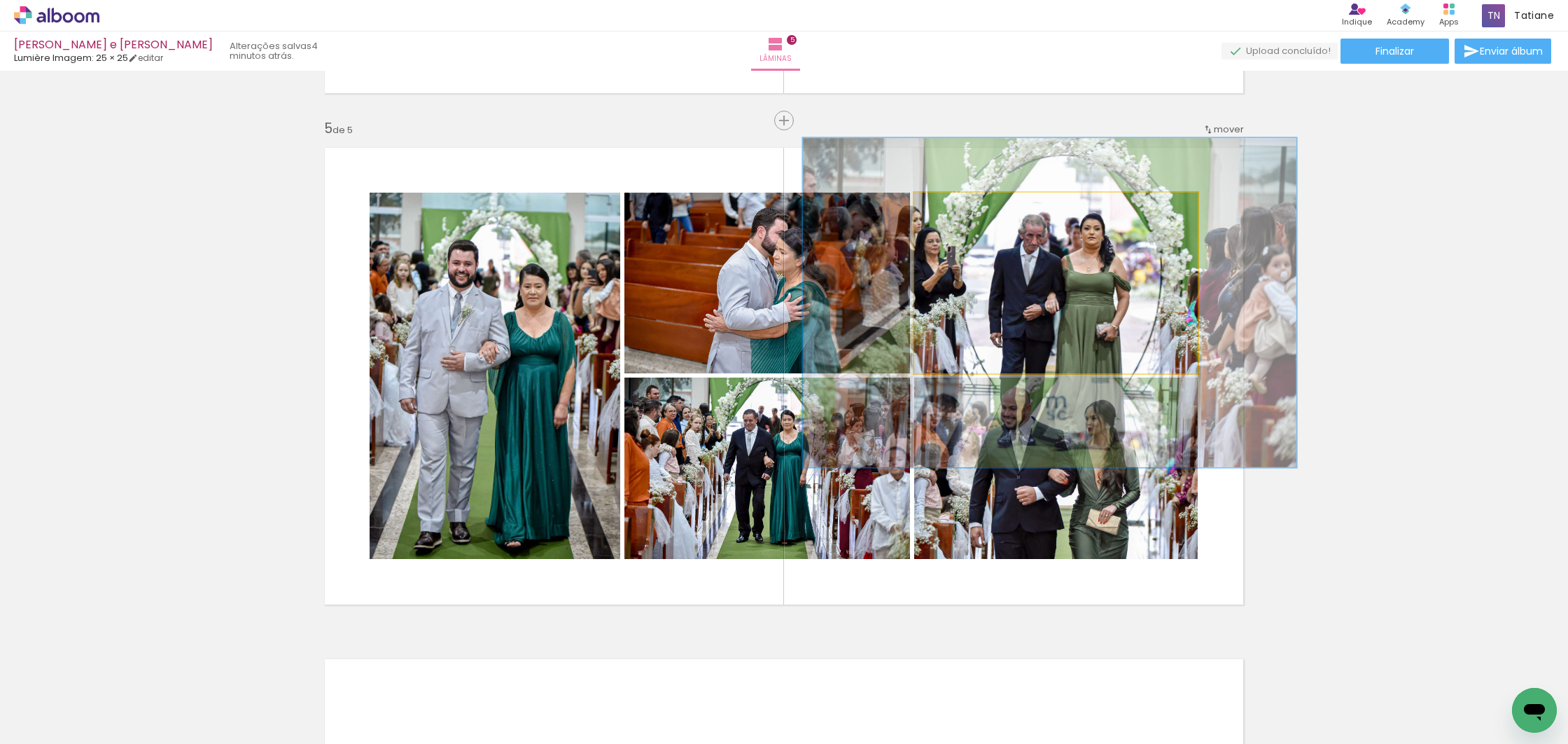
drag, startPoint x: 1105, startPoint y: 303, endPoint x: 1104, endPoint y: 295, distance: 8.1
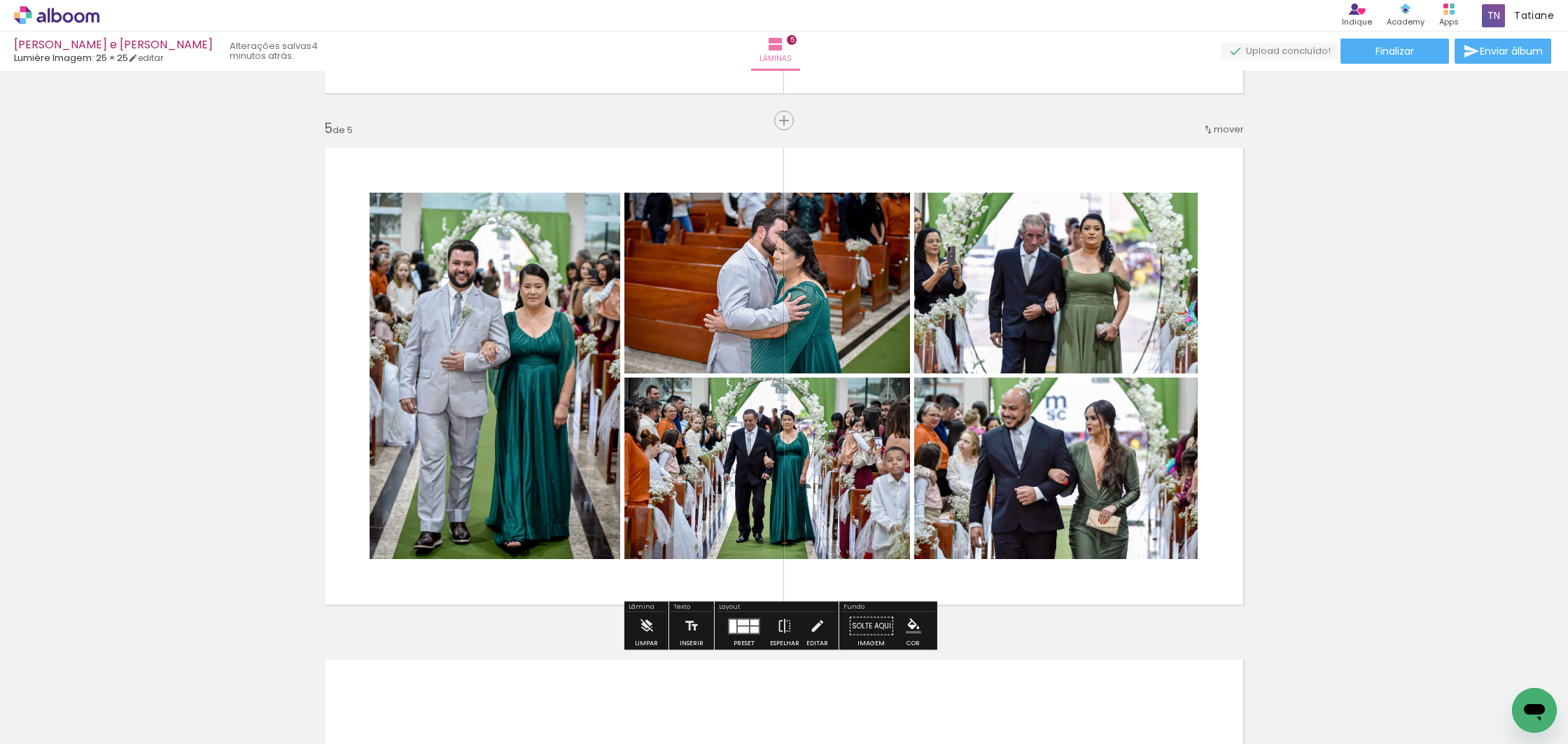
scroll to position [2019, 0]
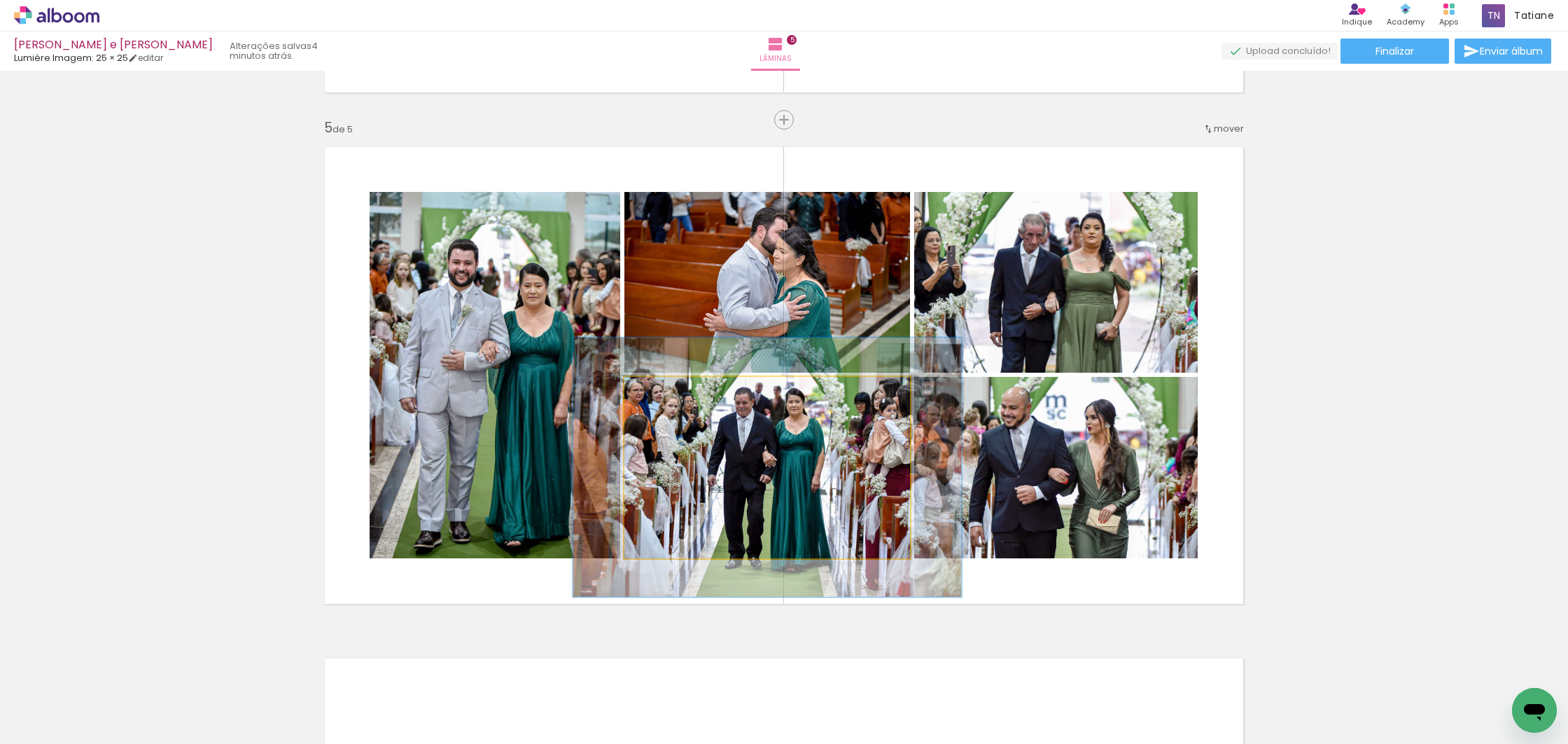
drag, startPoint x: 653, startPoint y: 391, endPoint x: 779, endPoint y: 433, distance: 132.8
click at [673, 391] on div at bounding box center [674, 391] width 12 height 12
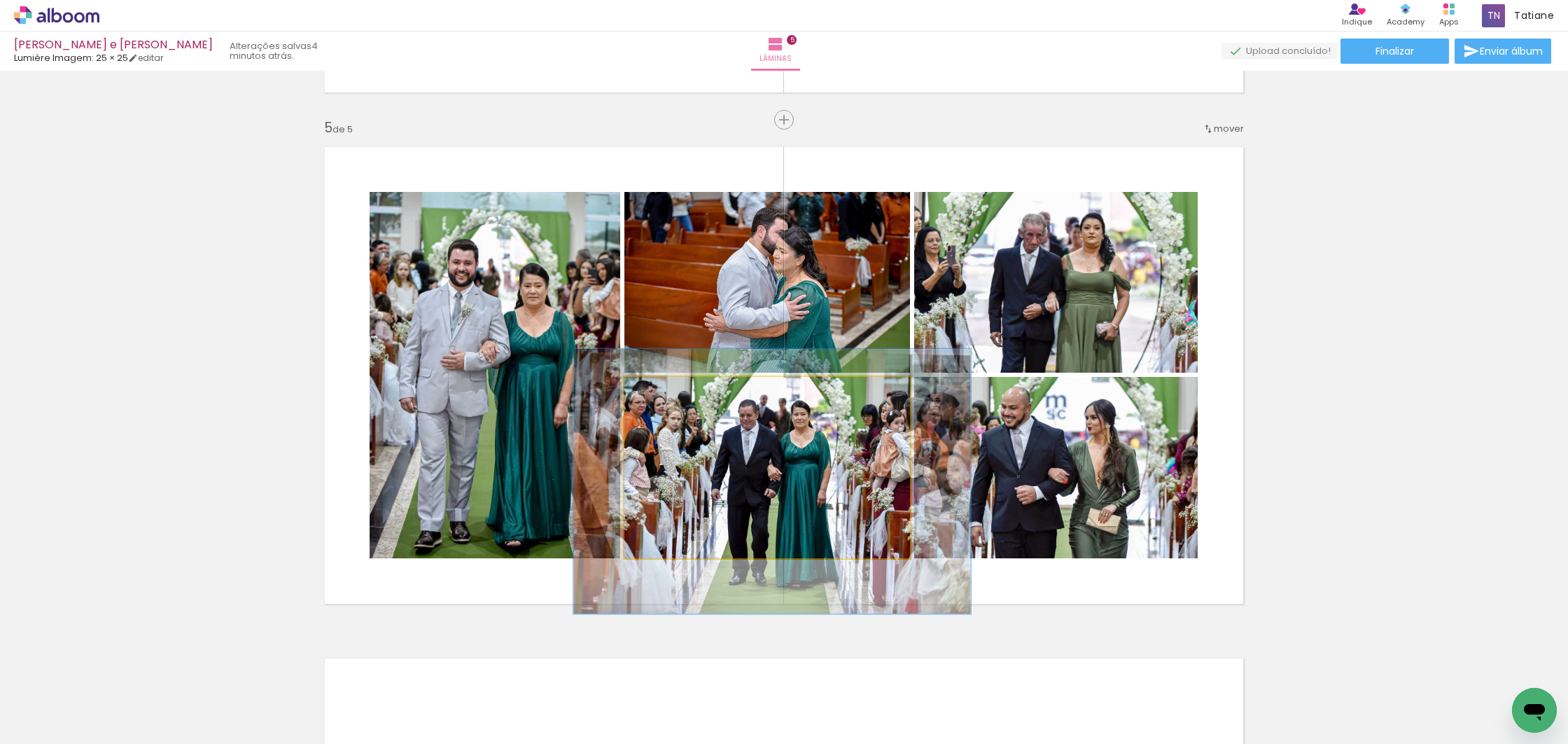
drag, startPoint x: 835, startPoint y: 441, endPoint x: 839, endPoint y: 450, distance: 9.8
click at [842, 452] on div at bounding box center [772, 481] width 397 height 264
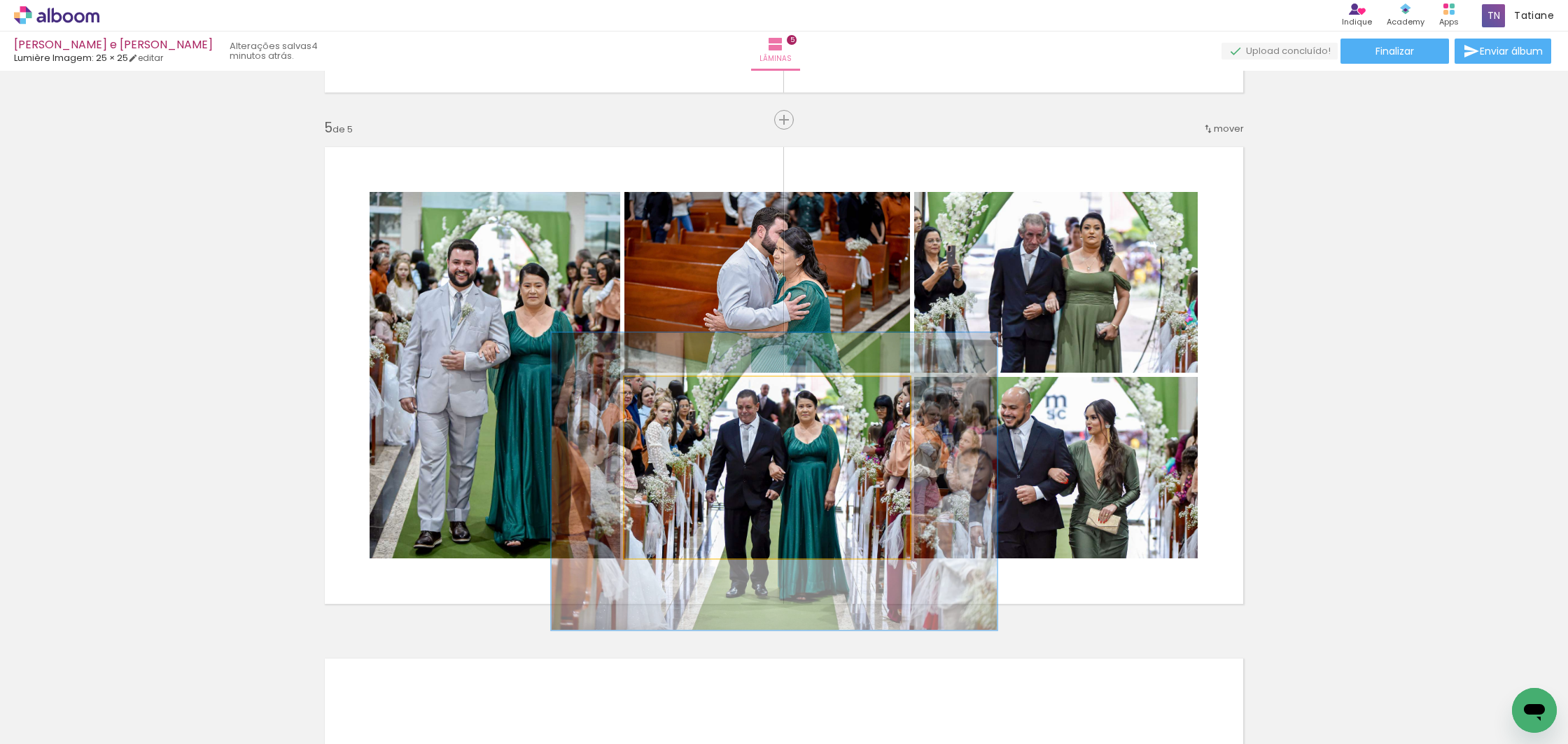
type paper-slider "156"
drag, startPoint x: 676, startPoint y: 391, endPoint x: 778, endPoint y: 433, distance: 110.3
click at [685, 393] on div at bounding box center [687, 391] width 12 height 12
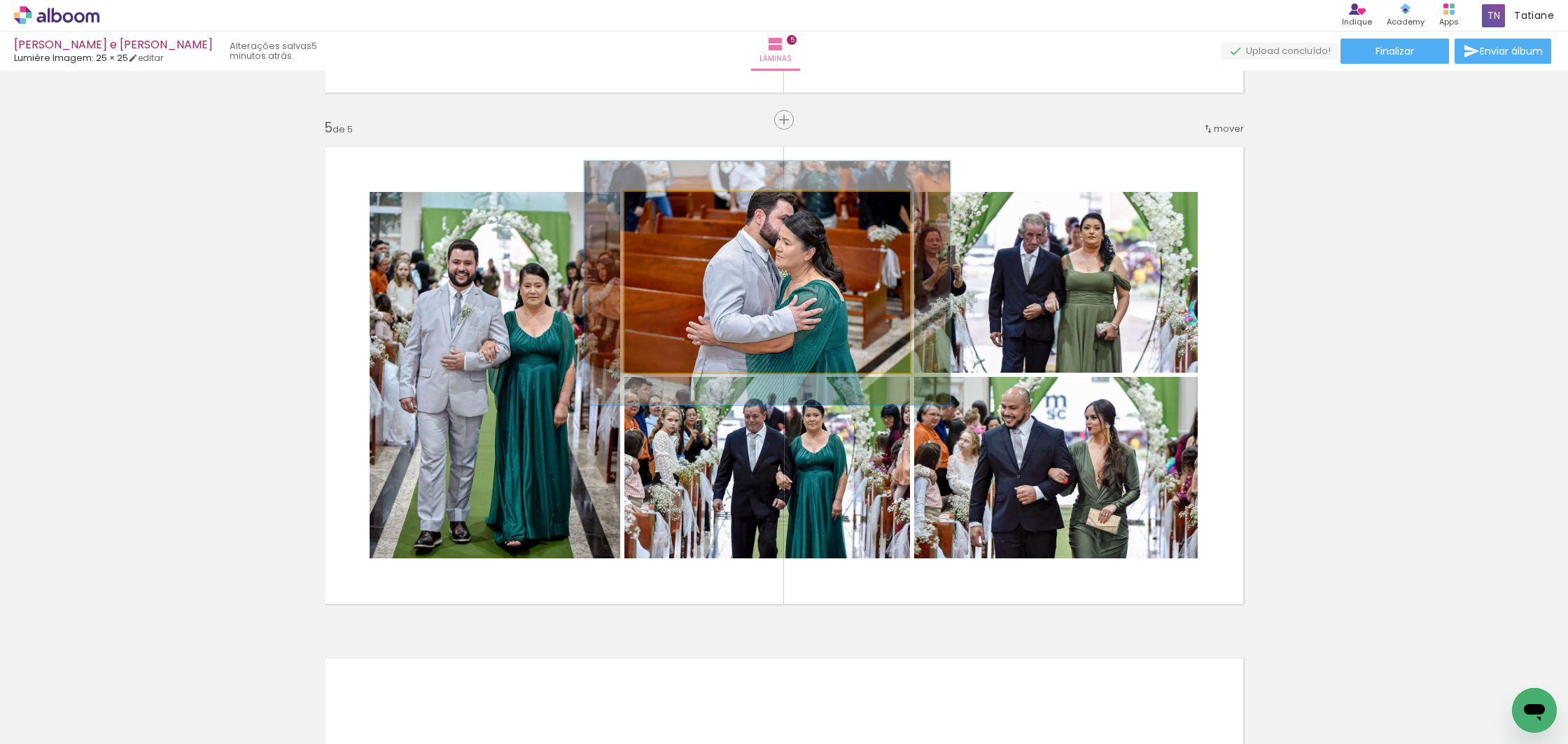
drag, startPoint x: 652, startPoint y: 204, endPoint x: 665, endPoint y: 209, distance: 13.9
type paper-slider "128"
click at [665, 209] on div at bounding box center [670, 206] width 12 height 12
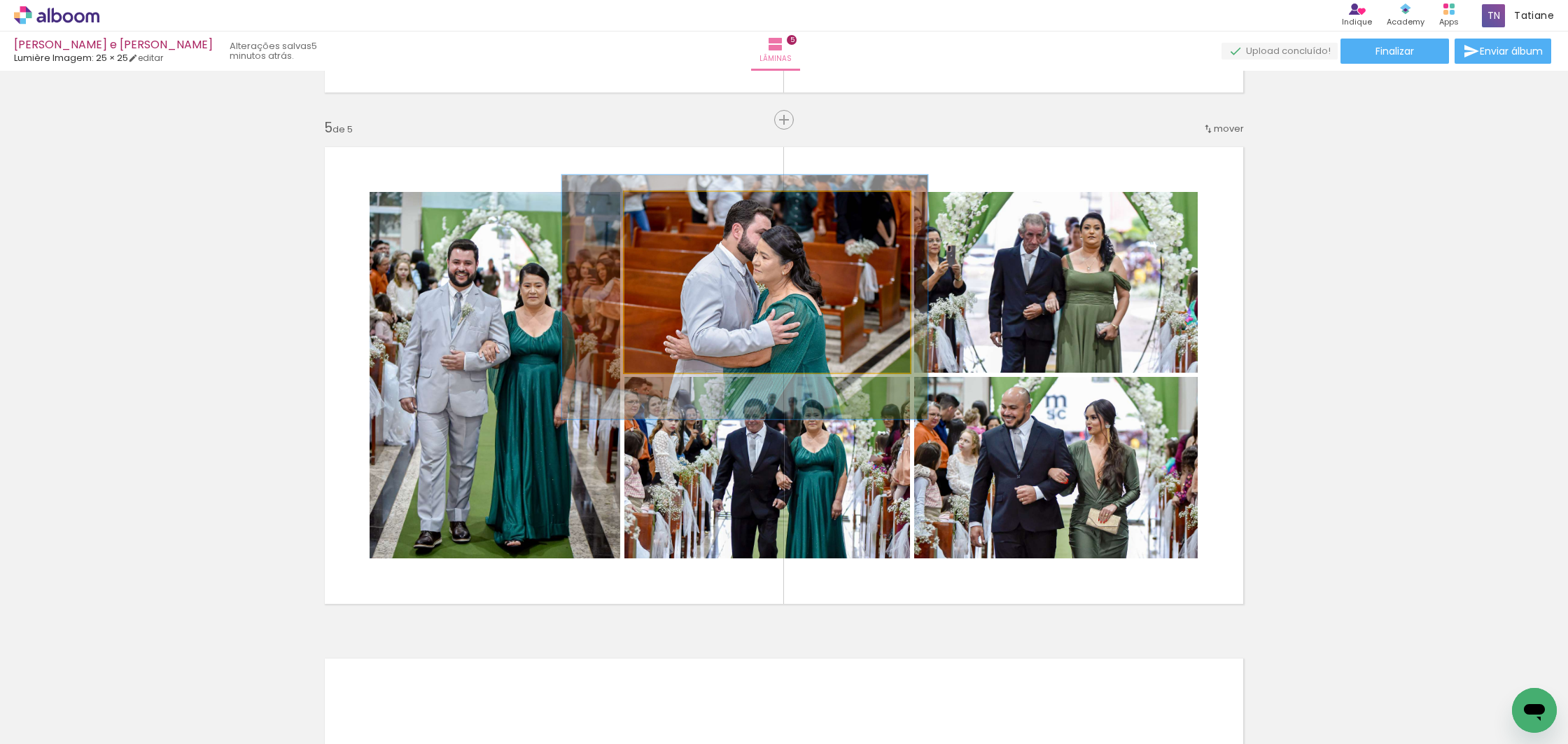
drag, startPoint x: 819, startPoint y: 257, endPoint x: 798, endPoint y: 266, distance: 22.8
click at [798, 266] on div at bounding box center [745, 296] width 365 height 243
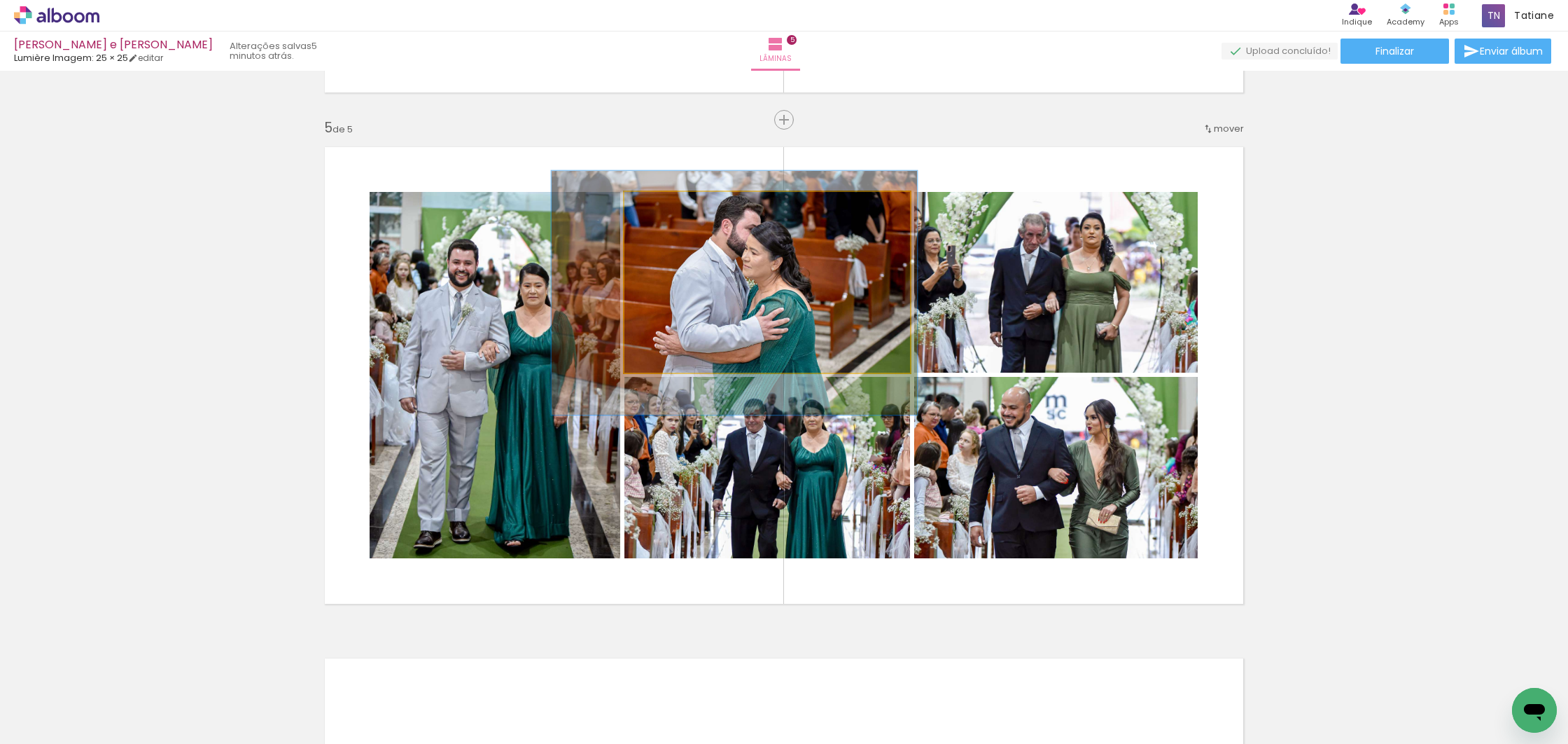
drag, startPoint x: 824, startPoint y: 277, endPoint x: 814, endPoint y: 272, distance: 11.2
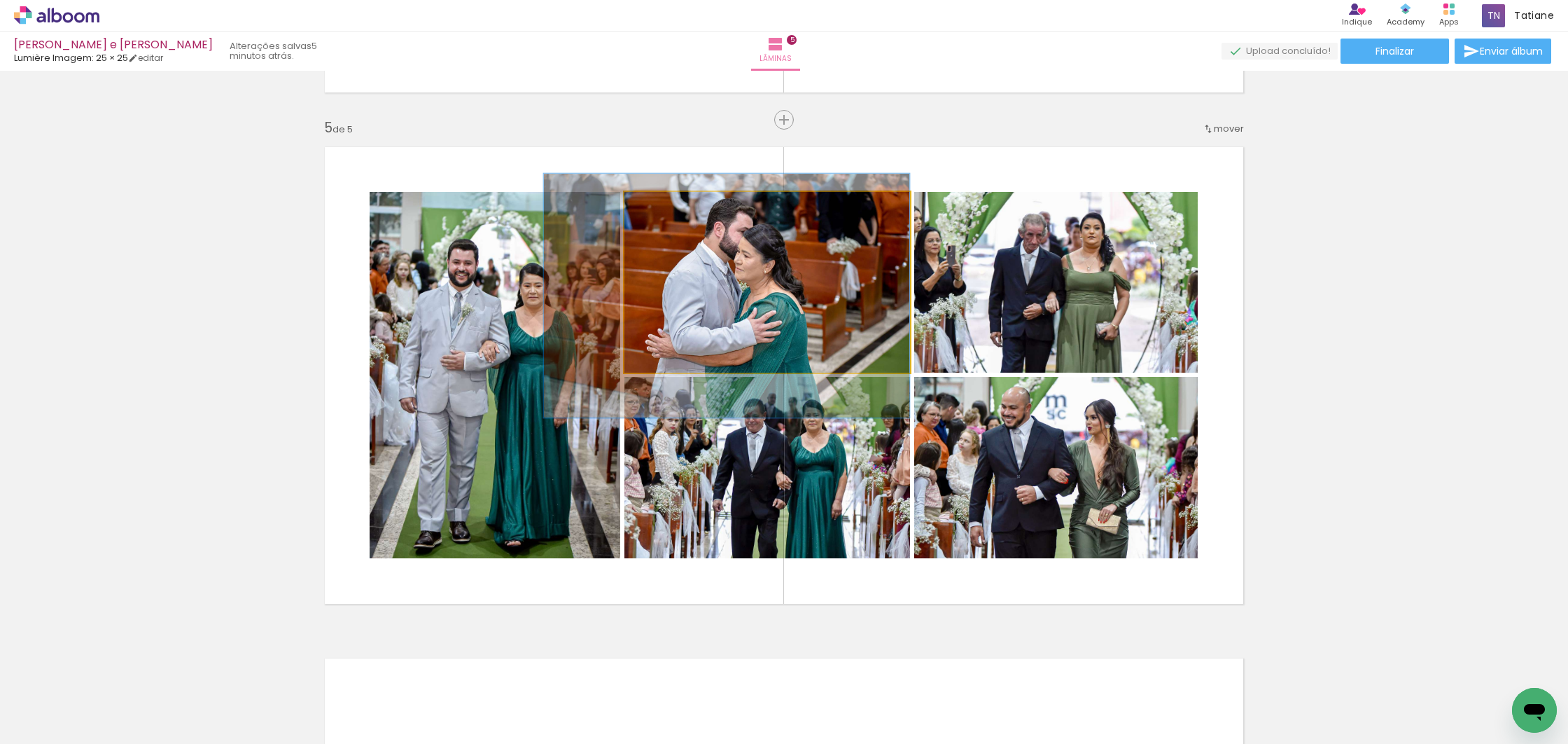
drag, startPoint x: 836, startPoint y: 274, endPoint x: 822, endPoint y: 277, distance: 14.3
click at [822, 277] on div at bounding box center [726, 295] width 365 height 243
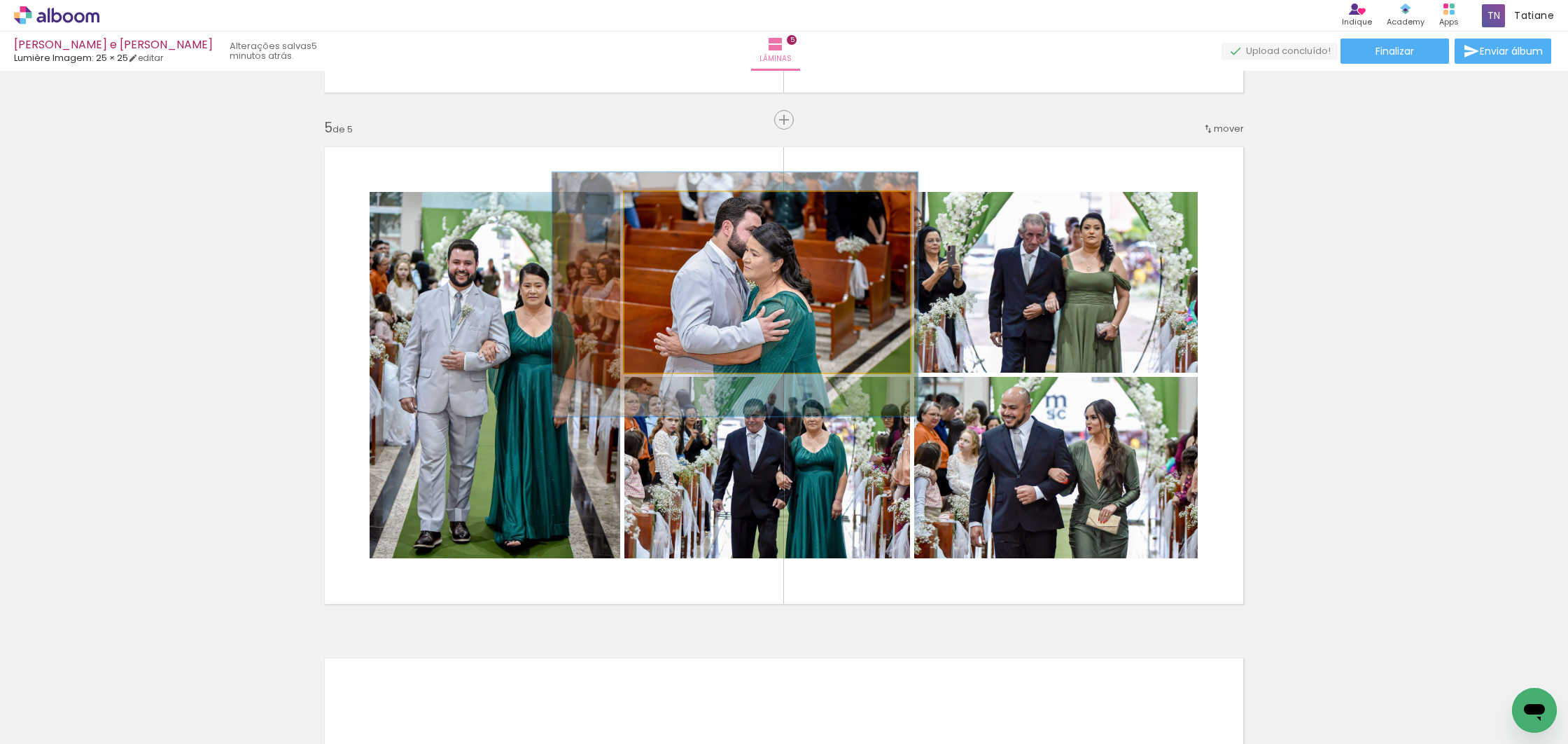
drag, startPoint x: 819, startPoint y: 282, endPoint x: 827, endPoint y: 280, distance: 8.2
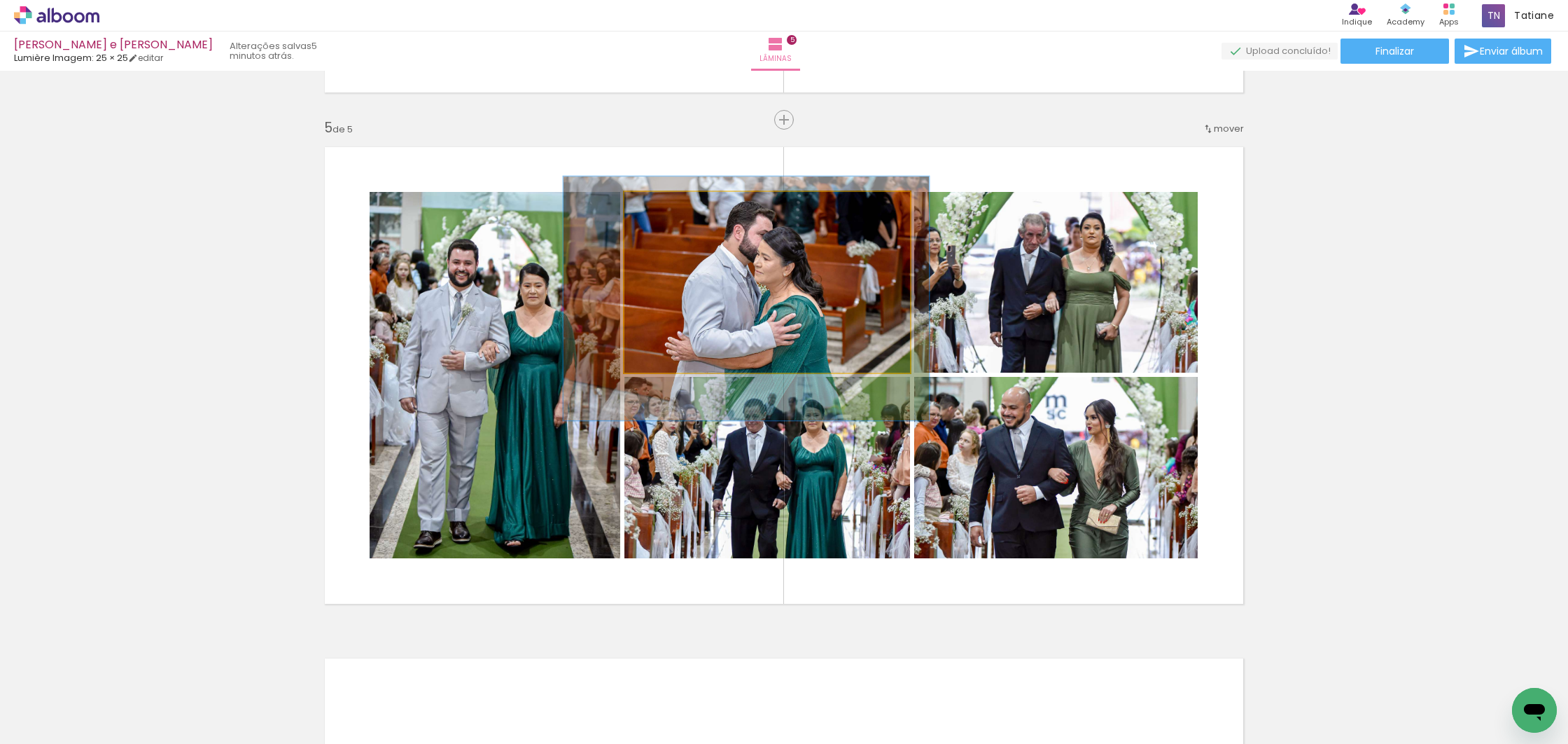
drag, startPoint x: 827, startPoint y: 282, endPoint x: 837, endPoint y: 286, distance: 10.8
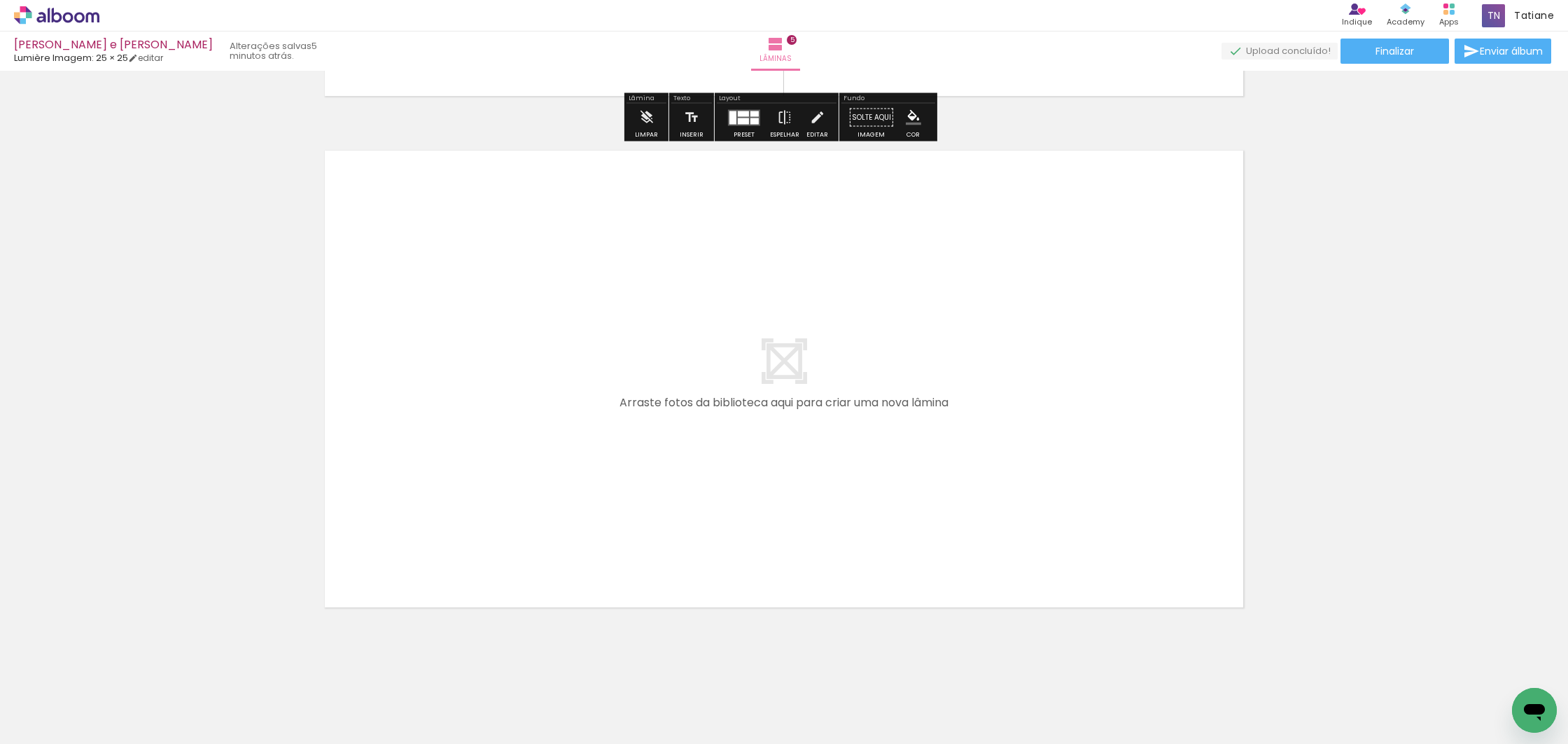
scroll to position [2537, 0]
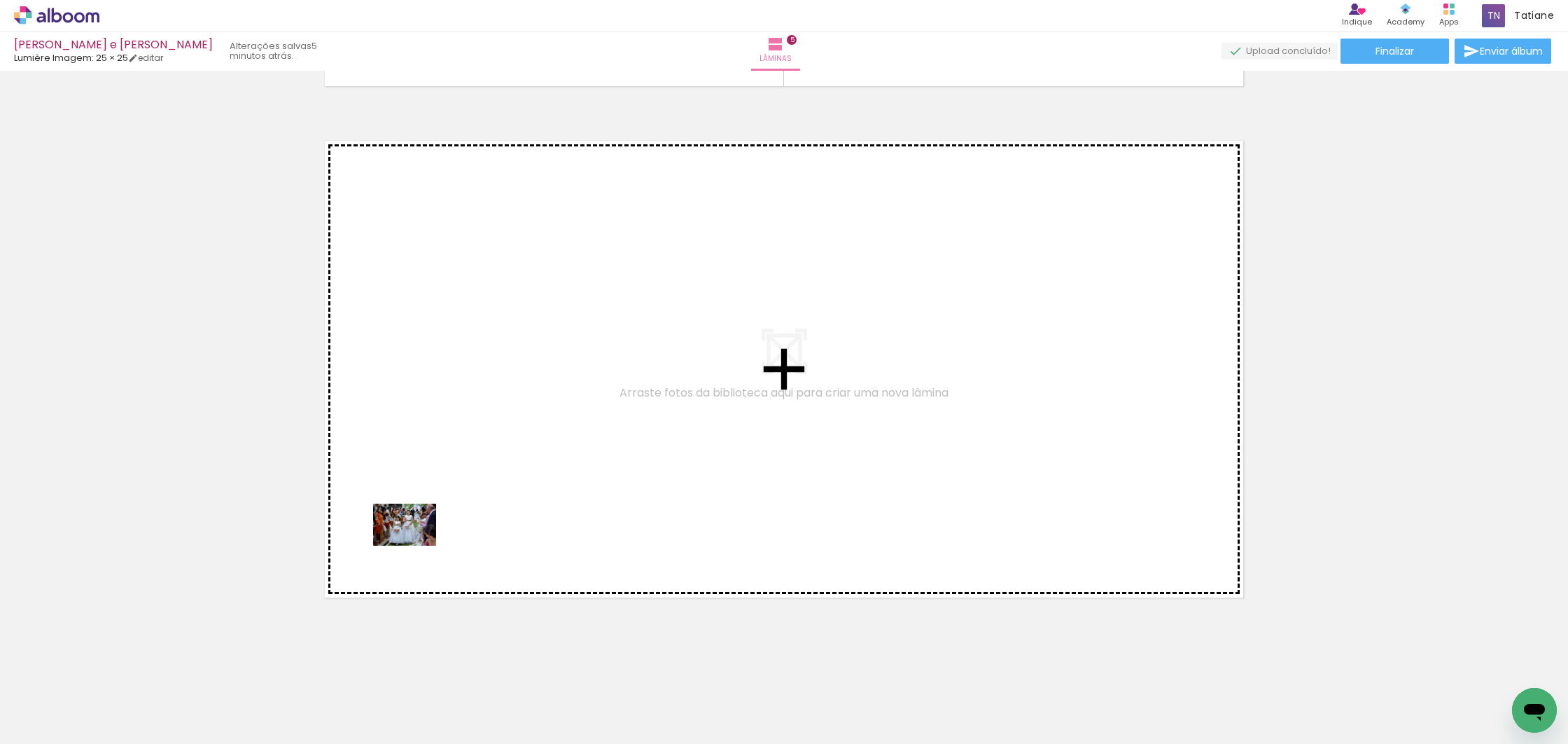
click at [415, 545] on quentale-workspace at bounding box center [784, 372] width 1568 height 744
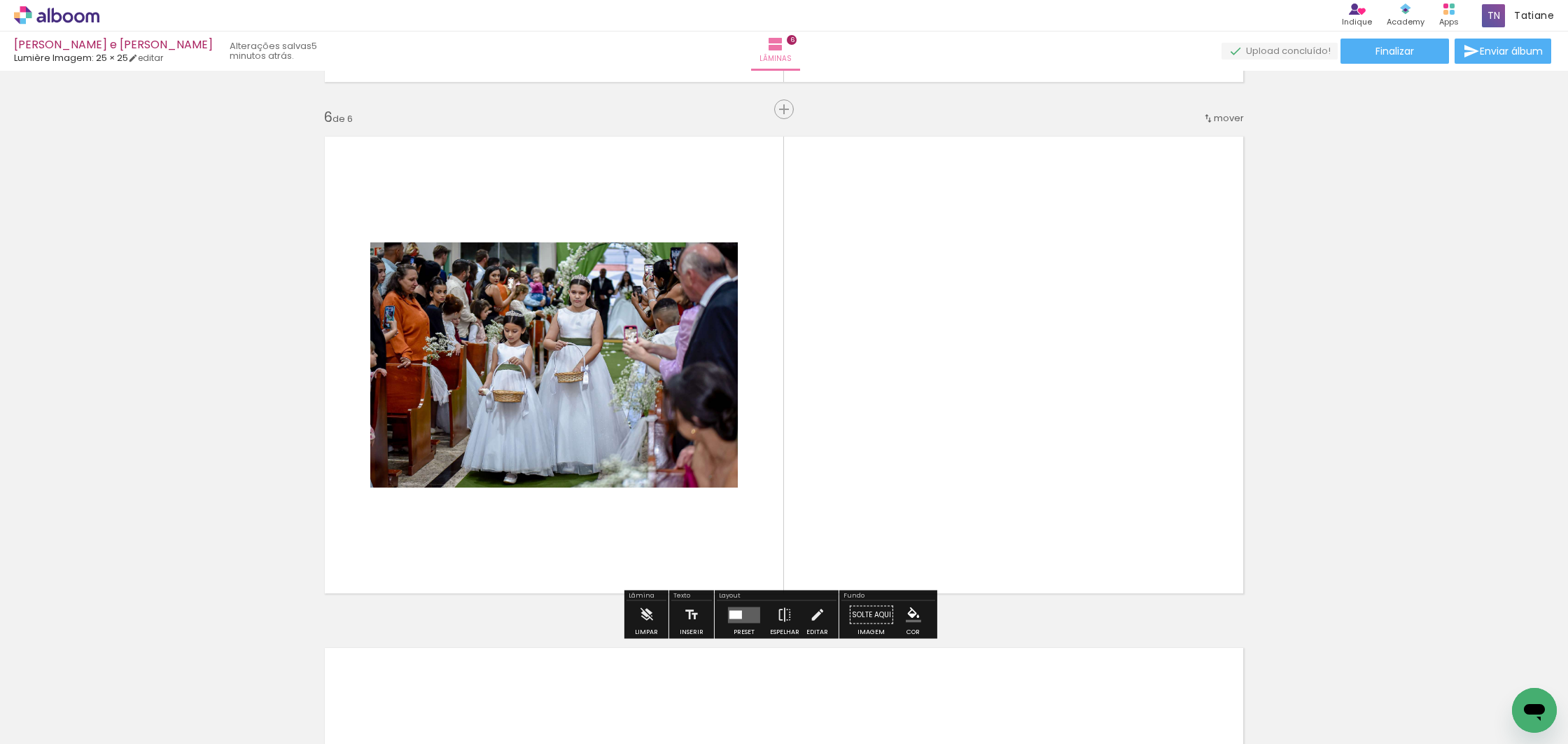
scroll to position [2542, 0]
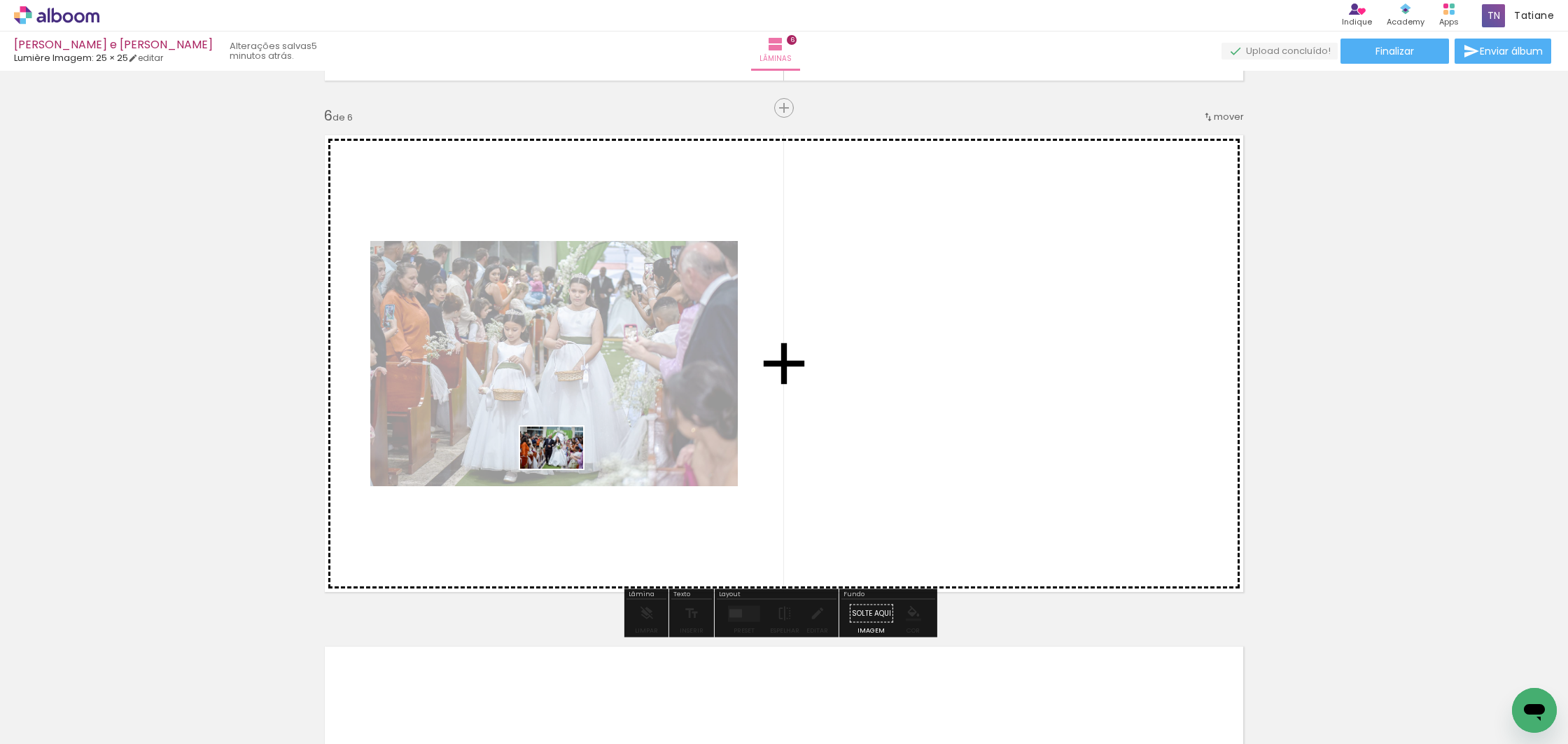
drag, startPoint x: 161, startPoint y: 701, endPoint x: 487, endPoint y: 524, distance: 371.0
click at [562, 469] on quentale-workspace at bounding box center [784, 372] width 1568 height 744
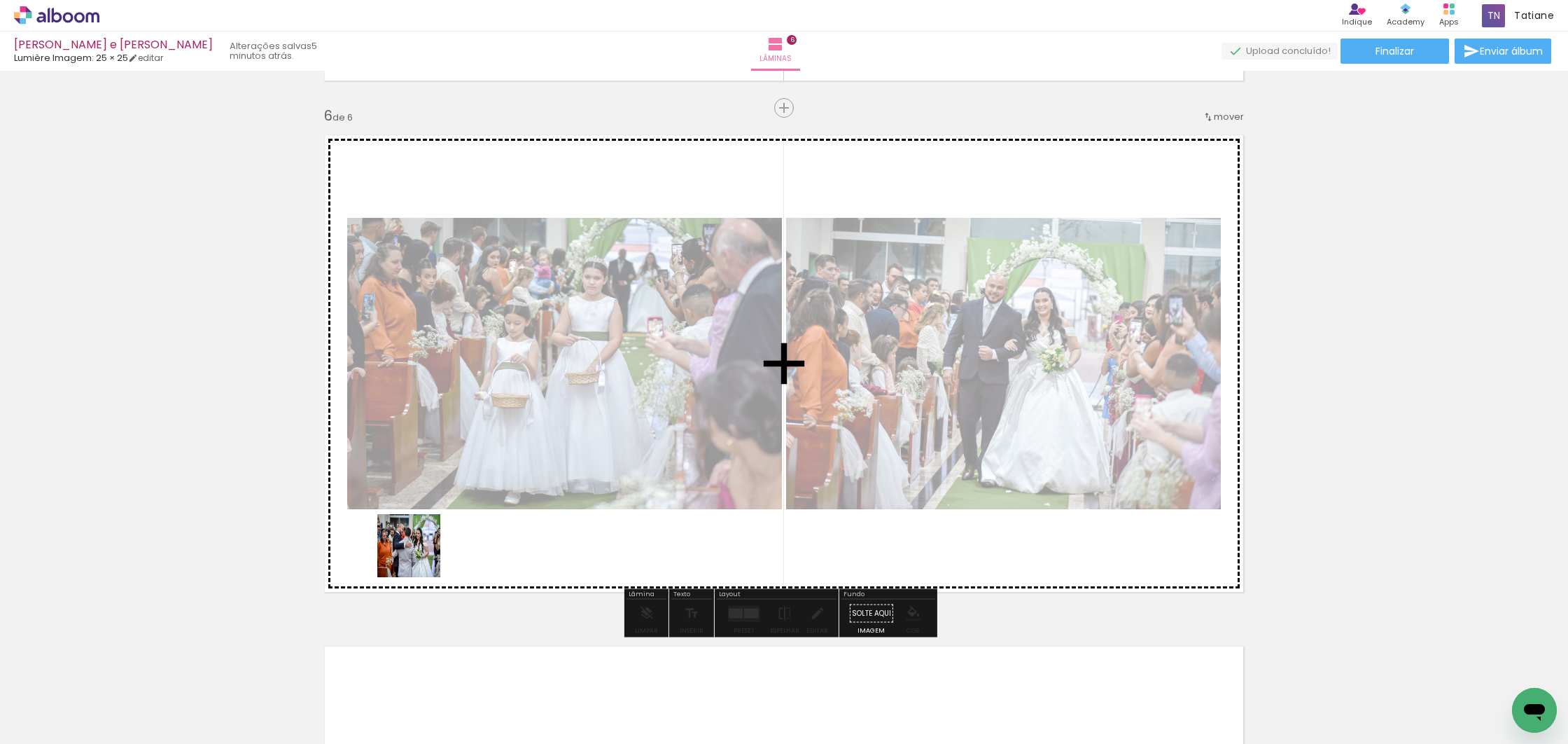
drag, startPoint x: 214, startPoint y: 670, endPoint x: 254, endPoint y: 659, distance: 41.5
click at [487, 509] on quentale-workspace at bounding box center [784, 372] width 1568 height 744
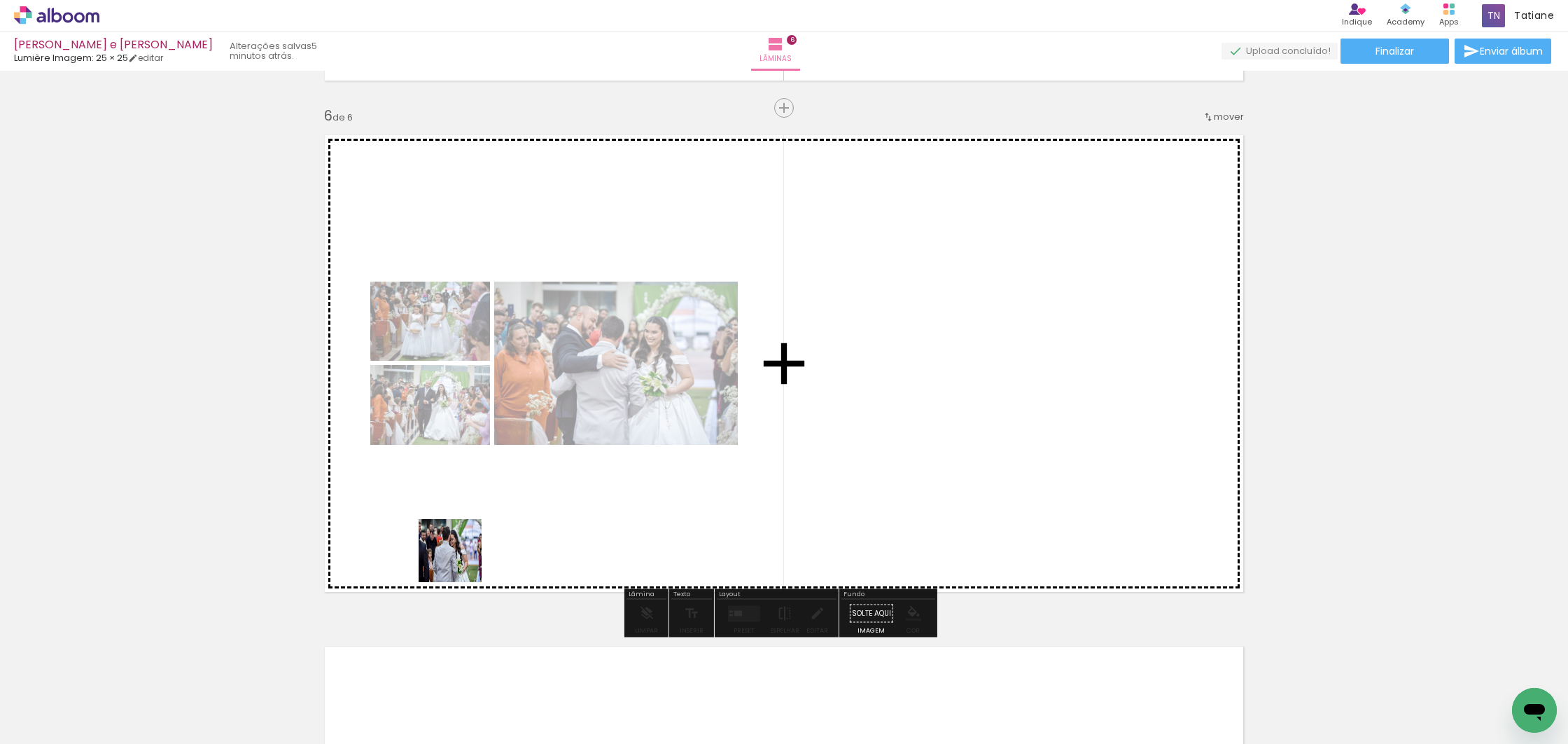
drag, startPoint x: 461, startPoint y: 561, endPoint x: 565, endPoint y: 525, distance: 110.1
click at [606, 488] on quentale-workspace at bounding box center [784, 372] width 1568 height 744
